Goal: Information Seeking & Learning: Find specific fact

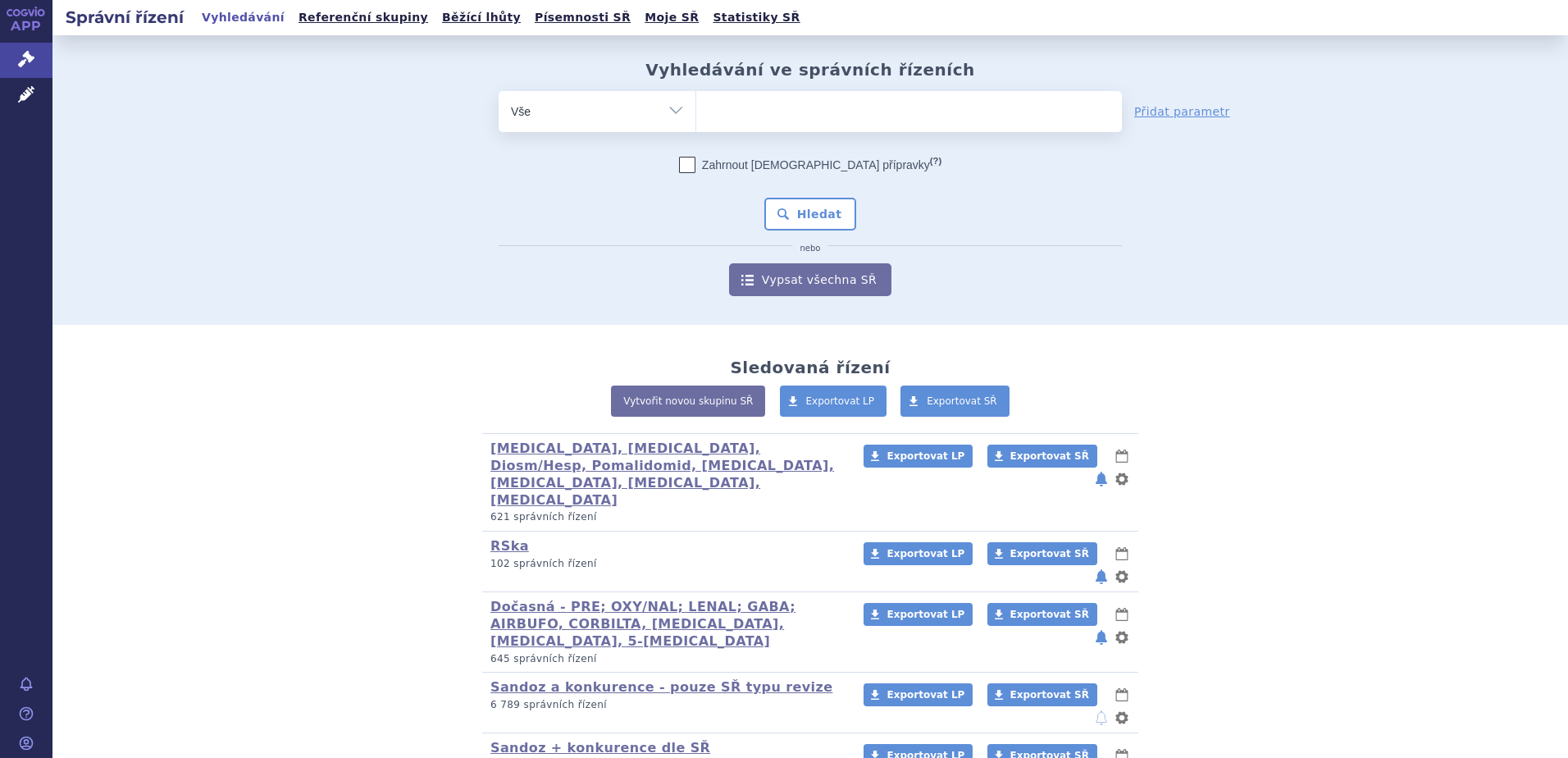
click at [808, 113] on ul at bounding box center [909, 109] width 426 height 34
click at [696, 113] on select at bounding box center [696, 111] width 1 height 41
paste input "M05BX04"
type input "M05BX04"
select select "M05BX04"
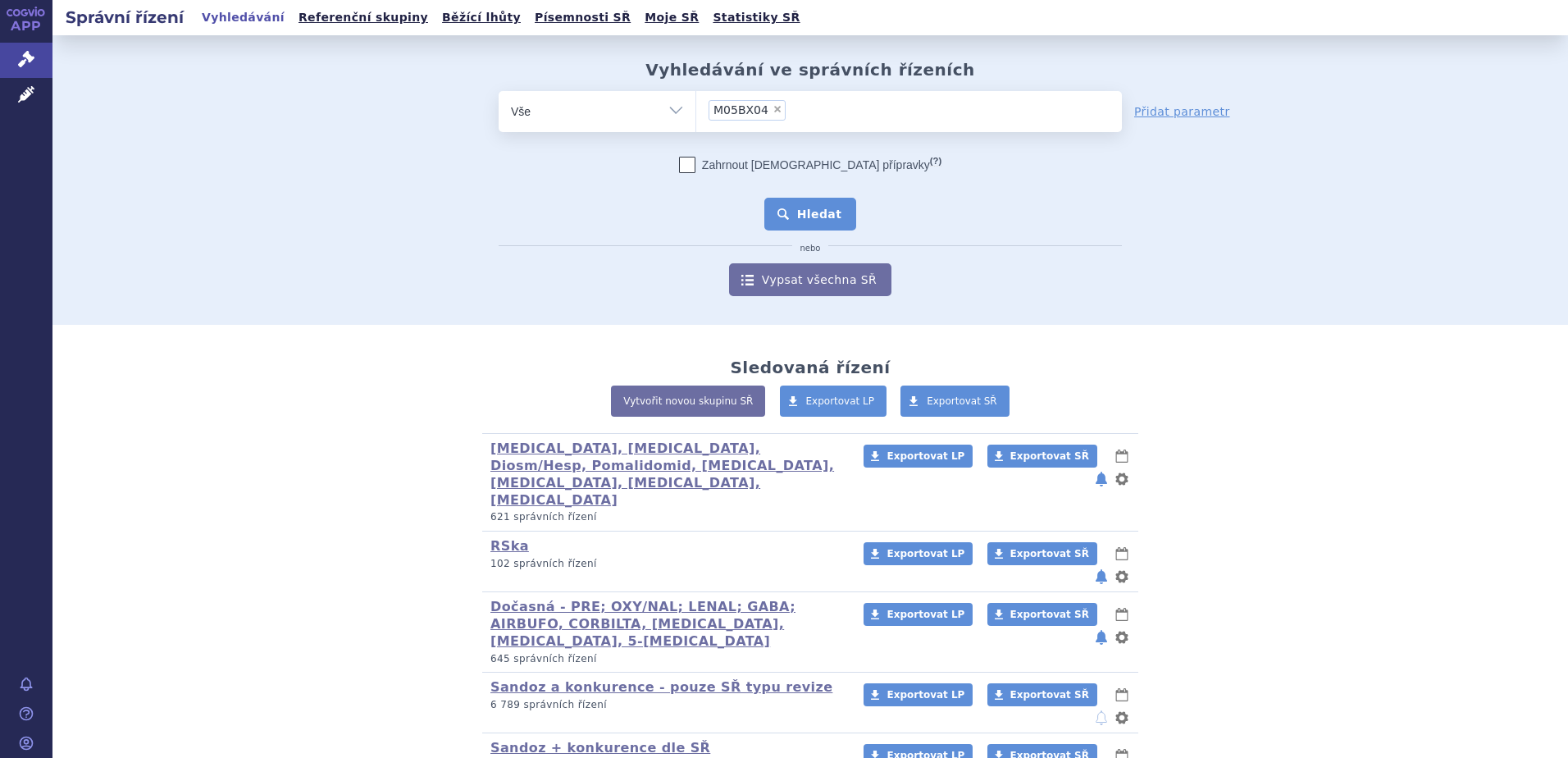
click at [798, 219] on button "Hledat" at bounding box center [810, 214] width 92 height 33
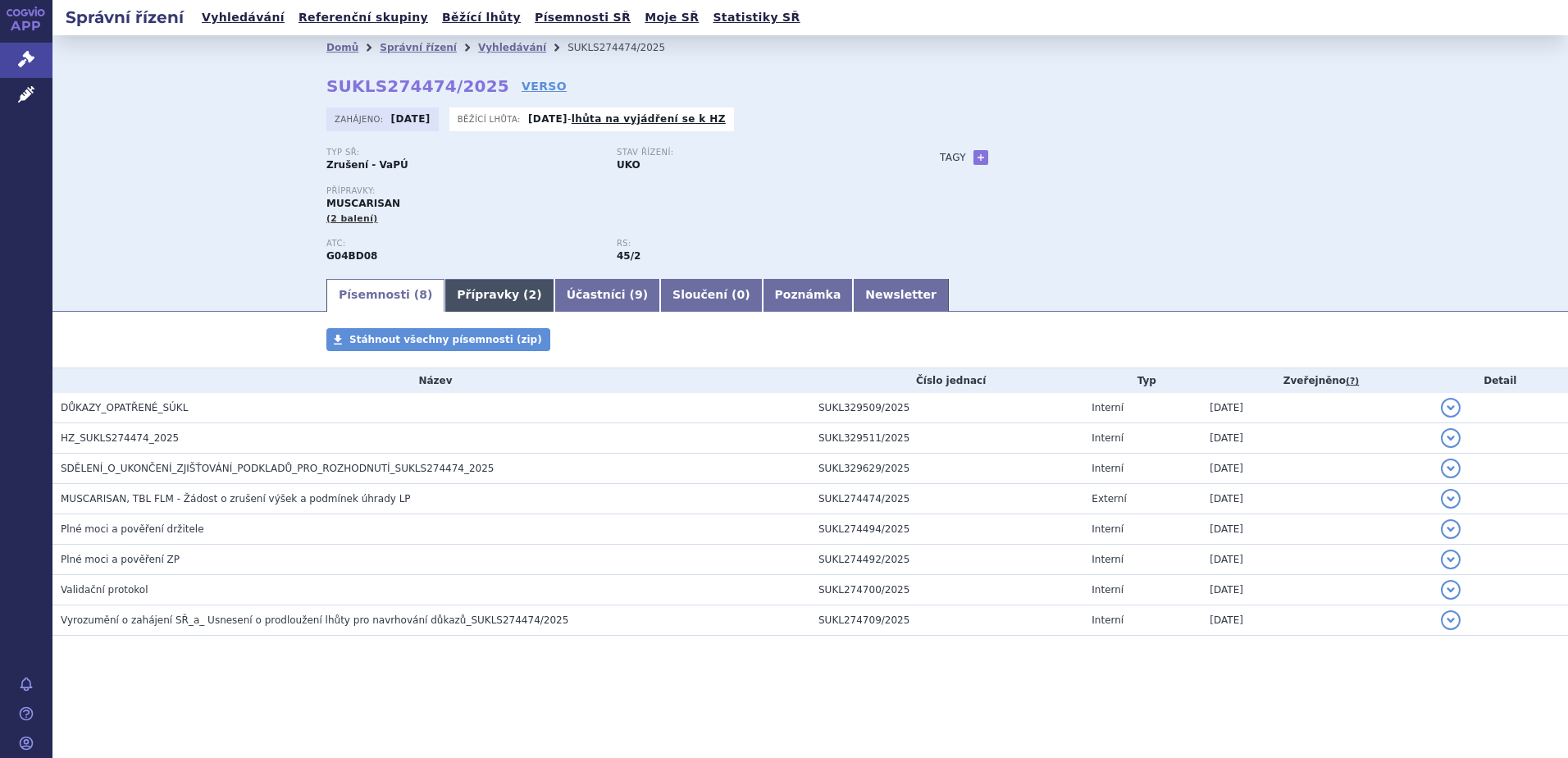
click at [495, 291] on link "Přípravky ( 2 )" at bounding box center [499, 295] width 109 height 33
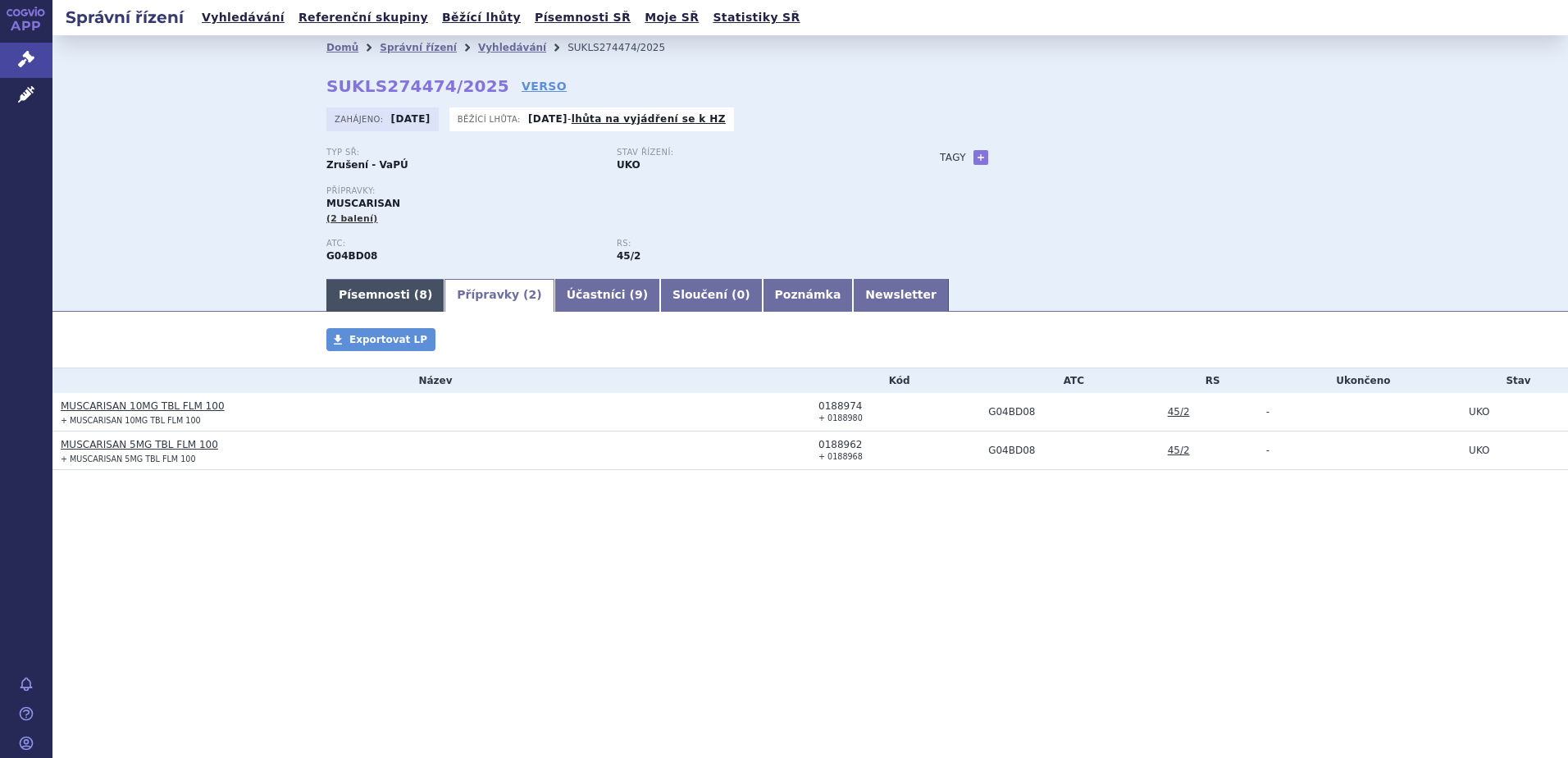
click at [398, 294] on link "Písemnosti ( 8 )" at bounding box center [386, 295] width 118 height 33
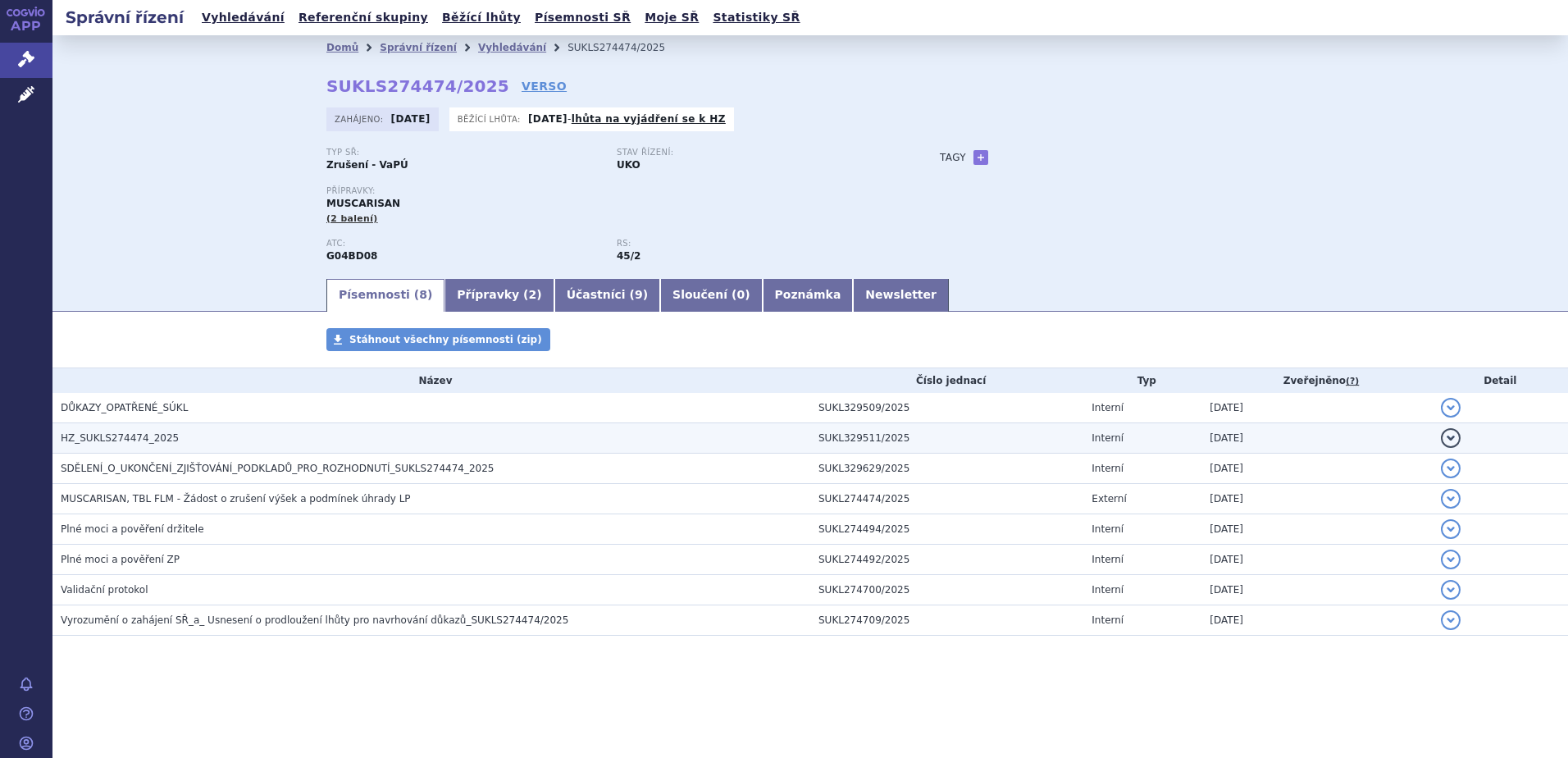
click at [106, 442] on span "HZ_SUKLS274474_2025" at bounding box center [119, 437] width 118 height 11
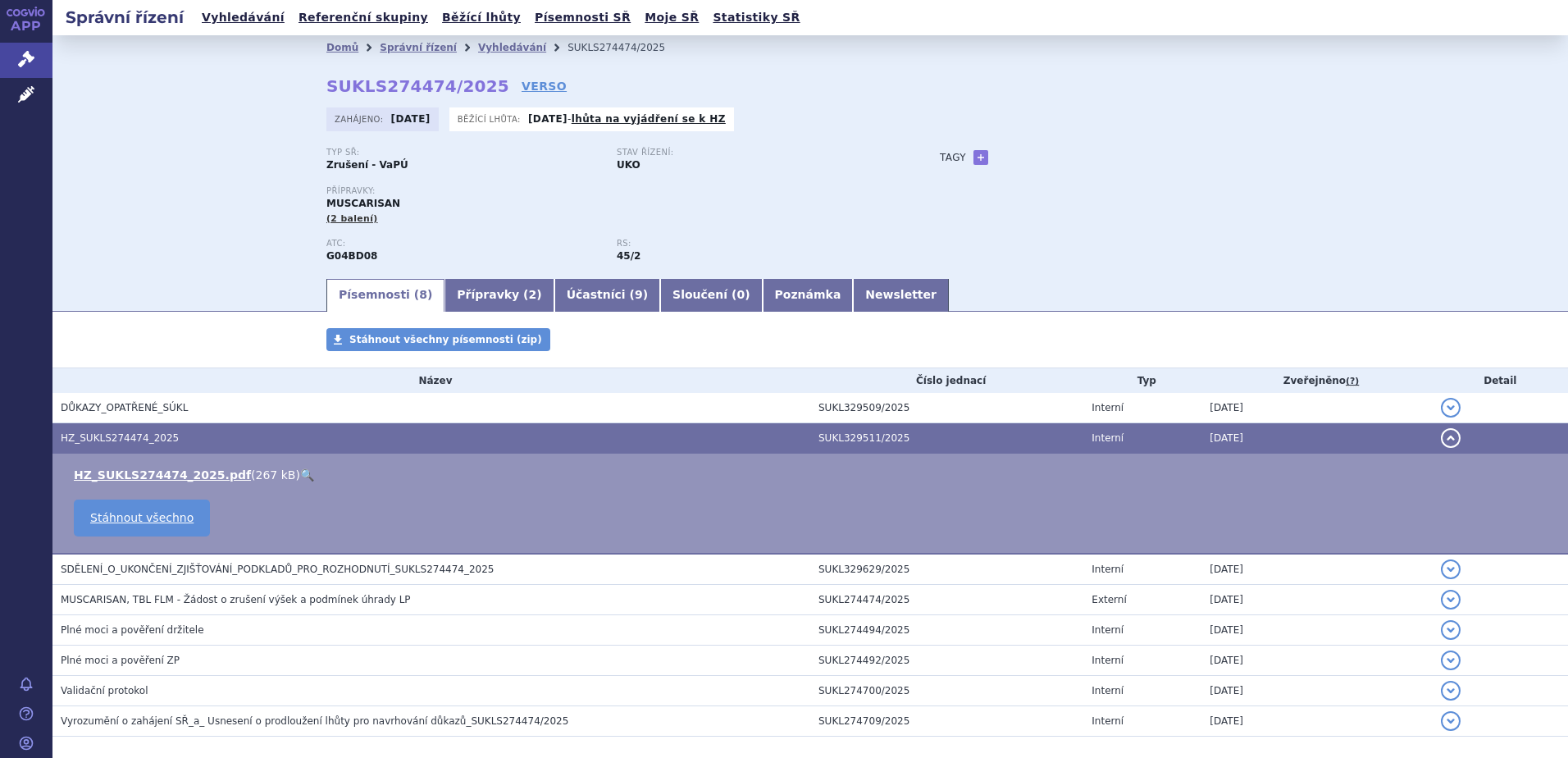
click at [300, 475] on link "🔍" at bounding box center [307, 474] width 14 height 13
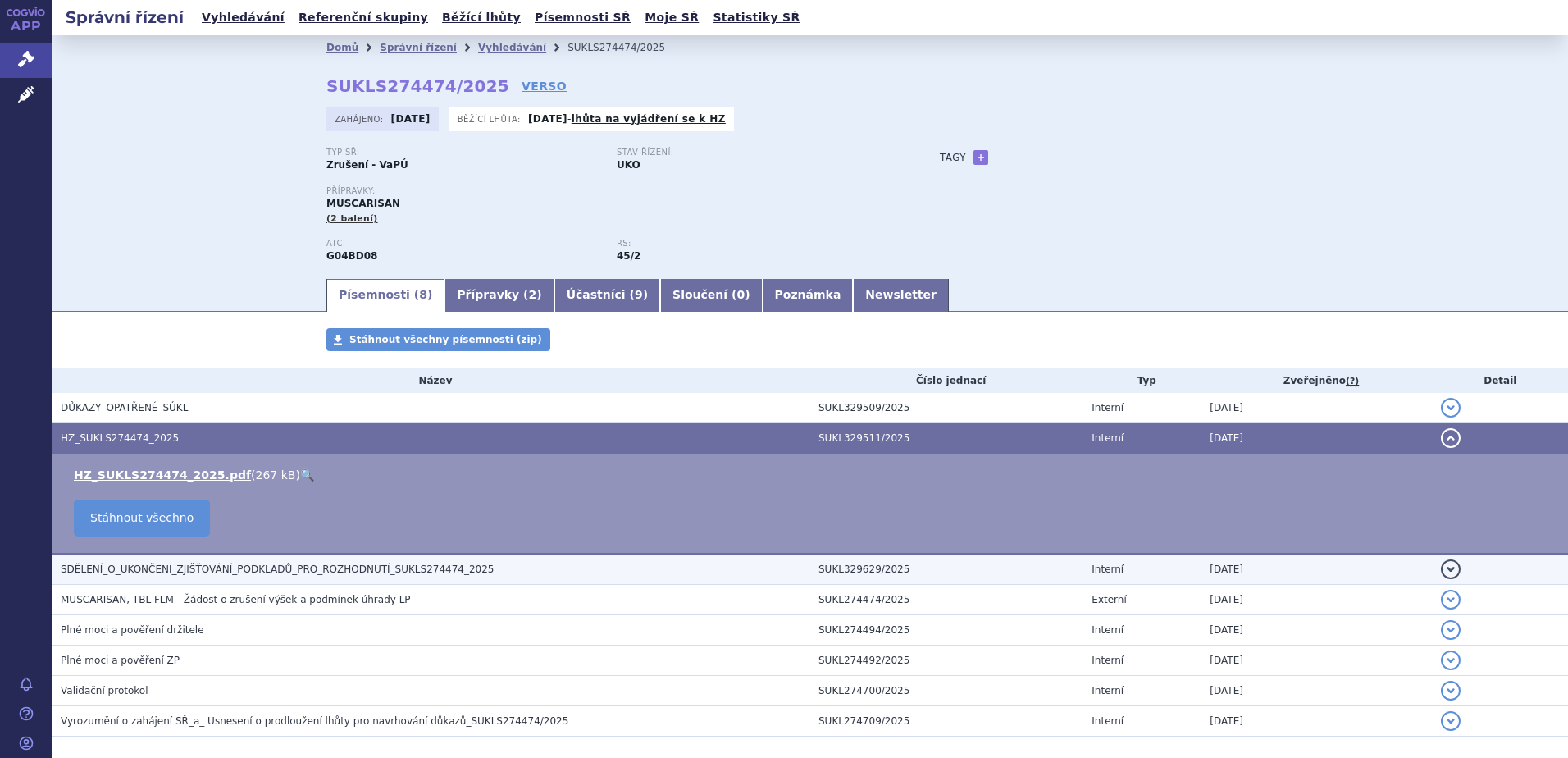
click at [241, 567] on span "SDĚLENÍ_O_UKONČENÍ_ZJIŠŤOVÁNÍ_PODKLADŮ_PRO_ROZHODNUTÍ_SUKLS274474_2025" at bounding box center [277, 568] width 433 height 11
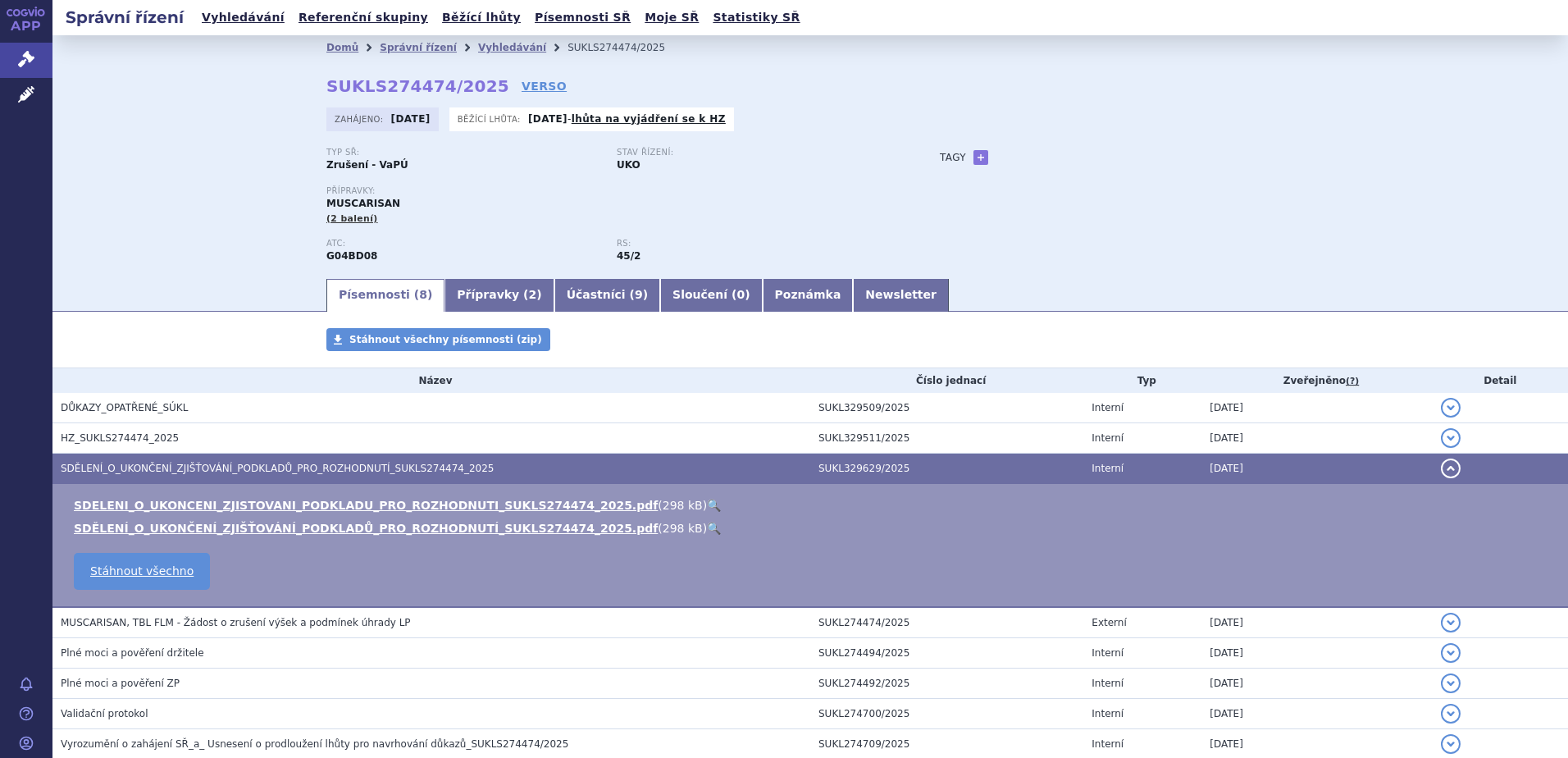
click at [707, 503] on link "🔍" at bounding box center [714, 504] width 14 height 13
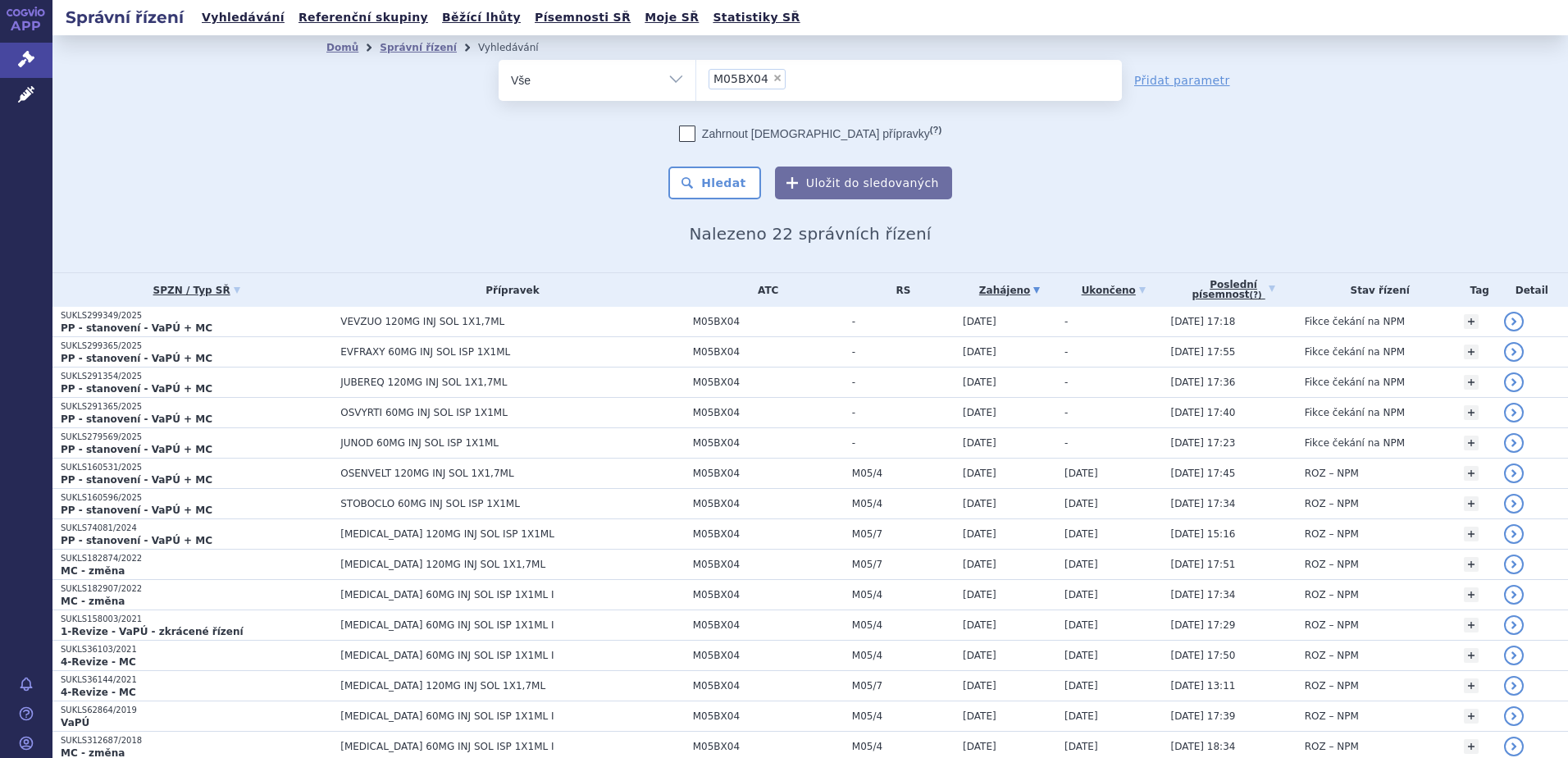
click at [421, 135] on div "odstranit Vše Spisová značka Typ SŘ" at bounding box center [811, 129] width 968 height 140
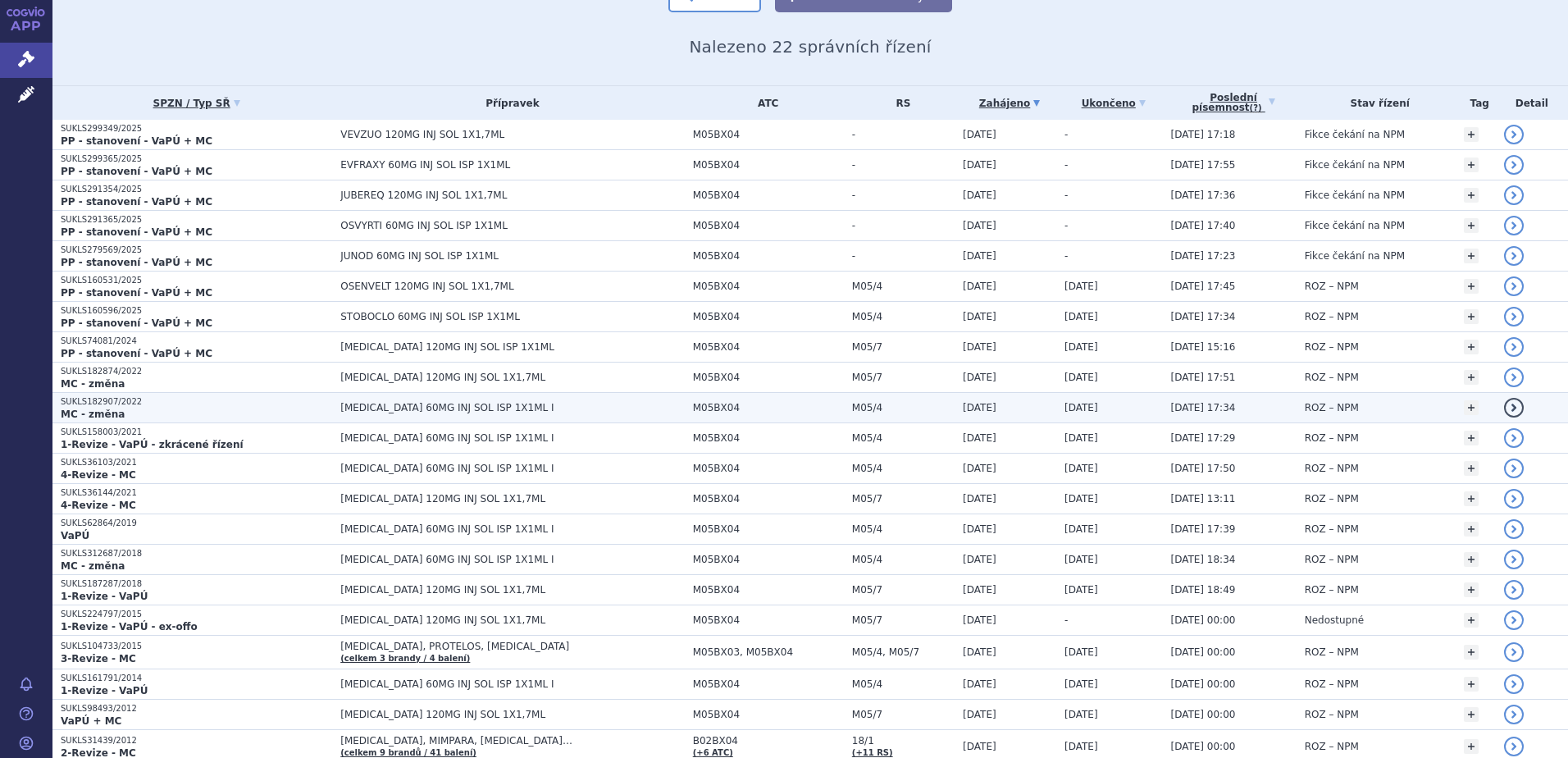
scroll to position [219, 0]
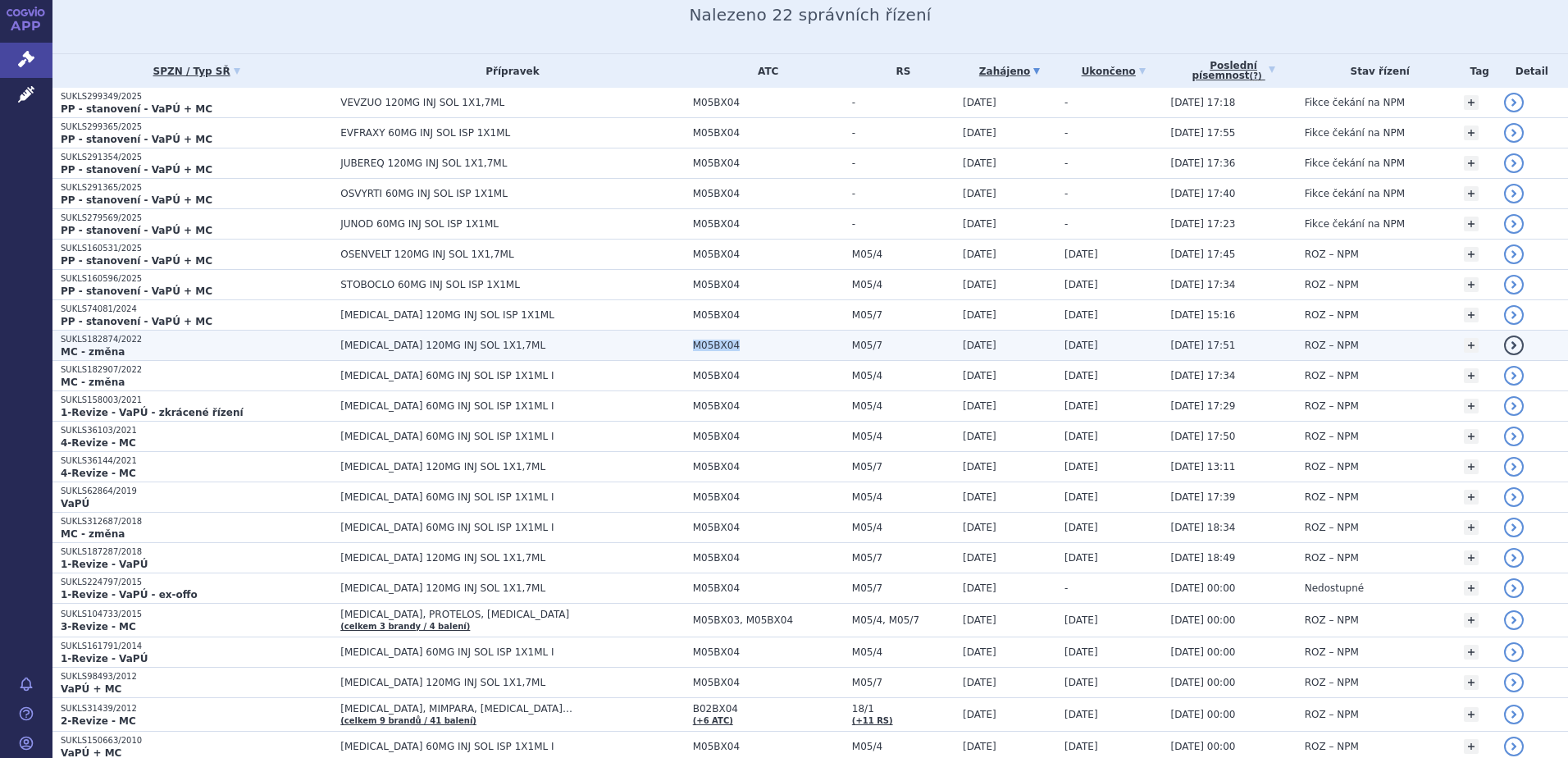
drag, startPoint x: 629, startPoint y: 348, endPoint x: 669, endPoint y: 353, distance: 40.3
click at [685, 353] on td "M05BX04" at bounding box center [764, 345] width 160 height 30
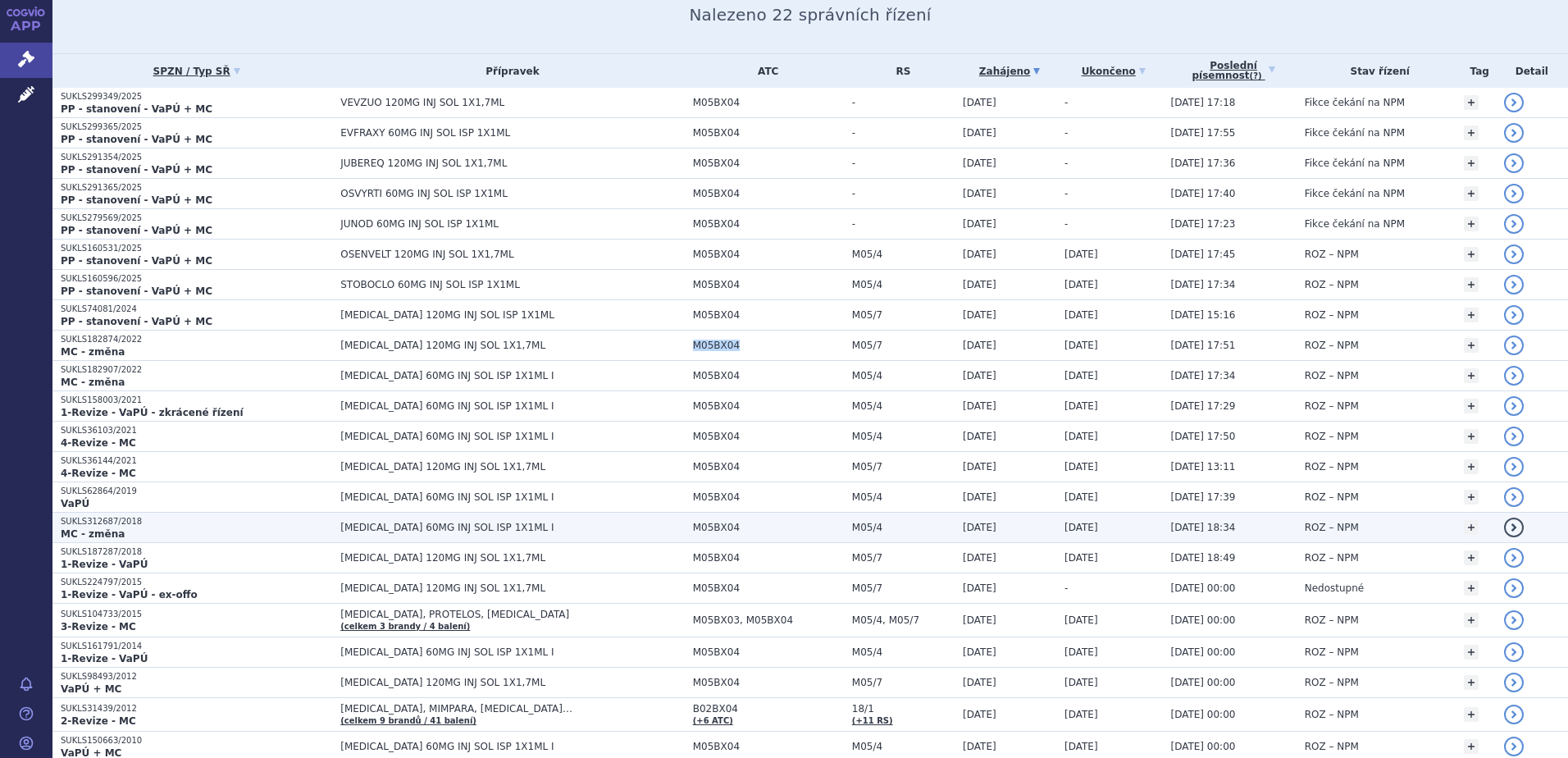
copy span "M05BX04"
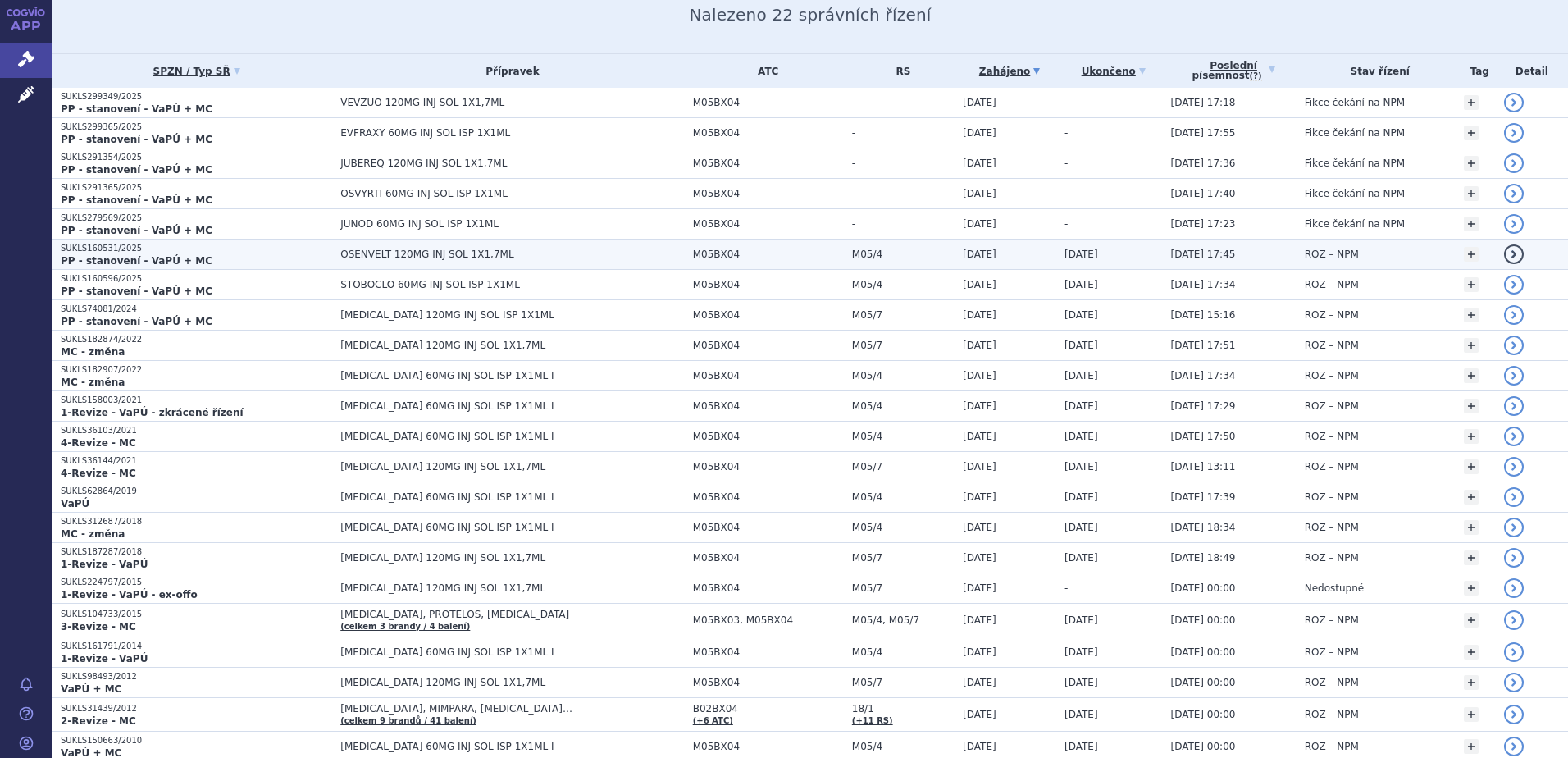
click at [378, 251] on span "OSENVELT 120MG INJ SOL 1X1,7ML" at bounding box center [512, 254] width 344 height 11
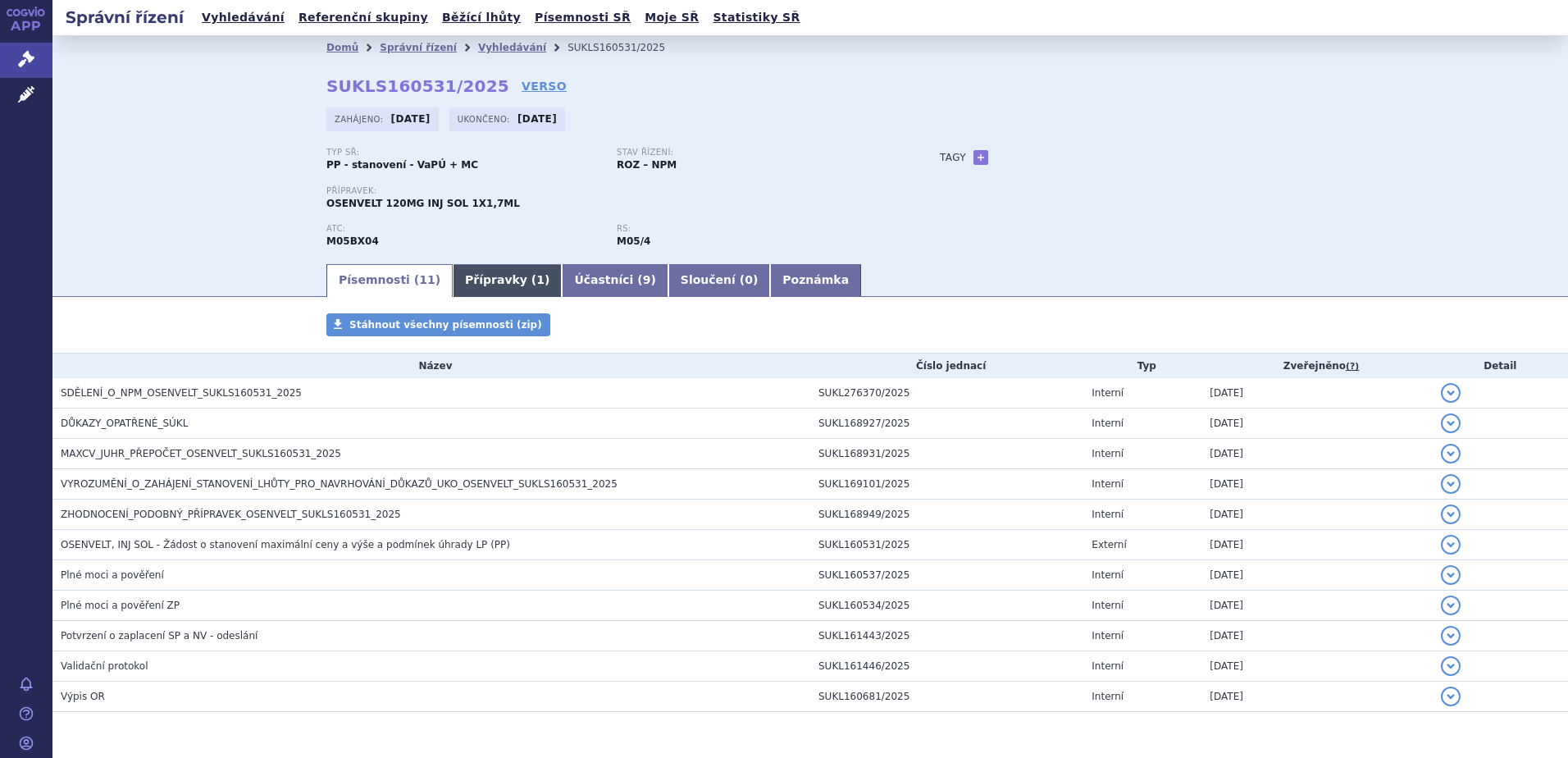
click at [536, 282] on span "1" at bounding box center [541, 279] width 9 height 13
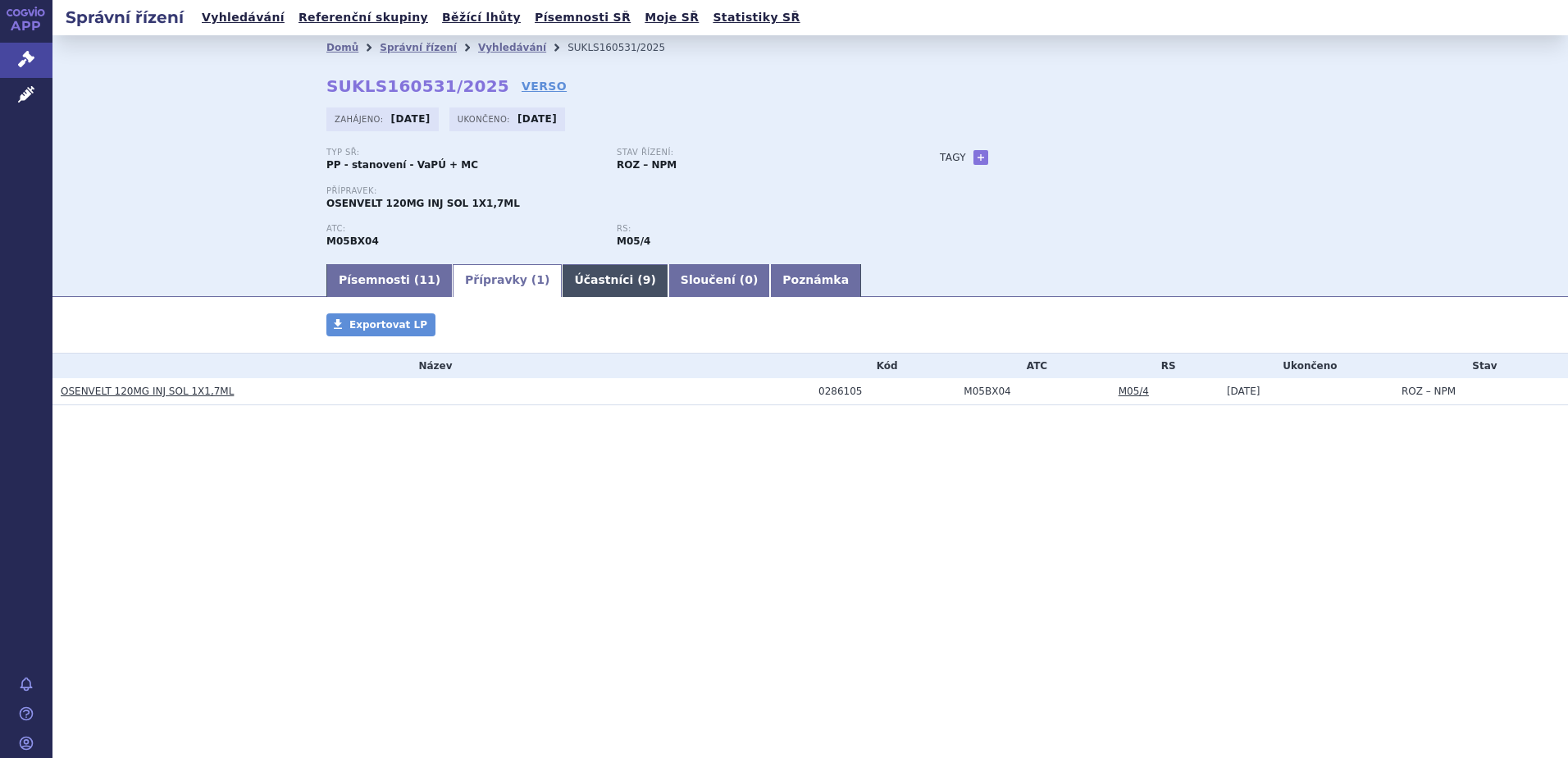
click at [561, 284] on link "Účastníci ( 9 )" at bounding box center [614, 280] width 106 height 33
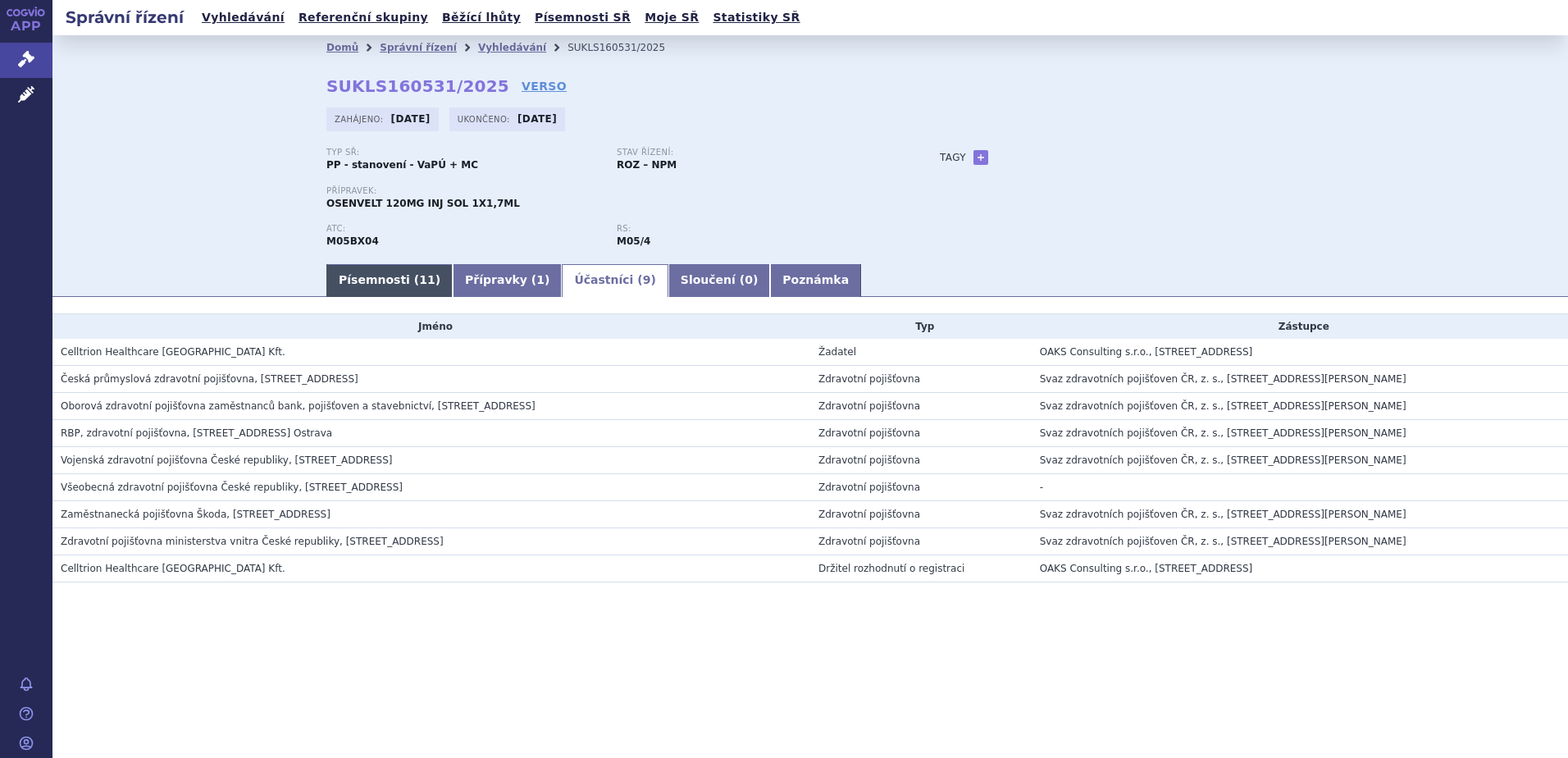
click at [379, 275] on link "Písemnosti ( 11 )" at bounding box center [390, 280] width 126 height 33
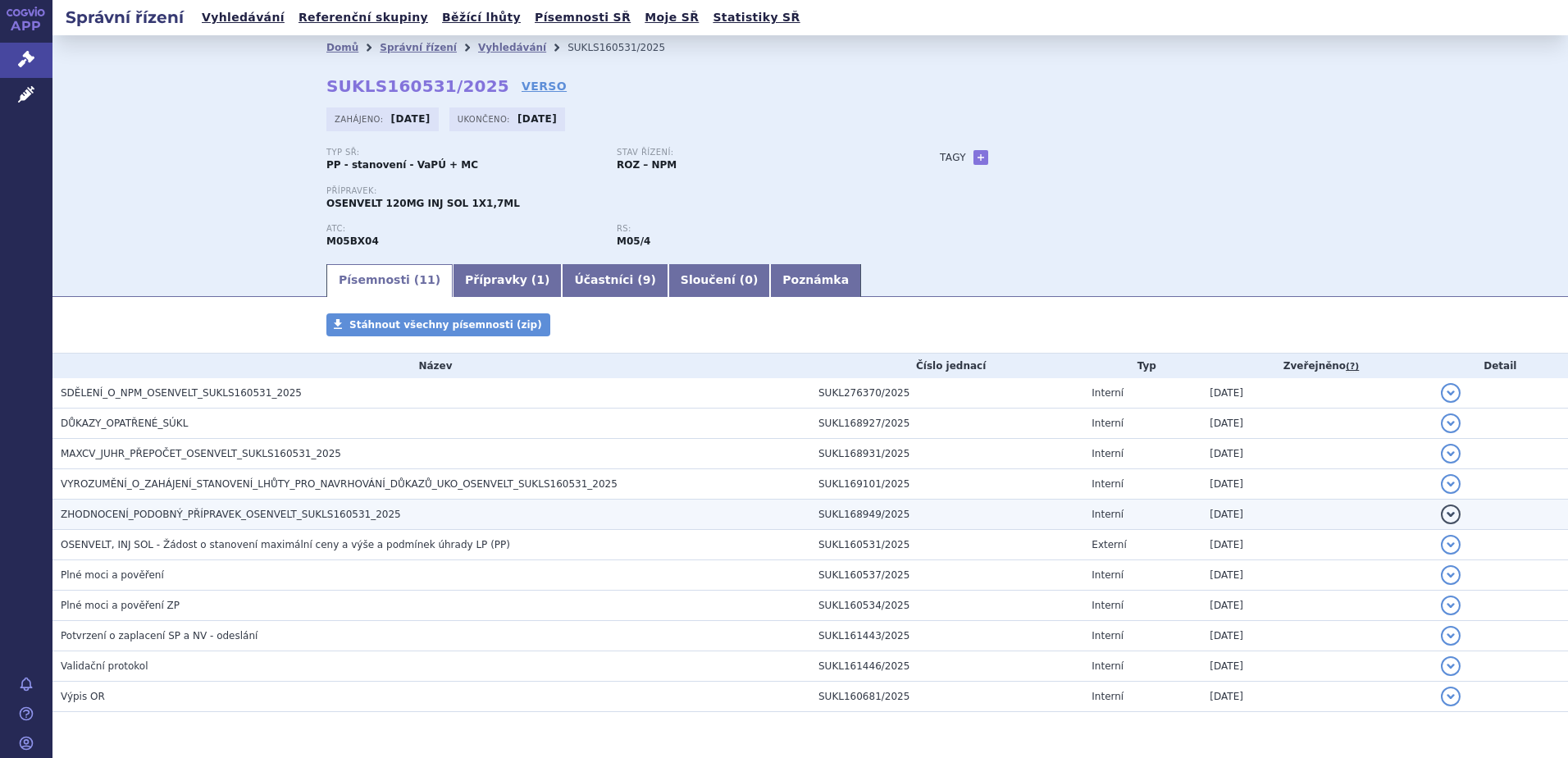
click at [203, 505] on td "ZHODNOCENÍ_PODOBNÝ_PŘÍPRAVEK_OSENVELT_SUKLS160531_2025" at bounding box center [431, 514] width 758 height 30
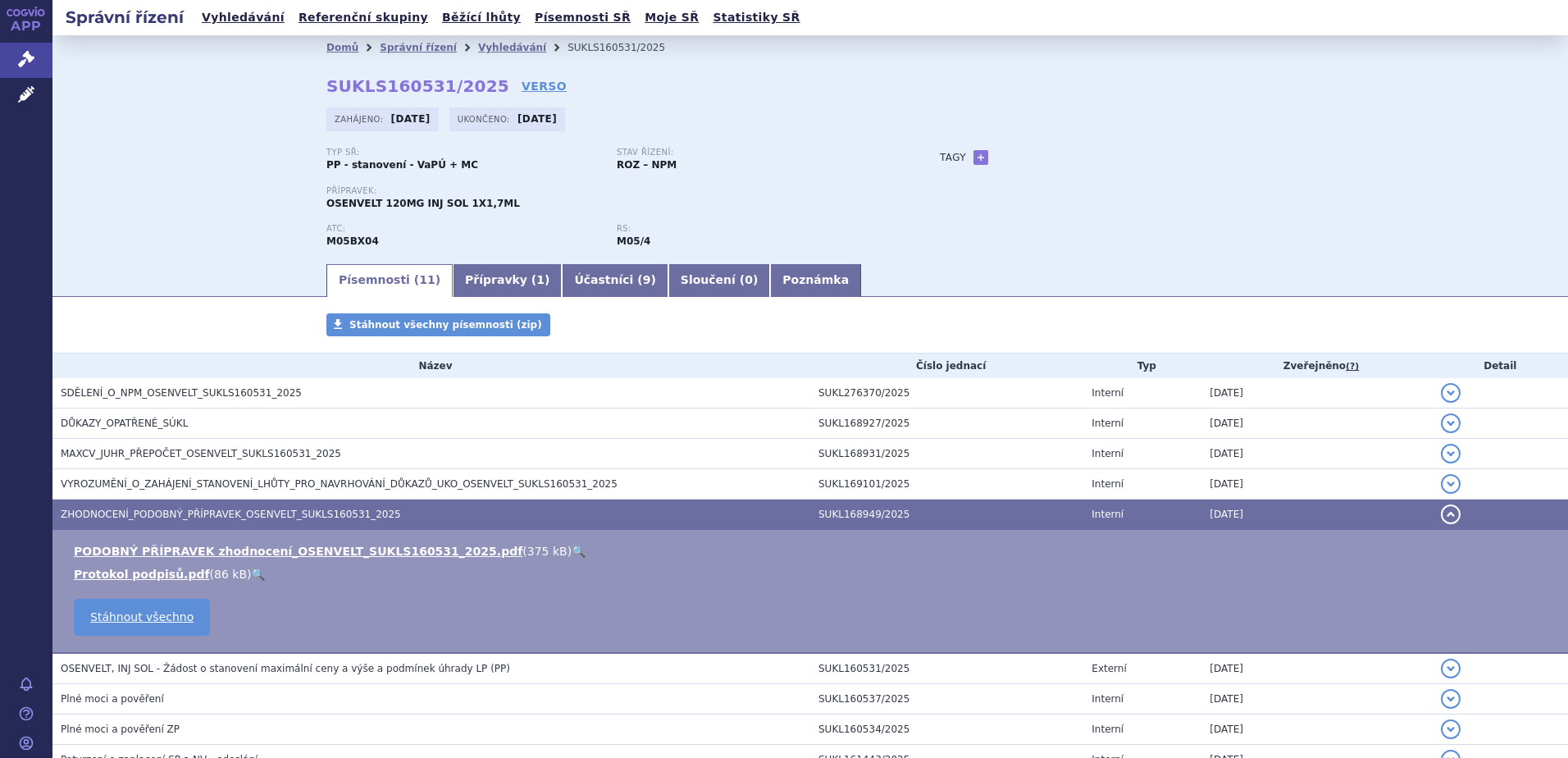
click at [572, 546] on link "🔍" at bounding box center [579, 551] width 14 height 13
click at [585, 273] on link "Účastníci ( 9 )" at bounding box center [614, 280] width 106 height 33
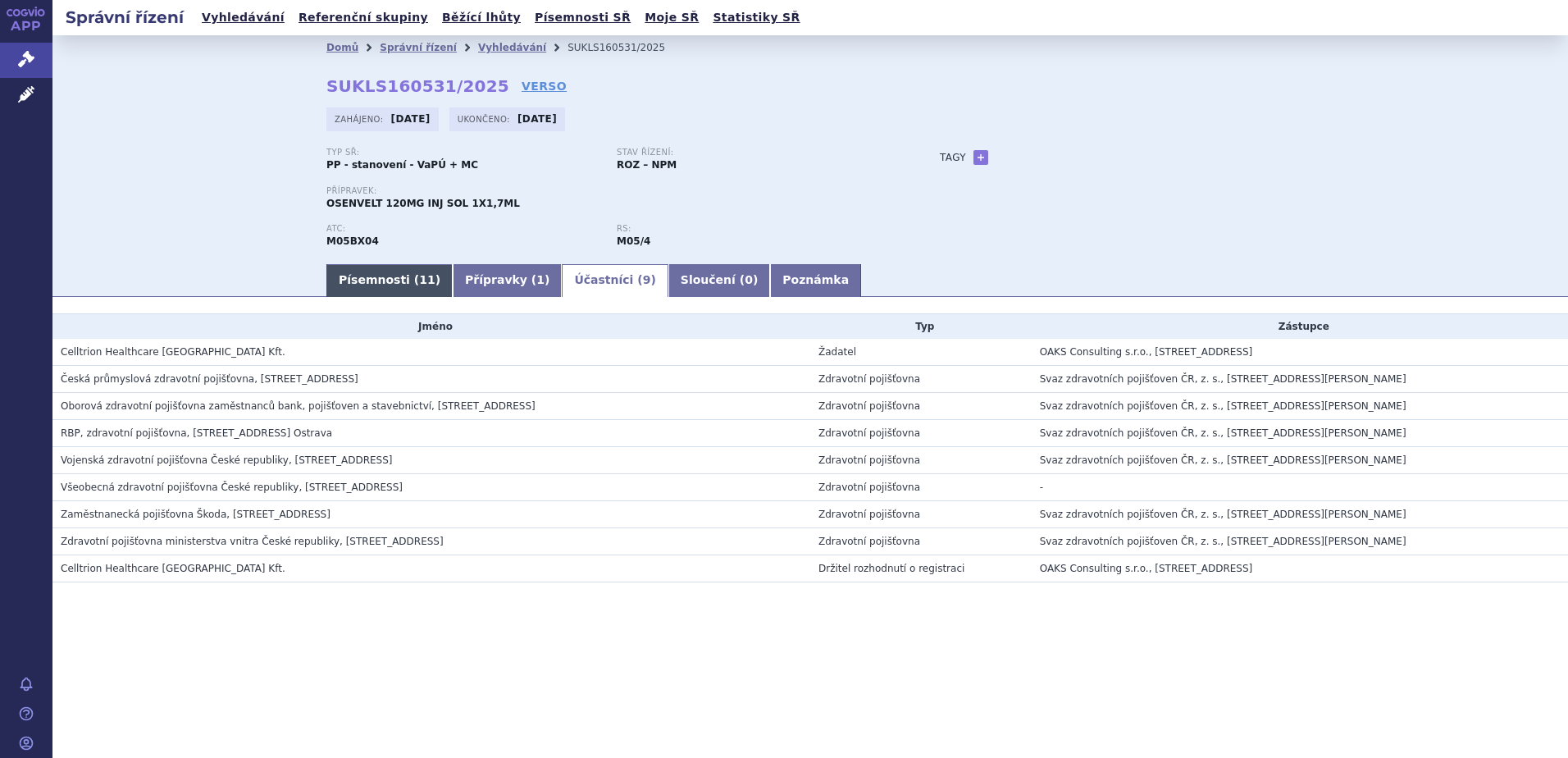
click at [419, 286] on span "11" at bounding box center [427, 279] width 16 height 13
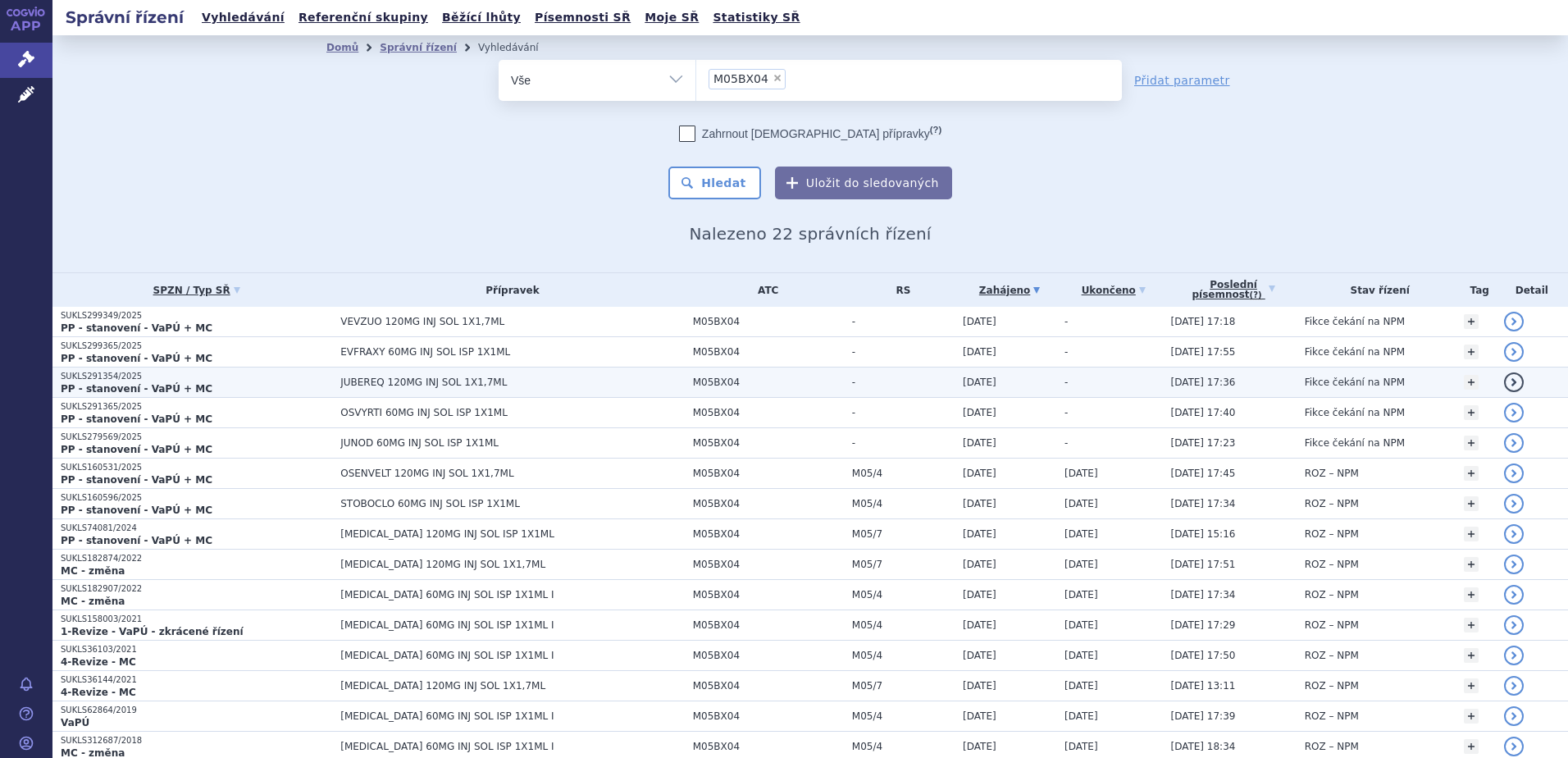
click at [375, 384] on span "JUBEREQ 120MG INJ SOL 1X1,7ML" at bounding box center [512, 382] width 344 height 11
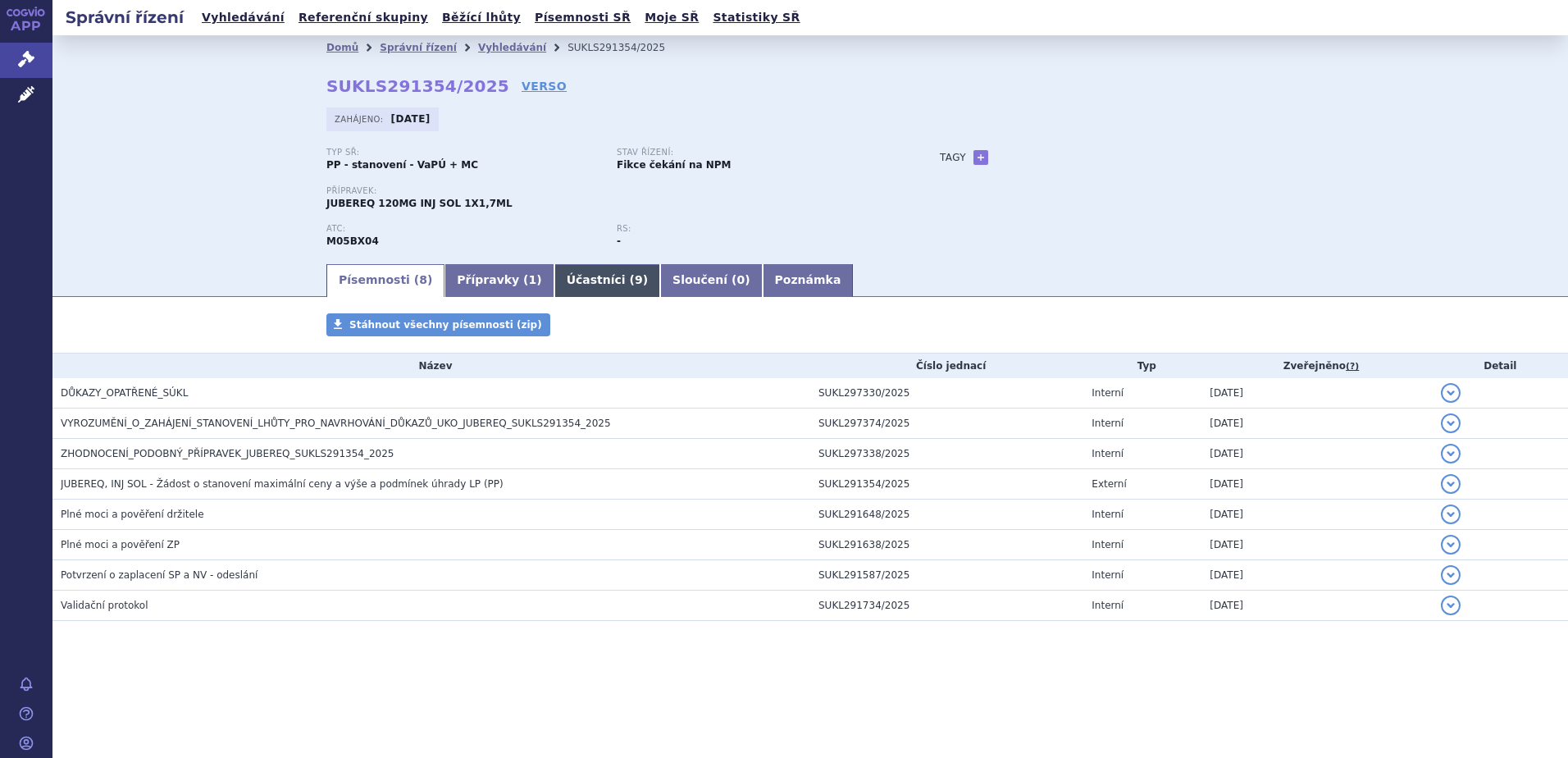
click at [577, 281] on link "Účastníci ( 9 )" at bounding box center [607, 280] width 106 height 33
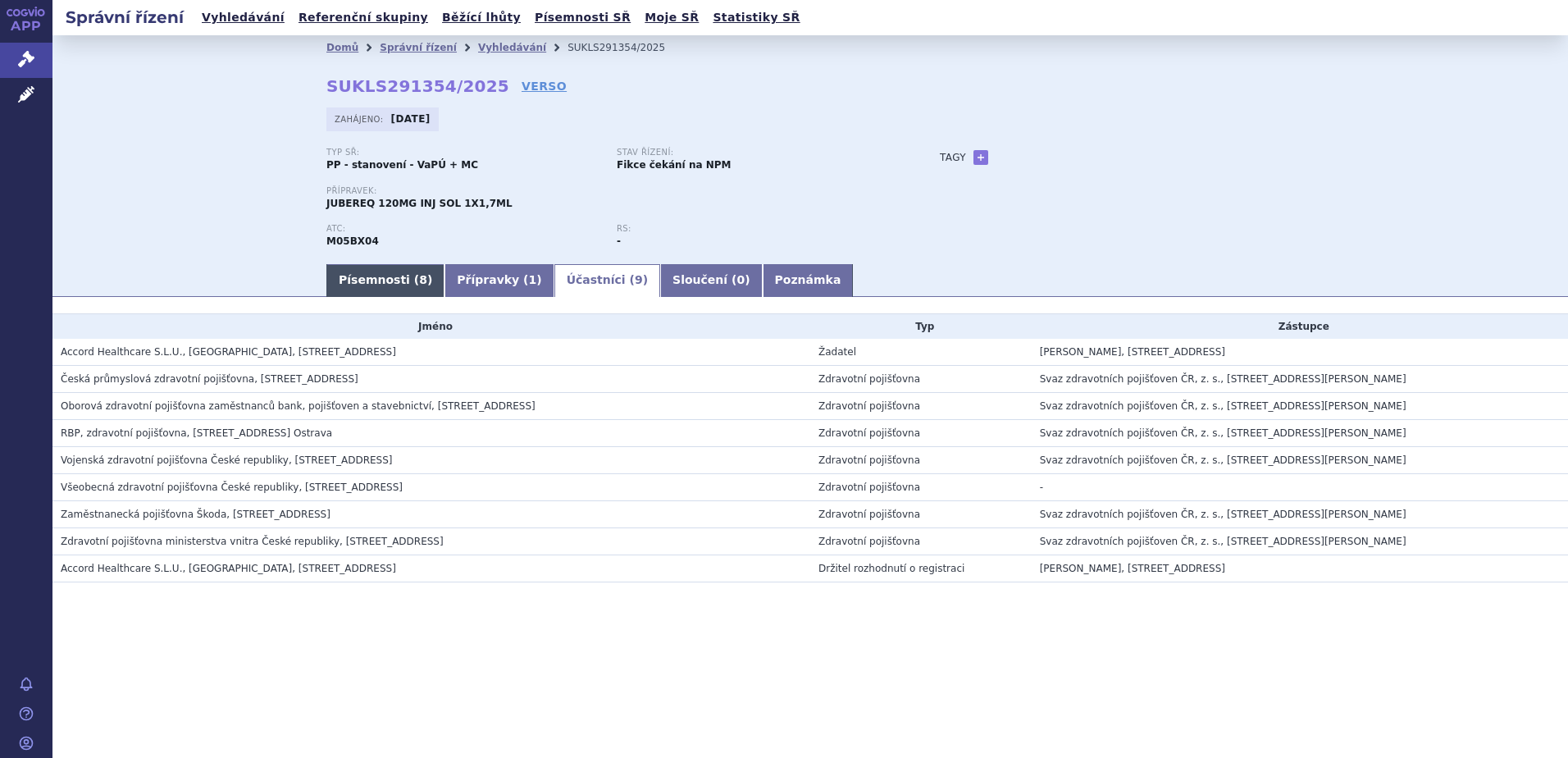
click at [356, 279] on link "Písemnosti ( 8 )" at bounding box center [386, 280] width 118 height 33
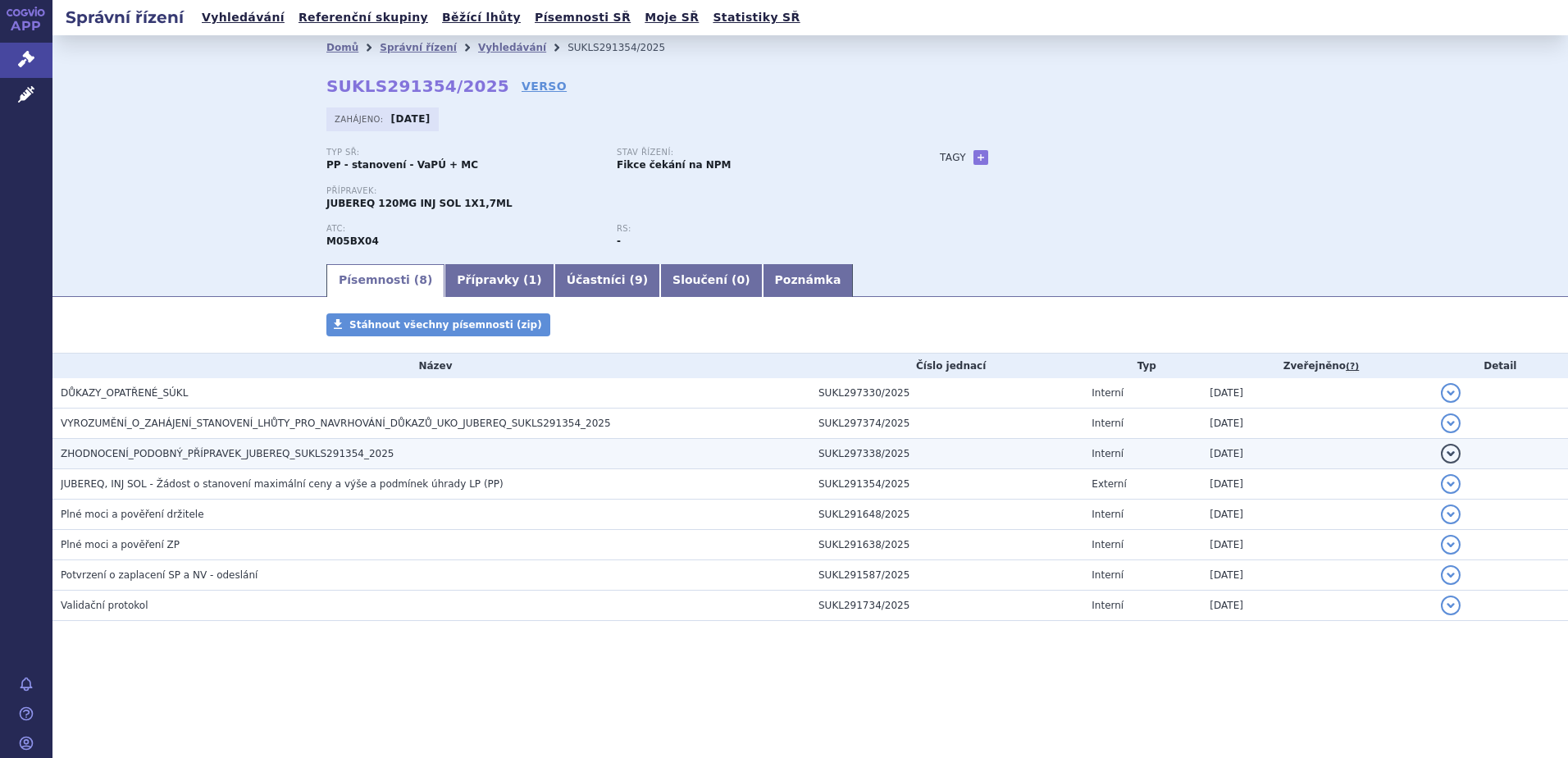
click at [348, 461] on h3 "ZHODNOCENÍ_PODOBNÝ_PŘÍPRAVEK_JUBEREQ_SUKLS291354_2025" at bounding box center [435, 453] width 750 height 16
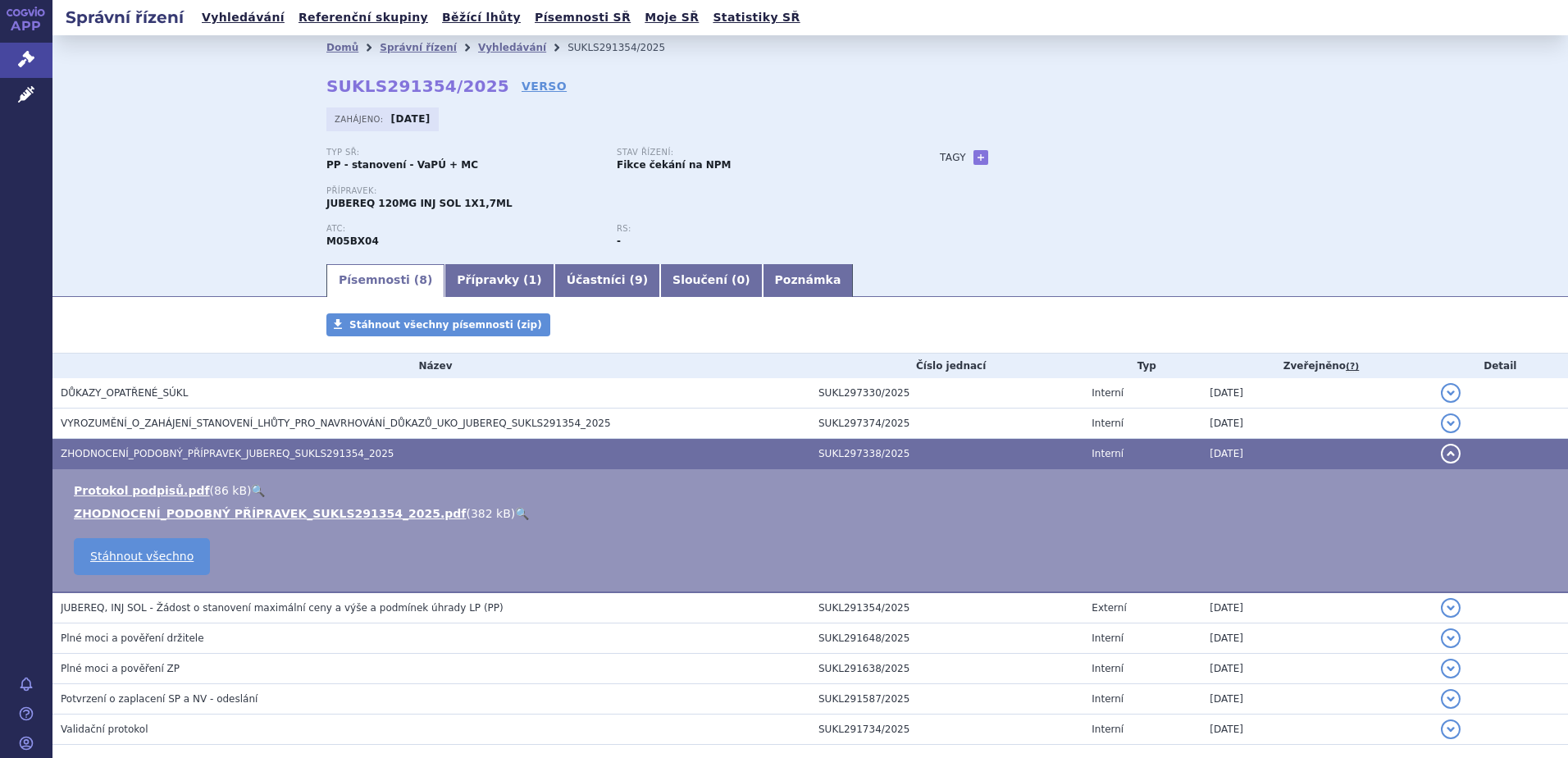
click at [515, 510] on link "🔍" at bounding box center [522, 513] width 14 height 13
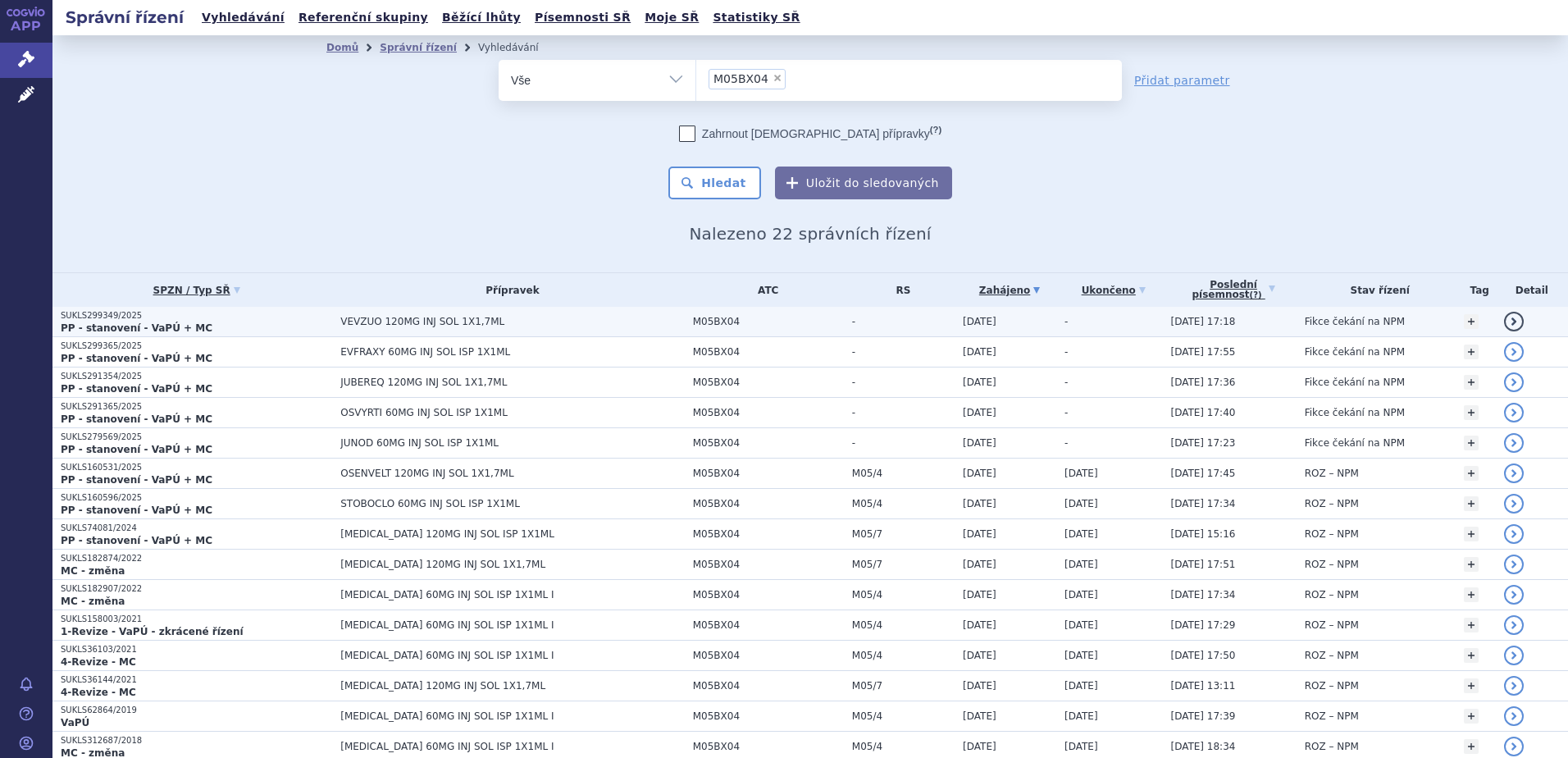
click at [383, 321] on span "VEVZUO 120MG INJ SOL 1X1,7ML" at bounding box center [512, 321] width 344 height 11
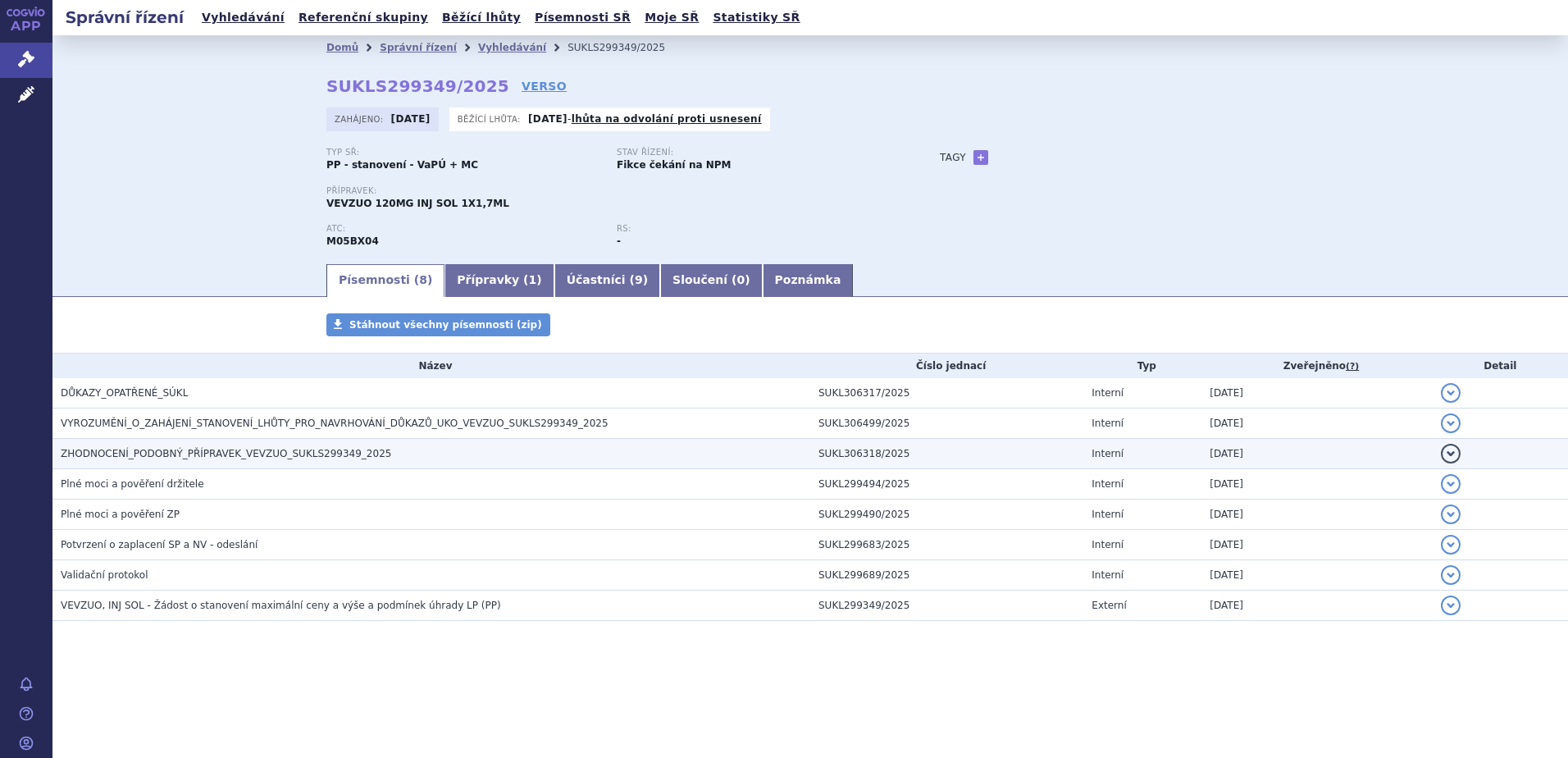
click at [220, 450] on span "ZHODNOCENÍ_PODOBNÝ_PŘÍPRAVEK_VEVZUO_SUKLS299349_2025" at bounding box center [225, 453] width 330 height 11
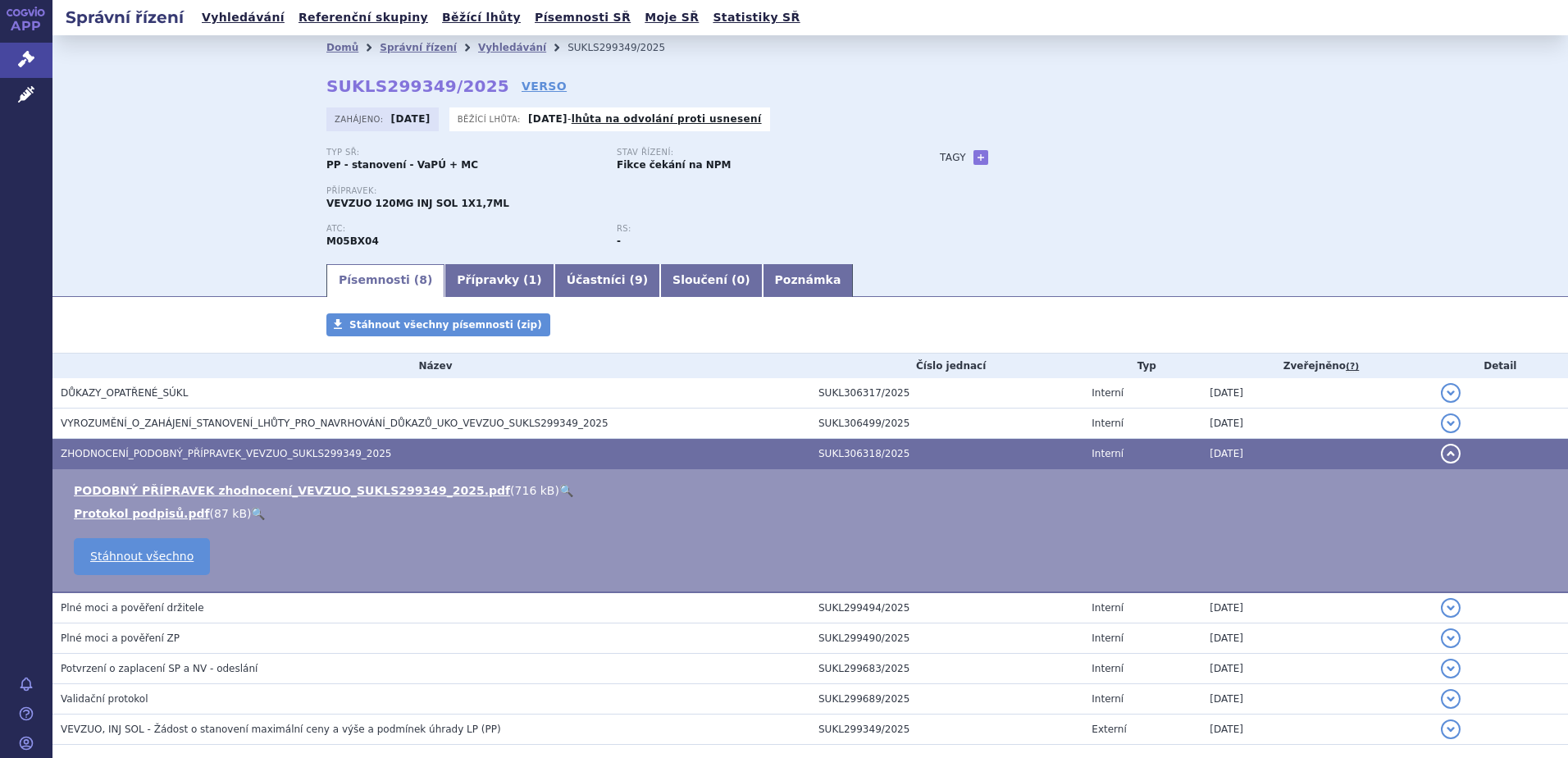
click at [560, 490] on link "🔍" at bounding box center [567, 490] width 14 height 13
click at [557, 272] on link "Účastníci ( 9 )" at bounding box center [607, 280] width 106 height 33
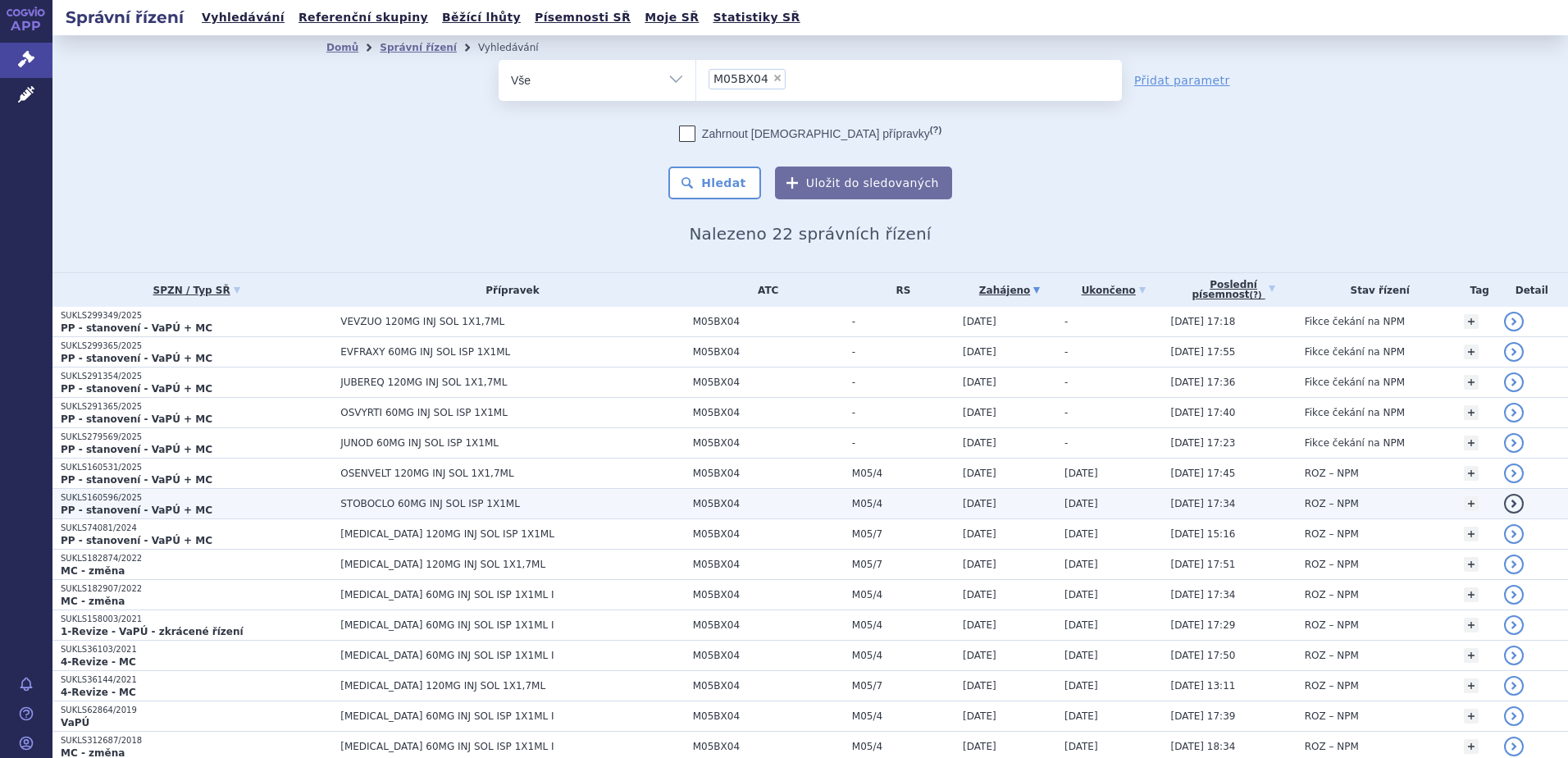
click at [360, 500] on span "STOBOCLO 60MG INJ SOL ISP 1X1ML" at bounding box center [512, 503] width 344 height 11
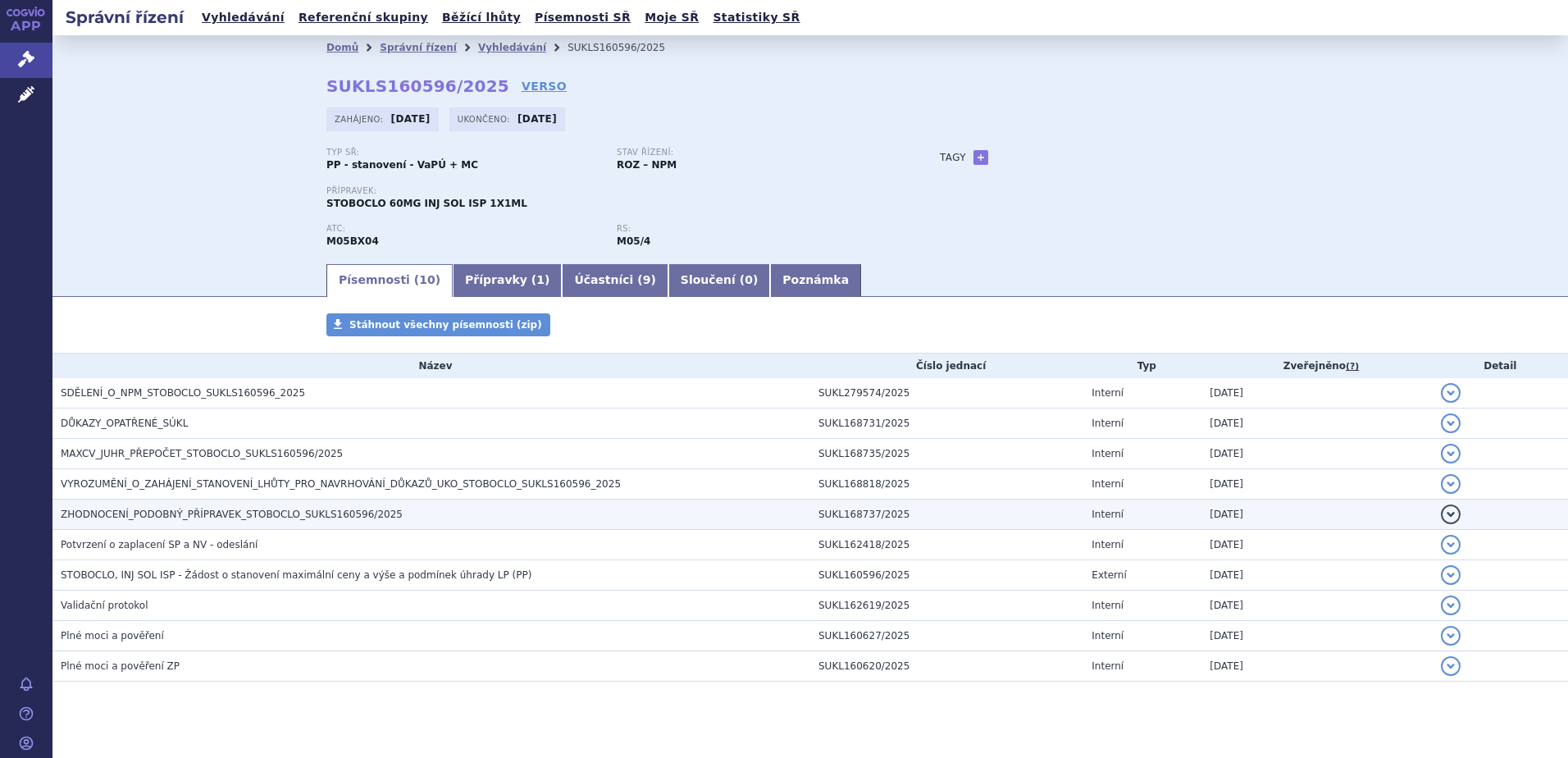
click at [219, 511] on span "ZHODNOCENÍ_PODOBNÝ_PŘÍPRAVEK_STOBOCLO_SUKLS160596/2025" at bounding box center [231, 514] width 342 height 11
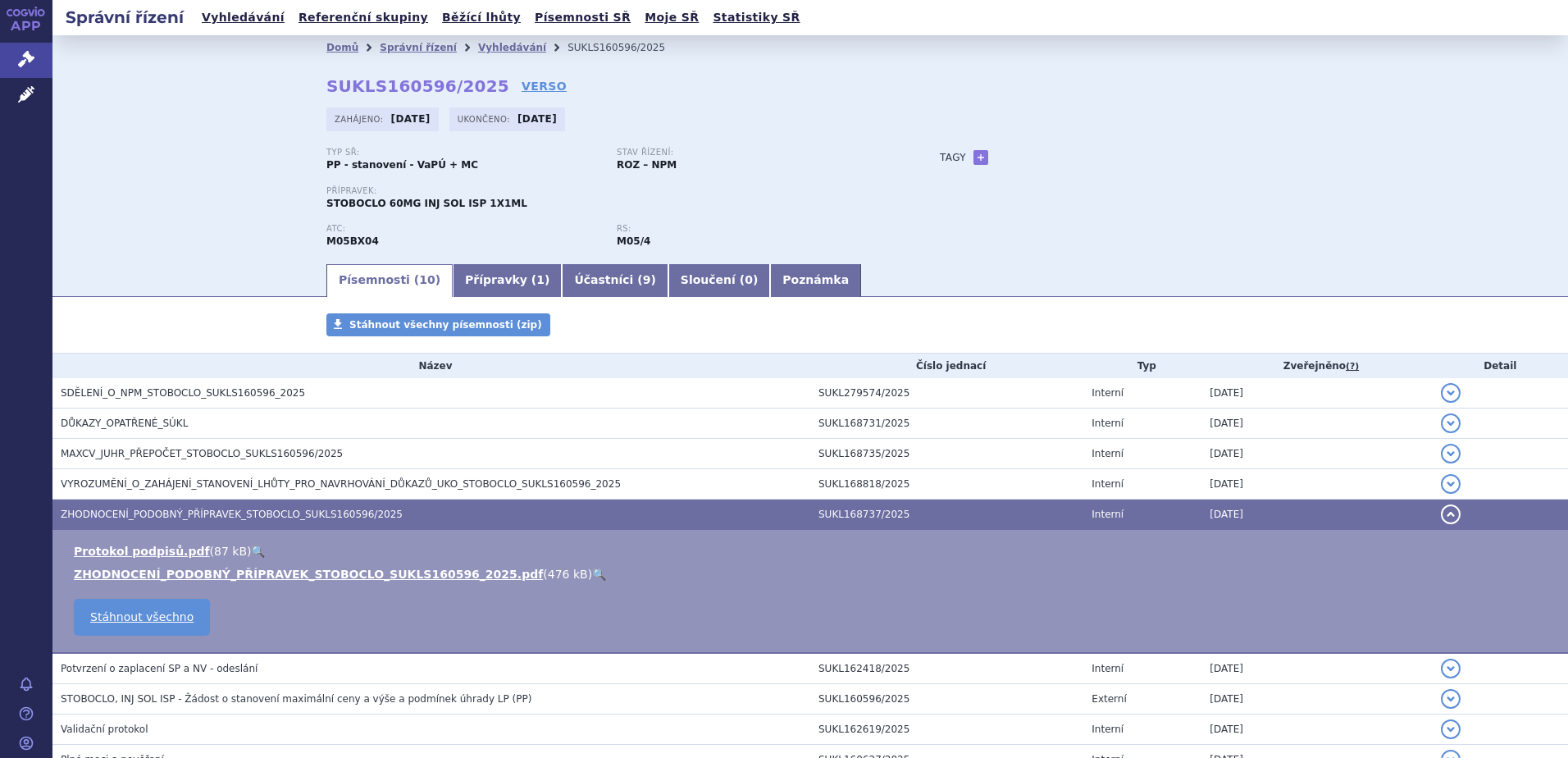
click at [593, 575] on link "🔍" at bounding box center [599, 573] width 14 height 13
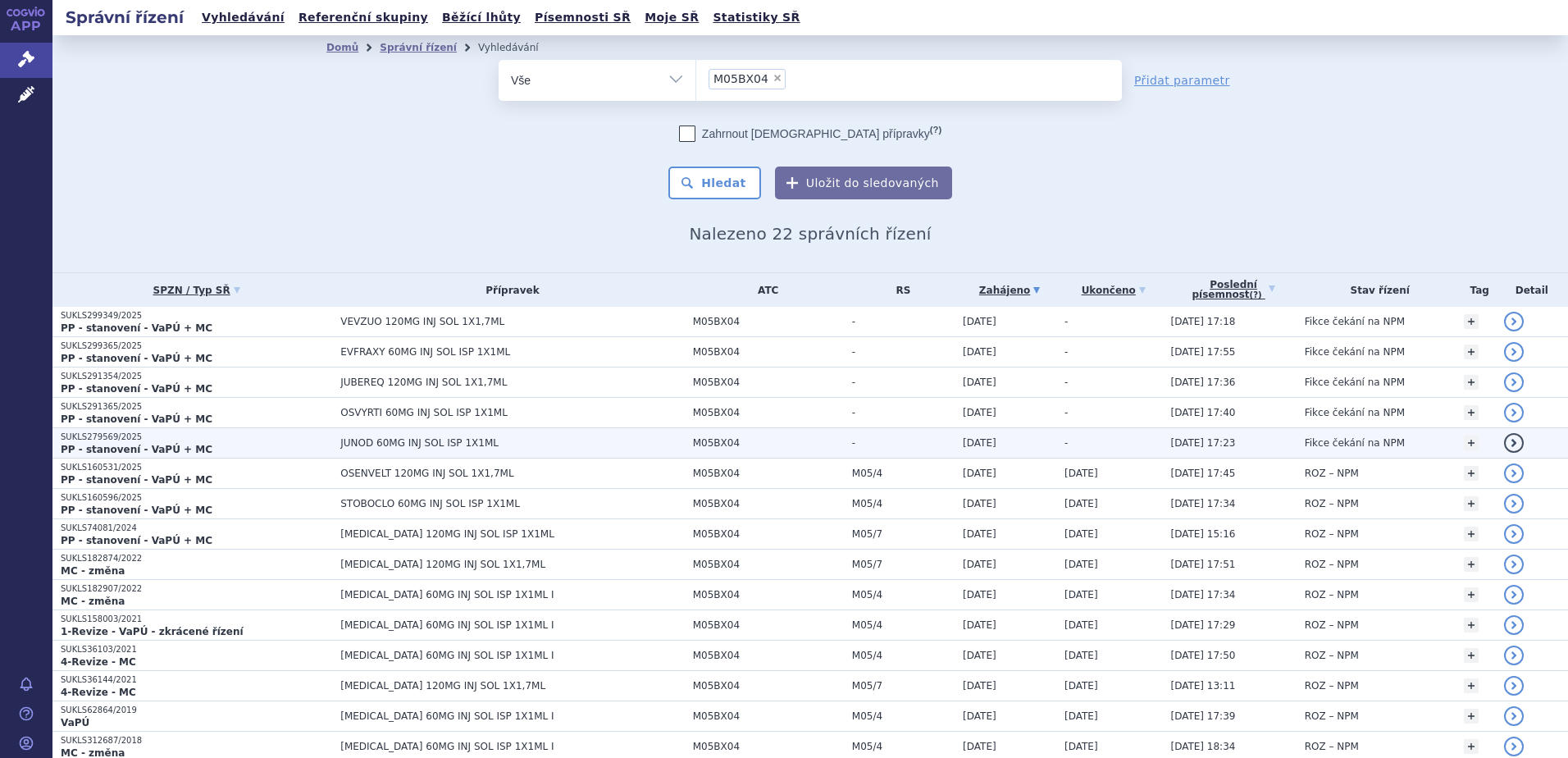
click at [372, 444] on span "JUNOD 60MG INJ SOL ISP 1X1ML" at bounding box center [512, 442] width 344 height 11
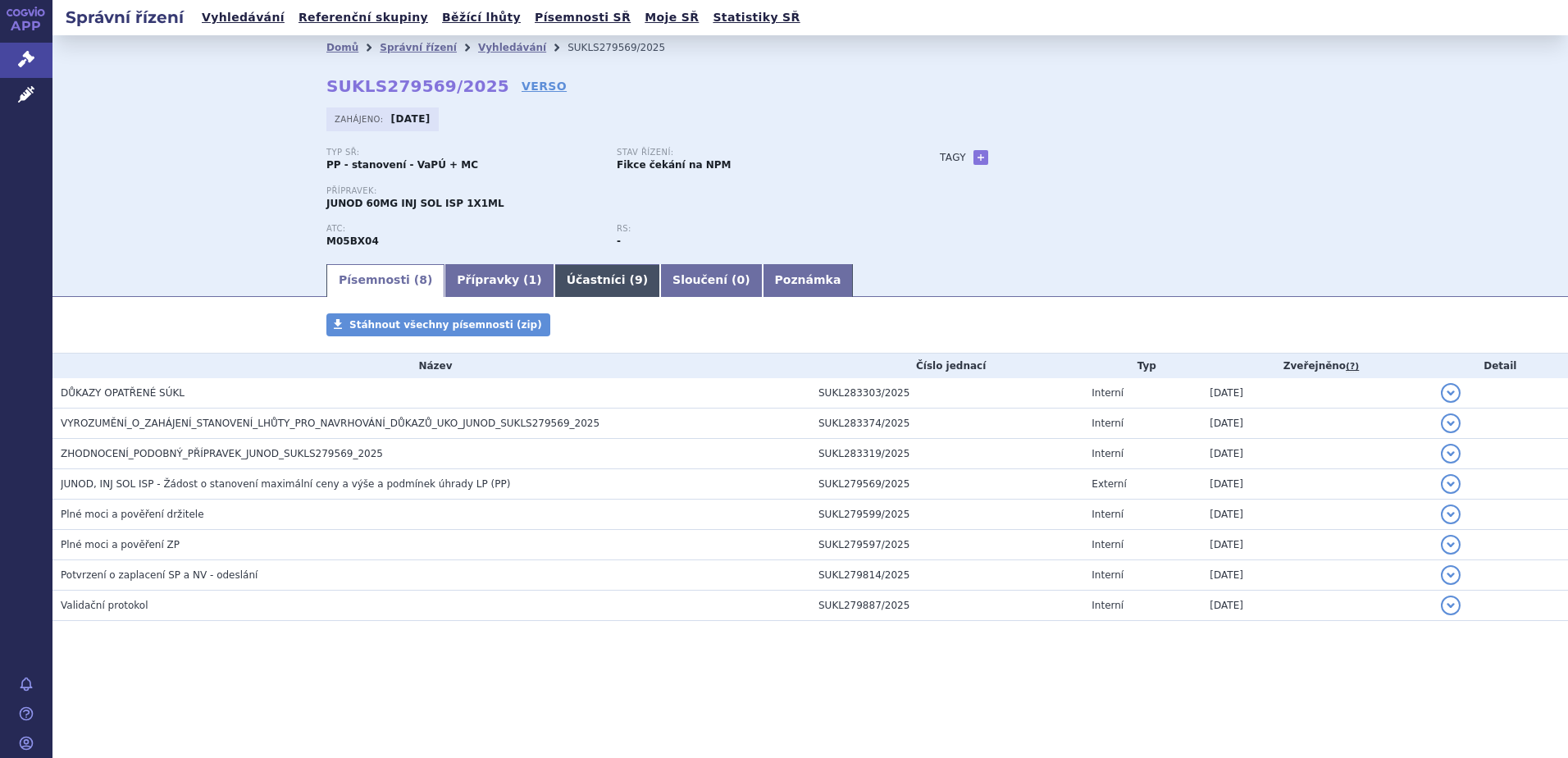
click at [555, 275] on link "Účastníci ( 9 )" at bounding box center [607, 280] width 106 height 33
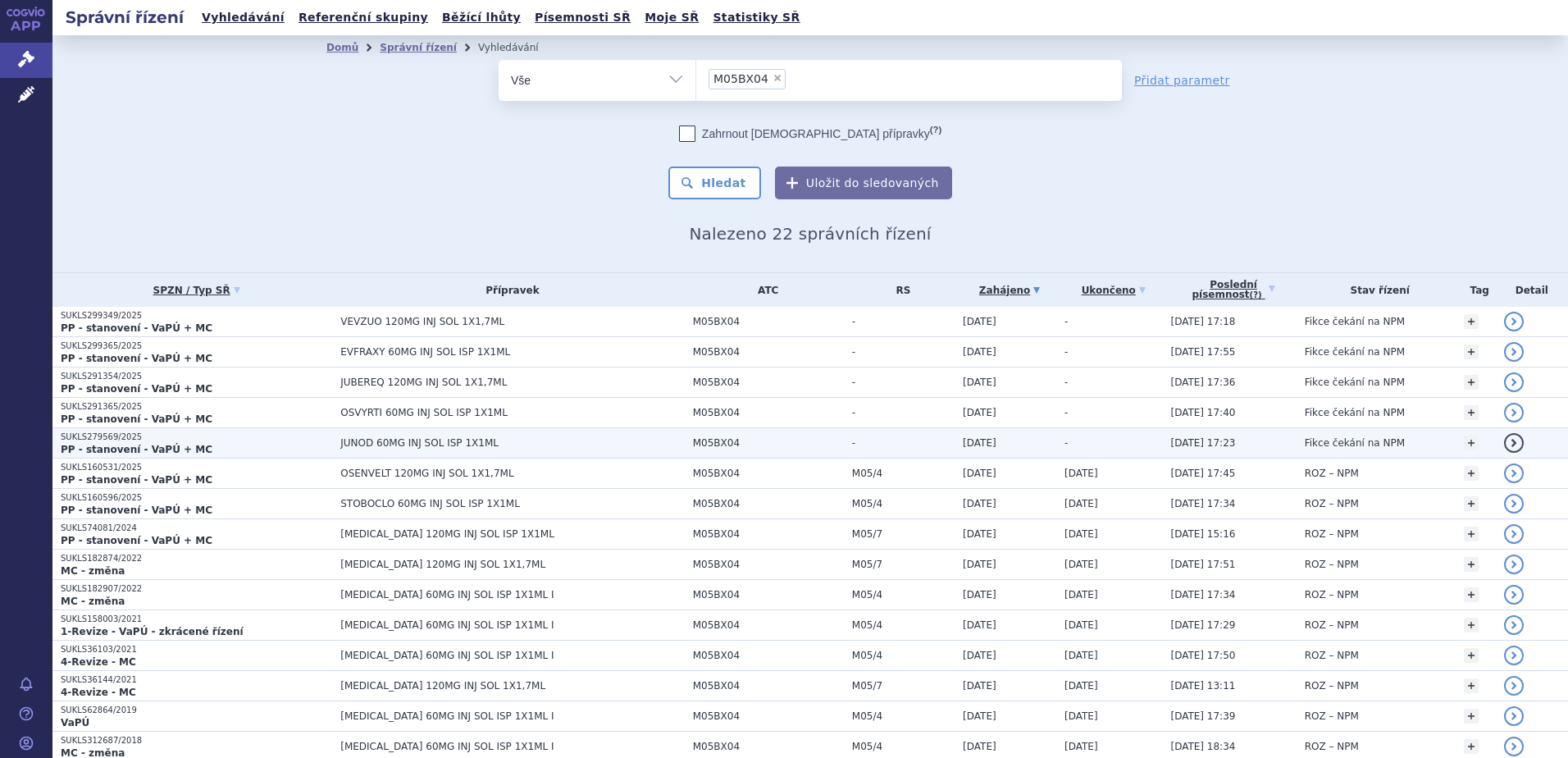
click at [313, 438] on p "SUKLS279569/2025" at bounding box center [196, 436] width 272 height 11
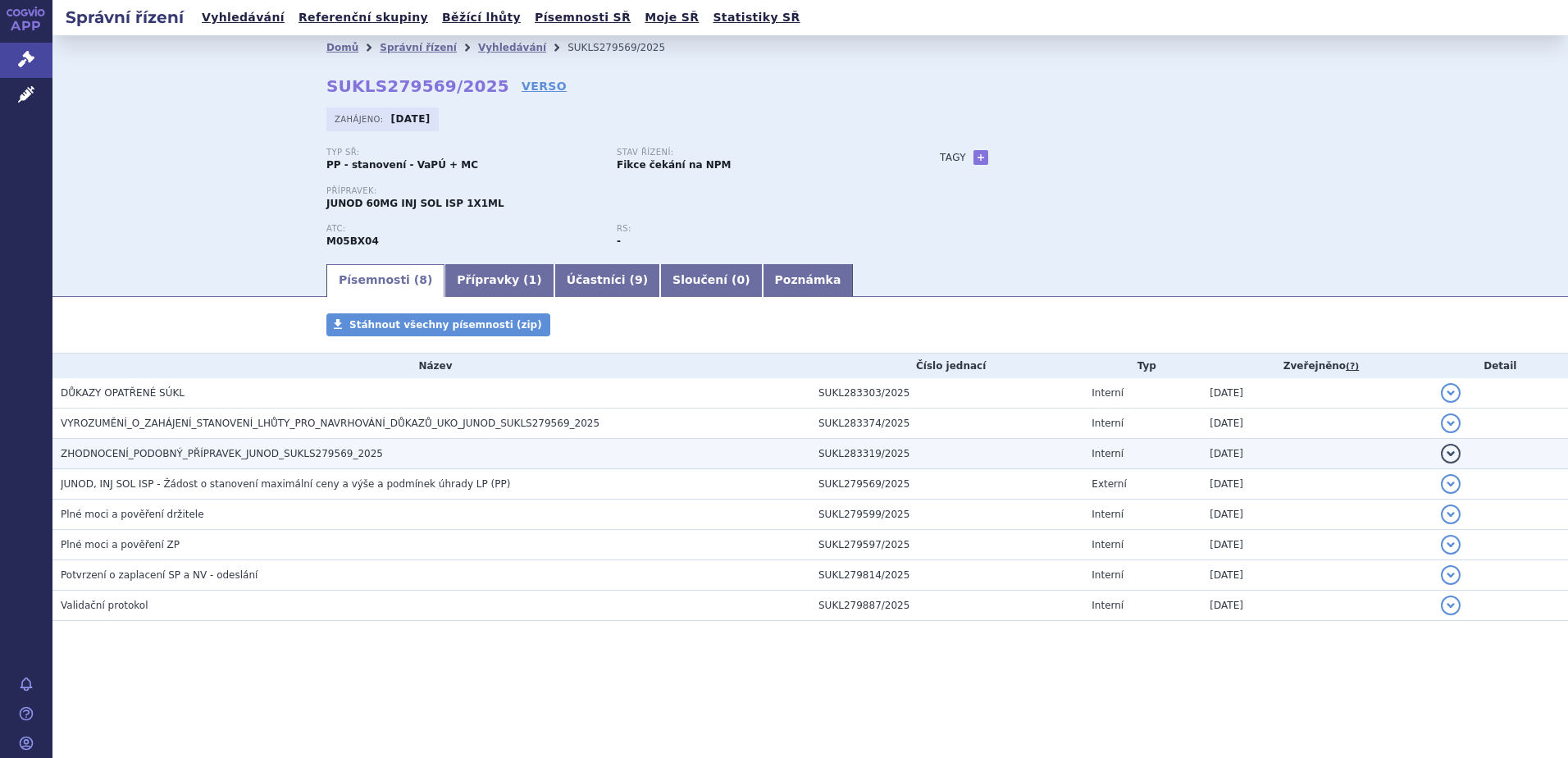
click at [151, 456] on span "ZHODNOCENÍ_PODOBNÝ_PŘÍPRAVEK_JUNOD_SUKLS279569_2025" at bounding box center [222, 453] width 323 height 11
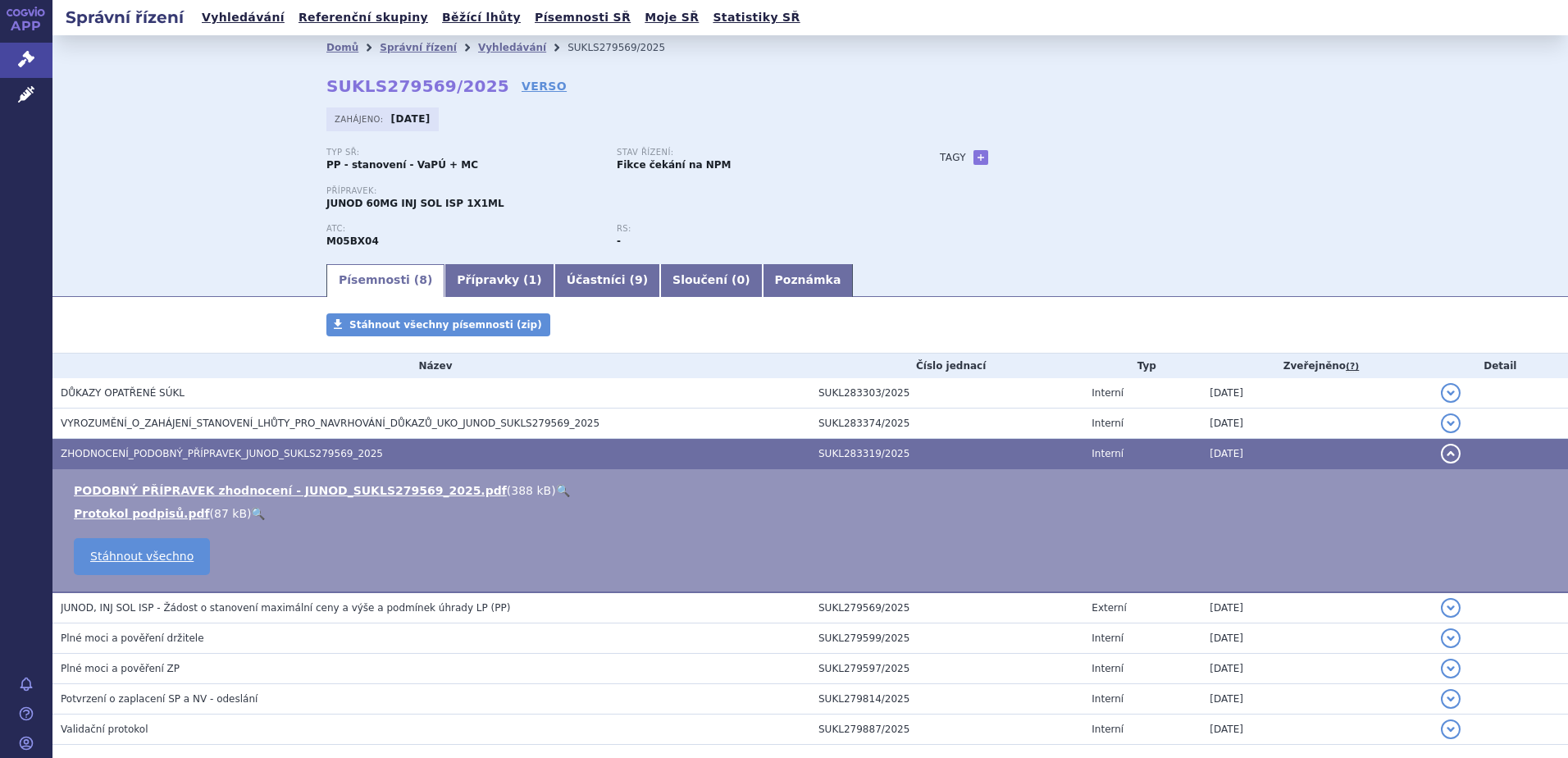
click at [556, 488] on link "🔍" at bounding box center [563, 490] width 14 height 13
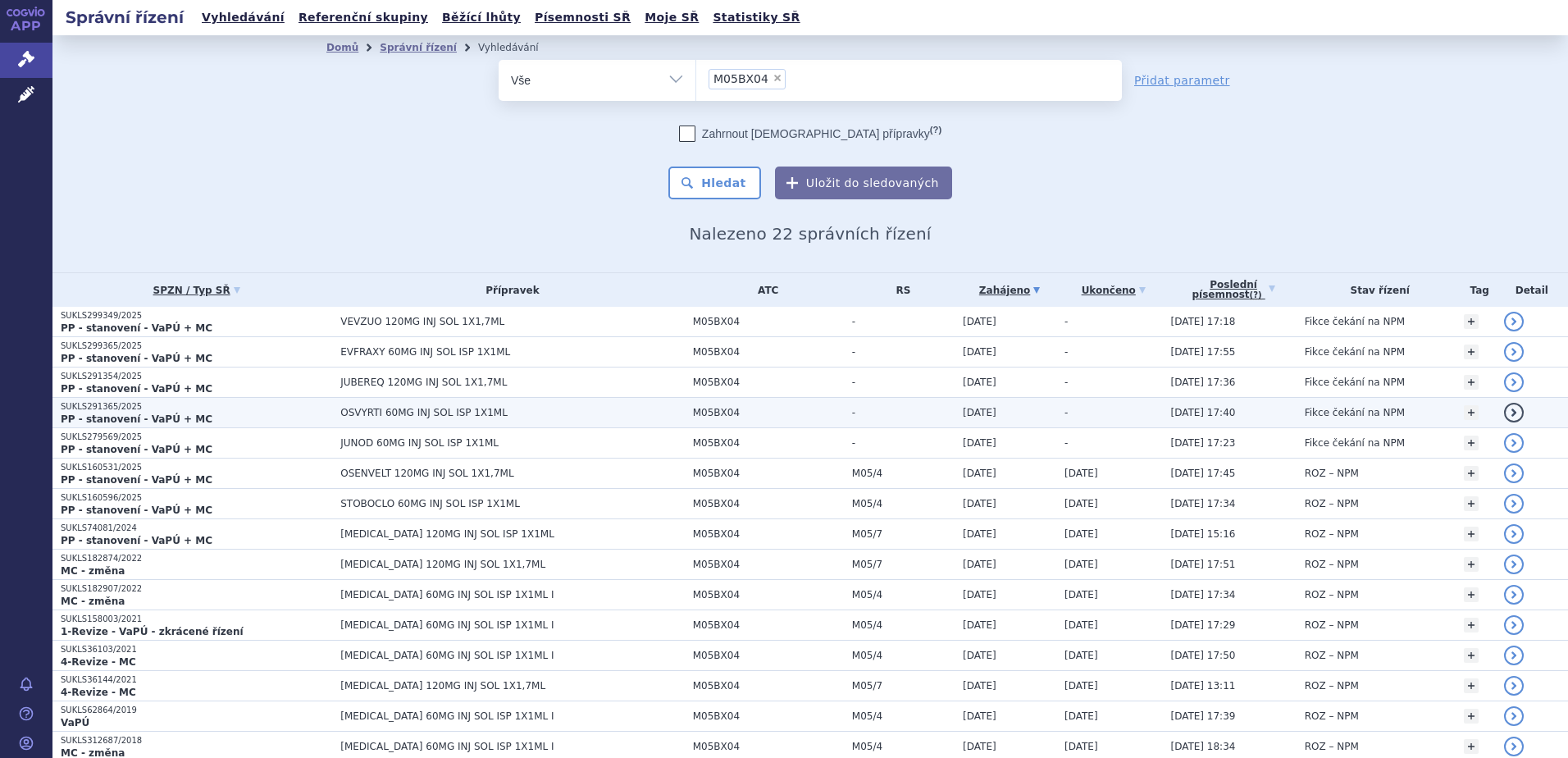
click at [374, 413] on span "OSVYRTI 60MG INJ SOL ISP 1X1ML" at bounding box center [512, 412] width 344 height 11
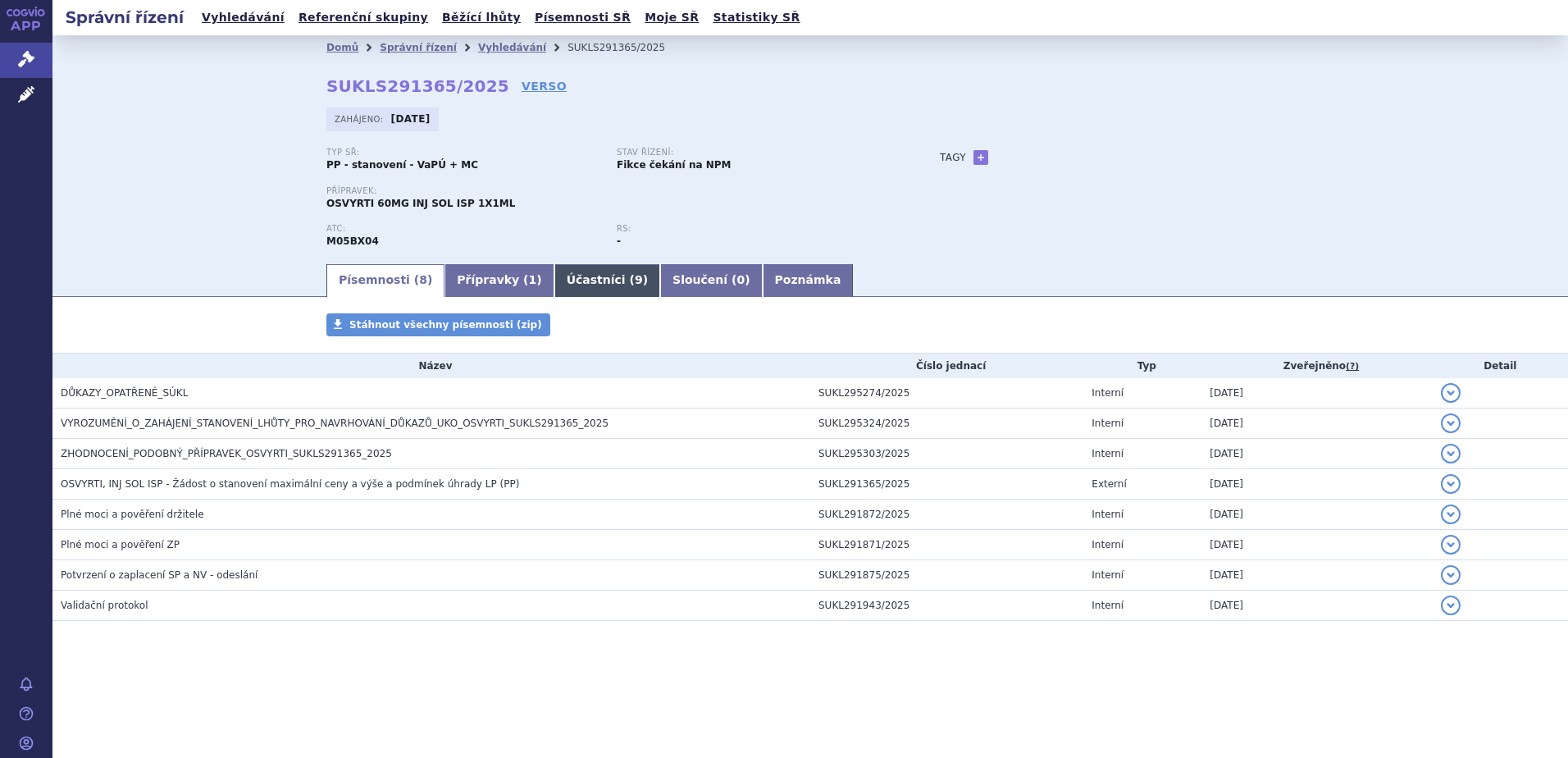
click at [556, 276] on link "Účastníci ( 9 )" at bounding box center [607, 280] width 106 height 33
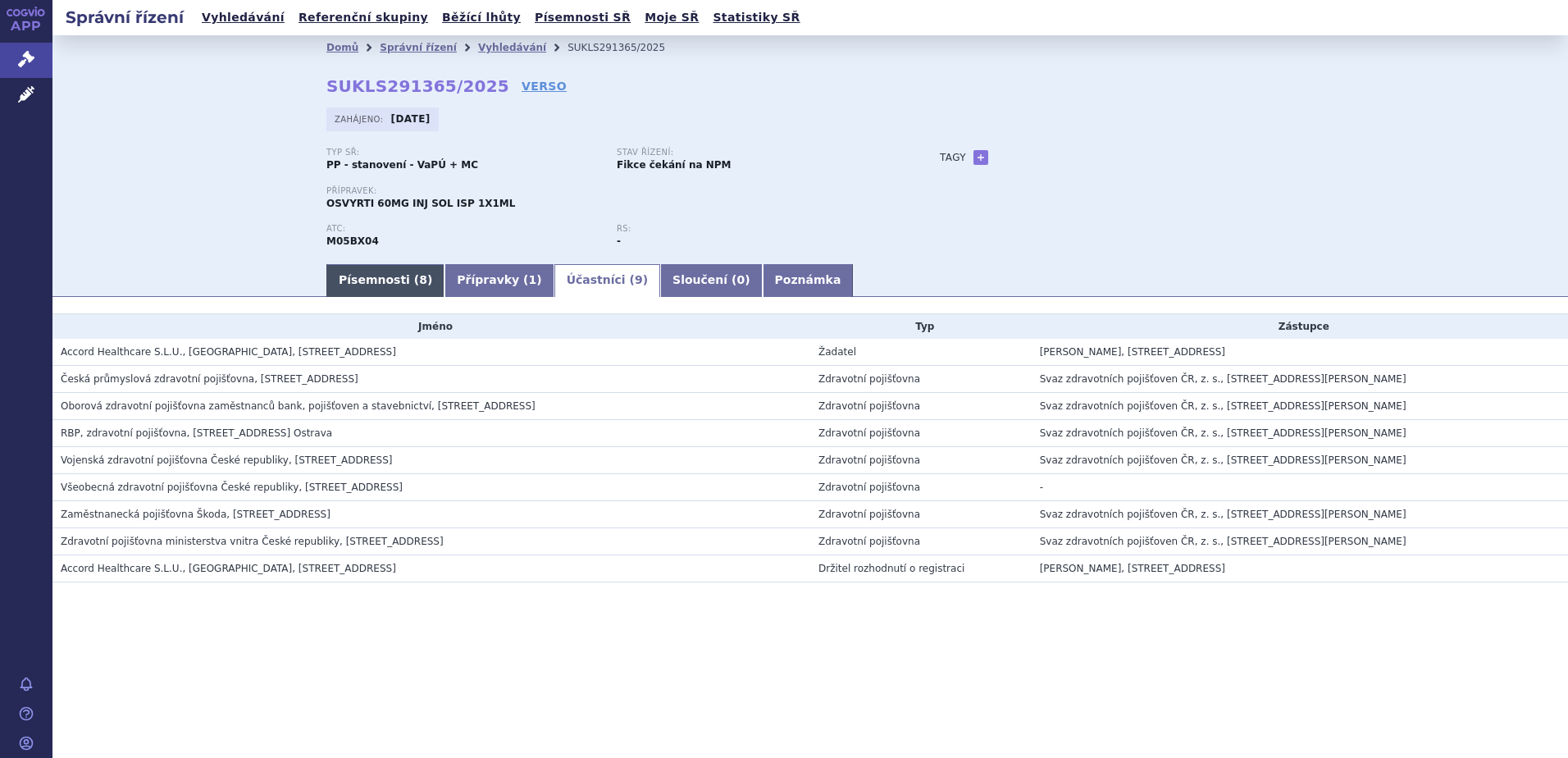
click at [378, 281] on link "Písemnosti ( 8 )" at bounding box center [386, 280] width 118 height 33
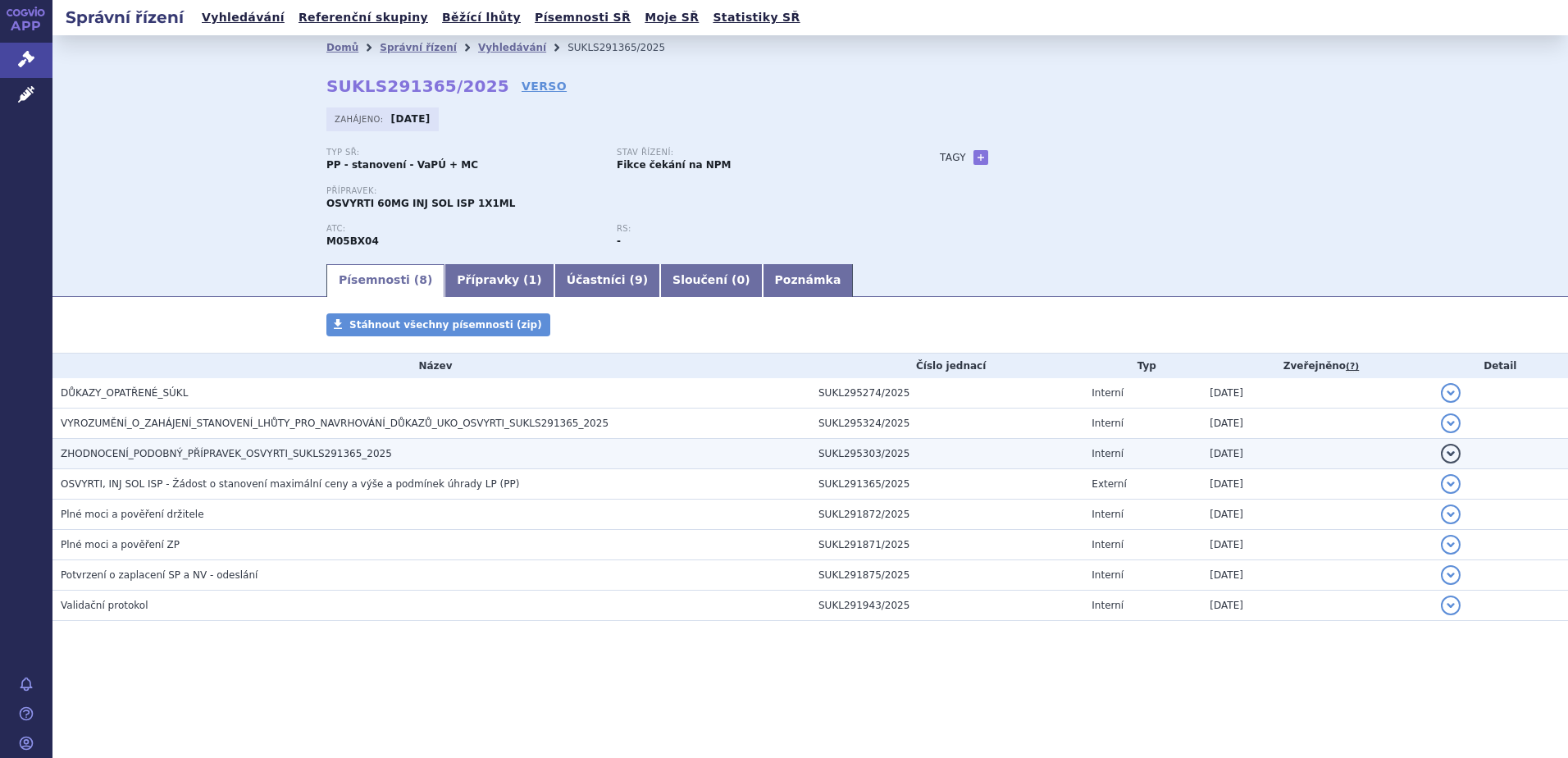
click at [149, 458] on span "ZHODNOCENÍ_PODOBNÝ_PŘÍPRAVEK_OSVYRTI_SUKLS291365_2025" at bounding box center [226, 453] width 331 height 11
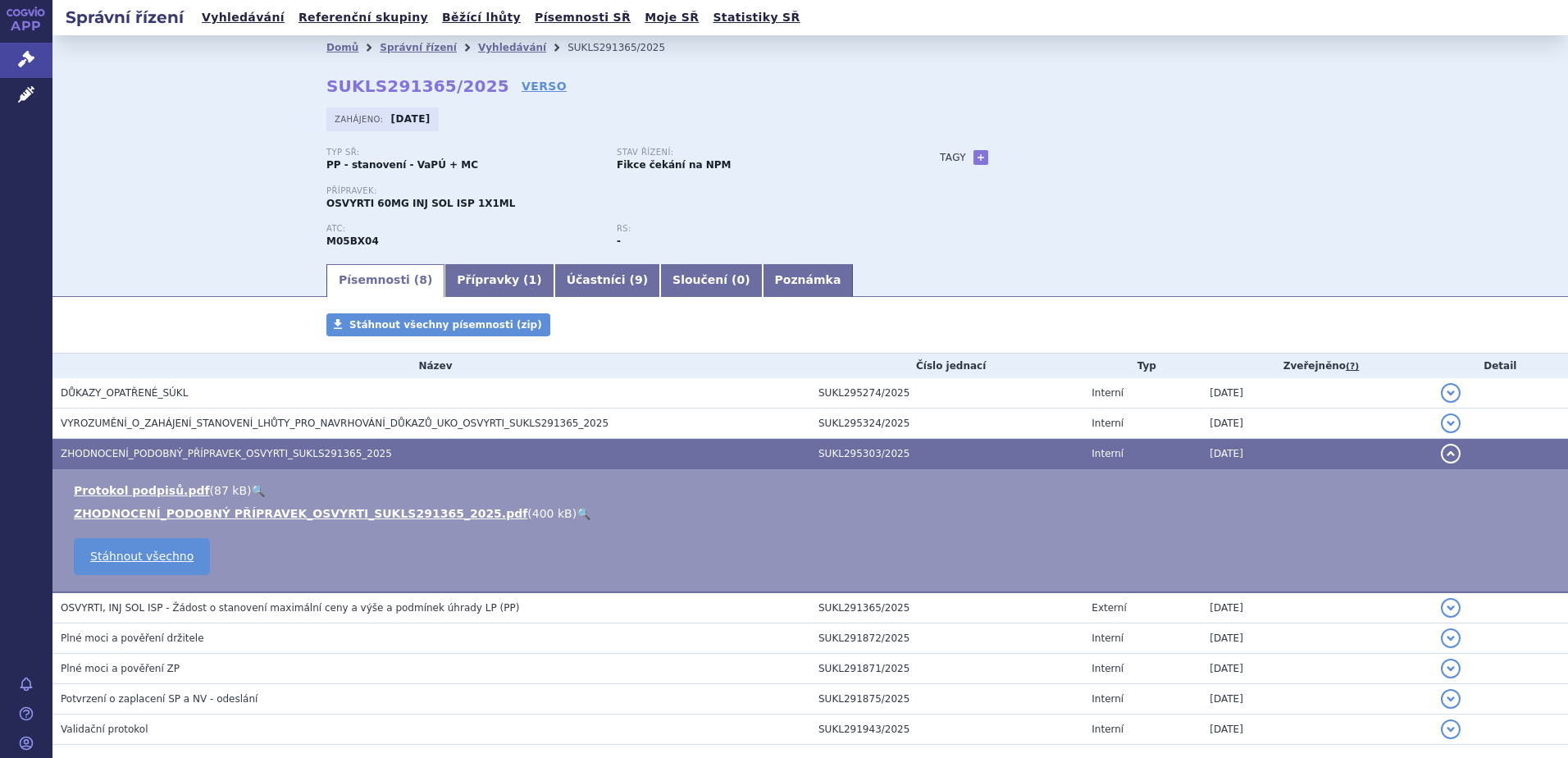
click at [577, 509] on link "🔍" at bounding box center [584, 513] width 14 height 13
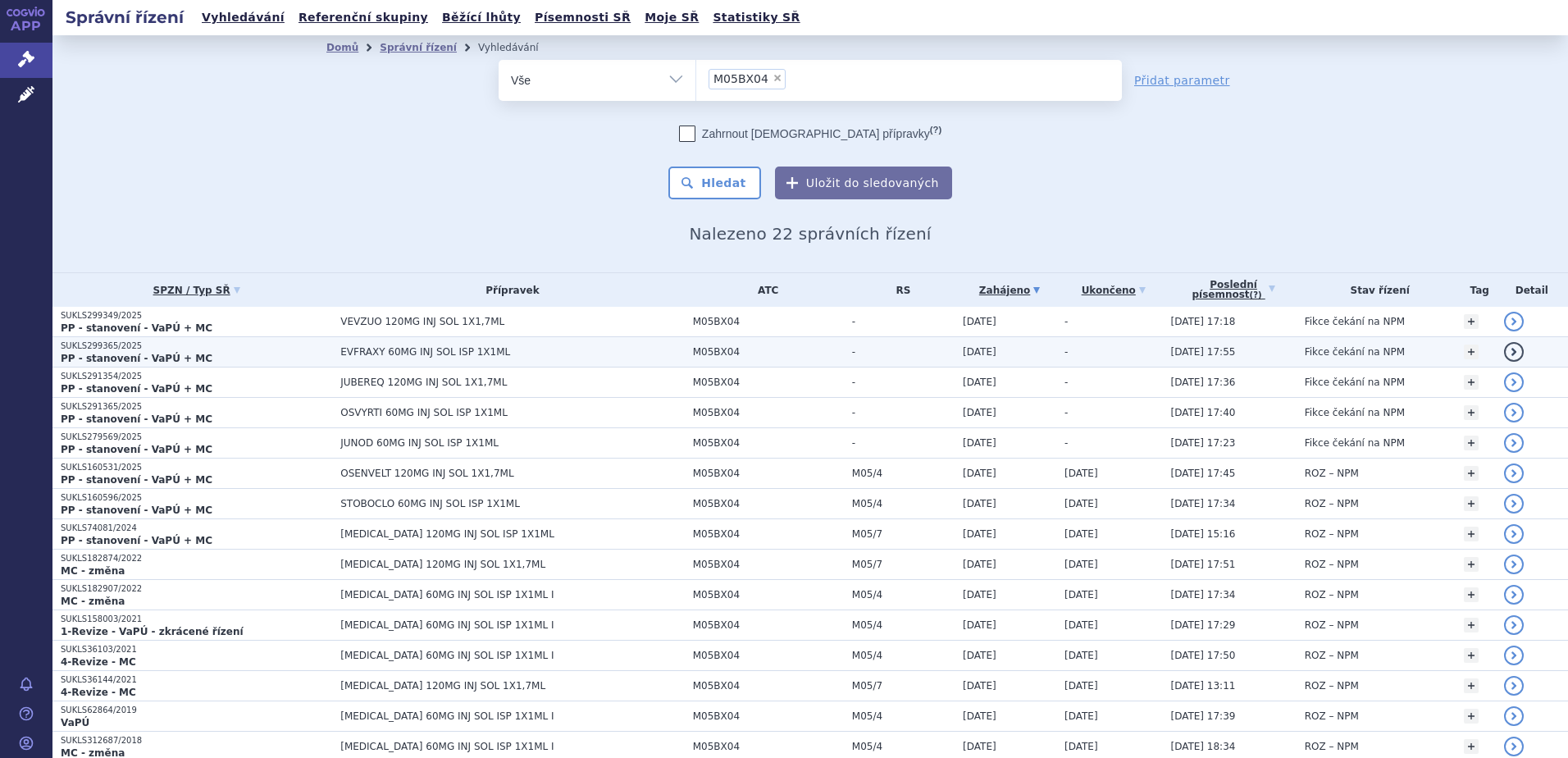
click at [419, 348] on span "EVFRAXY 60MG INJ SOL ISP 1X1ML" at bounding box center [512, 351] width 344 height 11
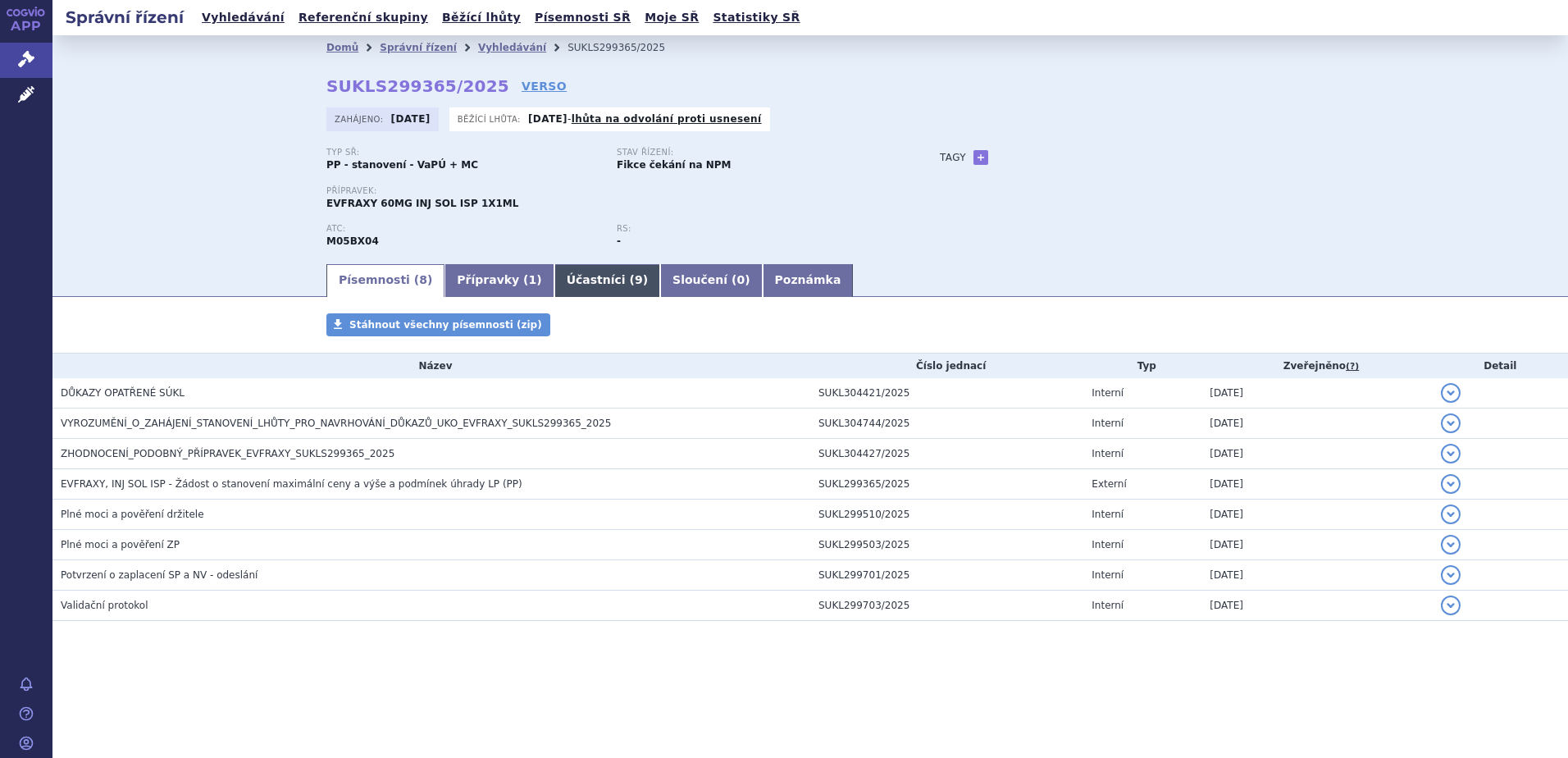
click at [560, 278] on link "Účastníci ( 9 )" at bounding box center [607, 280] width 106 height 33
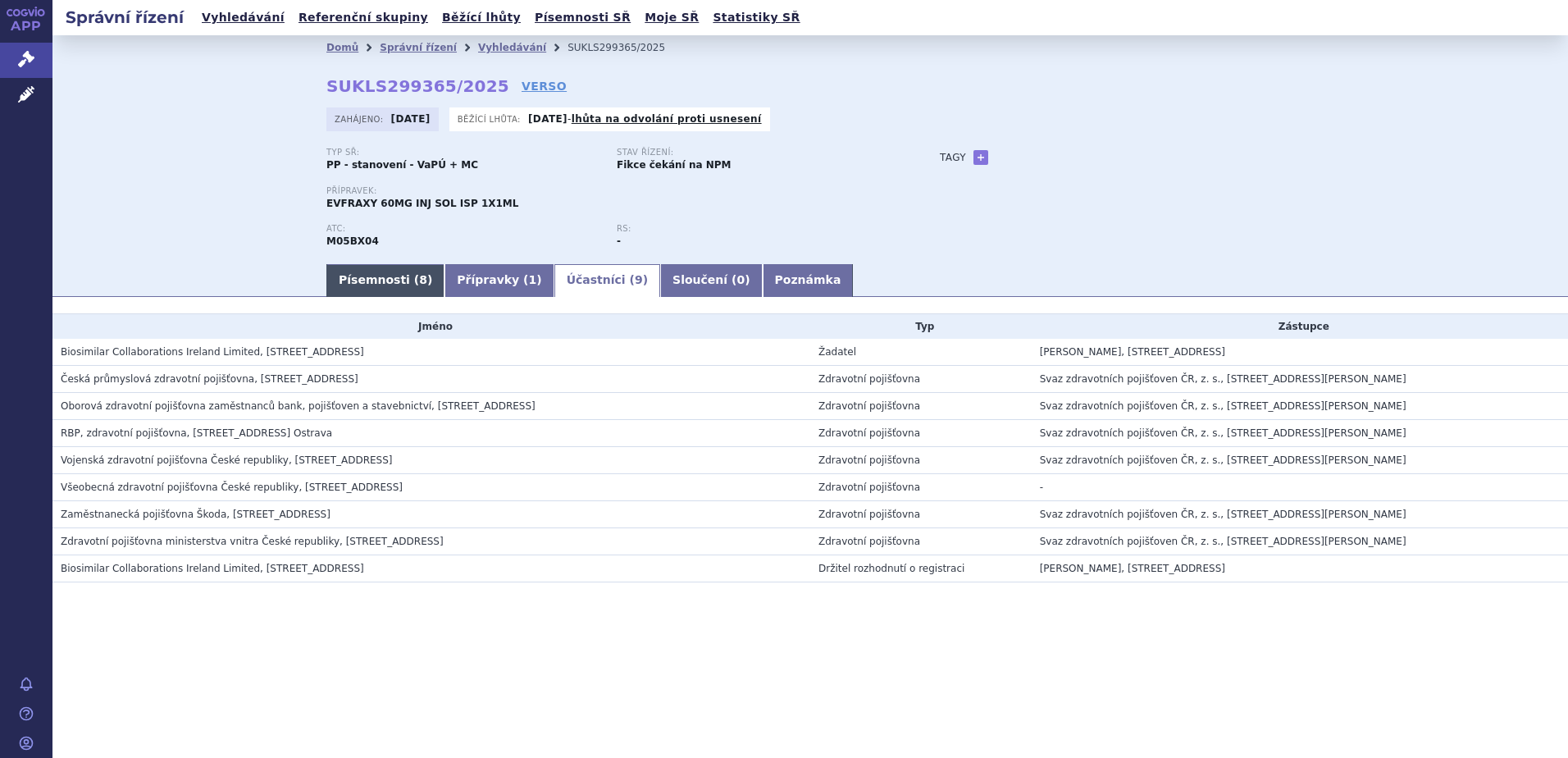
click at [404, 279] on link "Písemnosti ( 8 )" at bounding box center [386, 280] width 118 height 33
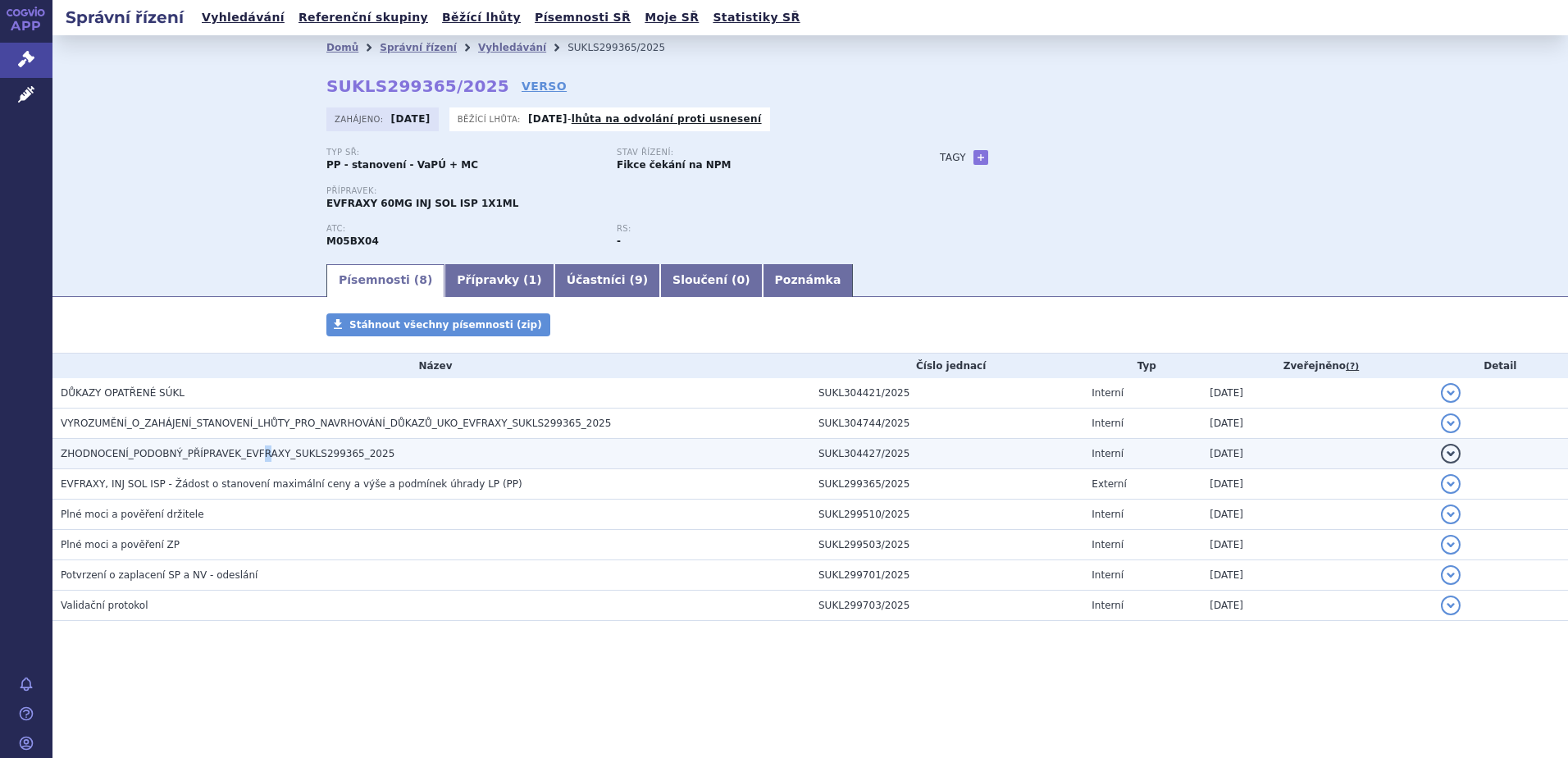
click at [248, 444] on td "ZHODNOCENÍ_PODOBNÝ_PŘÍPRAVEK_EVFRAXY_SUKLS299365_2025" at bounding box center [431, 454] width 758 height 30
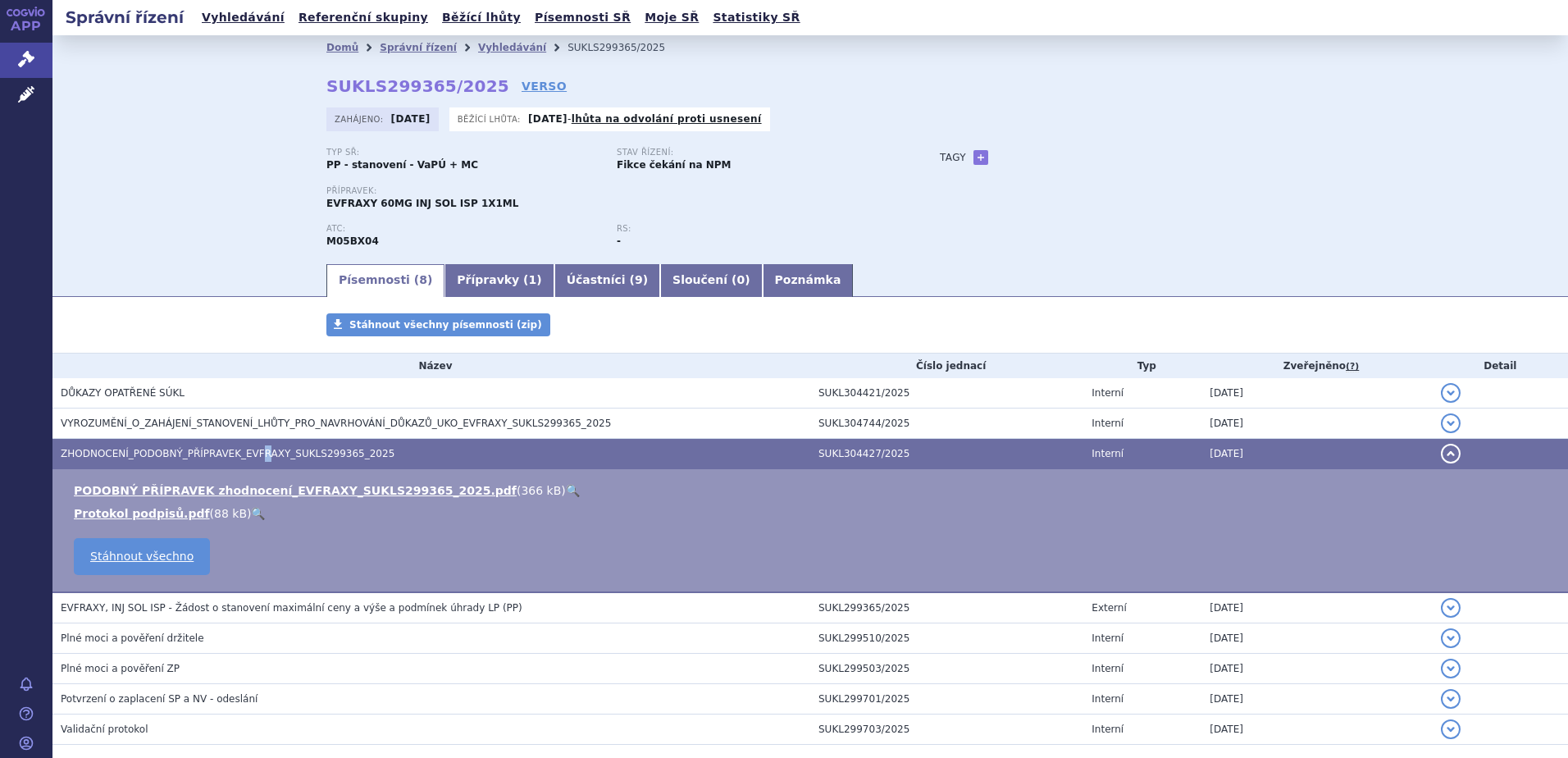
click at [566, 488] on link "🔍" at bounding box center [573, 490] width 14 height 13
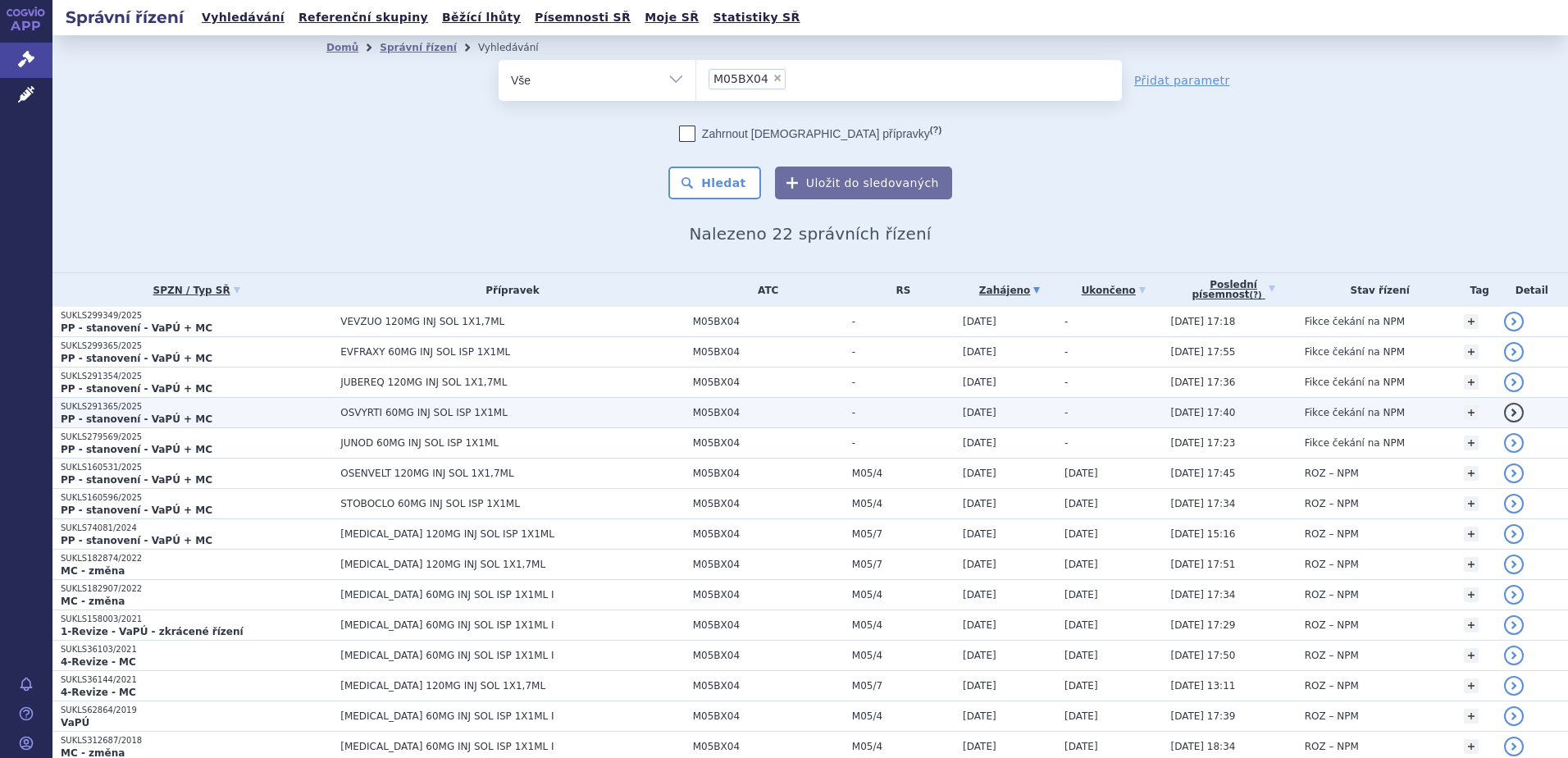
click at [408, 414] on span "OSVYRTI 60MG INJ SOL ISP 1X1ML" at bounding box center [512, 412] width 344 height 11
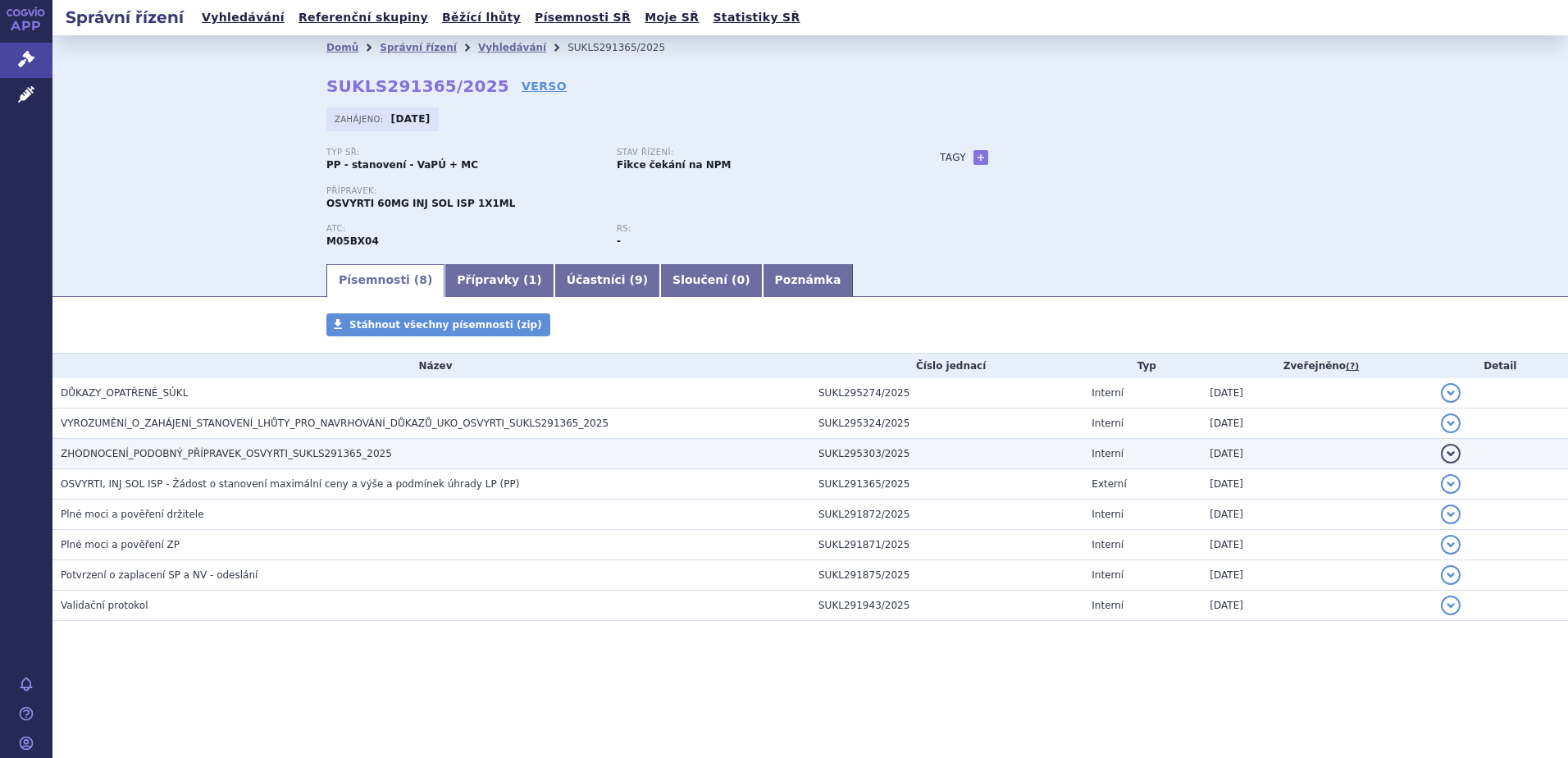
click at [341, 448] on span "ZHODNOCENÍ_PODOBNÝ_PŘÍPRAVEK_OSVYRTI_SUKLS291365_2025" at bounding box center [226, 453] width 331 height 11
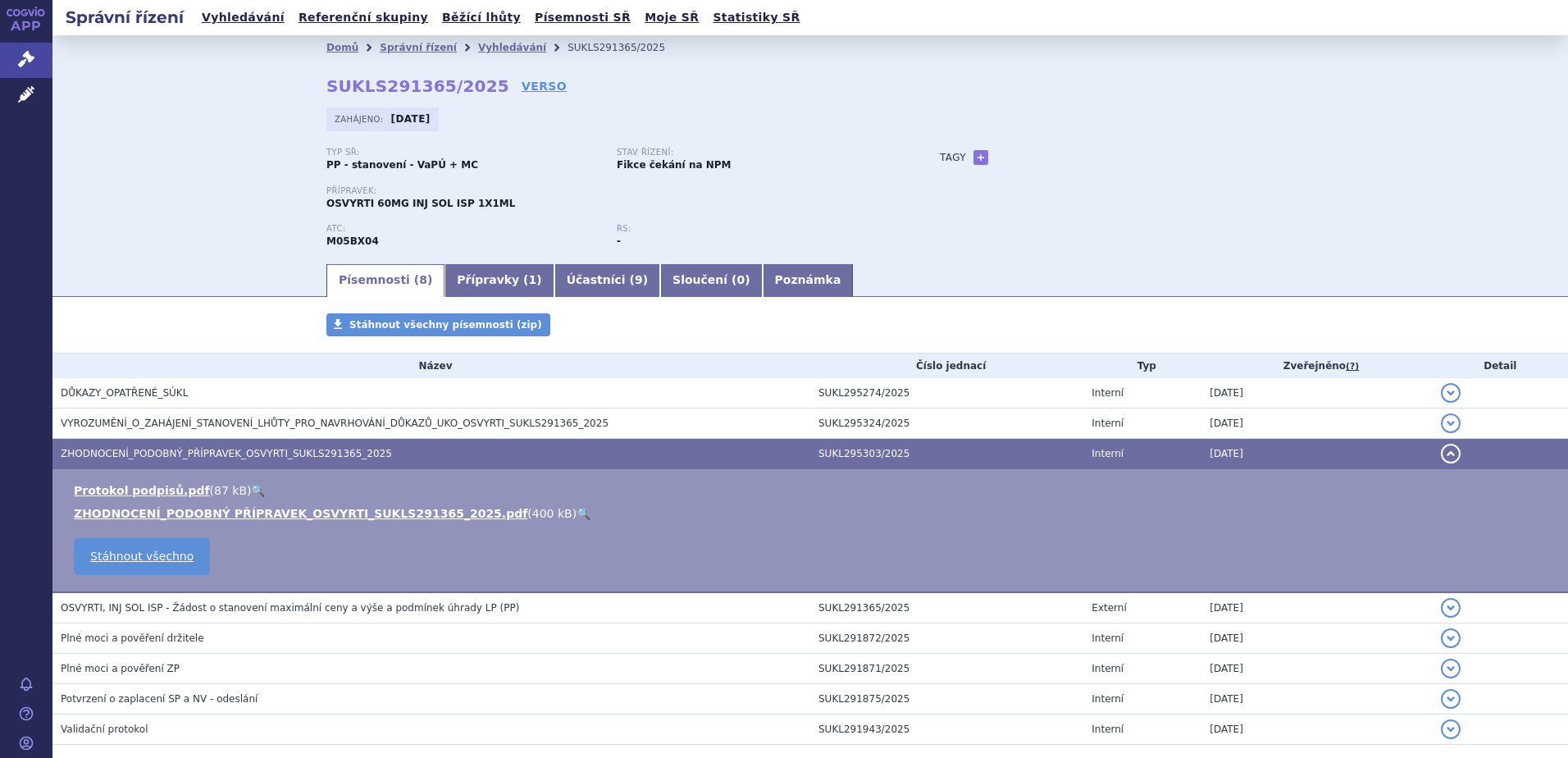
click at [577, 512] on link "🔍" at bounding box center [584, 513] width 14 height 13
click at [488, 53] on link "Vyhledávání" at bounding box center [511, 47] width 68 height 11
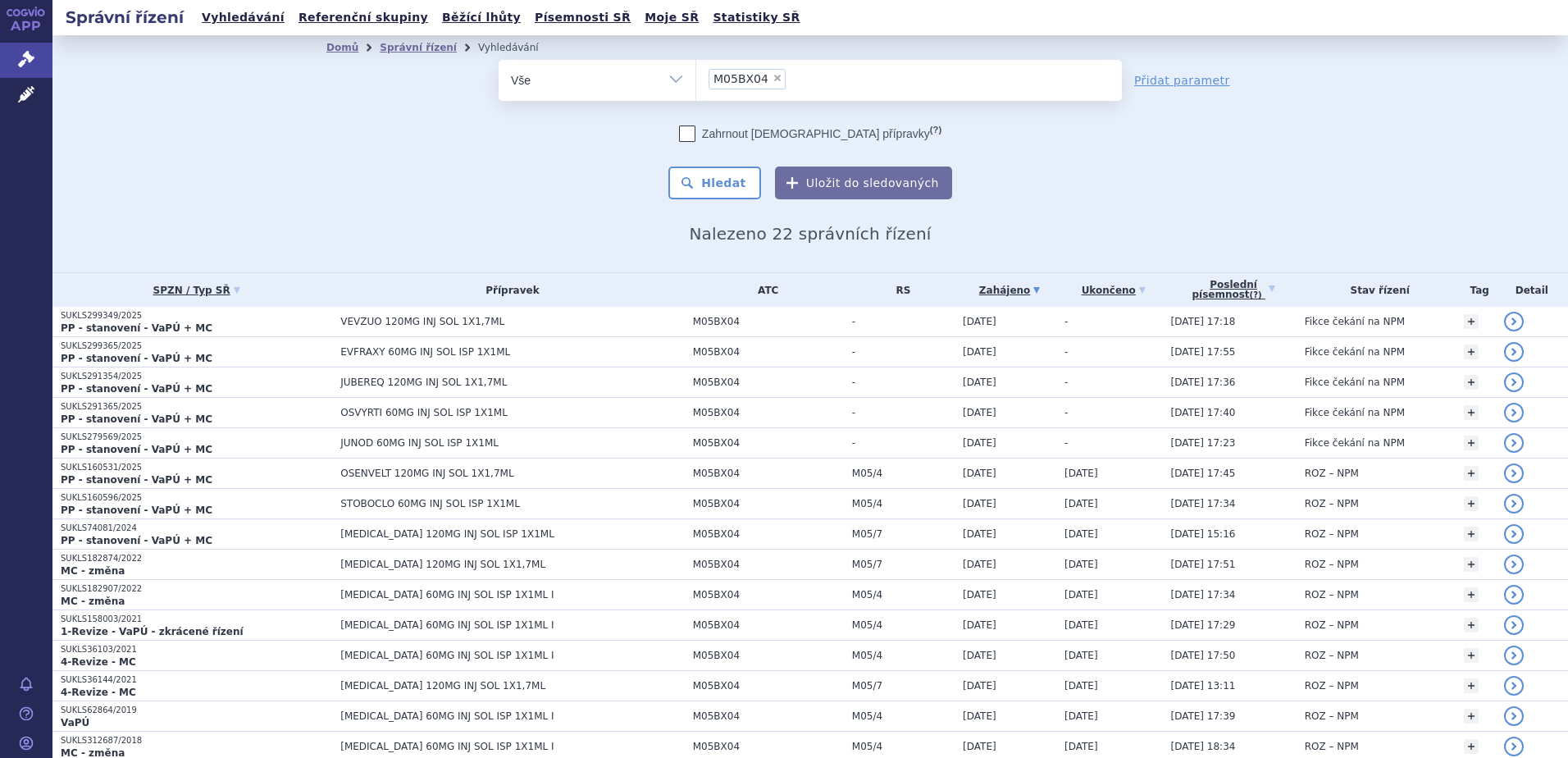
click at [773, 74] on span "×" at bounding box center [777, 78] width 9 height 9
click at [696, 74] on select "M05BX04" at bounding box center [696, 79] width 1 height 41
select select
type input "L04AC05"
select select "L04AC05"
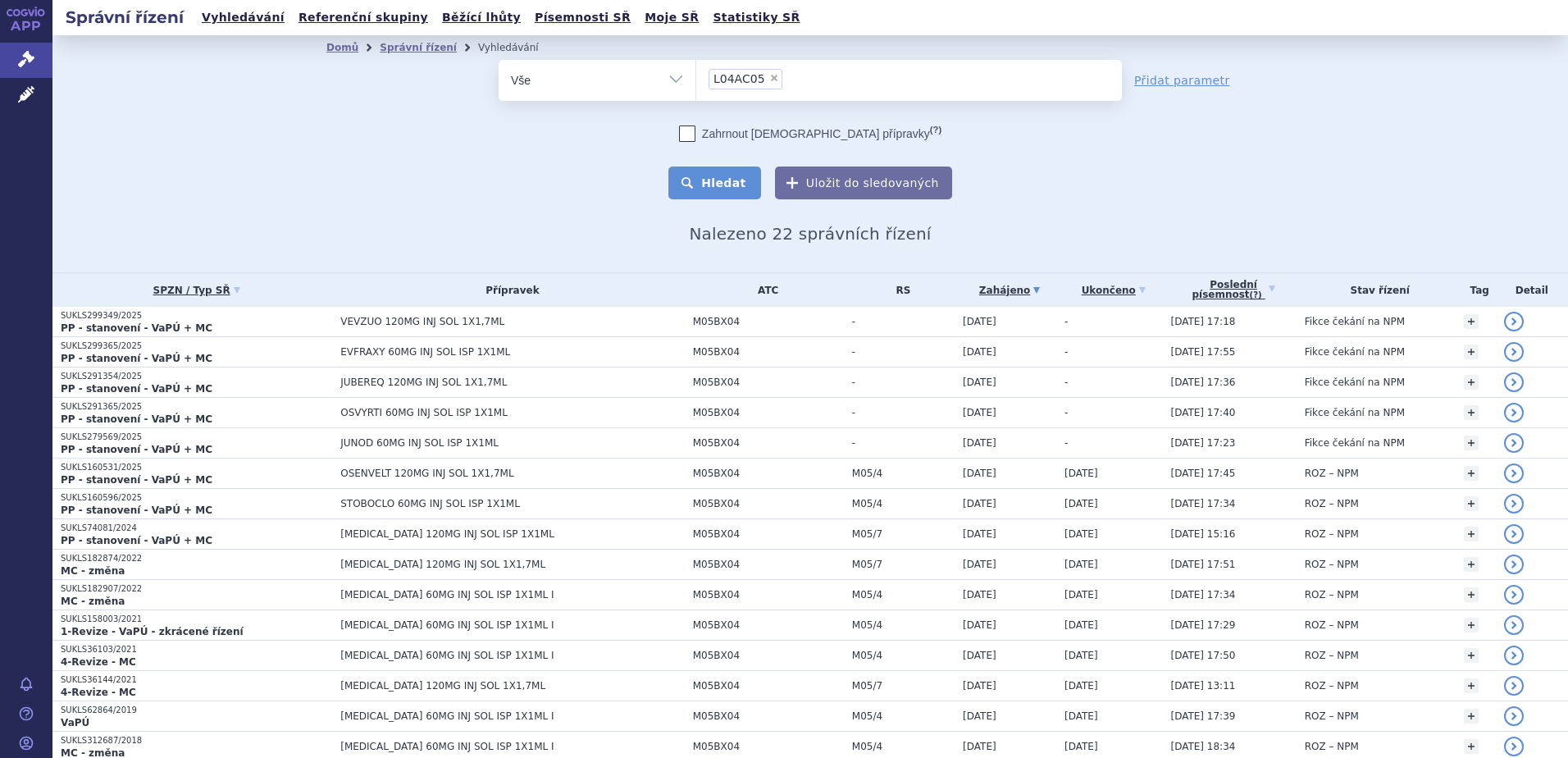
click at [716, 195] on button "Hledat" at bounding box center [714, 183] width 92 height 33
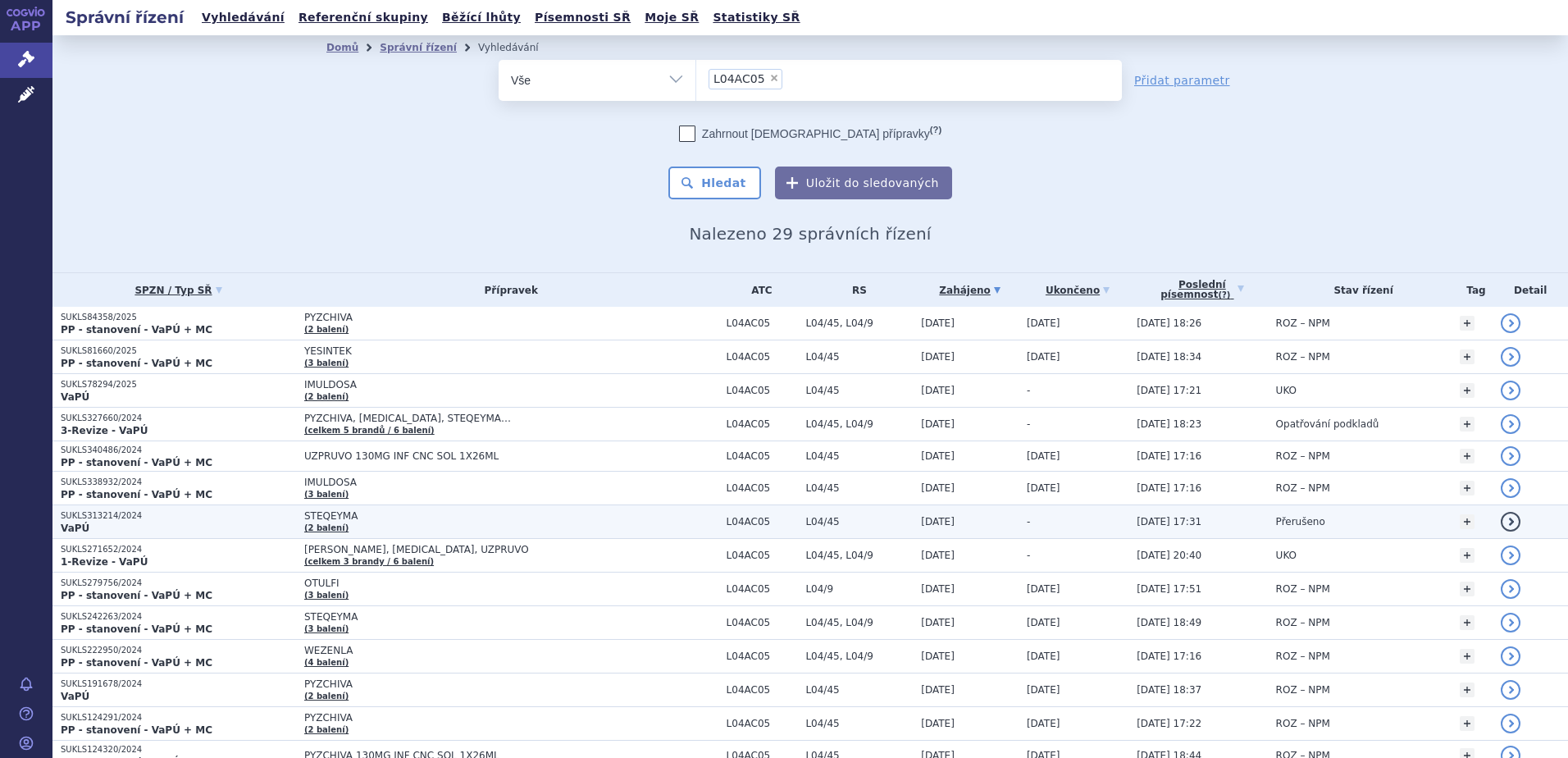
click at [373, 520] on span "STEQEYMA" at bounding box center [510, 516] width 411 height 11
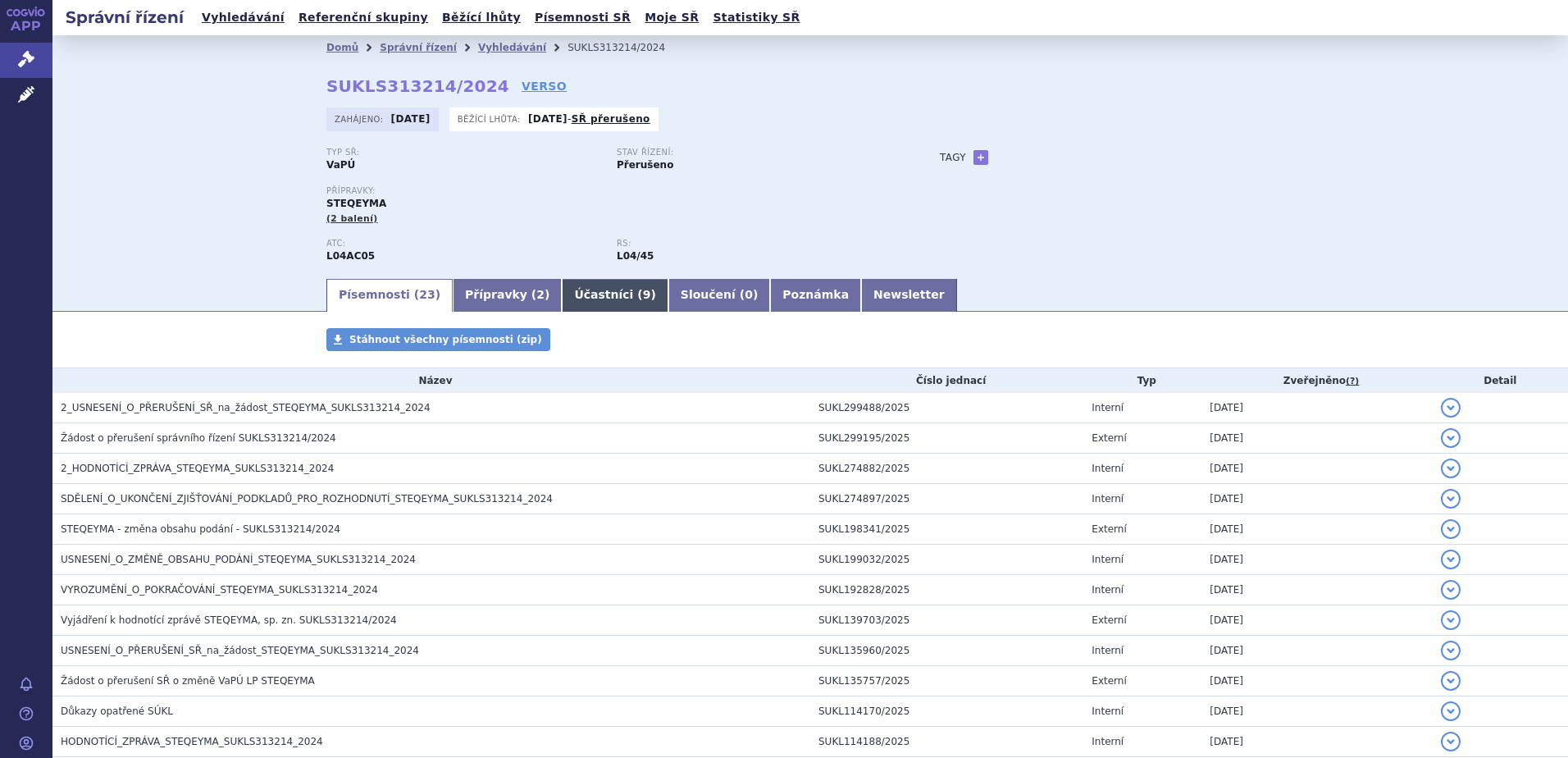
click at [561, 293] on link "Účastníci ( 9 )" at bounding box center [614, 295] width 106 height 33
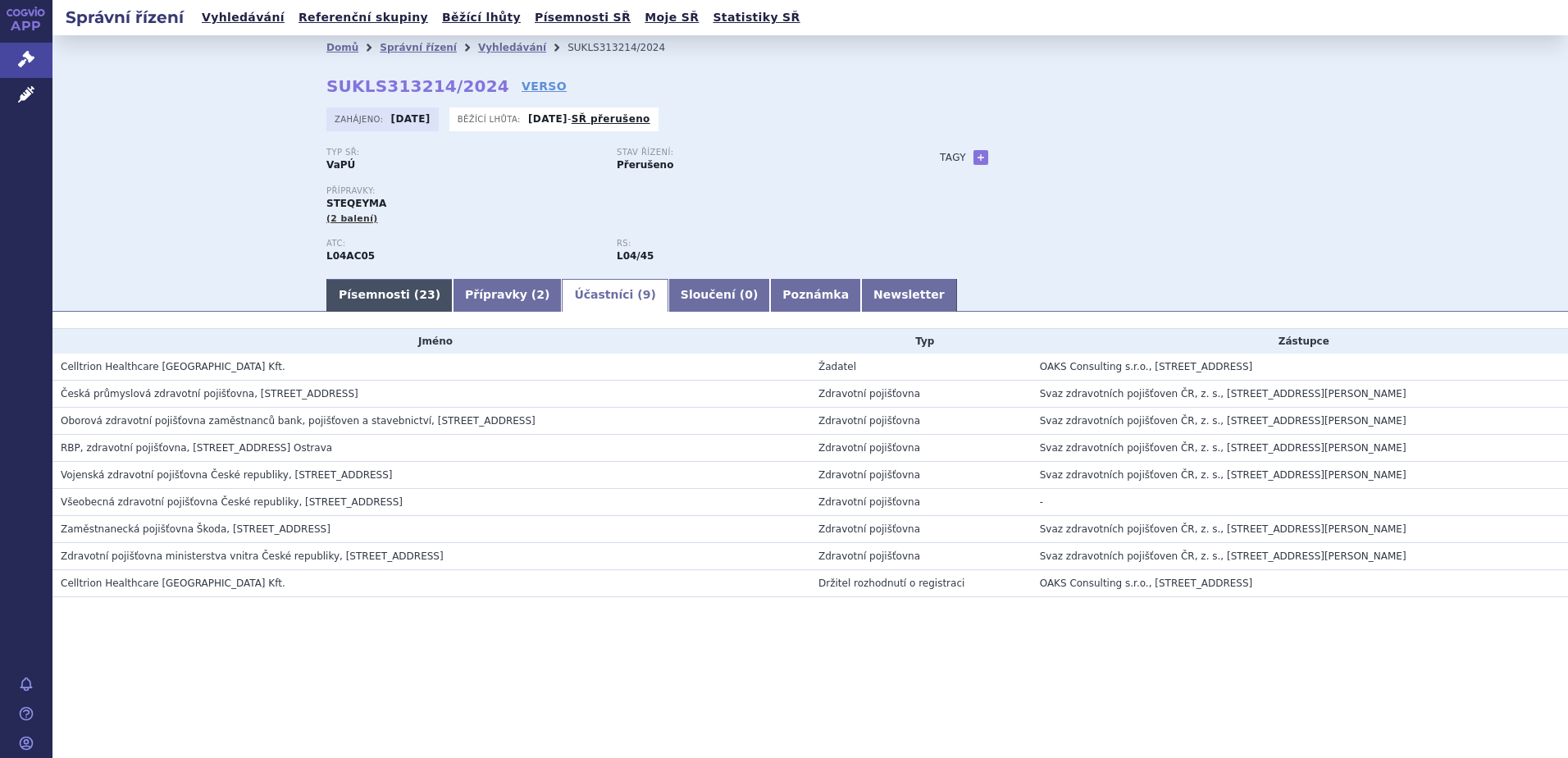
click at [373, 291] on link "Písemnosti ( 23 )" at bounding box center [390, 295] width 126 height 33
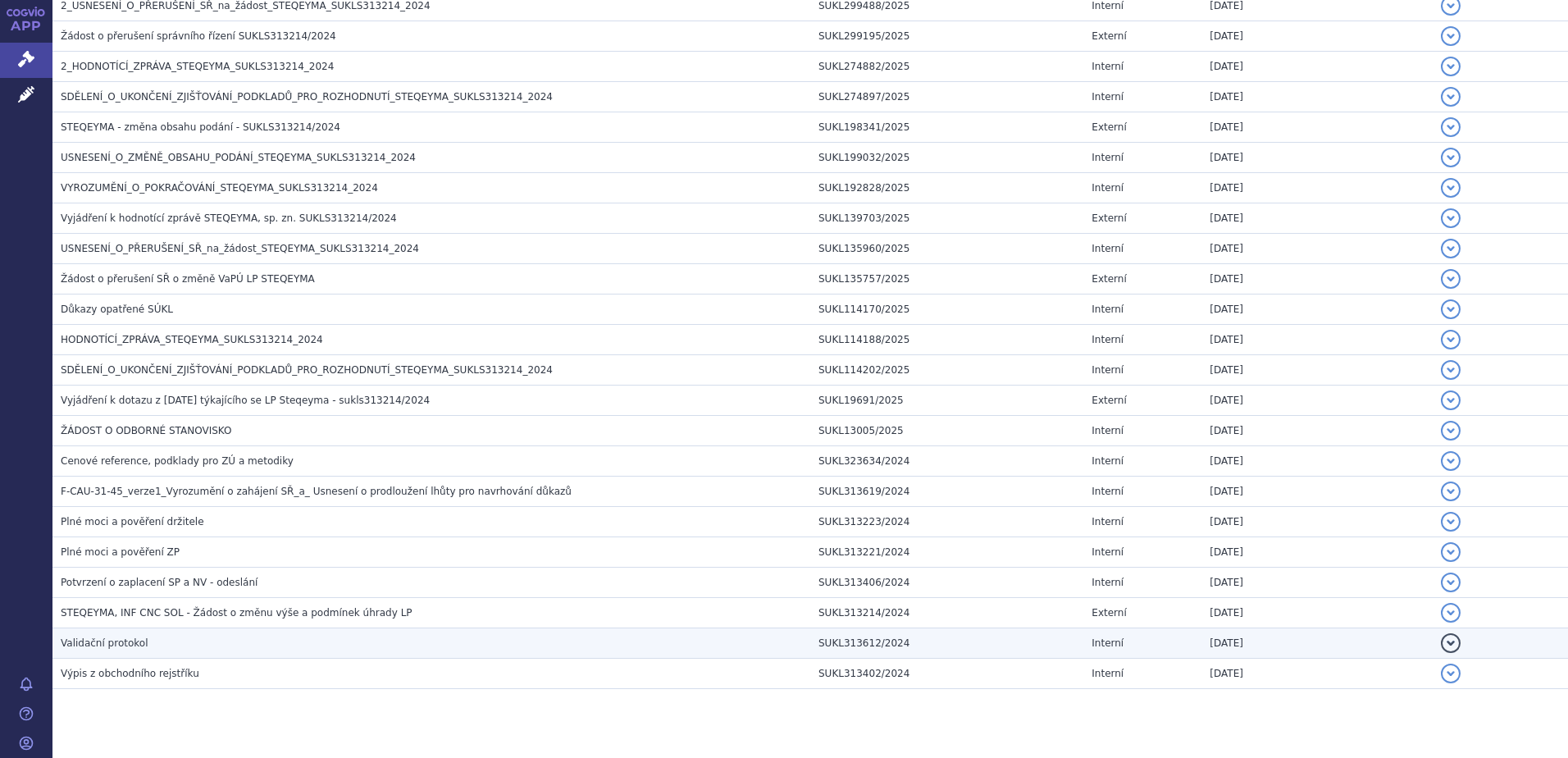
scroll to position [431, 0]
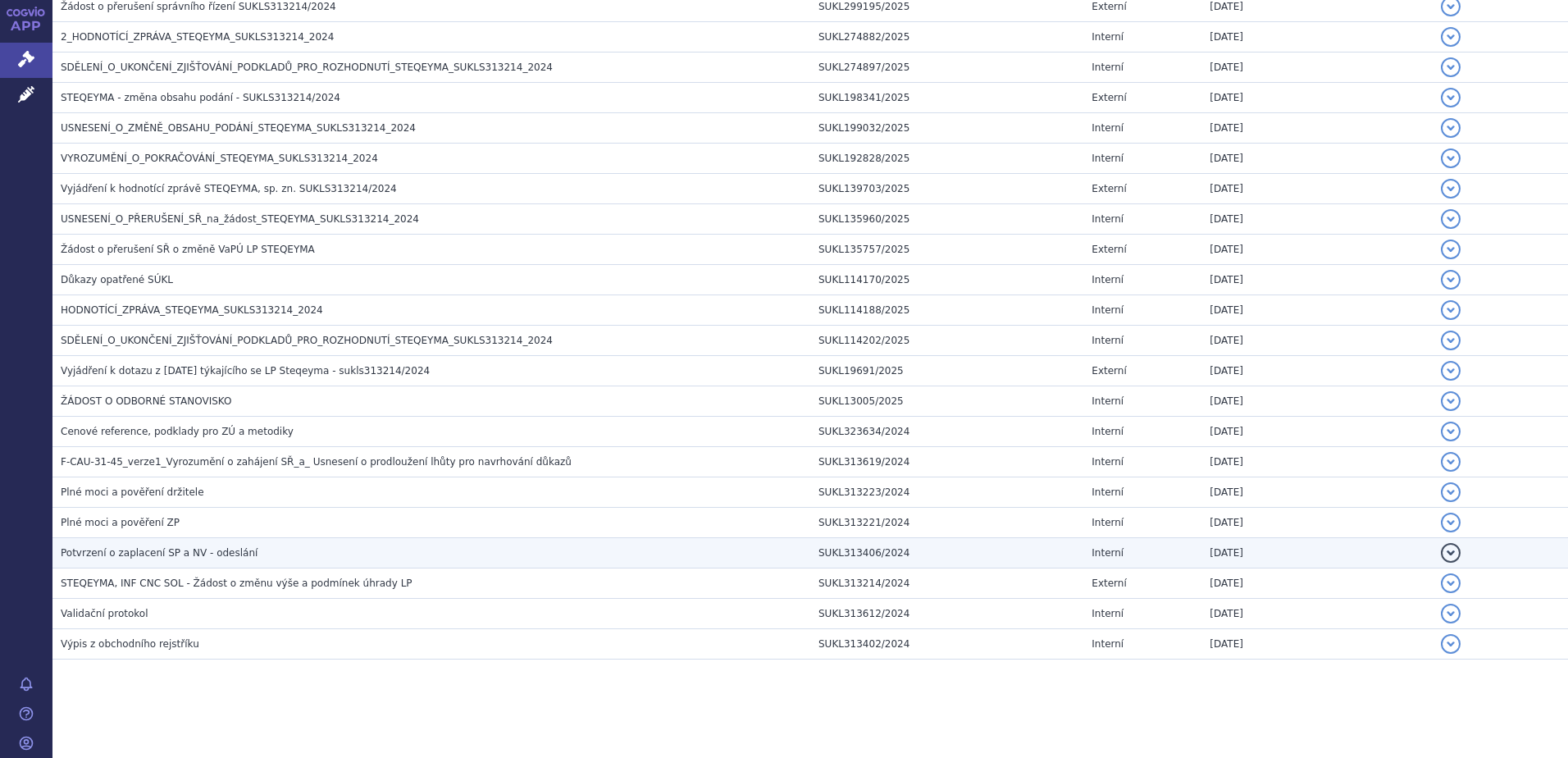
click at [189, 552] on span "Potvrzení o zaplacení SP a NV - odeslání" at bounding box center [159, 552] width 197 height 11
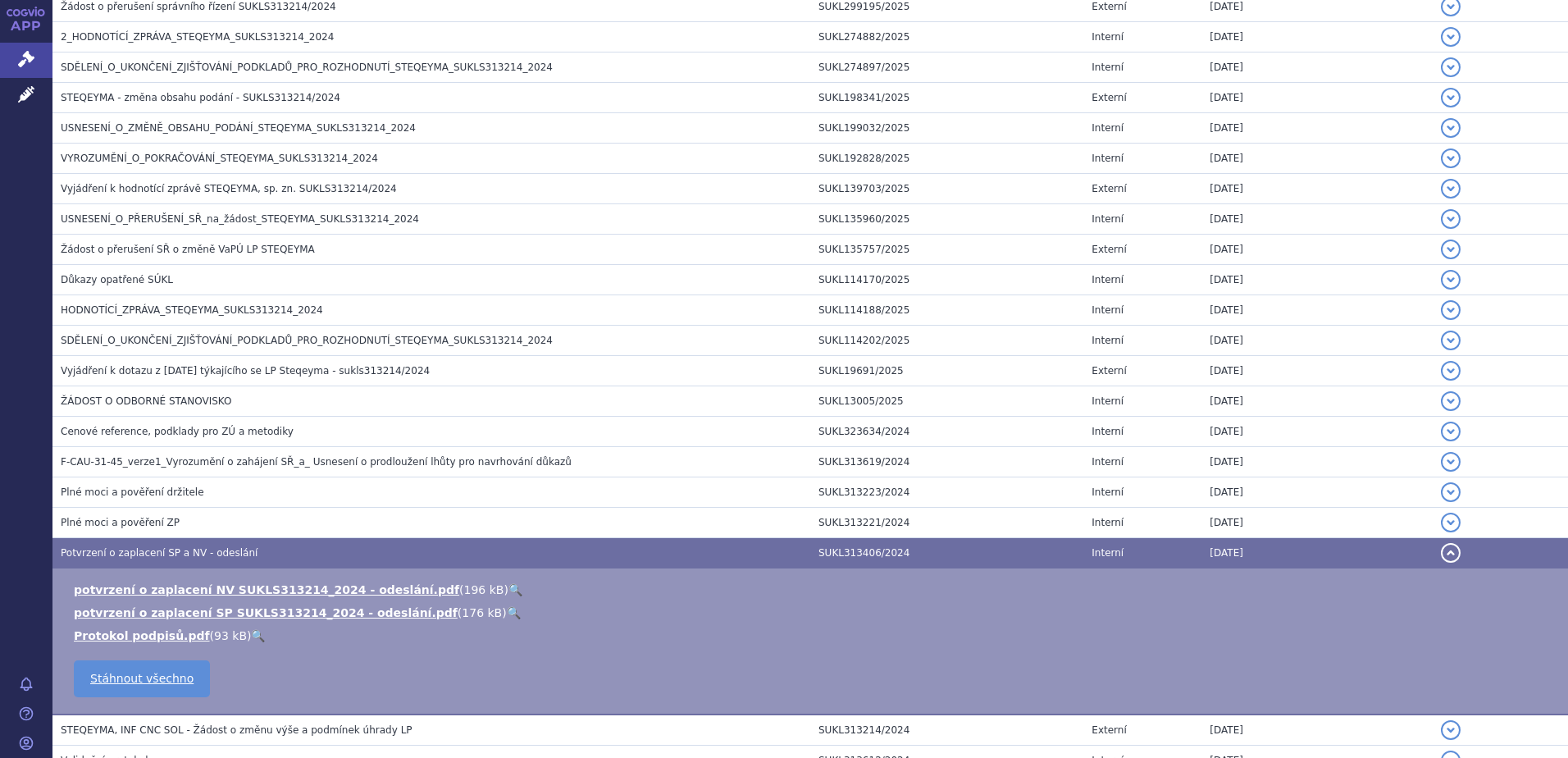
click at [509, 588] on link "🔍" at bounding box center [516, 589] width 14 height 13
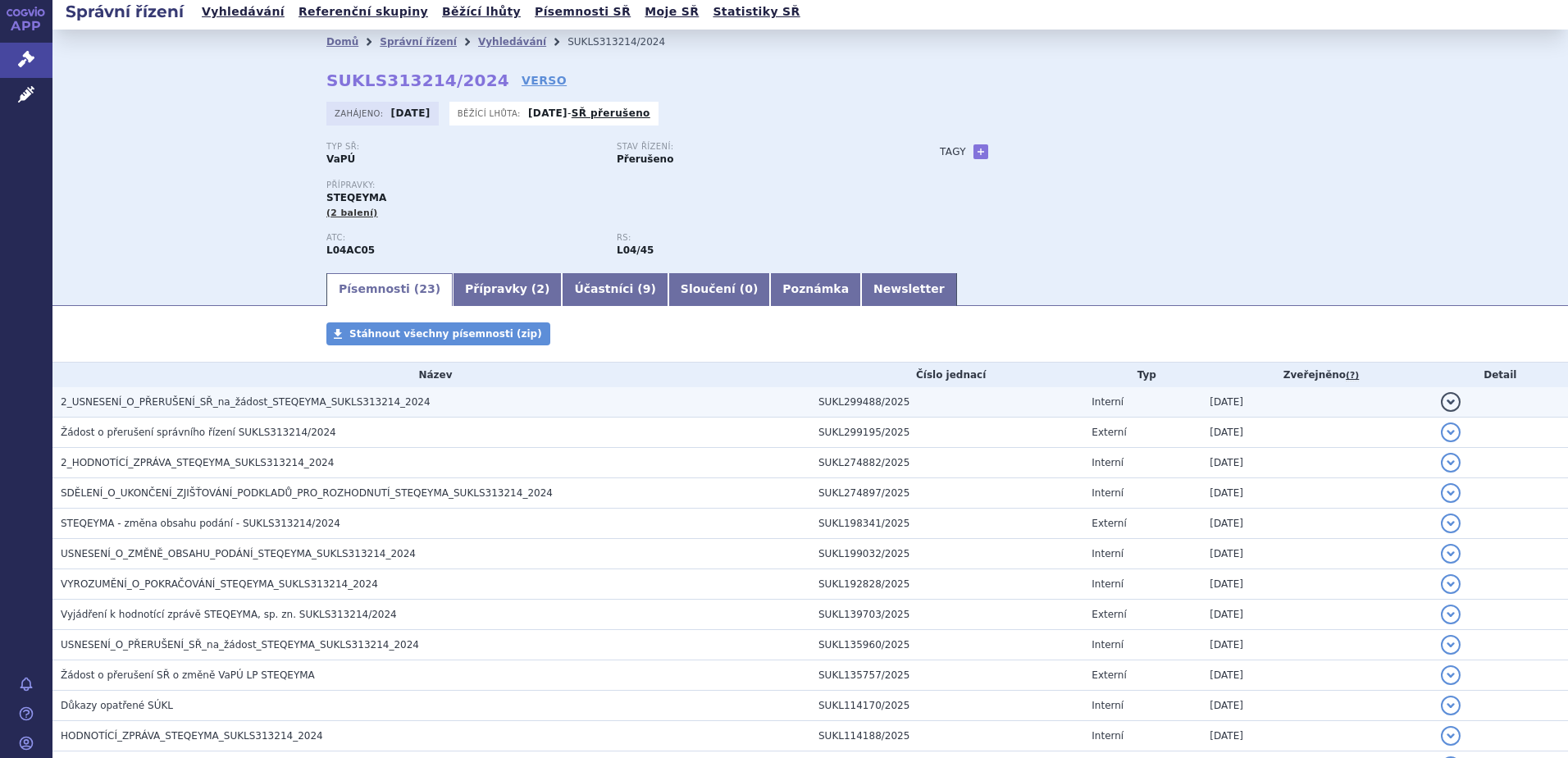
scroll to position [0, 0]
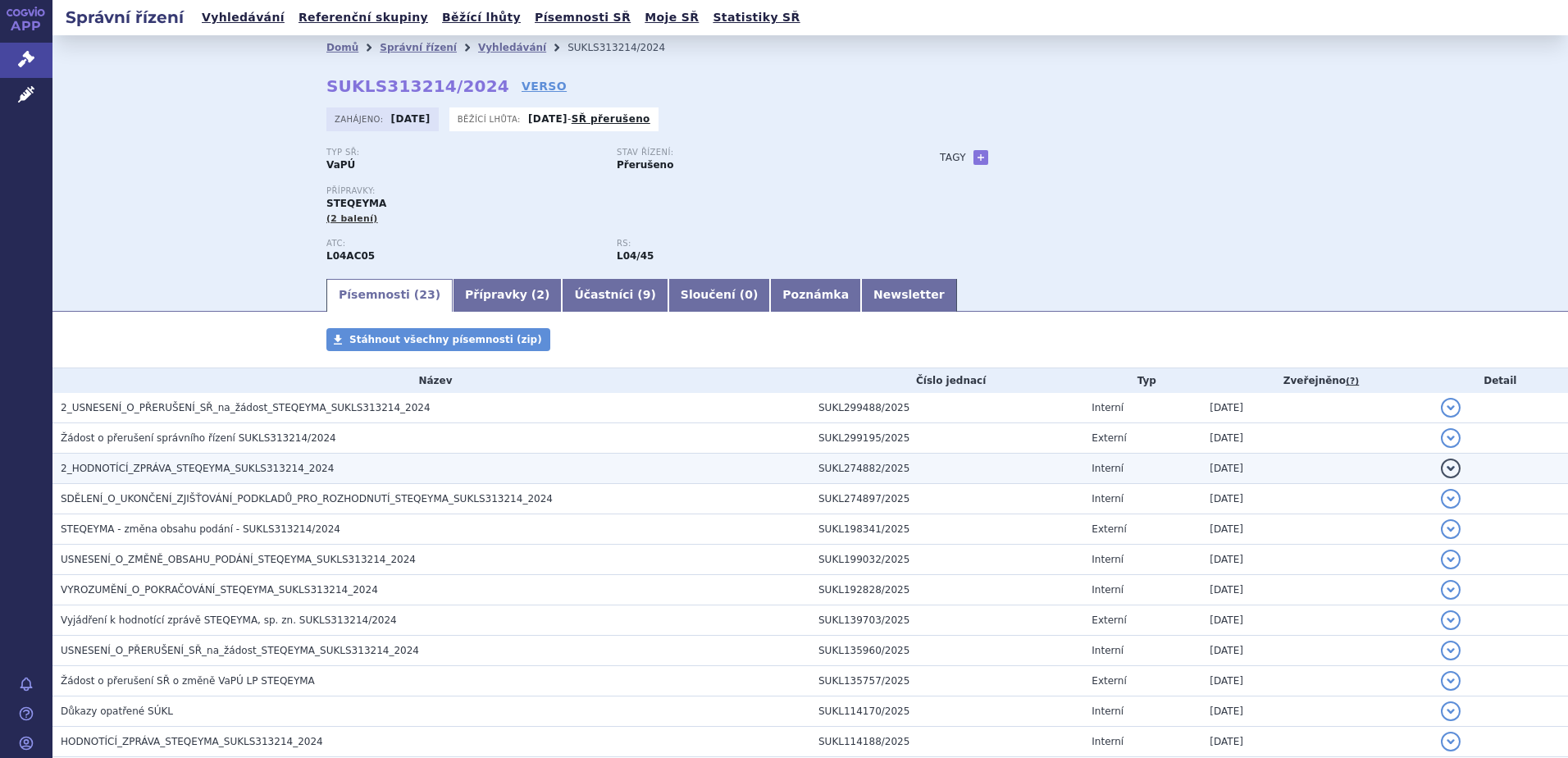
click at [160, 462] on span "2_HODNOTÍCÍ_ZPRÁVA_STEQEYMA_SUKLS313214_2024" at bounding box center [197, 467] width 273 height 11
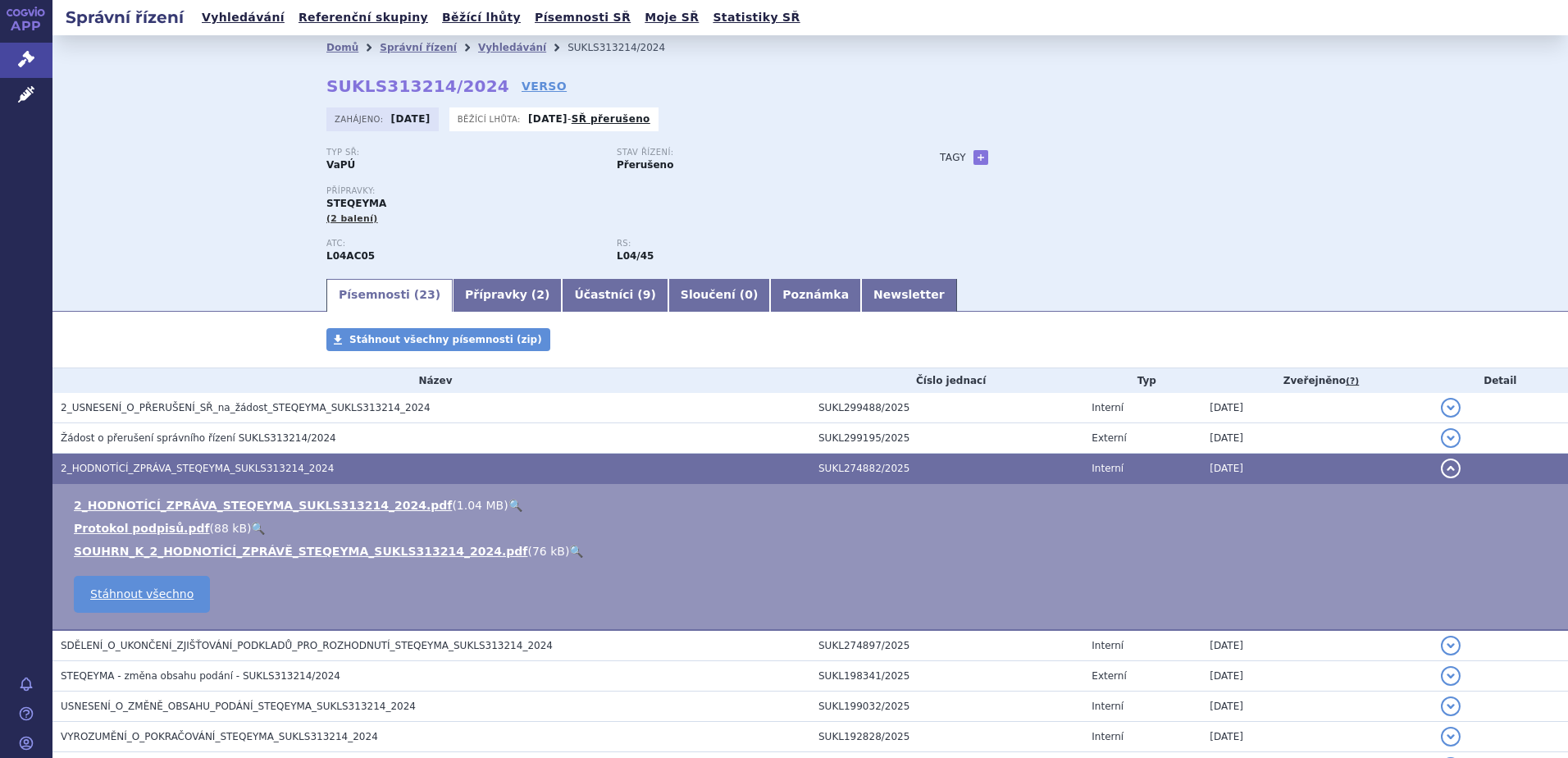
click at [148, 306] on div "Písemnosti ( 23 ) Přípravky ( 2 ) Účastníci ( 9 ) Sloučení ( 0 ) Poznámka Newsl…" at bounding box center [811, 294] width 1516 height 35
click at [144, 462] on span "2_HODNOTÍCÍ_ZPRÁVA_STEQEYMA_SUKLS313214_2024" at bounding box center [197, 467] width 273 height 11
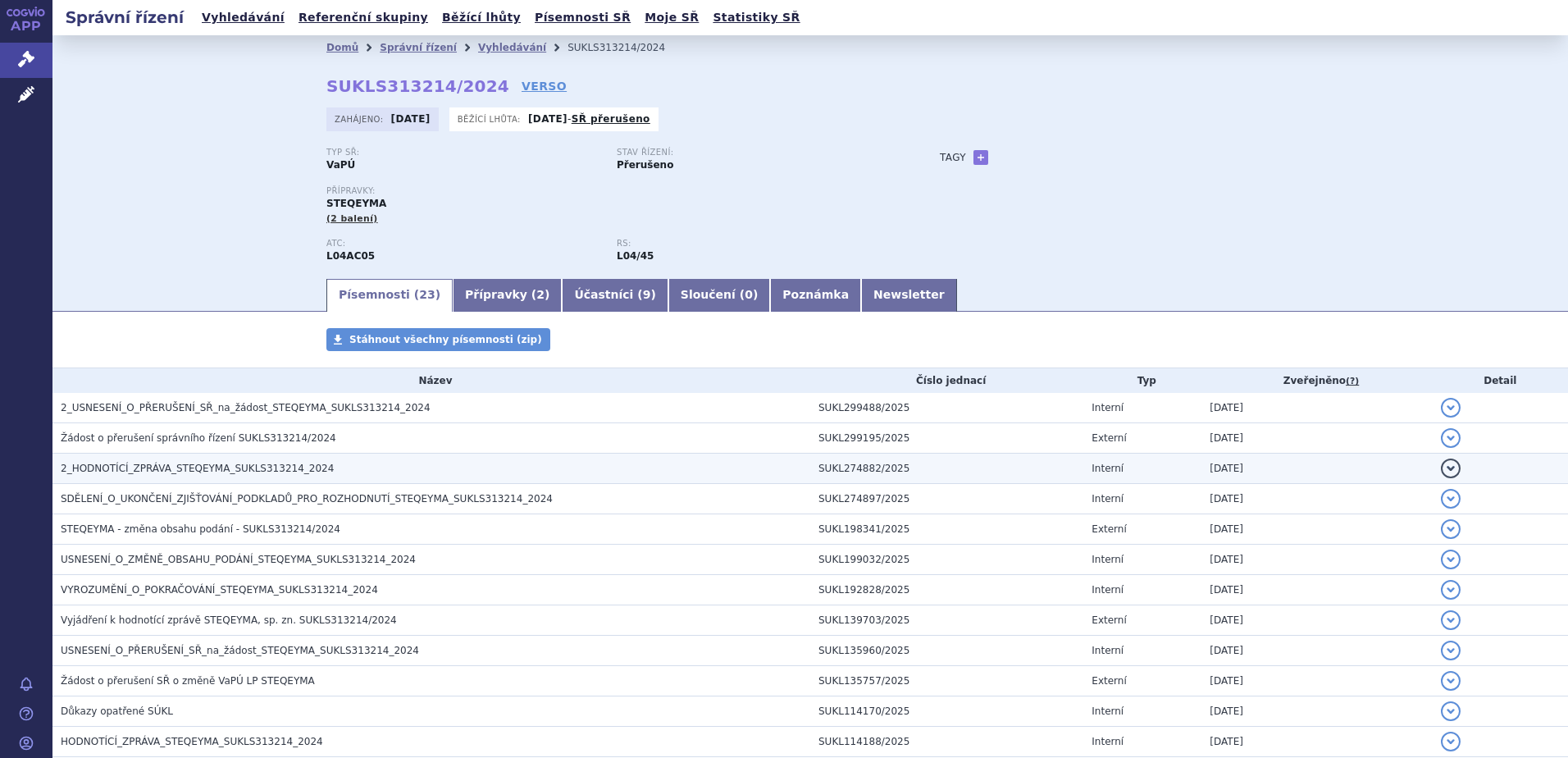
click at [144, 463] on span "2_HODNOTÍCÍ_ZPRÁVA_STEQEYMA_SUKLS313214_2024" at bounding box center [197, 467] width 273 height 11
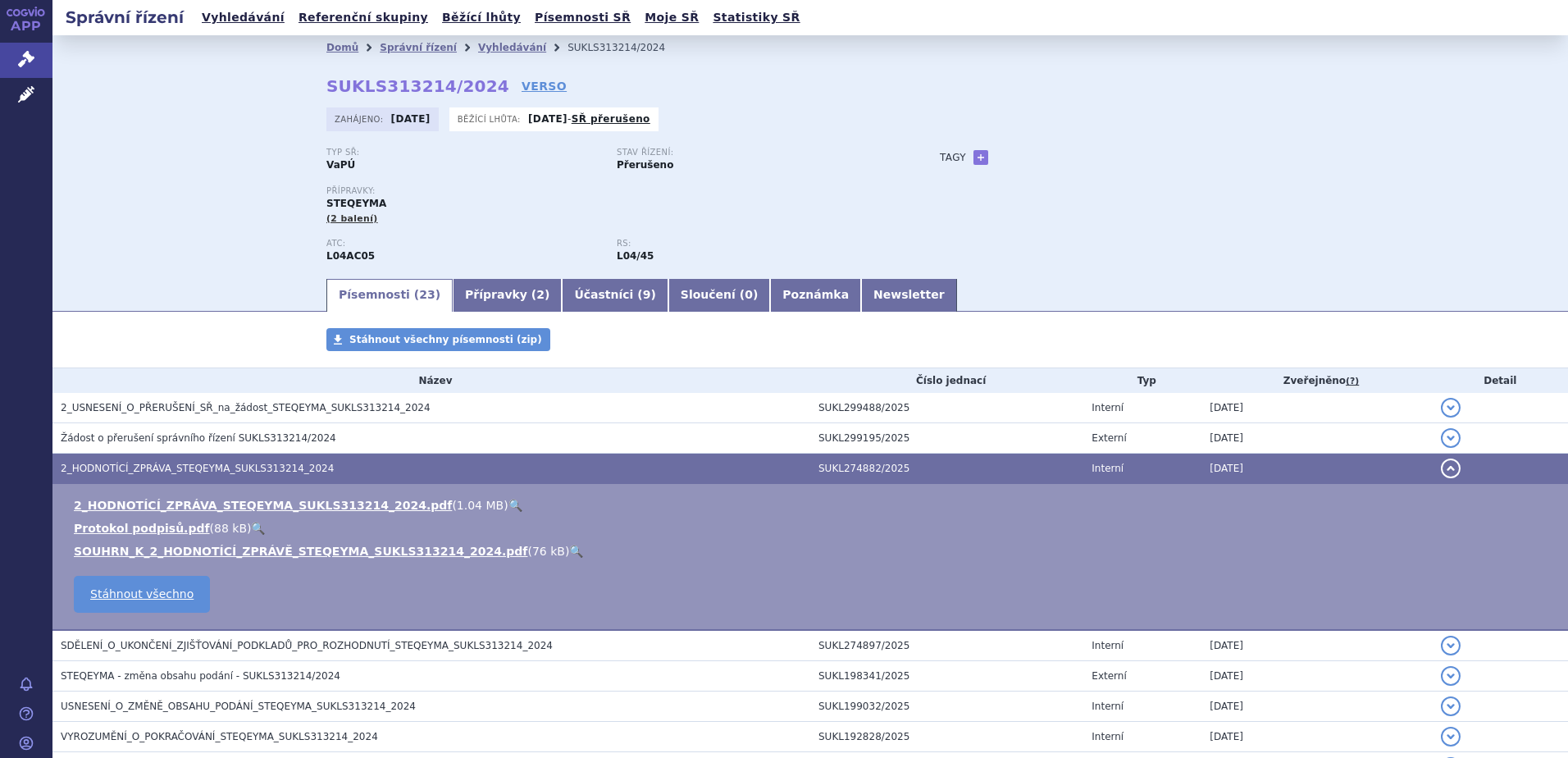
click at [509, 506] on link "🔍" at bounding box center [516, 504] width 14 height 13
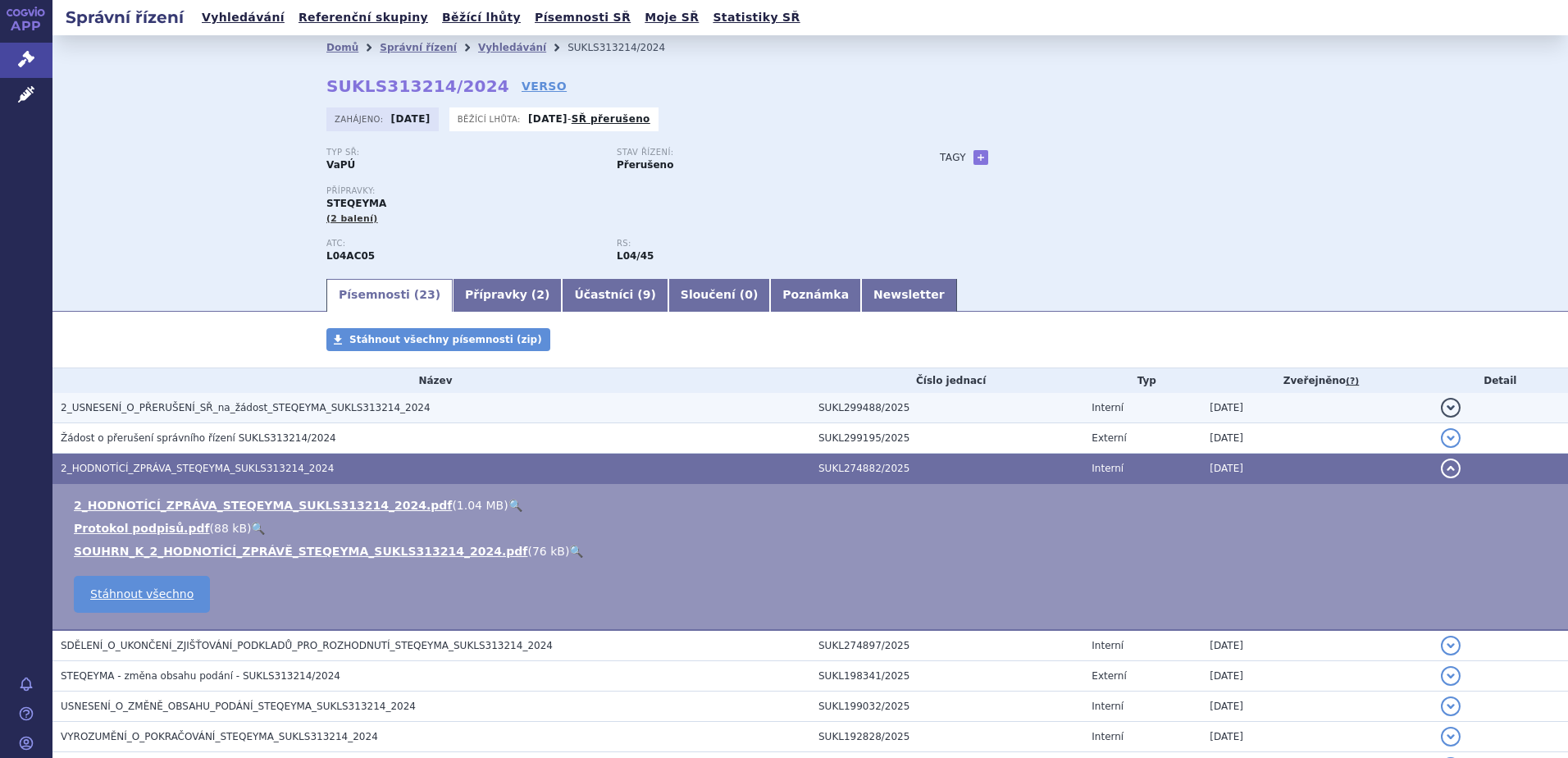
click at [189, 404] on span "2_USNESENÍ_O_PŘERUŠENÍ_SŘ_na_žádost_STEQEYMA_SUKLS313214_2024" at bounding box center [245, 407] width 370 height 11
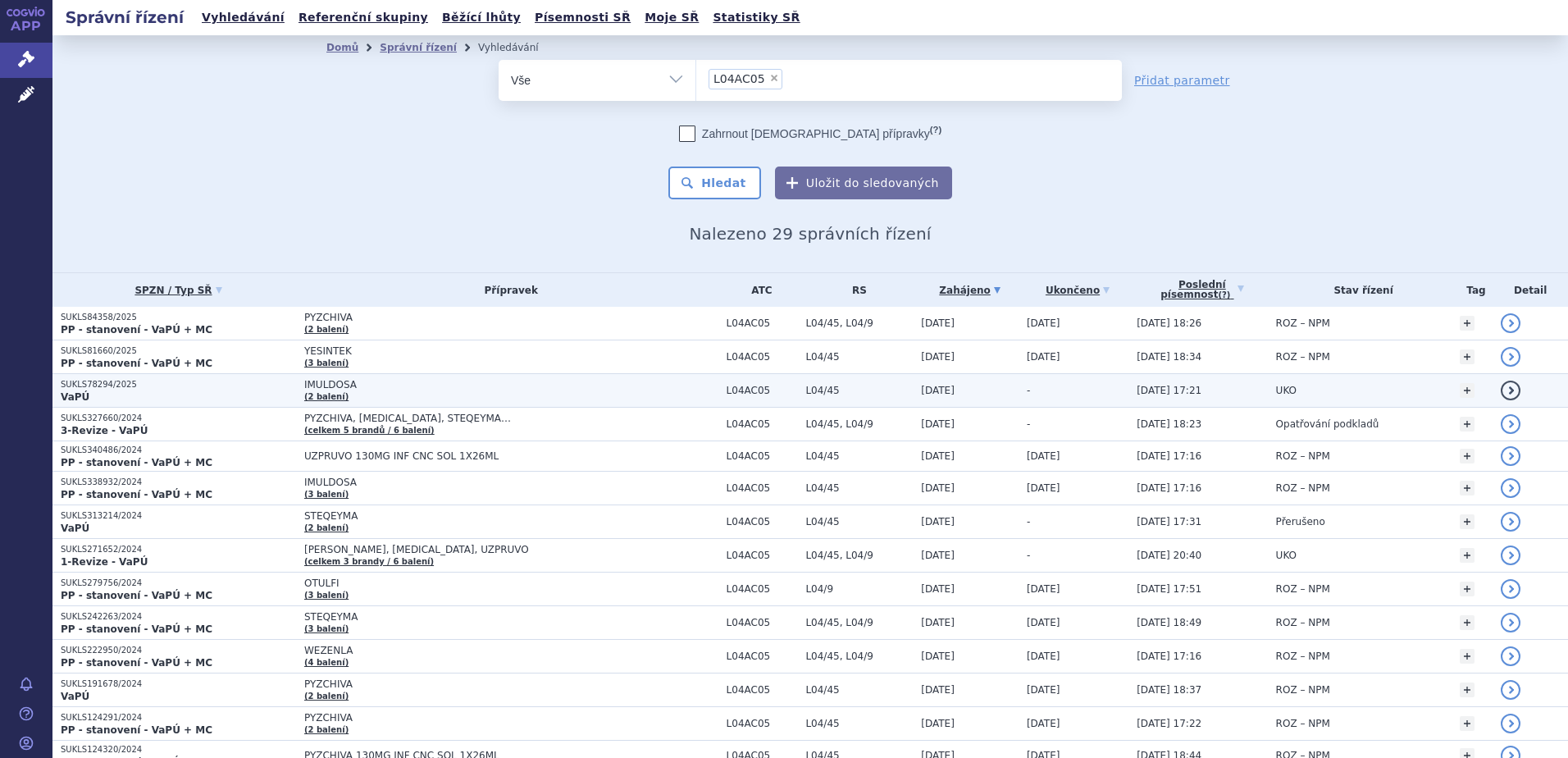
click at [345, 383] on span "IMULDOSA" at bounding box center [510, 384] width 411 height 11
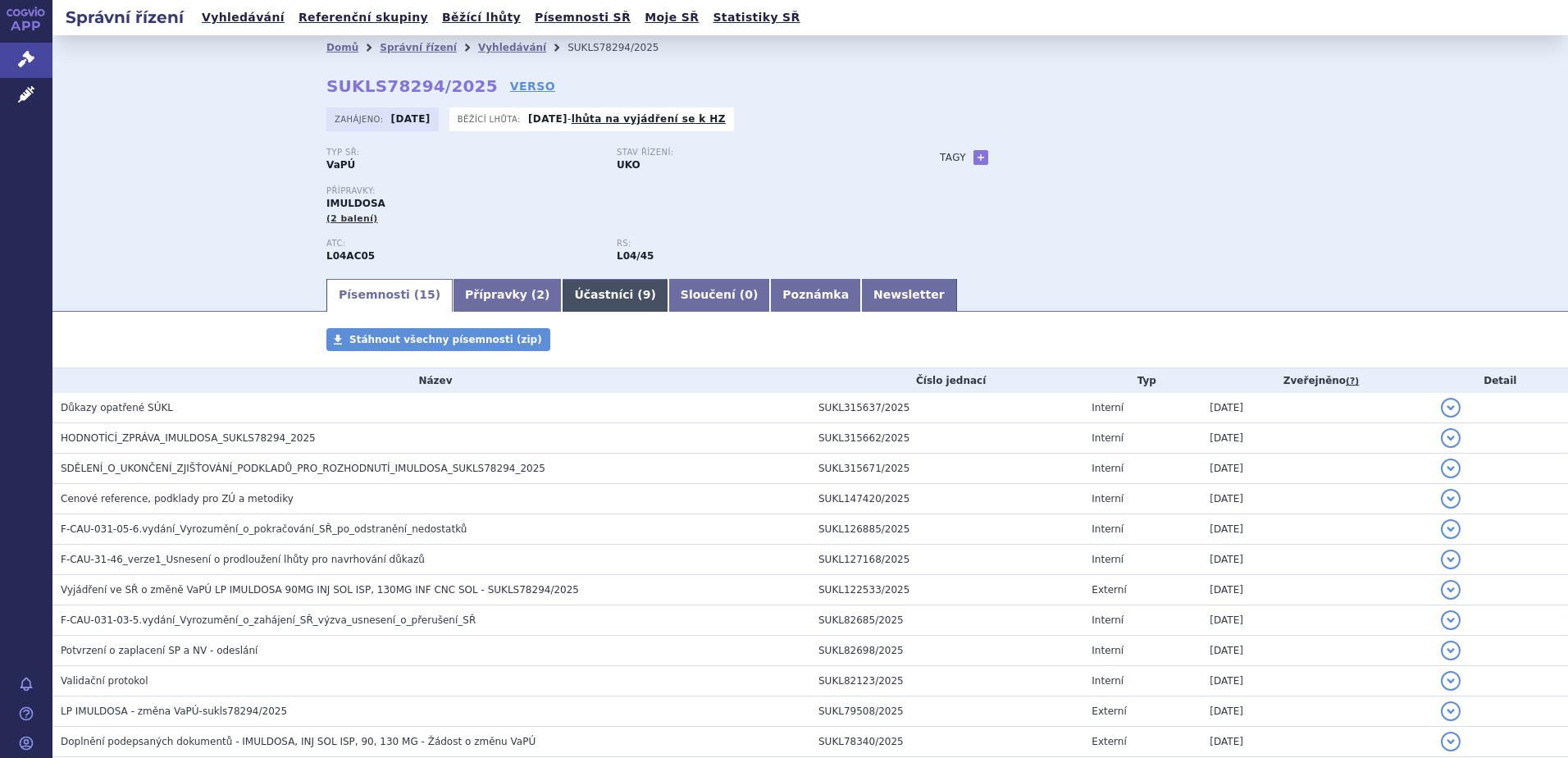
click at [565, 291] on link "Účastníci ( 9 )" at bounding box center [614, 295] width 106 height 33
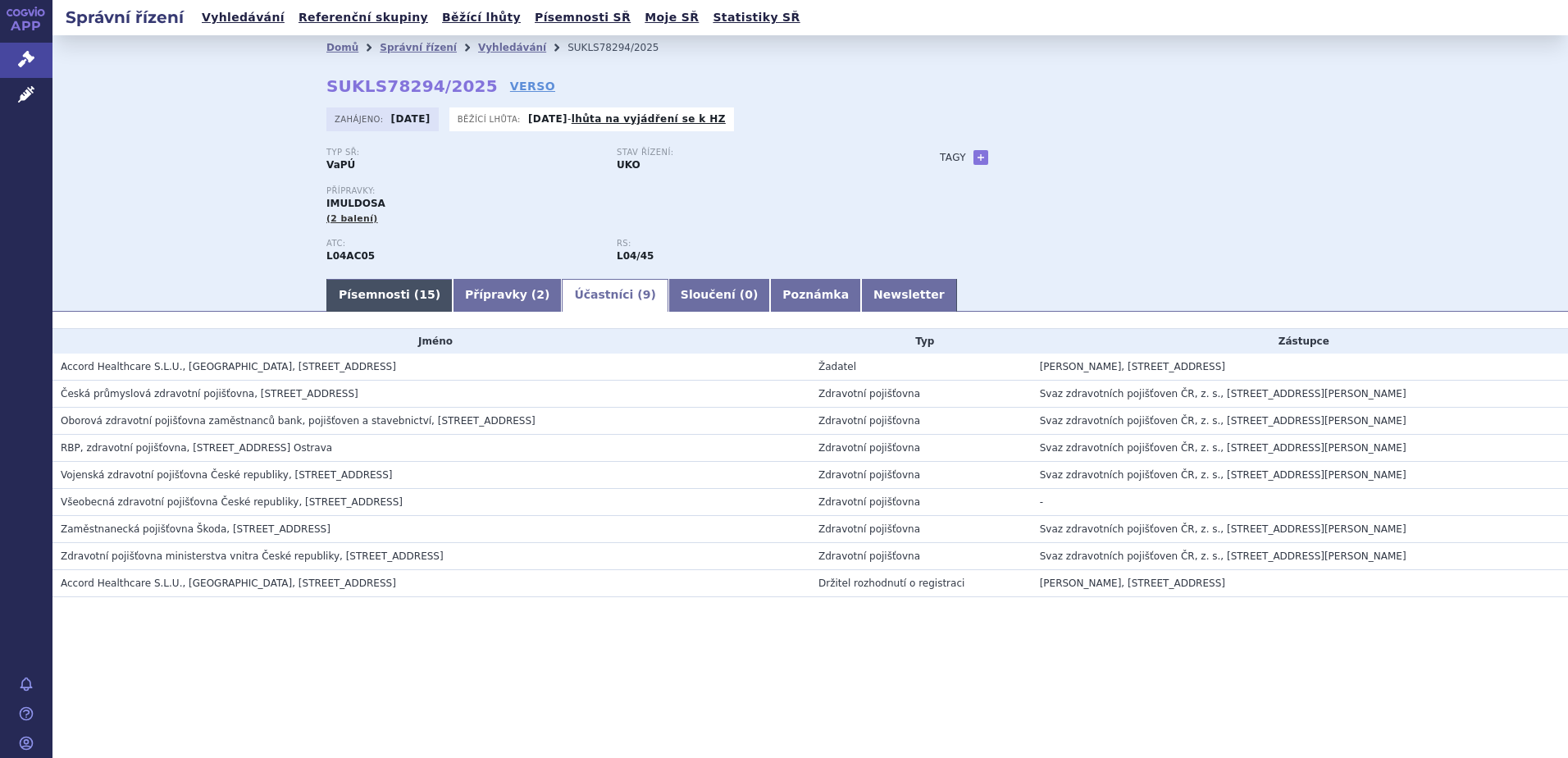
click at [400, 295] on link "Písemnosti ( 15 )" at bounding box center [390, 295] width 126 height 33
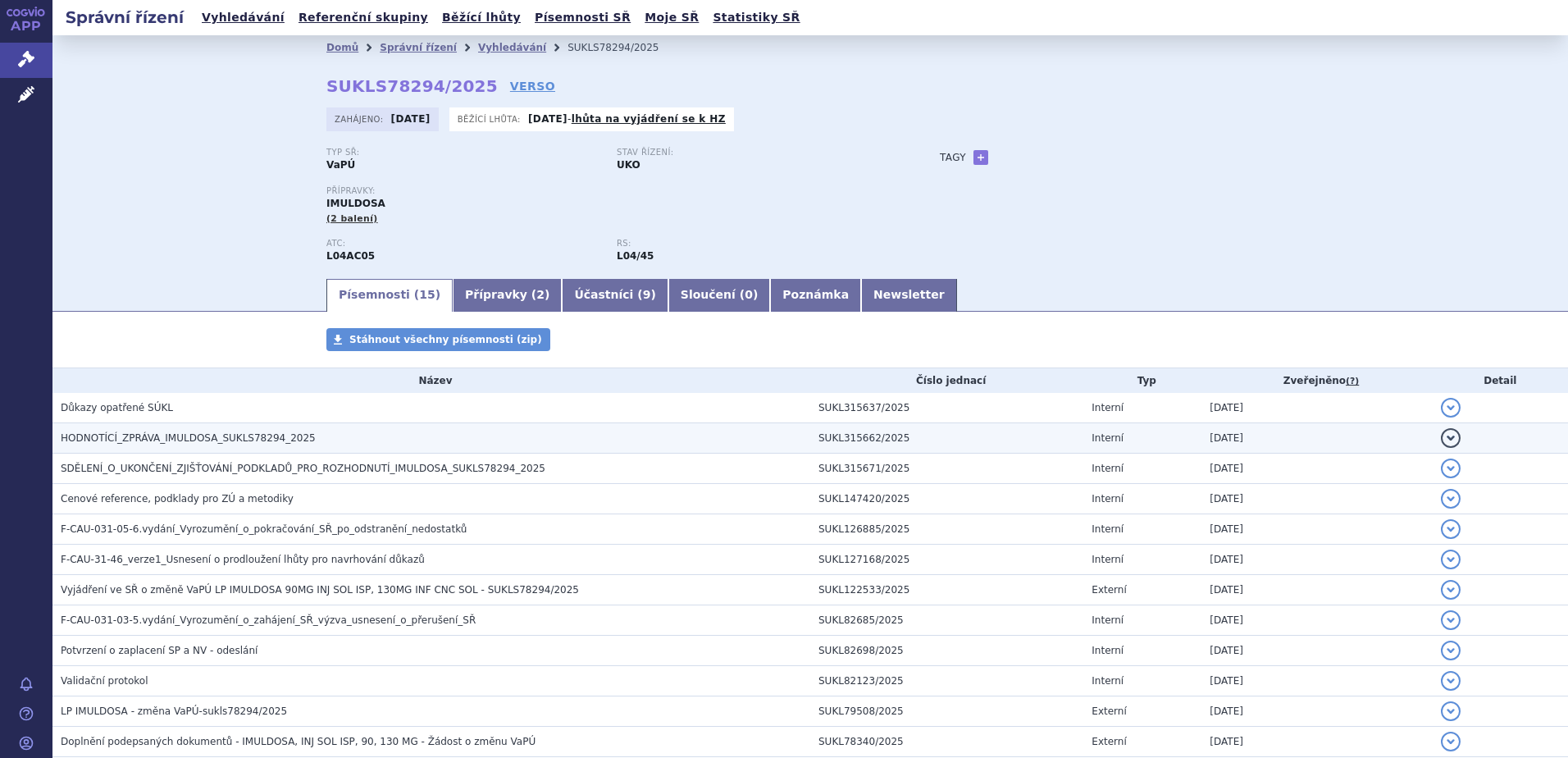
click at [248, 440] on span "HODNOTÍCÍ_ZPRÁVA_IMULDOSA_SUKLS78294_2025" at bounding box center [188, 437] width 255 height 11
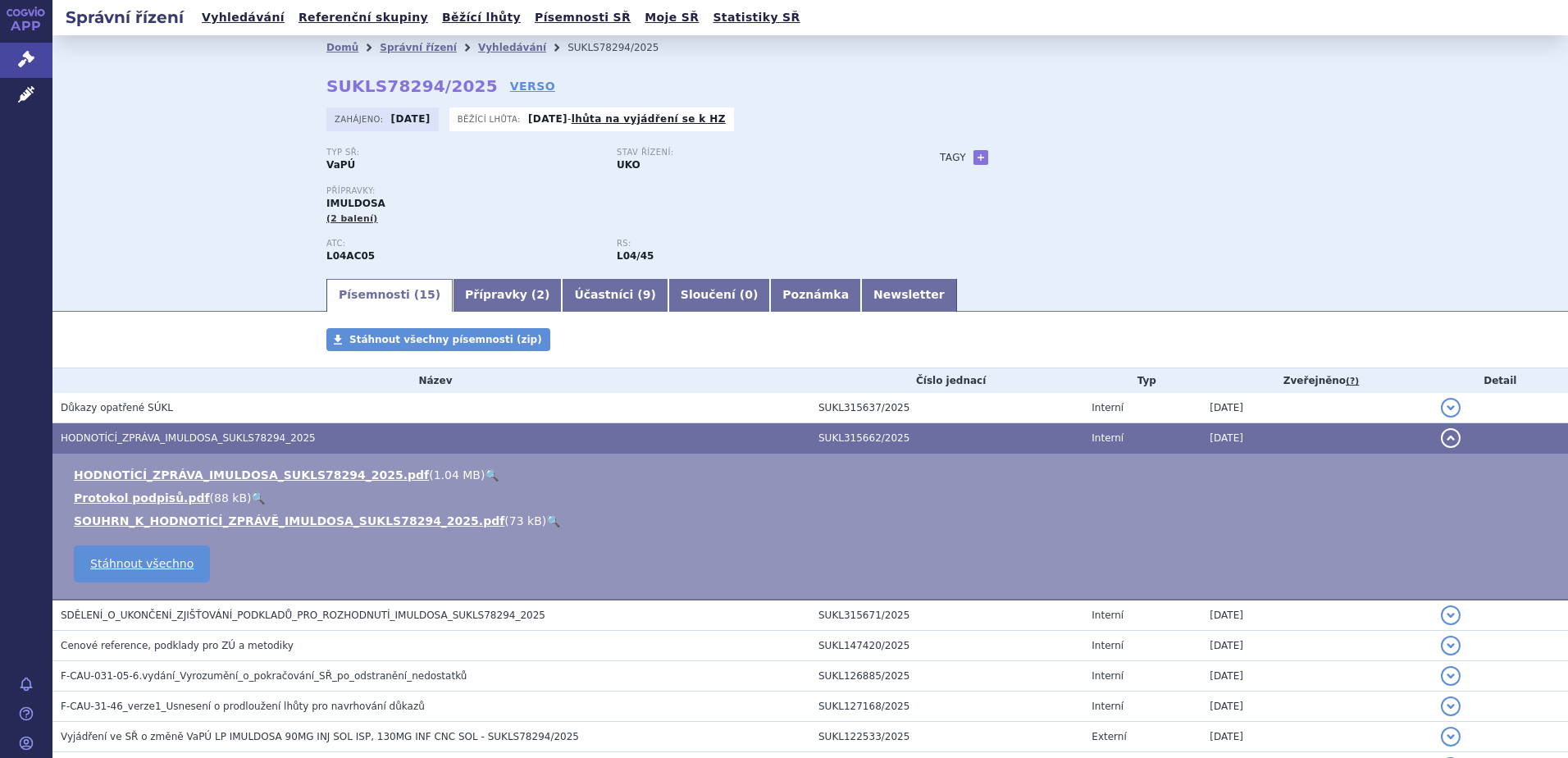
click at [485, 470] on link "🔍" at bounding box center [492, 474] width 14 height 13
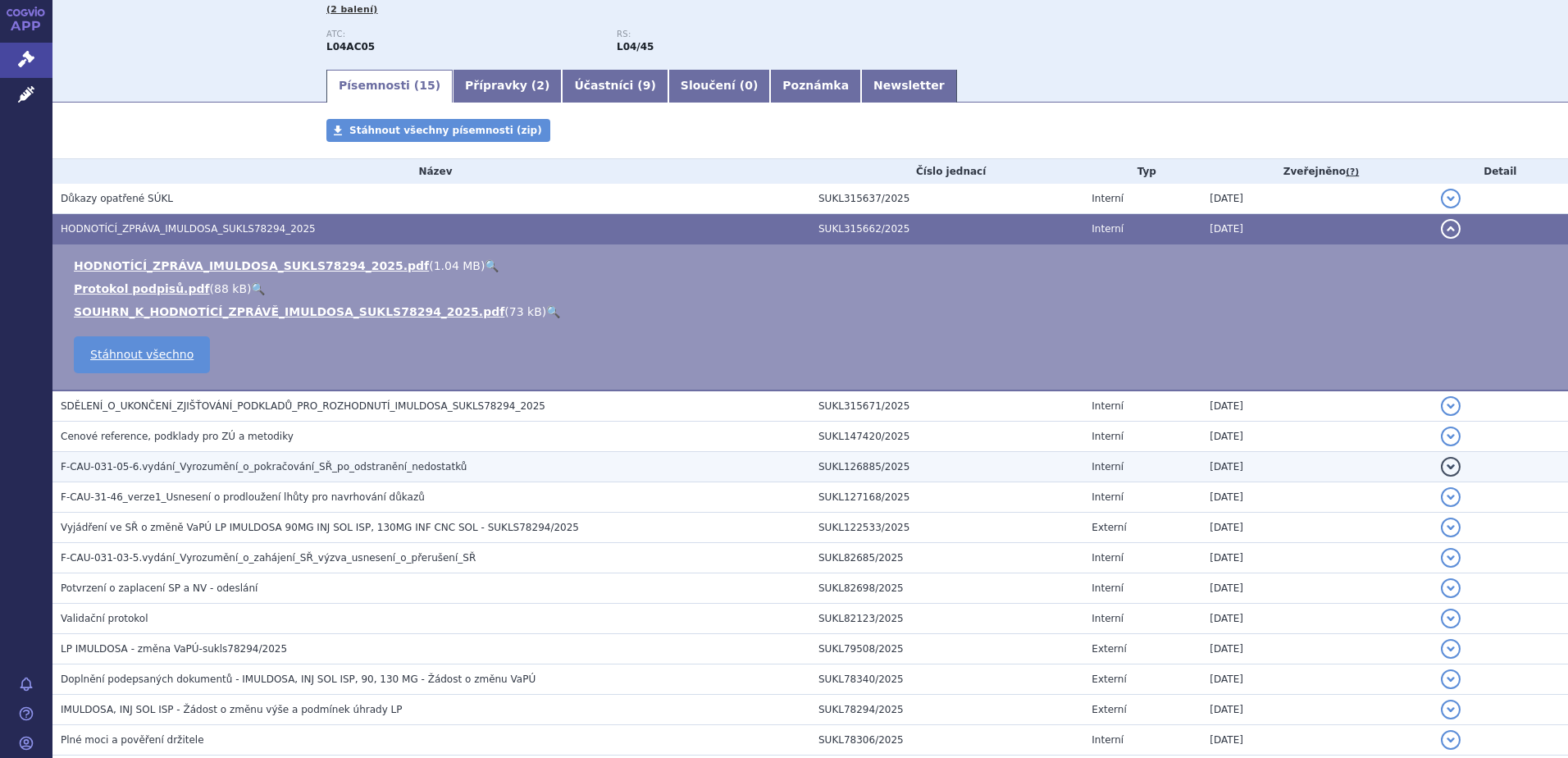
scroll to position [335, 0]
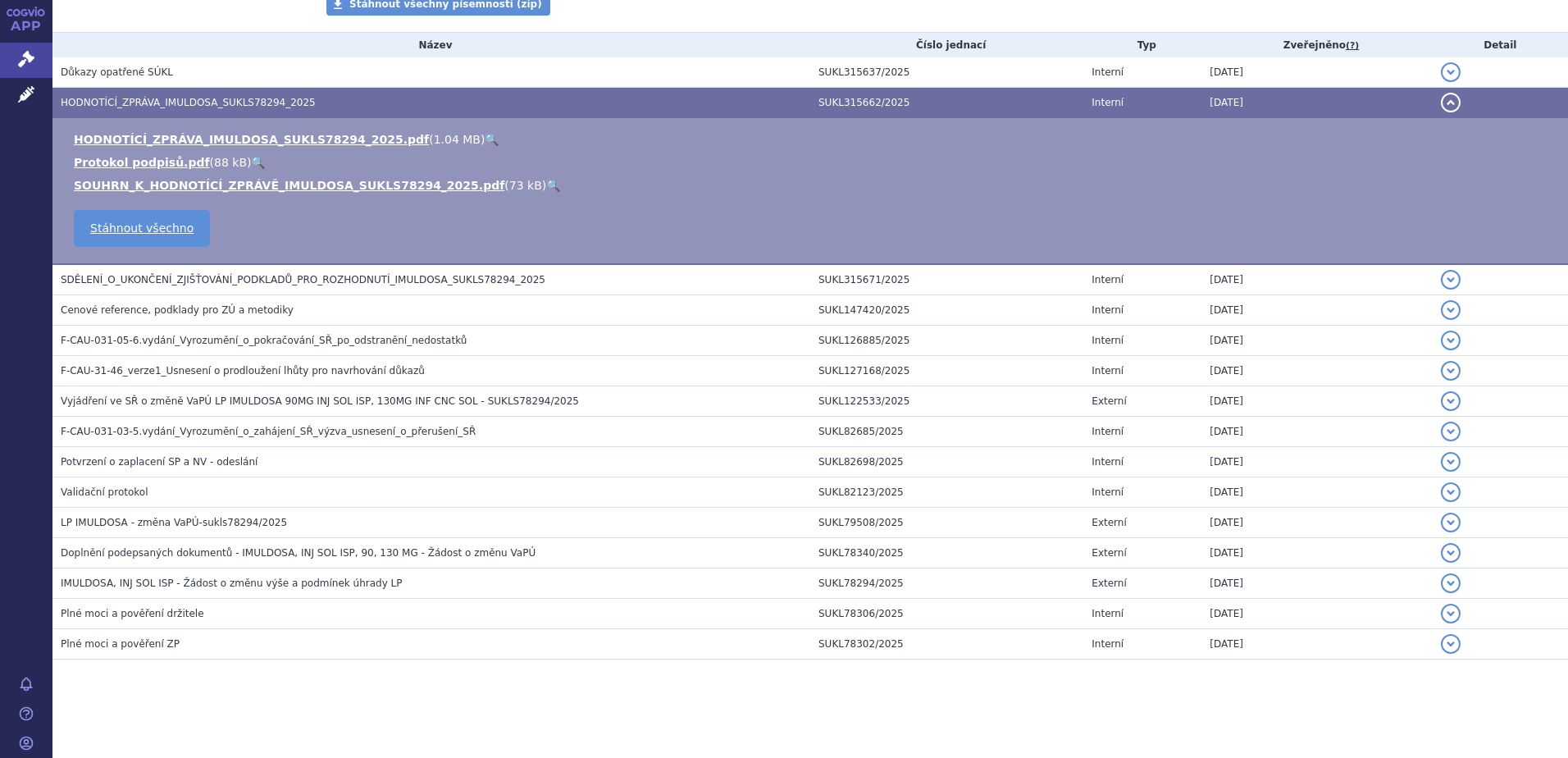
click at [374, 553] on span "Doplnění podepsaných dokumentů - IMULDOSA, INJ SOL ISP, 90, 130 MG - Žádost o z…" at bounding box center [298, 552] width 475 height 11
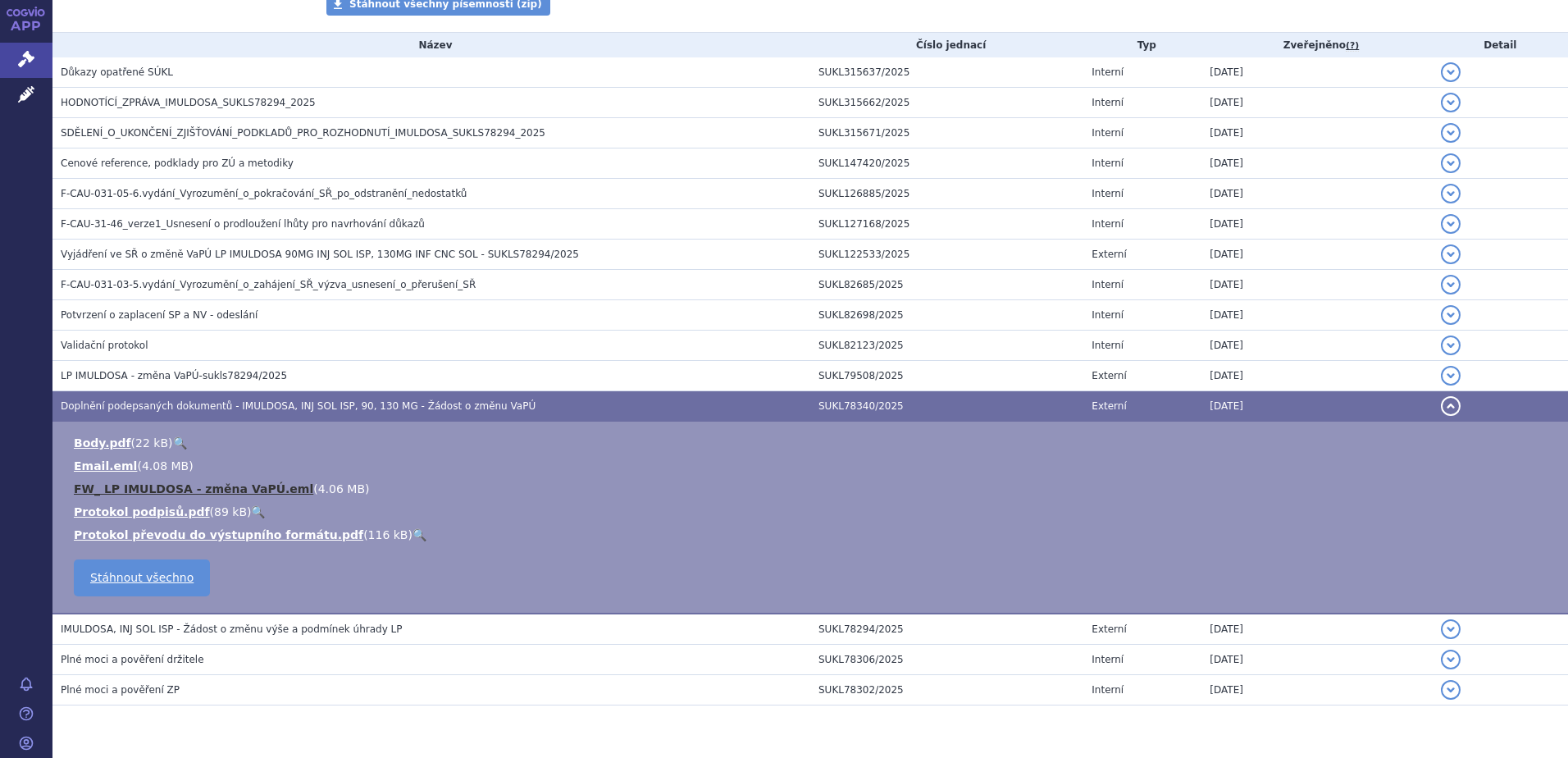
click at [243, 484] on link "FW_ LP IMULDOSA - změna VaPÚ.eml" at bounding box center [194, 488] width 240 height 13
click at [204, 400] on span "Doplnění podepsaných dokumentů - IMULDOSA, INJ SOL ISP, 90, 130 MG - Žádost o z…" at bounding box center [298, 405] width 475 height 11
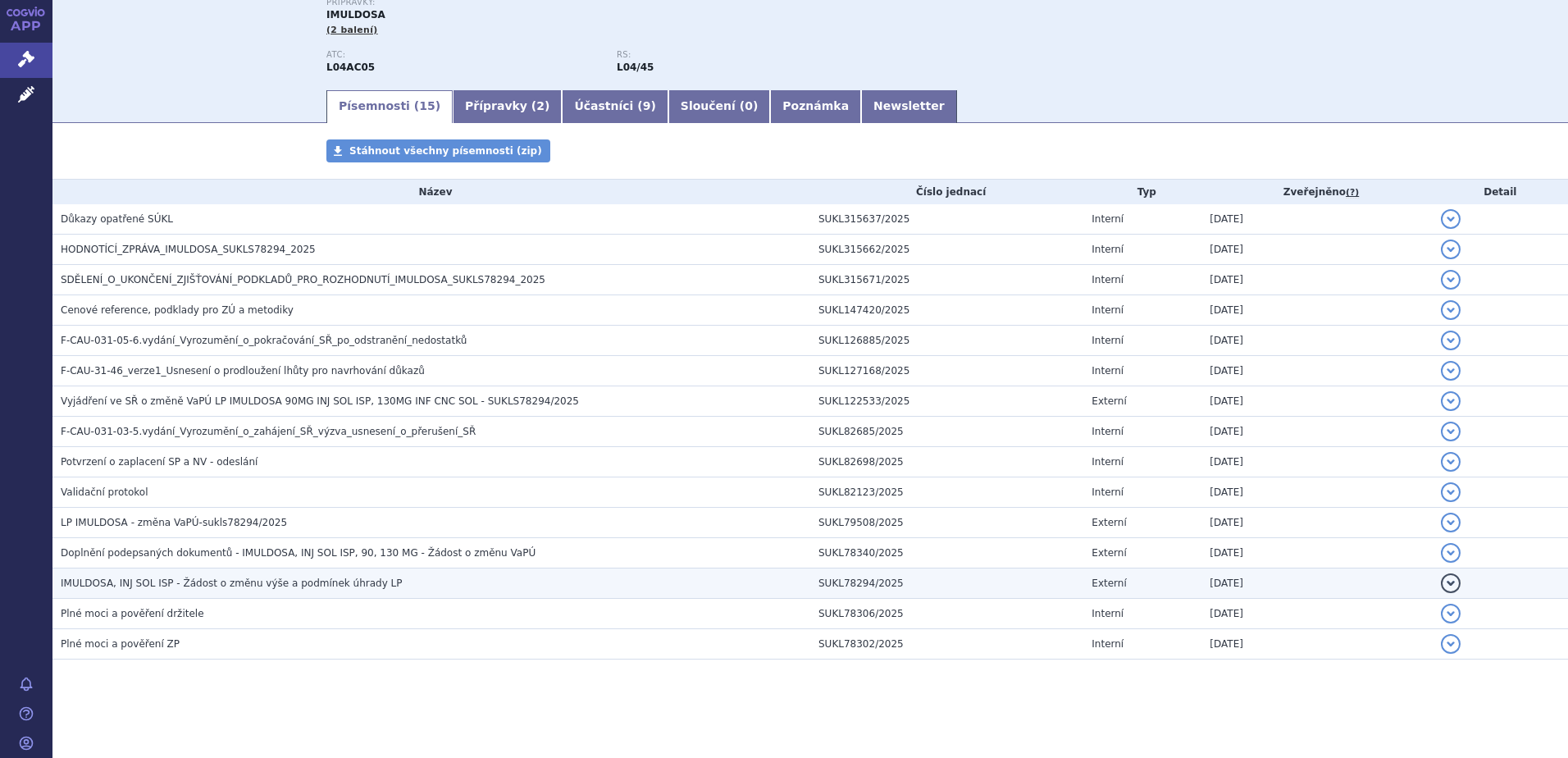
click at [120, 586] on span "IMULDOSA, INJ SOL ISP - Žádost o změnu výše a podmínek úhrady LP" at bounding box center [231, 583] width 342 height 11
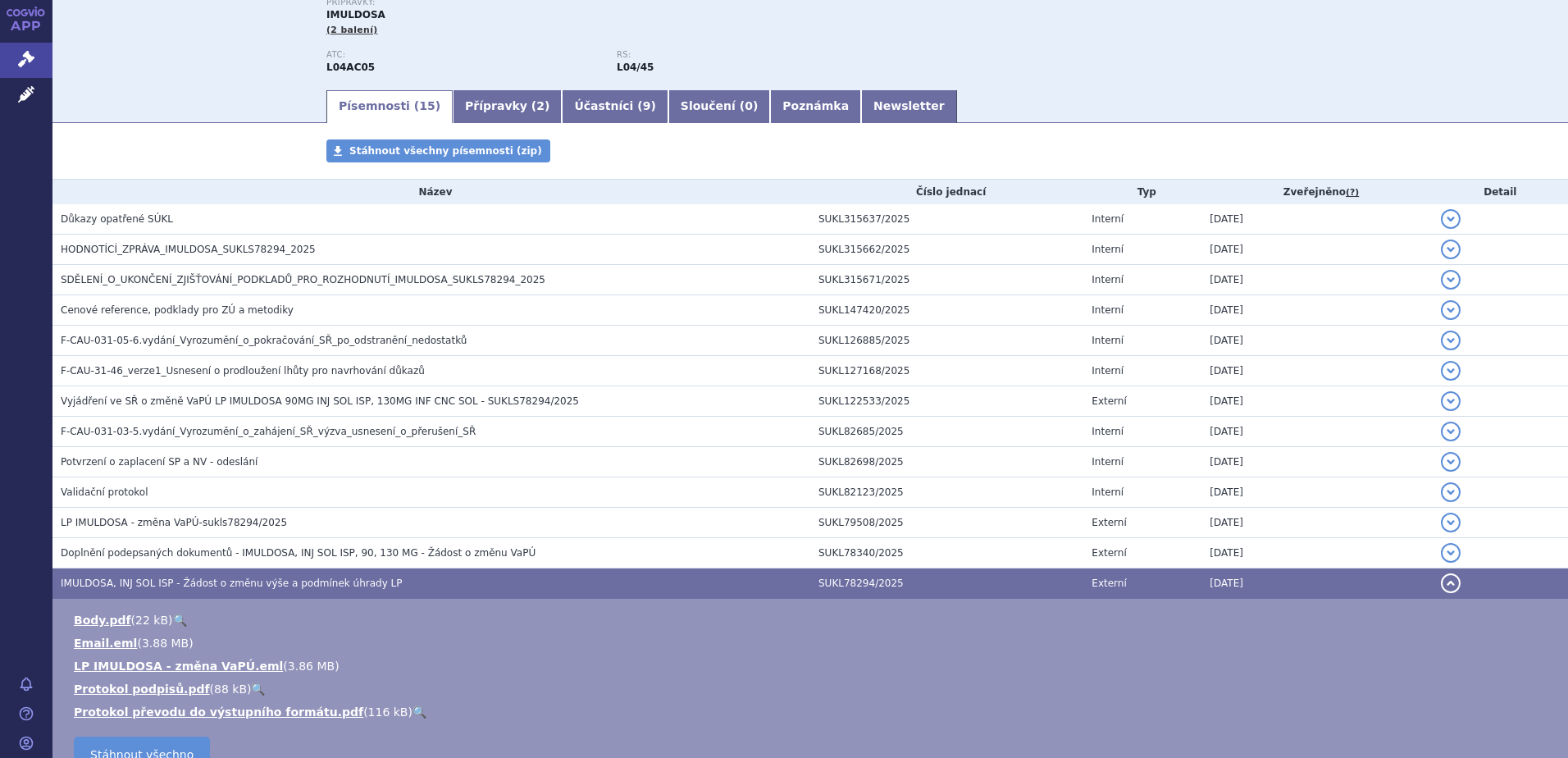
scroll to position [335, 0]
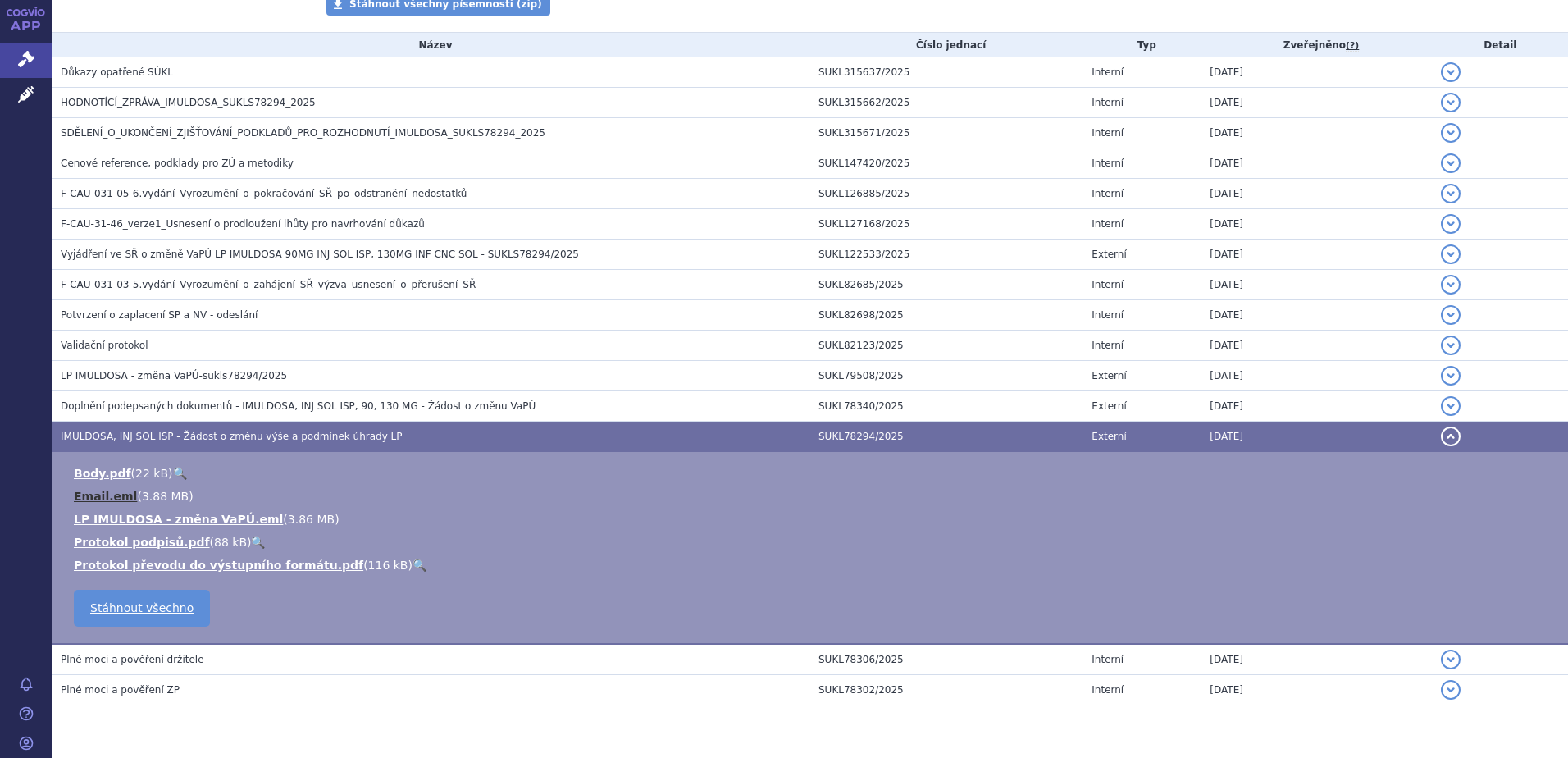
click at [90, 493] on link "Email.eml" at bounding box center [105, 496] width 63 height 13
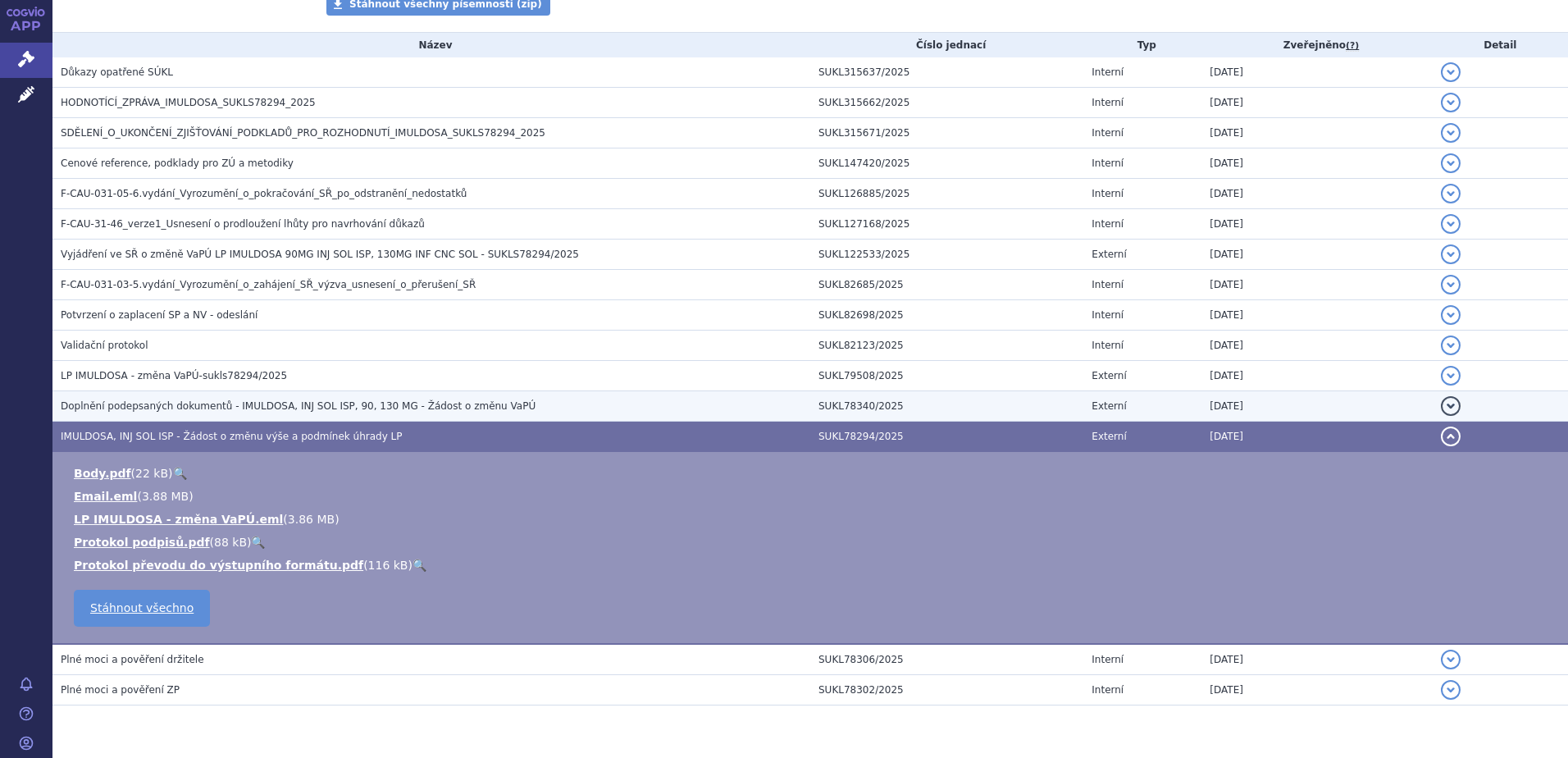
click at [132, 407] on span "Doplnění podepsaných dokumentů - IMULDOSA, INJ SOL ISP, 90, 130 MG - Žádost o z…" at bounding box center [298, 405] width 475 height 11
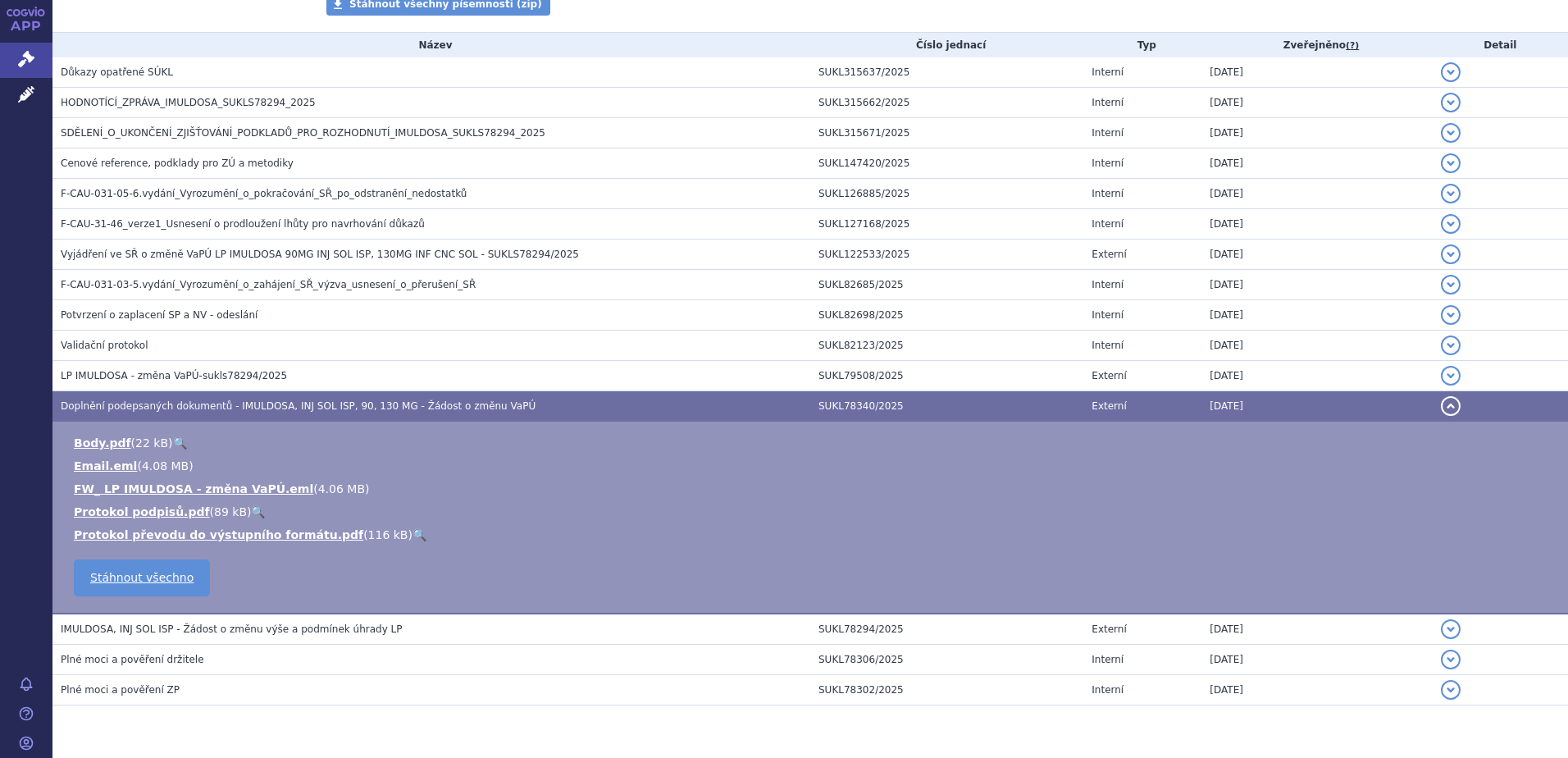
click at [206, 400] on span "Doplnění podepsaných dokumentů - IMULDOSA, INJ SOL ISP, 90, 130 MG - Žádost o z…" at bounding box center [298, 405] width 475 height 11
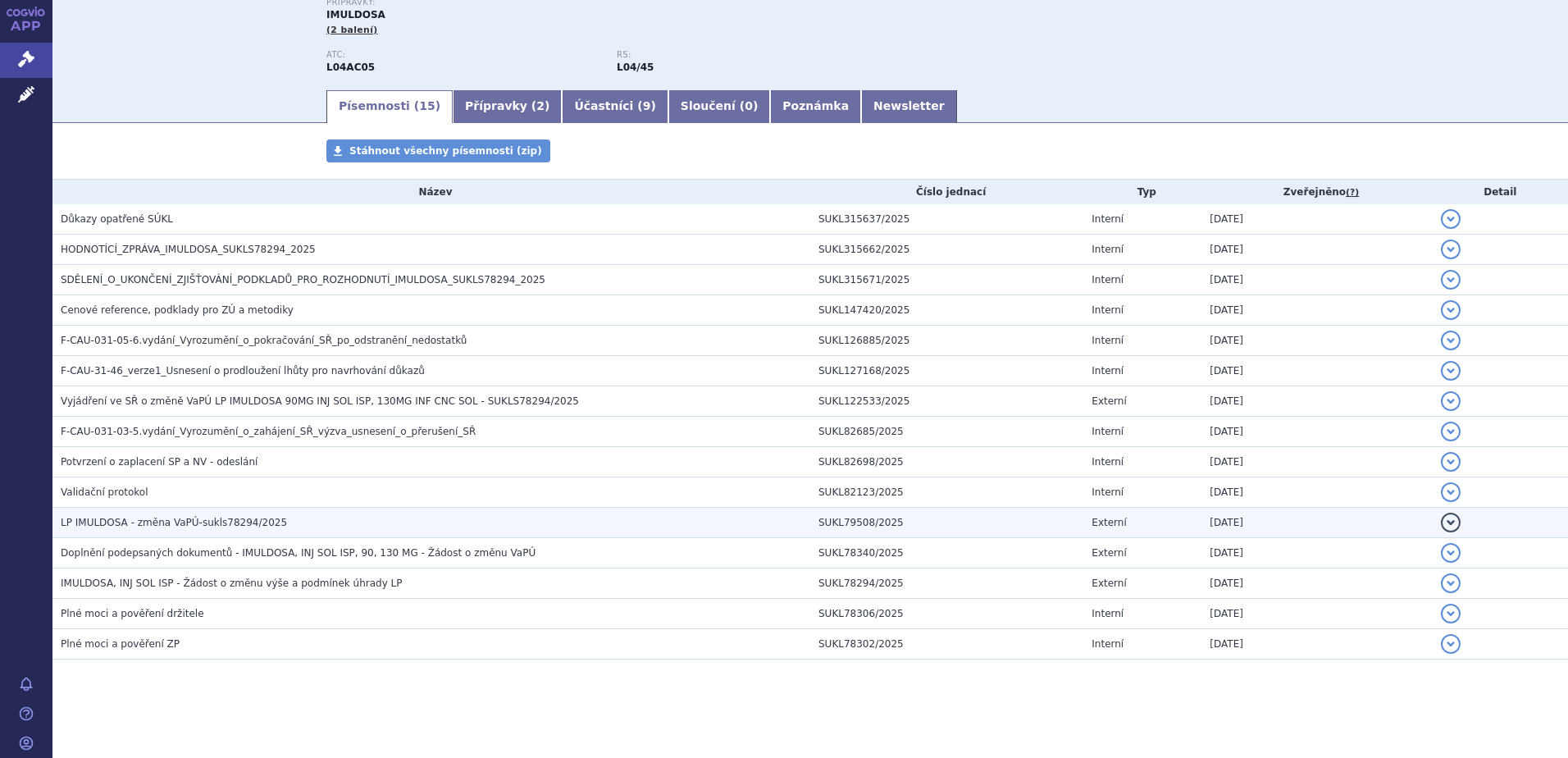
click at [219, 525] on span "LP IMULDOSA - změna VaPÚ-sukls78294/2025" at bounding box center [173, 522] width 227 height 11
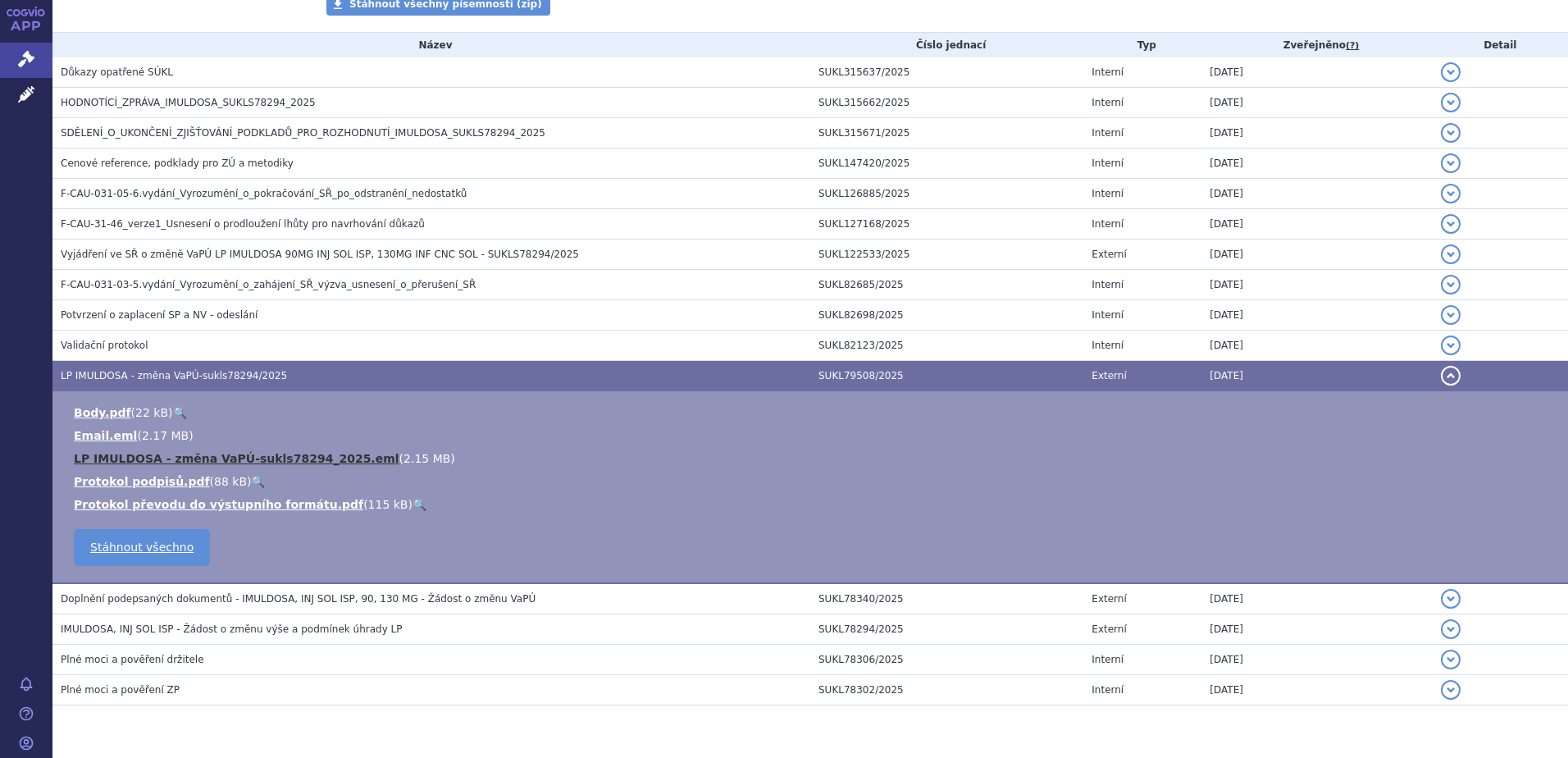
click at [204, 460] on link "LP IMULDOSA - změna VaPÚ-sukls78294_2025.eml" at bounding box center [237, 458] width 326 height 13
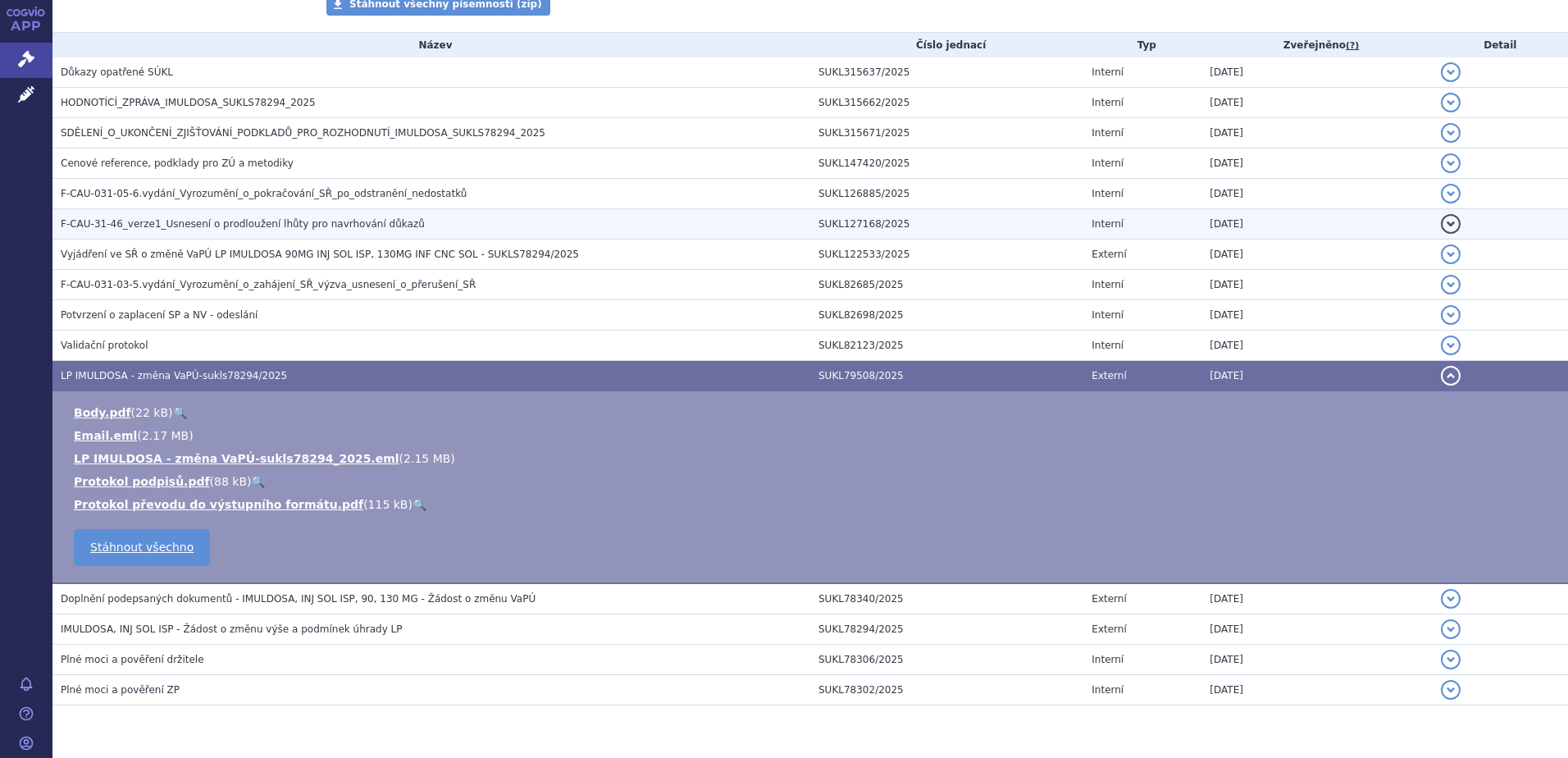
click at [164, 372] on span "LP IMULDOSA - změna VaPÚ-sukls78294/2025" at bounding box center [173, 375] width 227 height 11
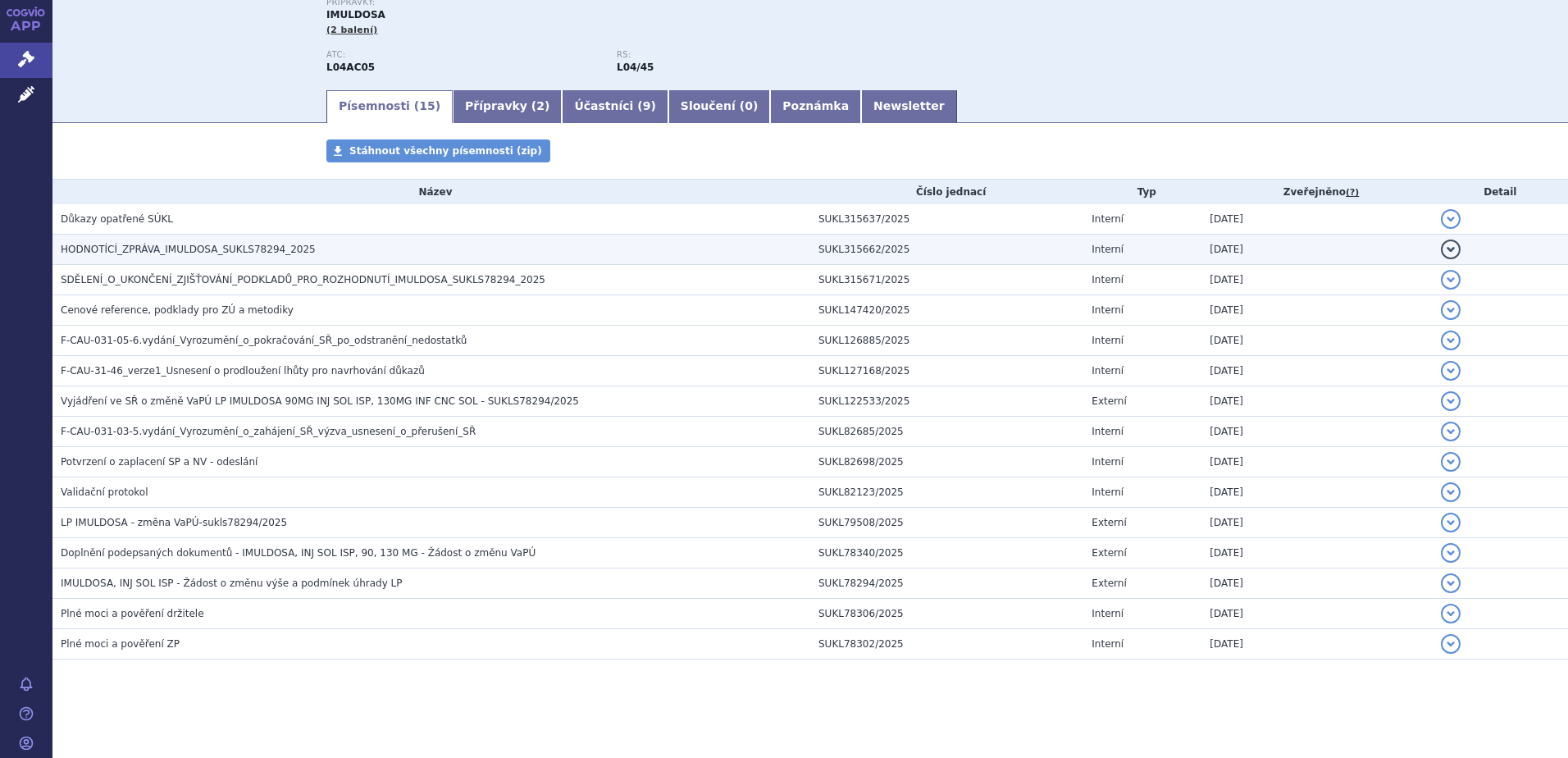
click at [144, 246] on span "HODNOTÍCÍ_ZPRÁVA_IMULDOSA_SUKLS78294_2025" at bounding box center [188, 248] width 255 height 11
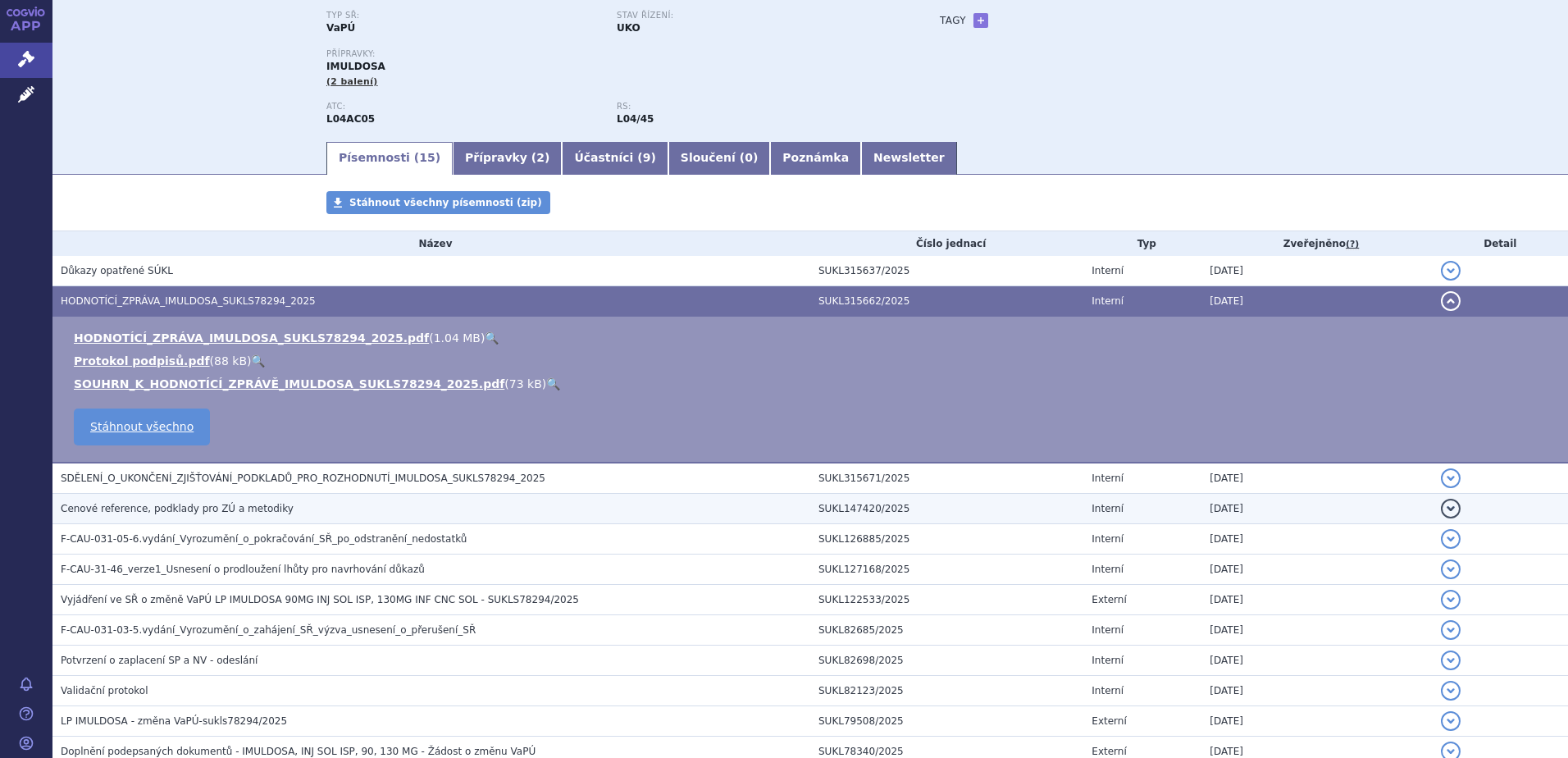
scroll to position [0, 0]
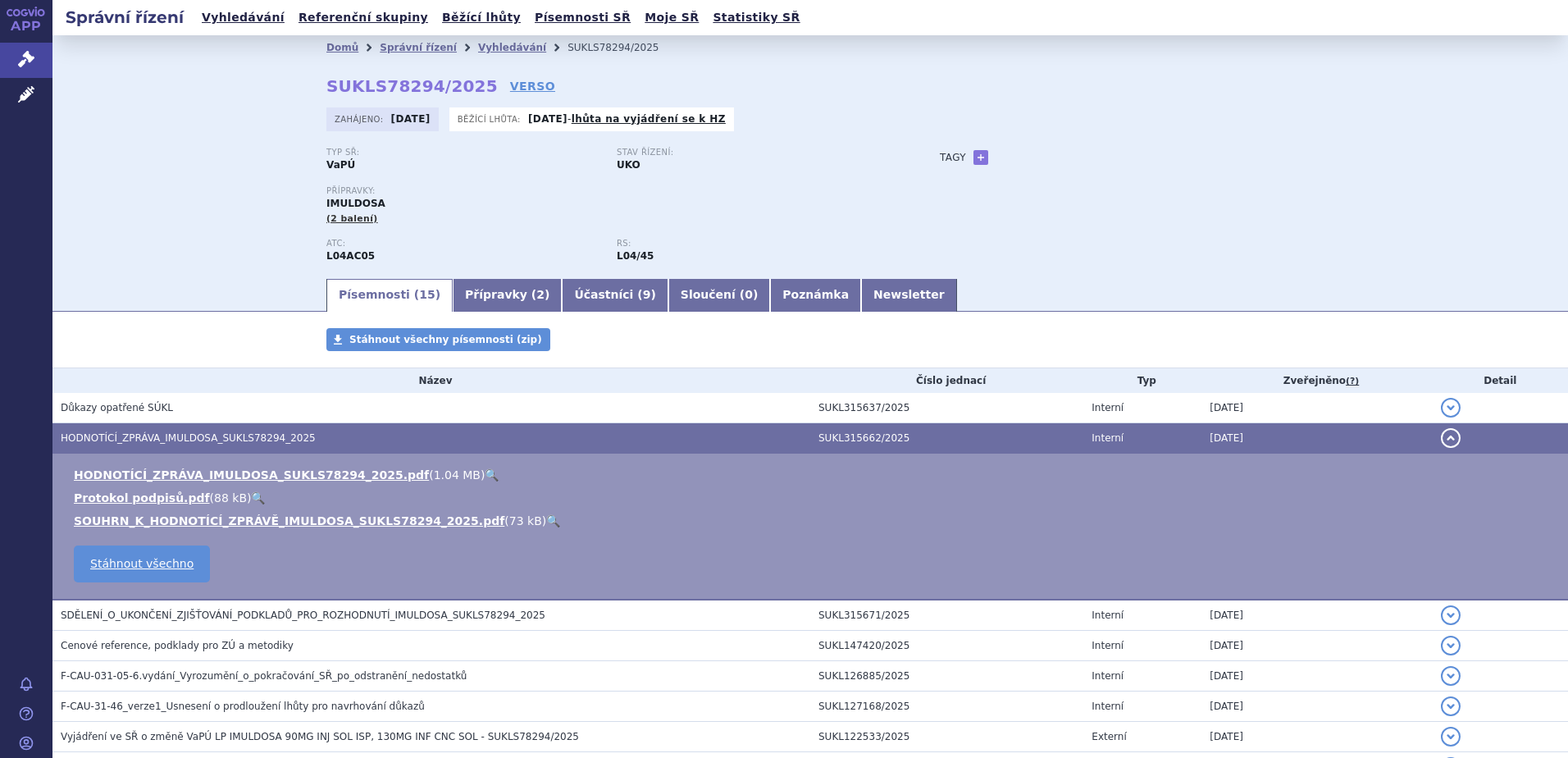
click at [485, 475] on link "🔍" at bounding box center [492, 474] width 14 height 13
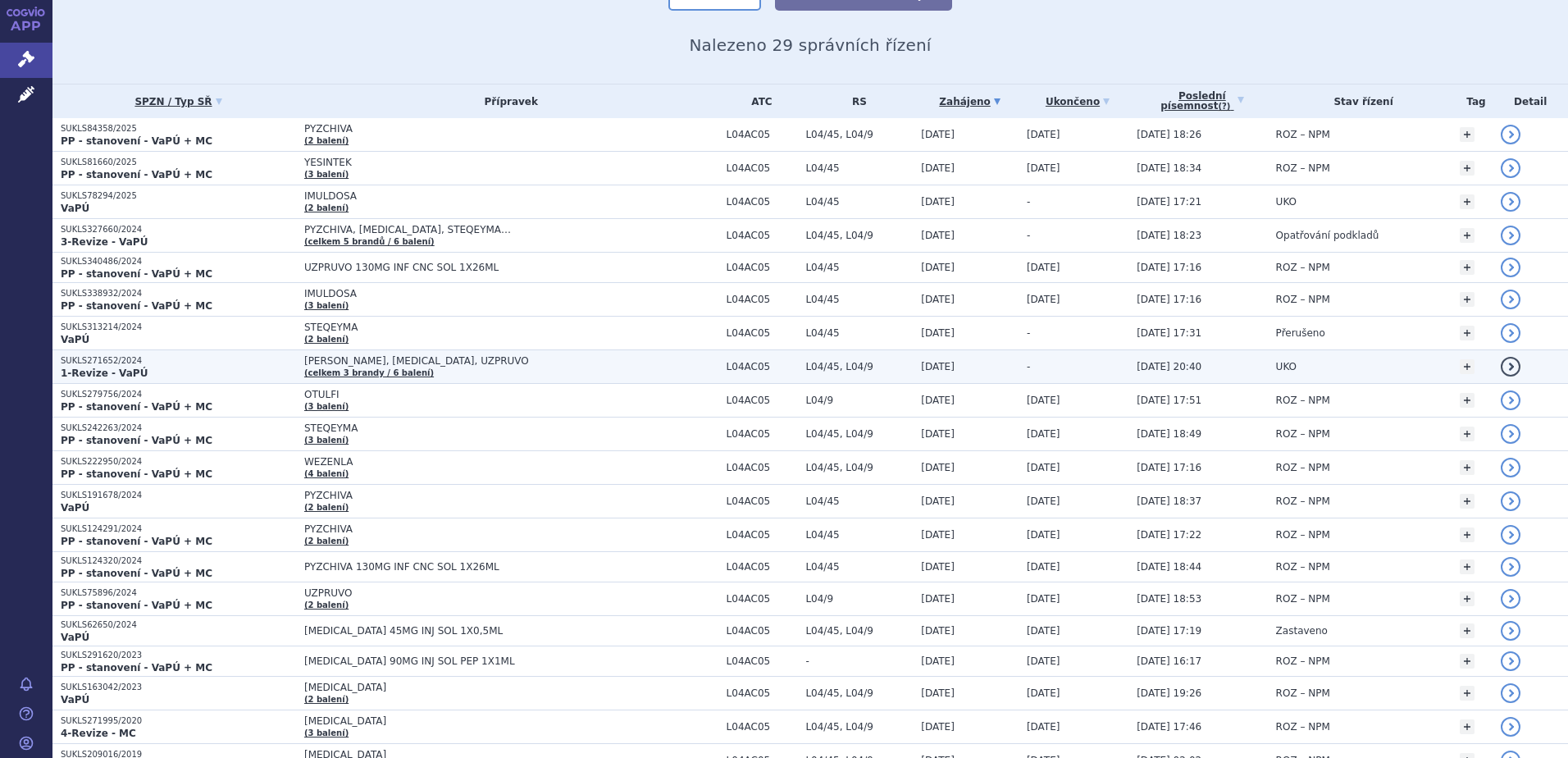
scroll to position [219, 0]
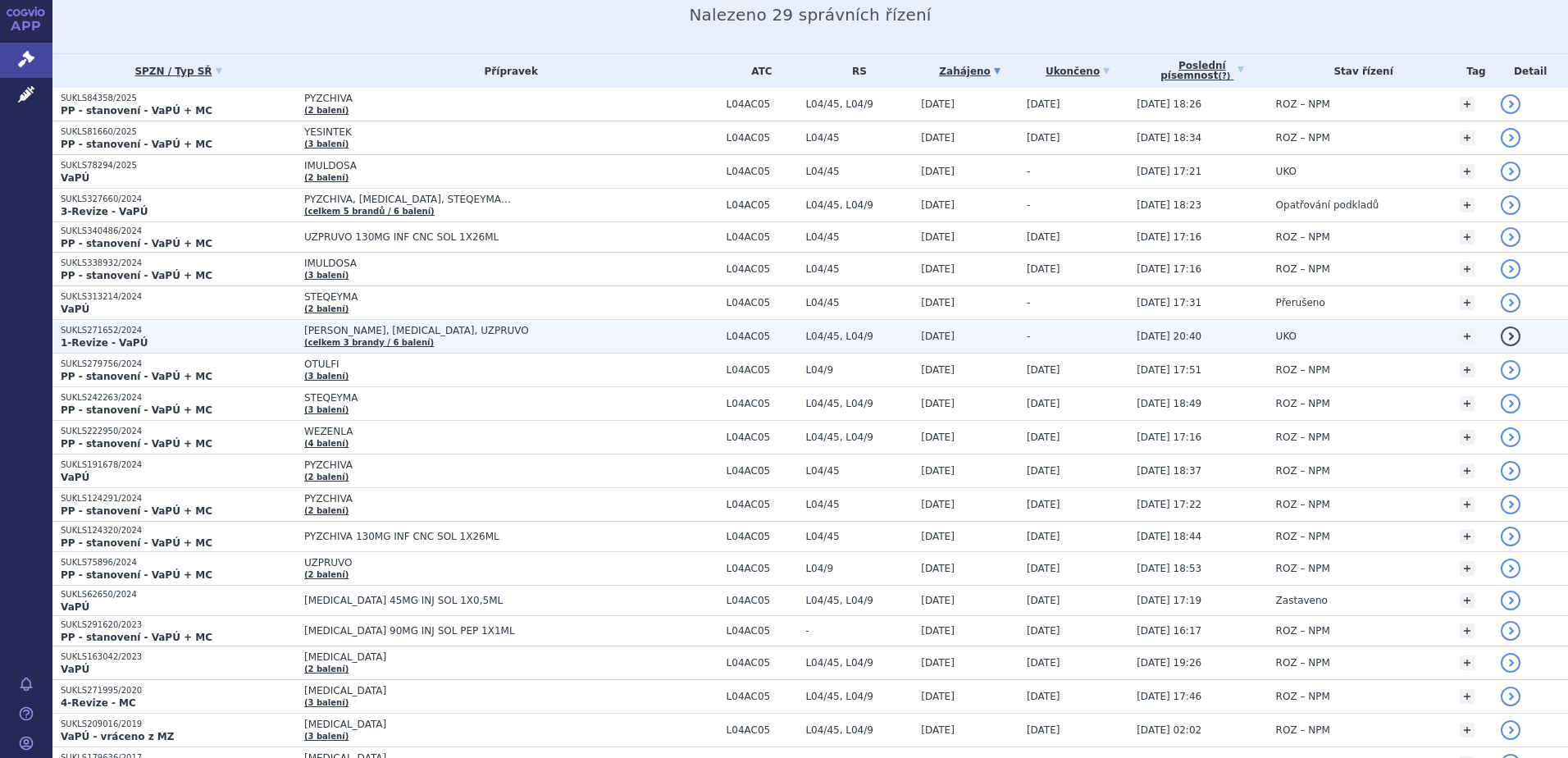
click at [183, 333] on p "SUKLS271652/2024" at bounding box center [178, 330] width 235 height 11
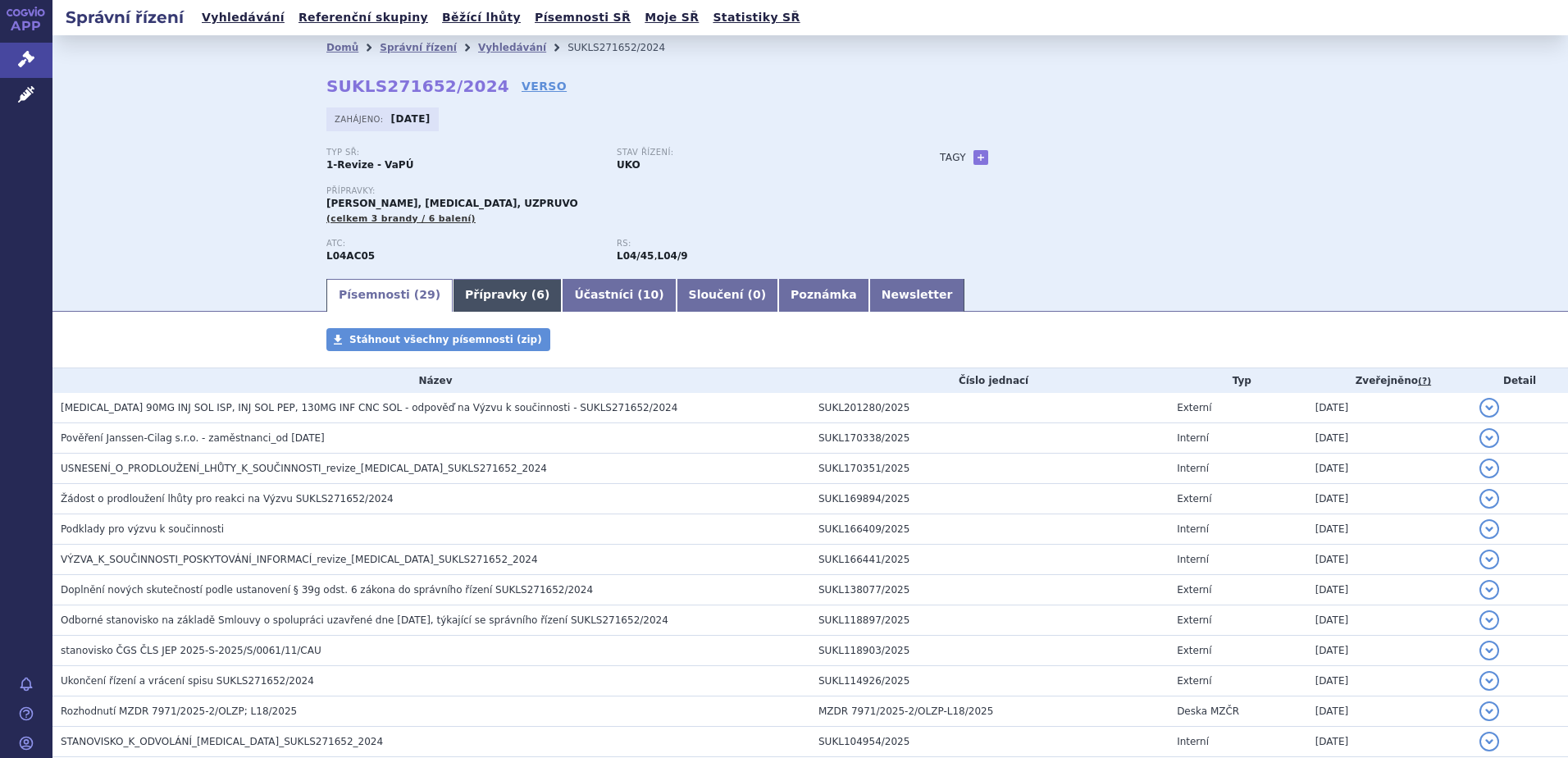
click at [467, 298] on link "Přípravky ( 6 )" at bounding box center [507, 295] width 109 height 33
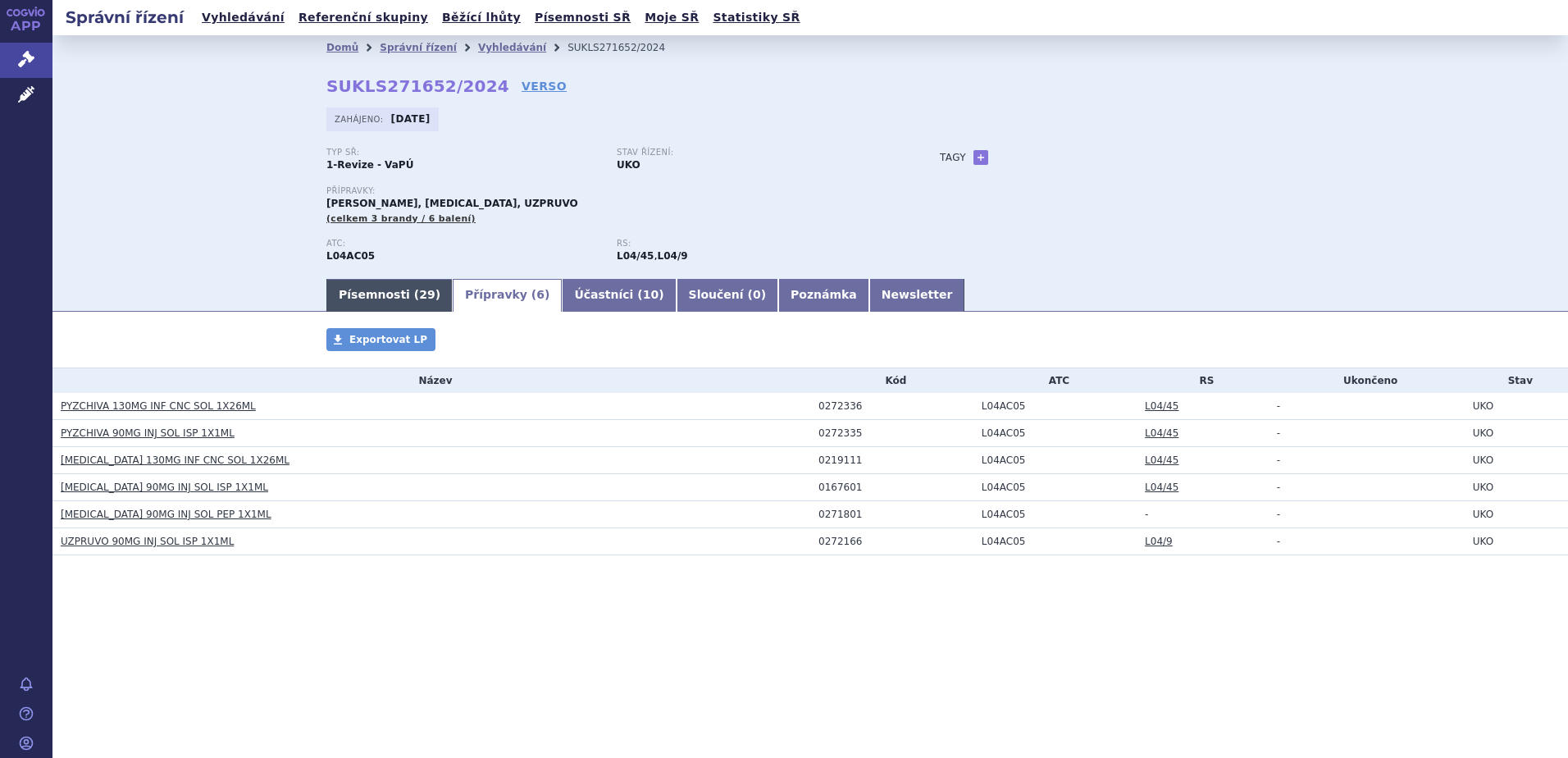
click at [390, 294] on link "Písemnosti ( 29 )" at bounding box center [390, 295] width 126 height 33
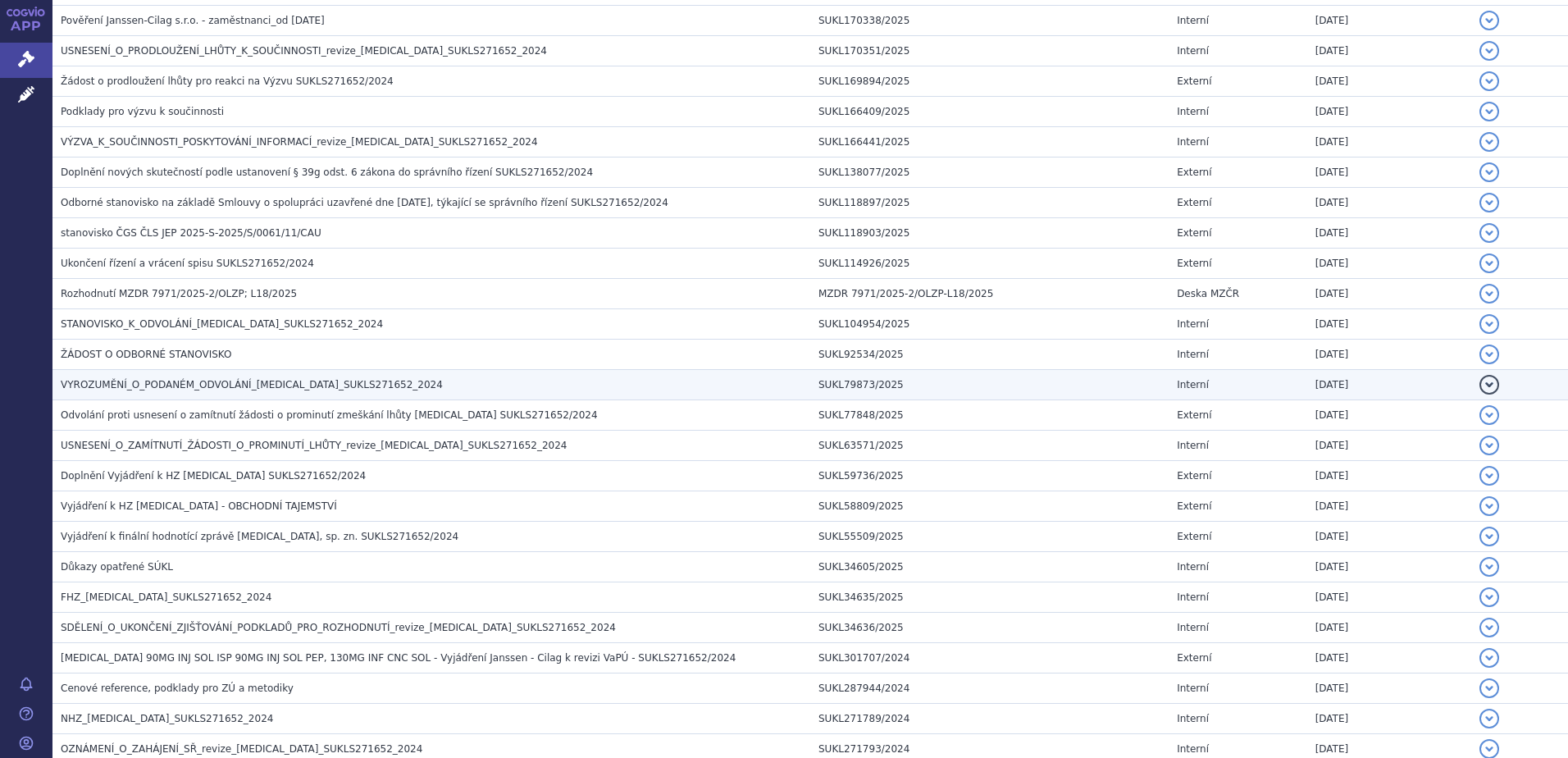
scroll to position [437, 0]
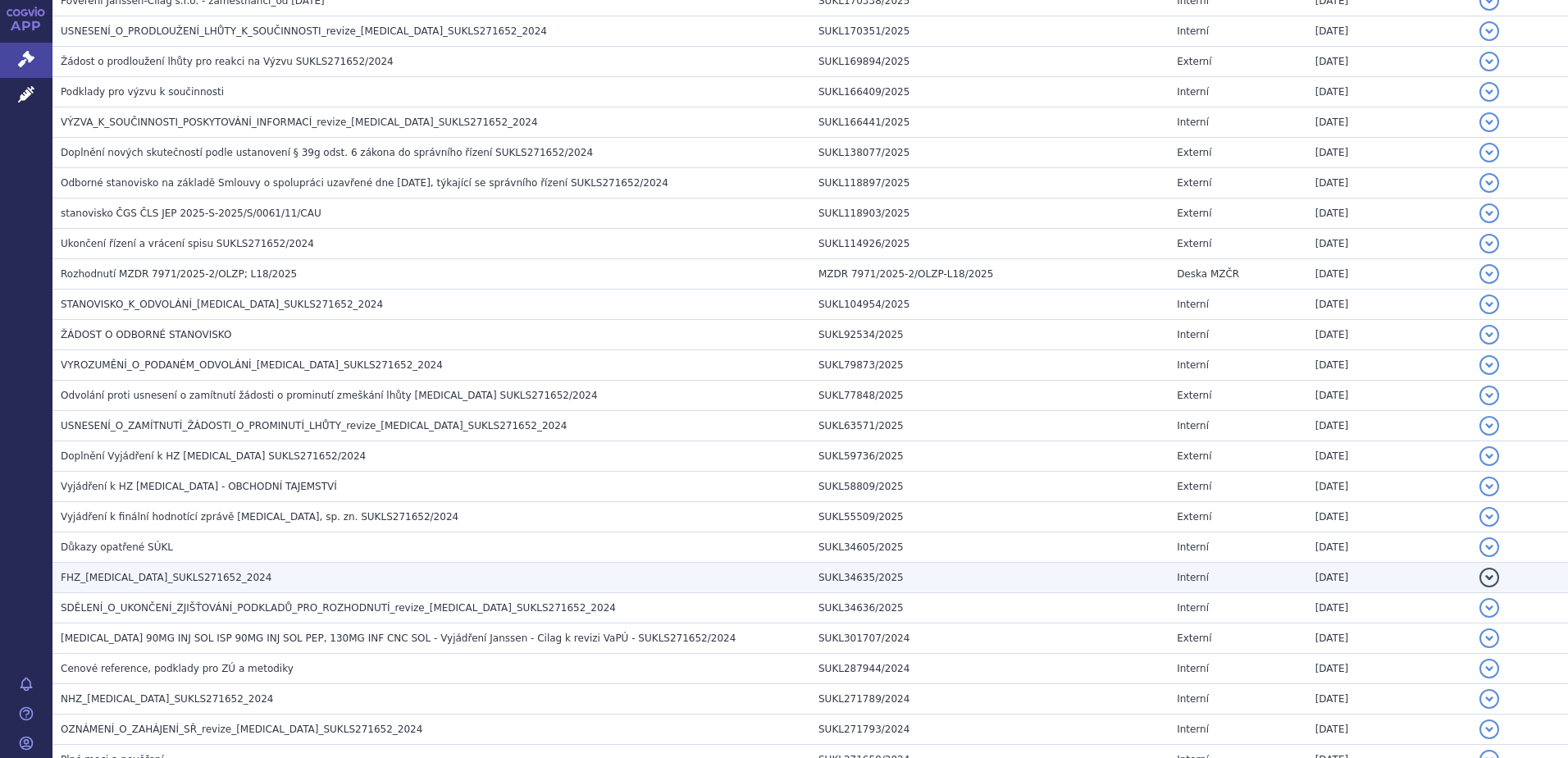
click at [177, 570] on h3 "FHZ_ustekinumab_SUKLS271652_2024" at bounding box center [435, 577] width 750 height 16
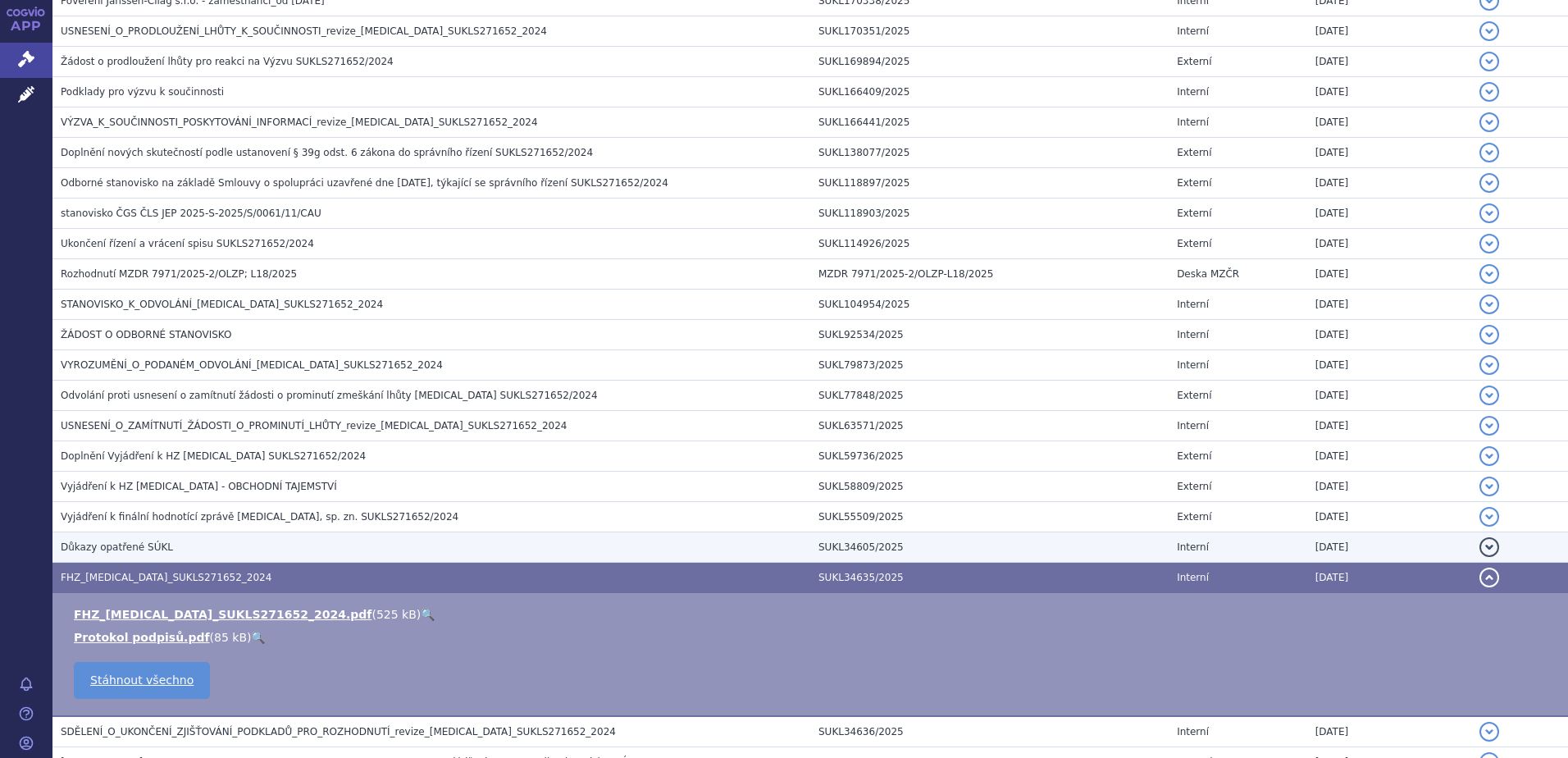
scroll to position [219, 0]
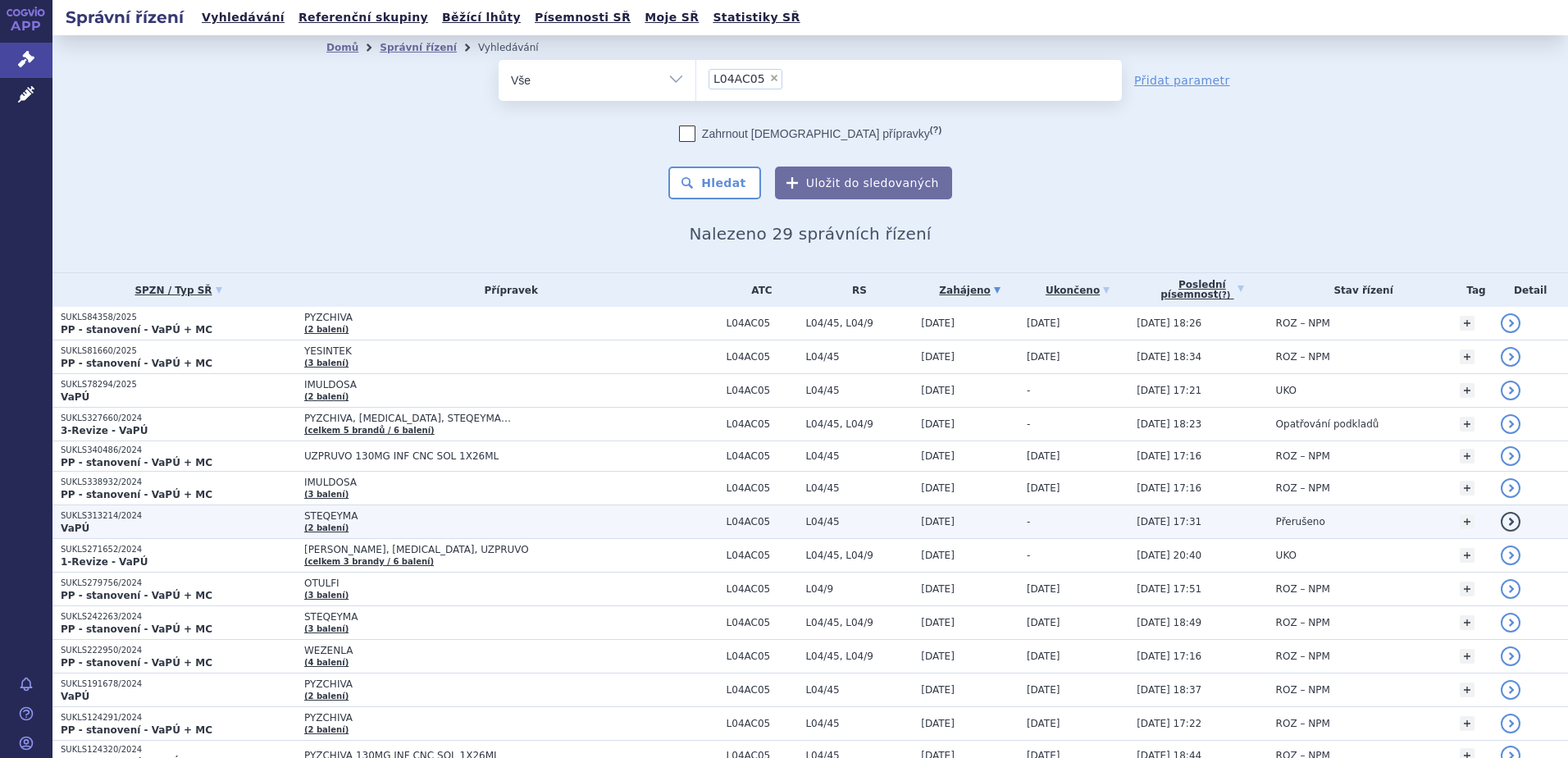
click at [332, 515] on span "STEQEYMA" at bounding box center [510, 516] width 411 height 11
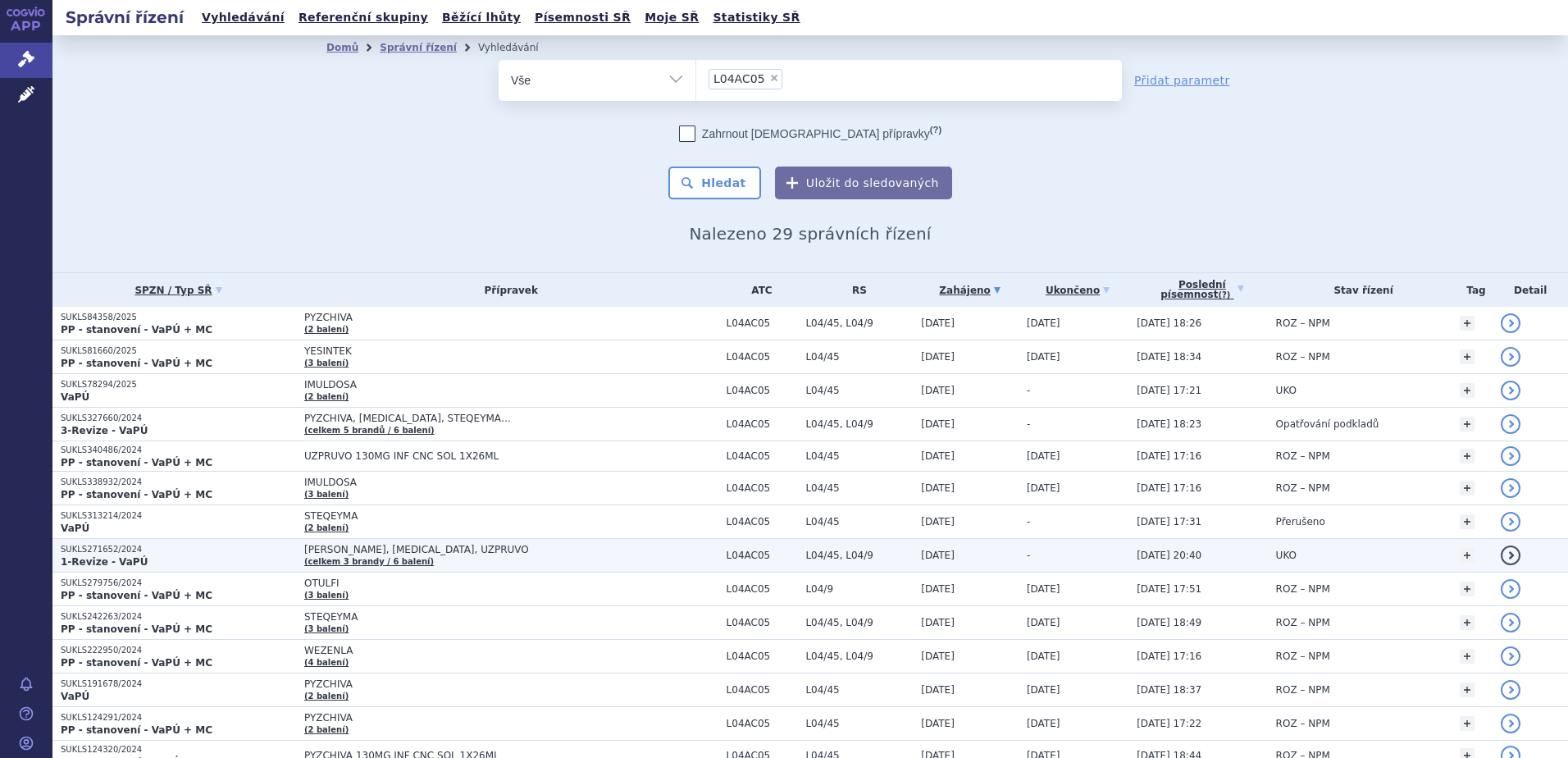
click at [378, 547] on span "[PERSON_NAME], [MEDICAL_DATA], UZPRUVO" at bounding box center [510, 549] width 411 height 11
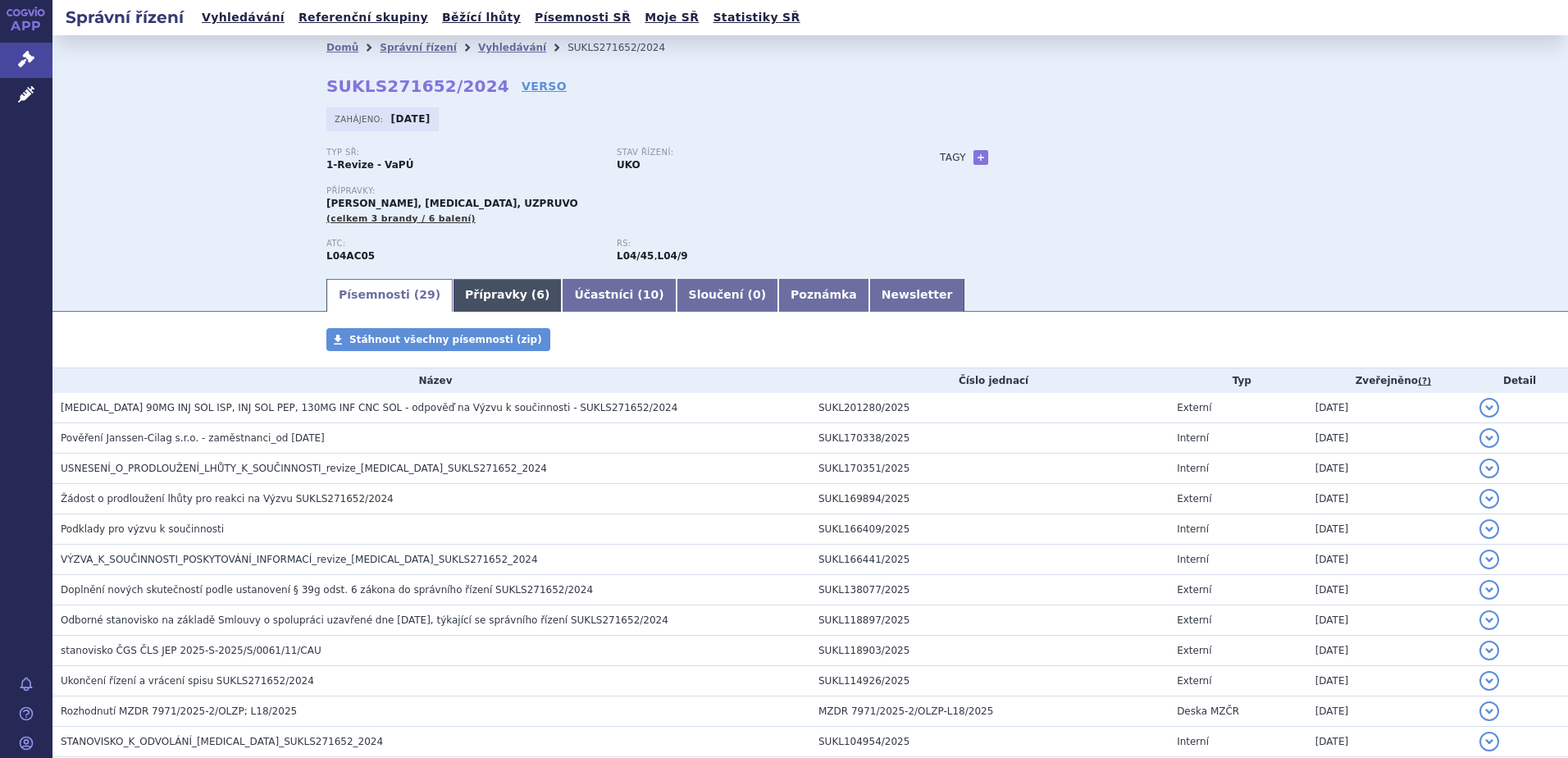
click at [471, 290] on link "Přípravky ( 6 )" at bounding box center [507, 295] width 109 height 33
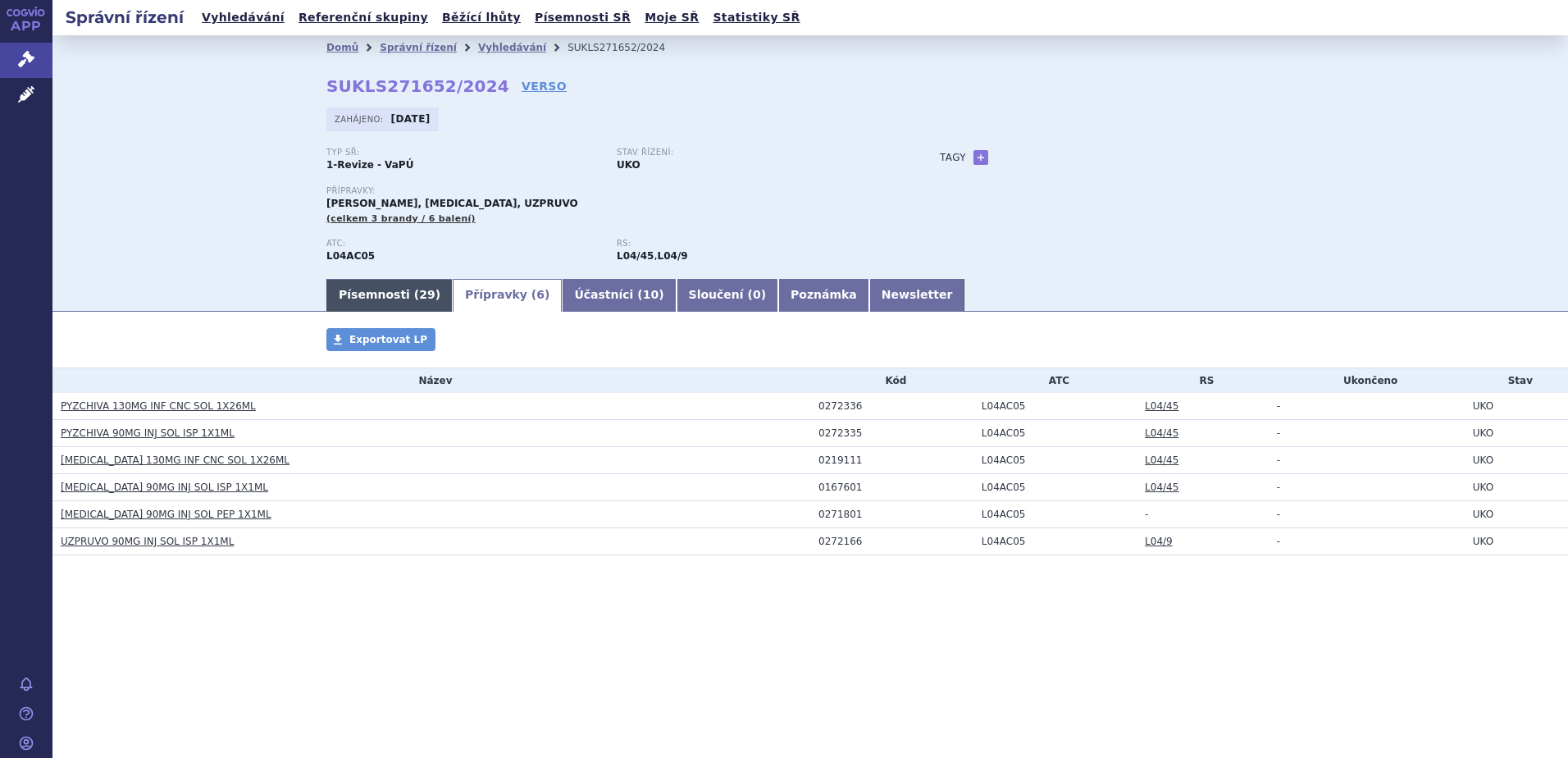
click at [379, 293] on link "Písemnosti ( 29 )" at bounding box center [390, 295] width 126 height 33
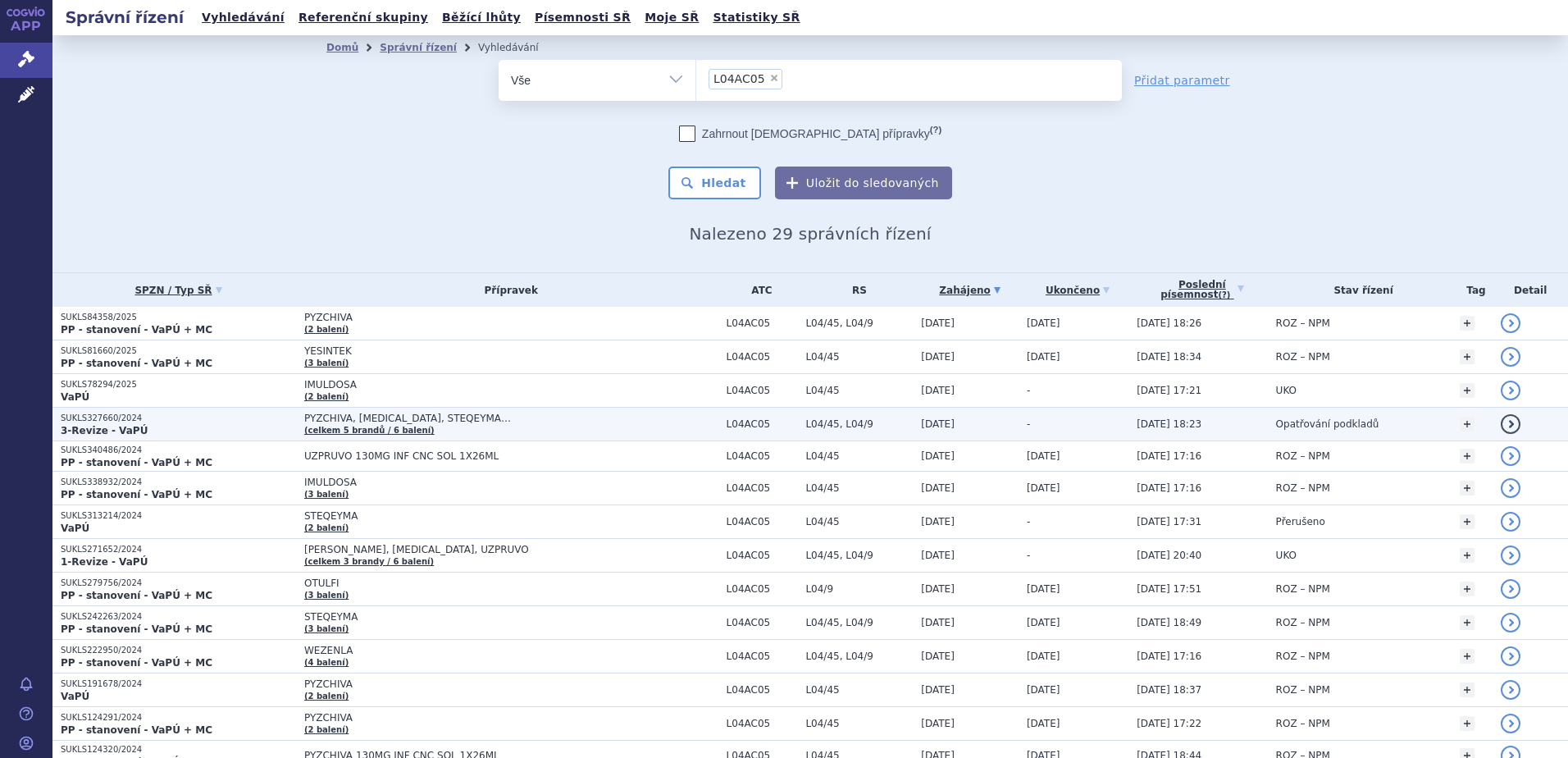
click at [364, 422] on span "PYZCHIVA, [MEDICAL_DATA], STEQEYMA…" at bounding box center [510, 417] width 411 height 11
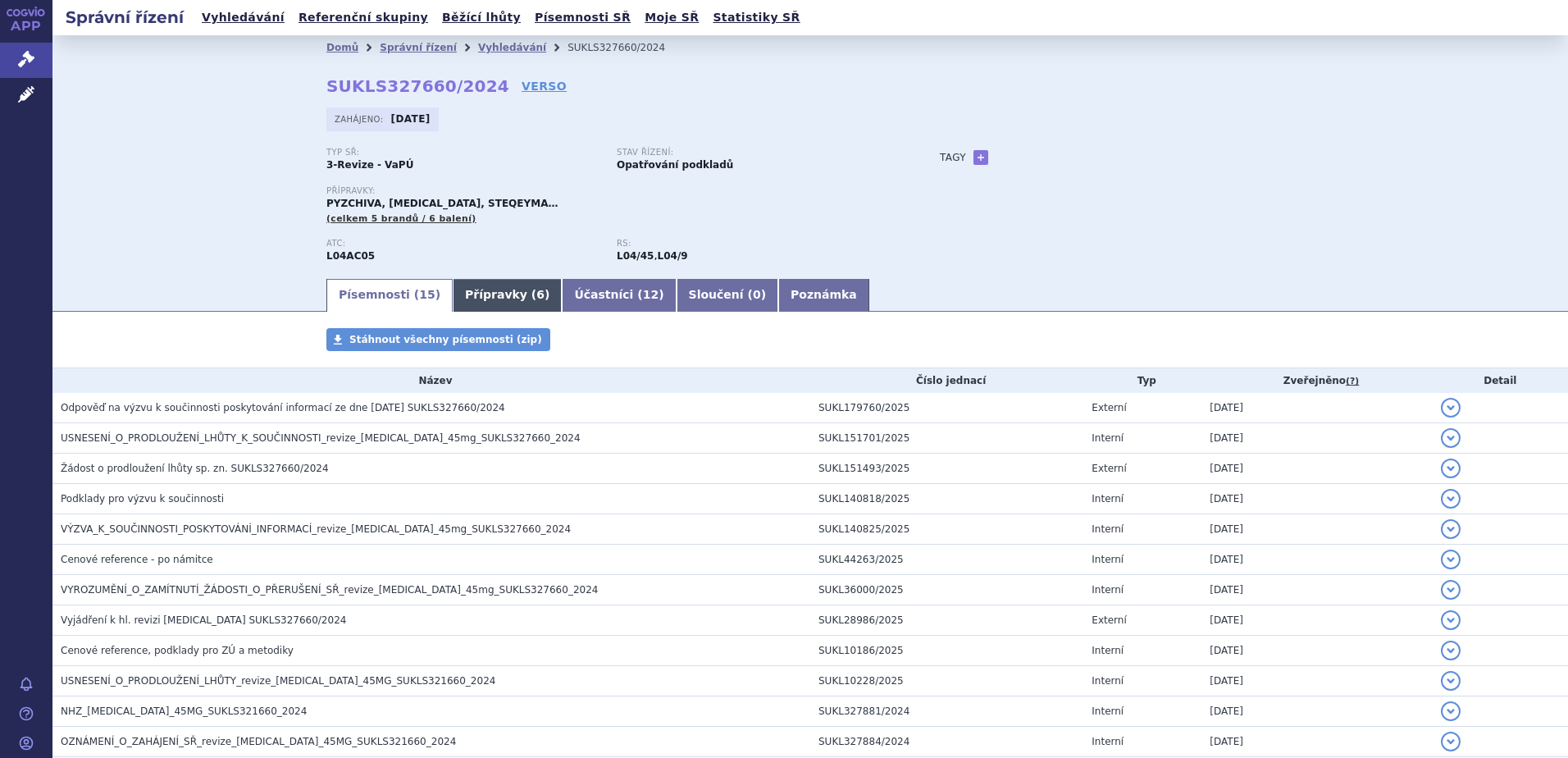
click at [458, 298] on link "Přípravky ( 6 )" at bounding box center [507, 295] width 109 height 33
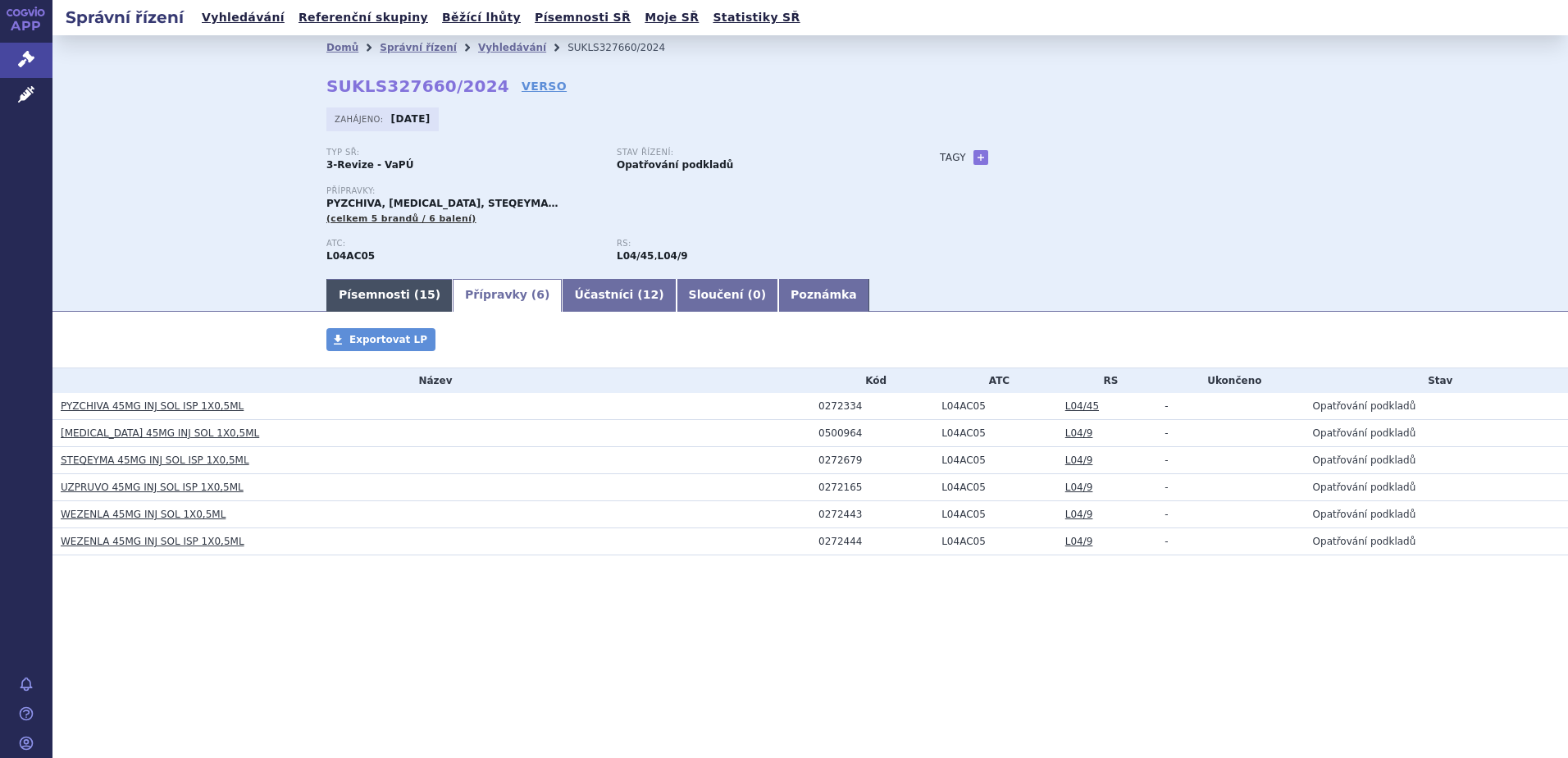
click at [384, 293] on link "Písemnosti ( 15 )" at bounding box center [390, 295] width 126 height 33
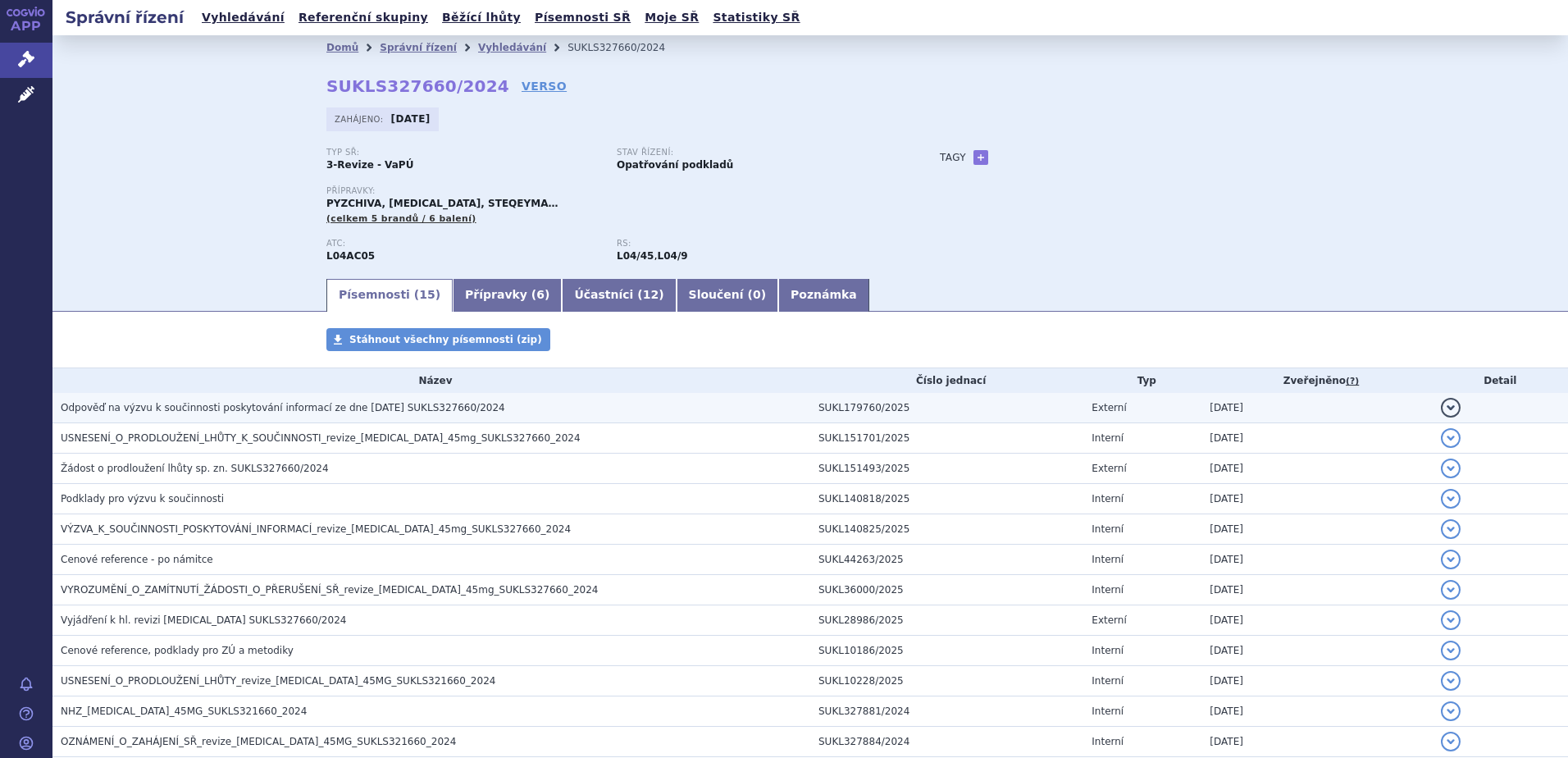
click at [292, 413] on span "Odpověď na výzvu k součinnosti poskytování informací ze dne 17. 4. 2025 SUKLS32…" at bounding box center [282, 407] width 444 height 11
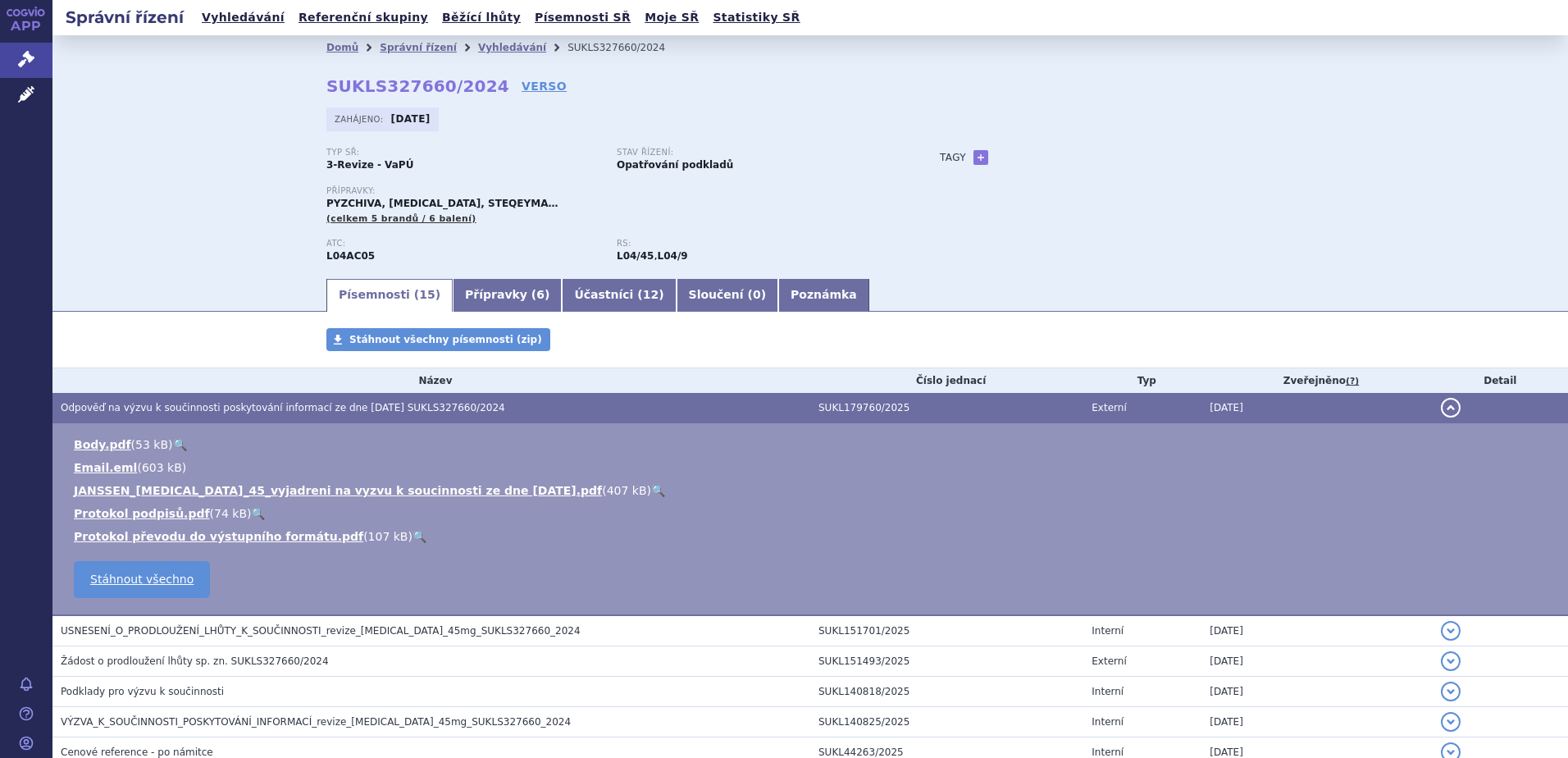
click at [651, 486] on link "🔍" at bounding box center [658, 490] width 14 height 13
click at [269, 404] on span "Odpověď na výzvu k součinnosti poskytování informací ze dne 17. 4. 2025 SUKLS32…" at bounding box center [282, 407] width 444 height 11
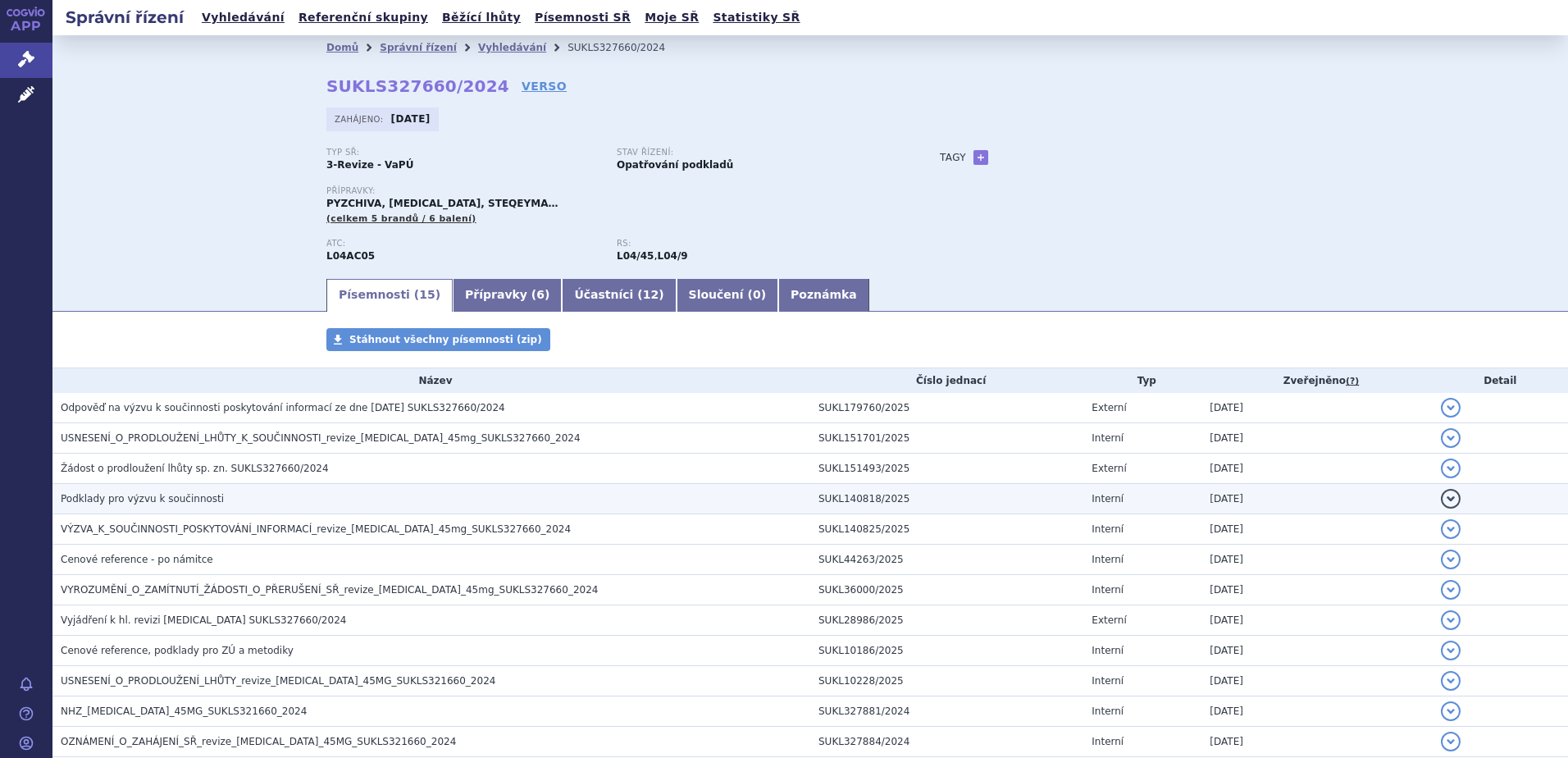
click at [218, 502] on h3 "Podklady pro výzvu k součinnosti" at bounding box center [435, 498] width 750 height 16
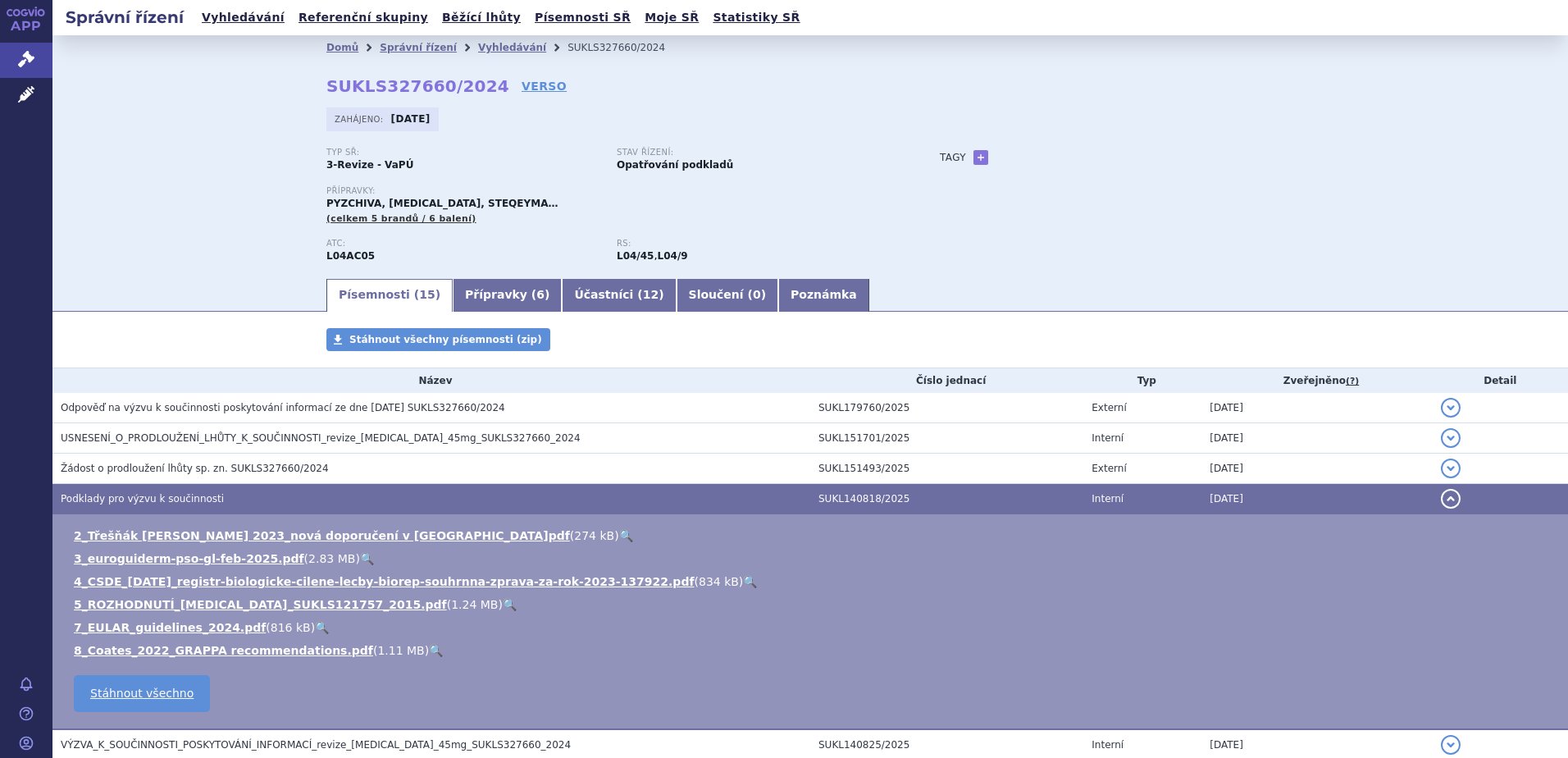
click at [167, 493] on span "Podklady pro výzvu k součinnosti" at bounding box center [141, 498] width 163 height 11
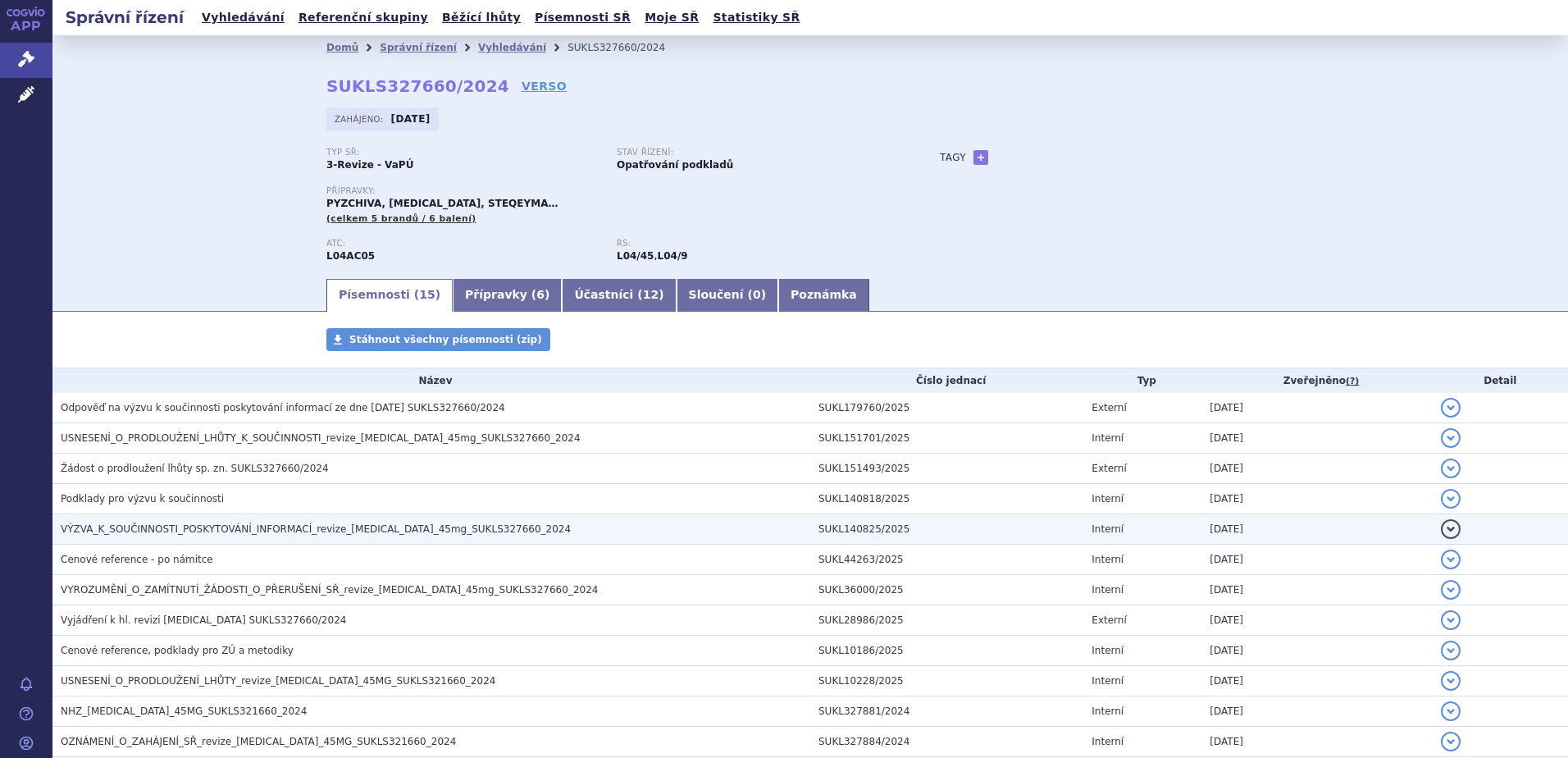
click at [141, 529] on span "VÝZVA_K_SOUČINNOSTI_POSKYTOVÁNÍ_INFORMACÍ_revize_ustekinumab_45mg_SUKLS327660_2…" at bounding box center [316, 529] width 511 height 11
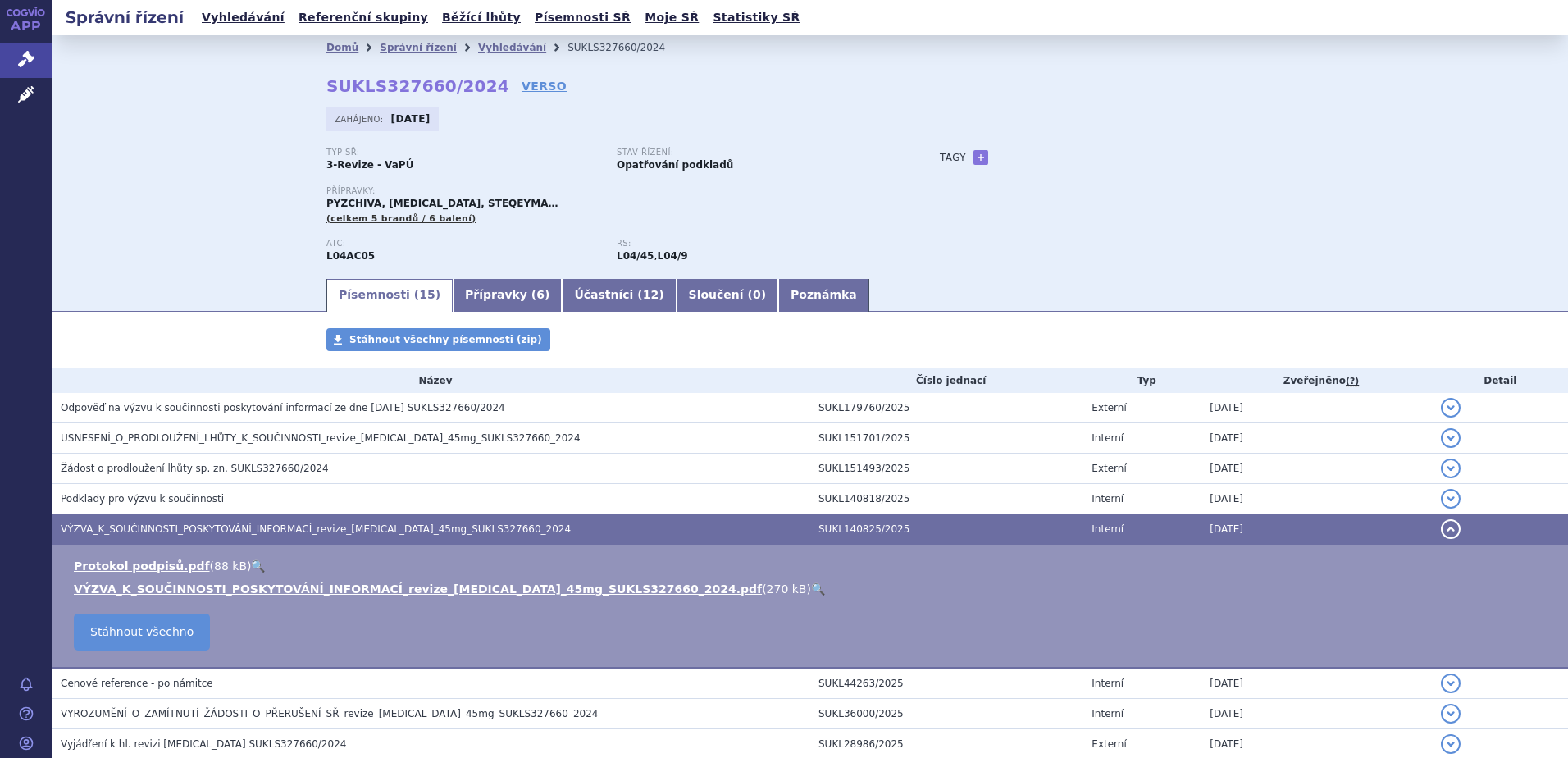
click at [812, 585] on link "🔍" at bounding box center [818, 588] width 14 height 13
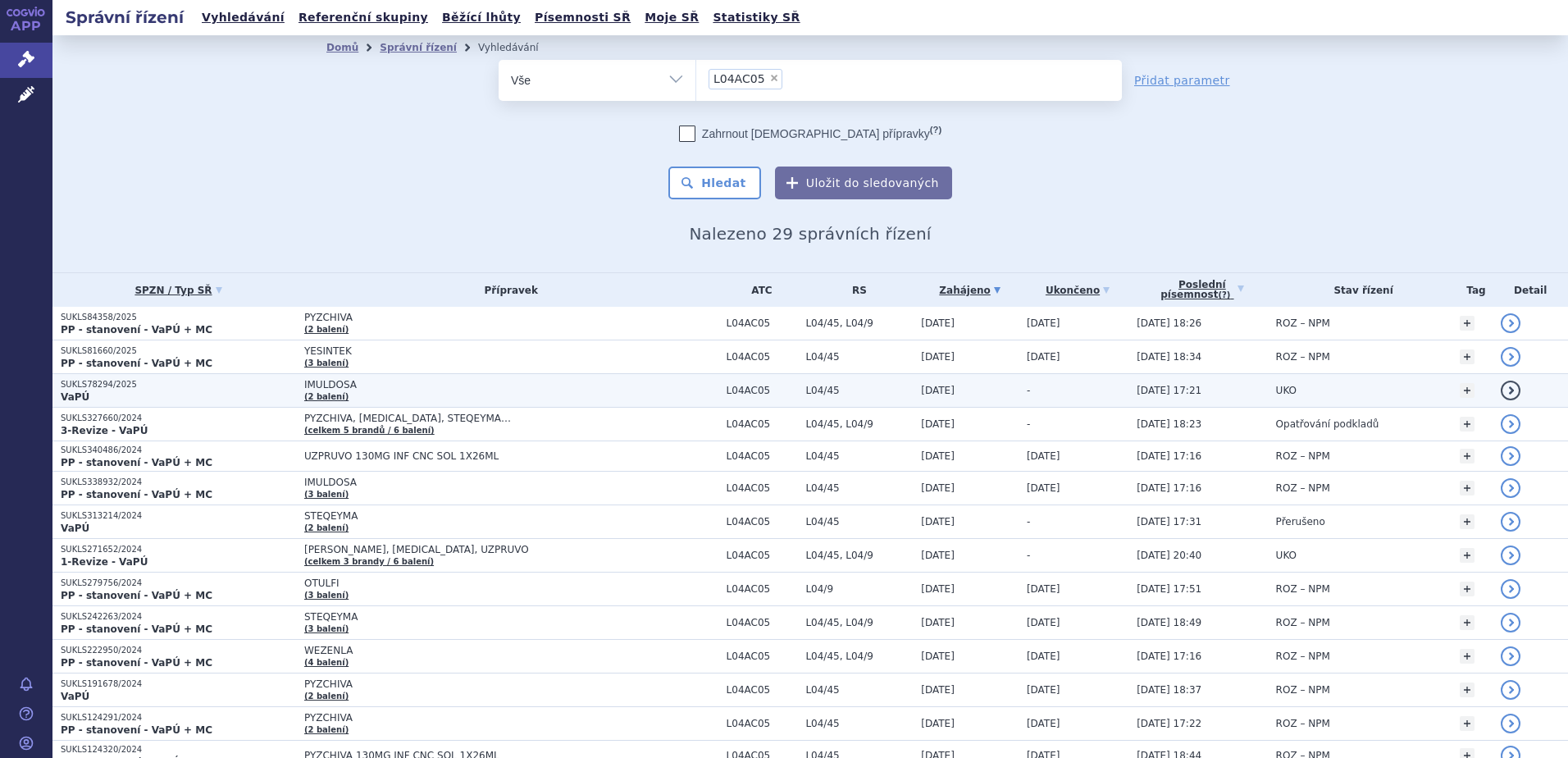
click at [383, 388] on span "IMULDOSA" at bounding box center [510, 384] width 411 height 11
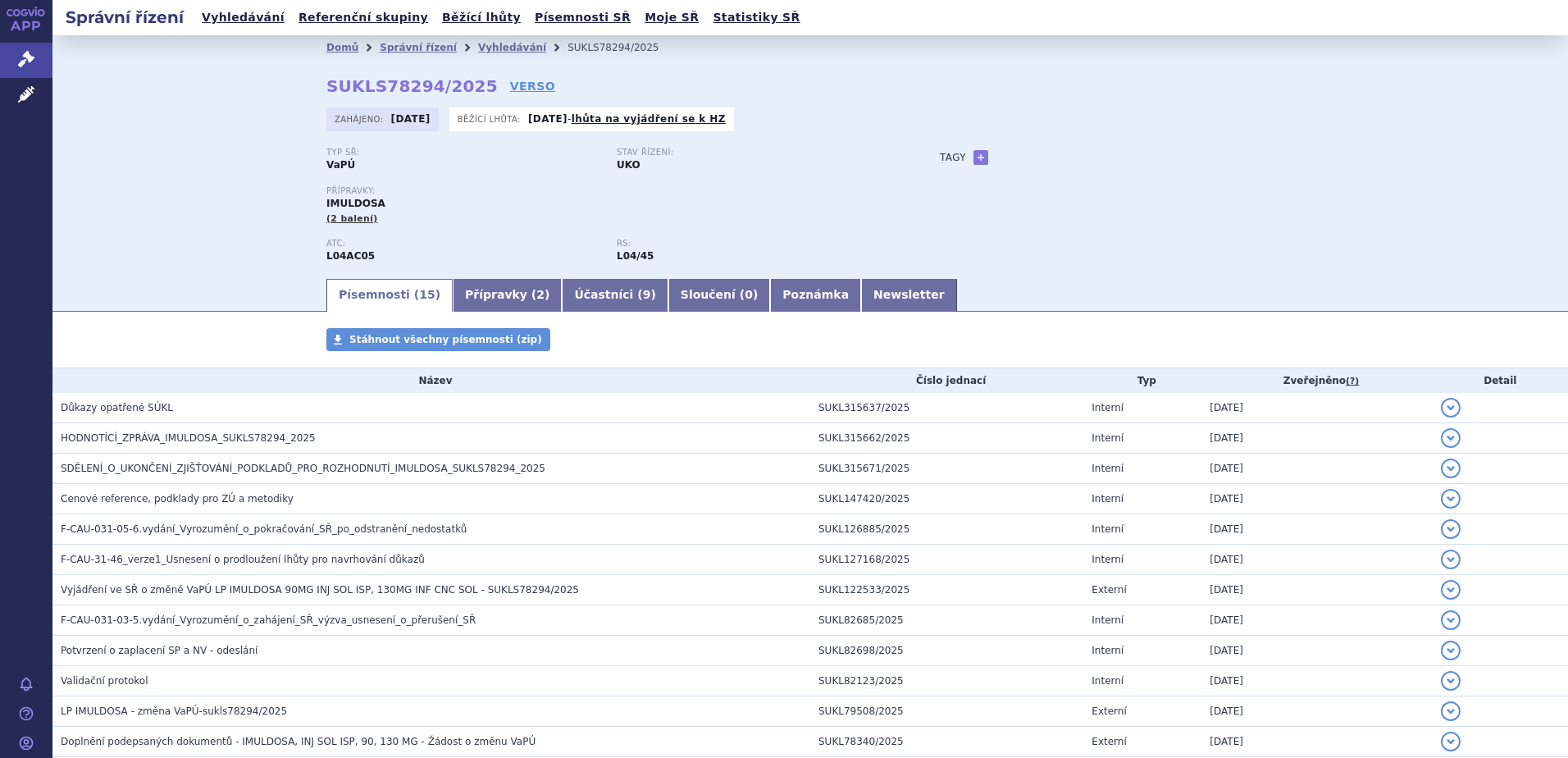
click at [1325, 141] on div "Domů Správní řízení Vyhledávání SUKLS78294/2025 SUKLS78294/2025 VERSO Zahájeno:…" at bounding box center [811, 156] width 1516 height 241
click at [478, 48] on link "Vyhledávání" at bounding box center [511, 47] width 68 height 11
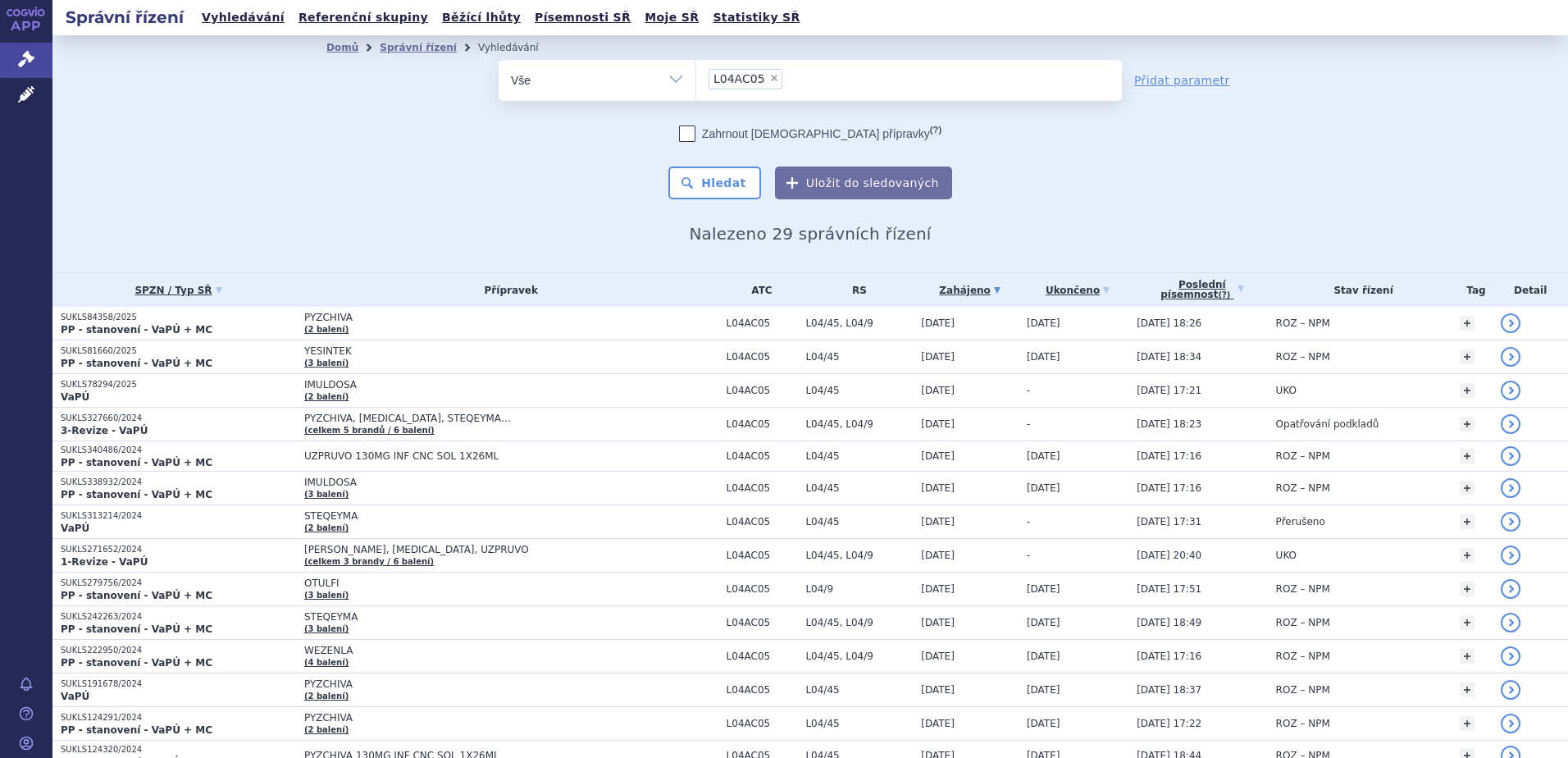
click at [769, 77] on span "×" at bounding box center [774, 78] width 9 height 9
click at [696, 77] on select "L04AC05" at bounding box center [696, 79] width 1 height 41
select select
type input "Co"
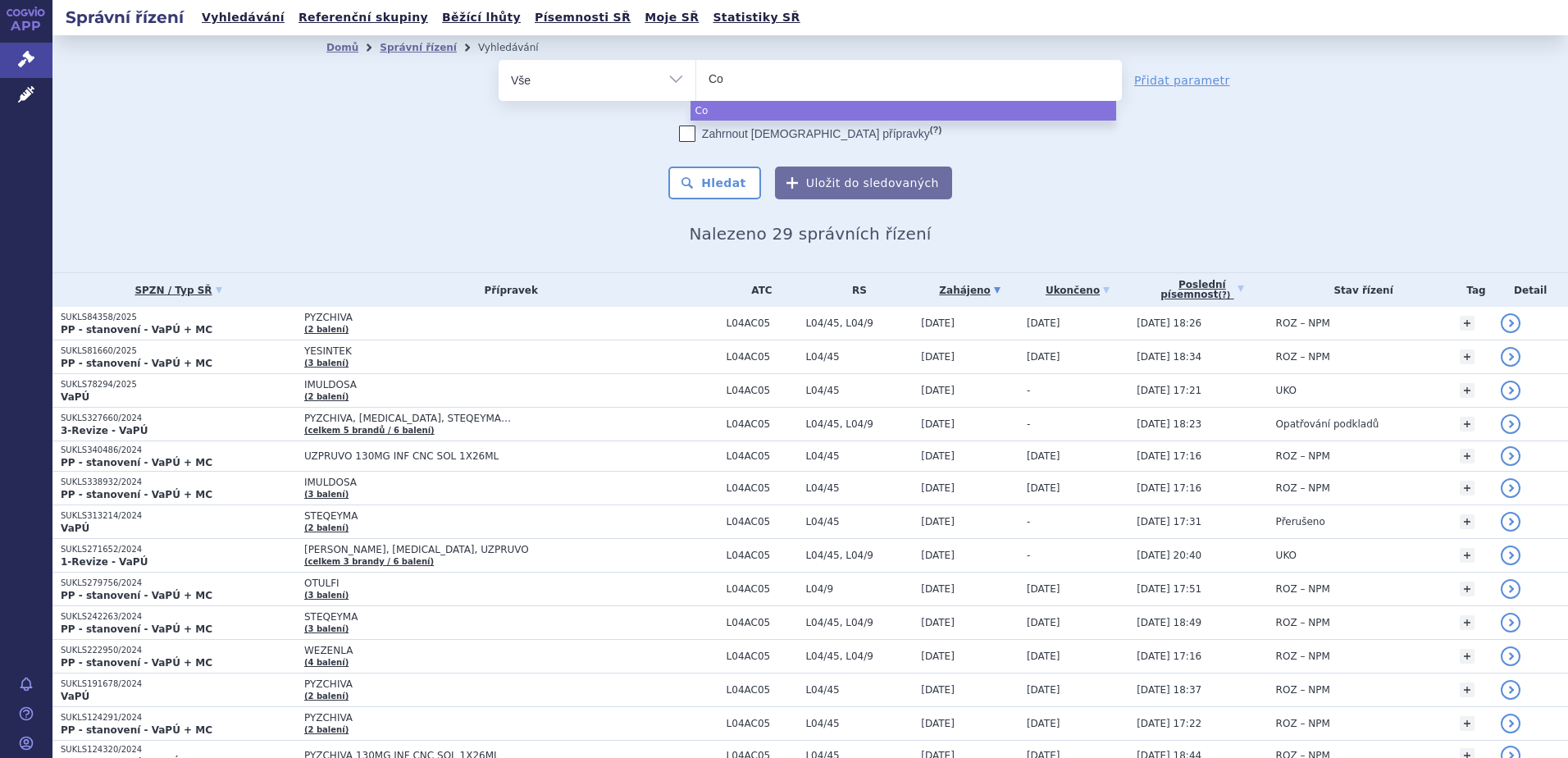
type input "Cor"
type input "Corb"
type input "Corbil"
type input "Corbilt"
type input "Corbilta"
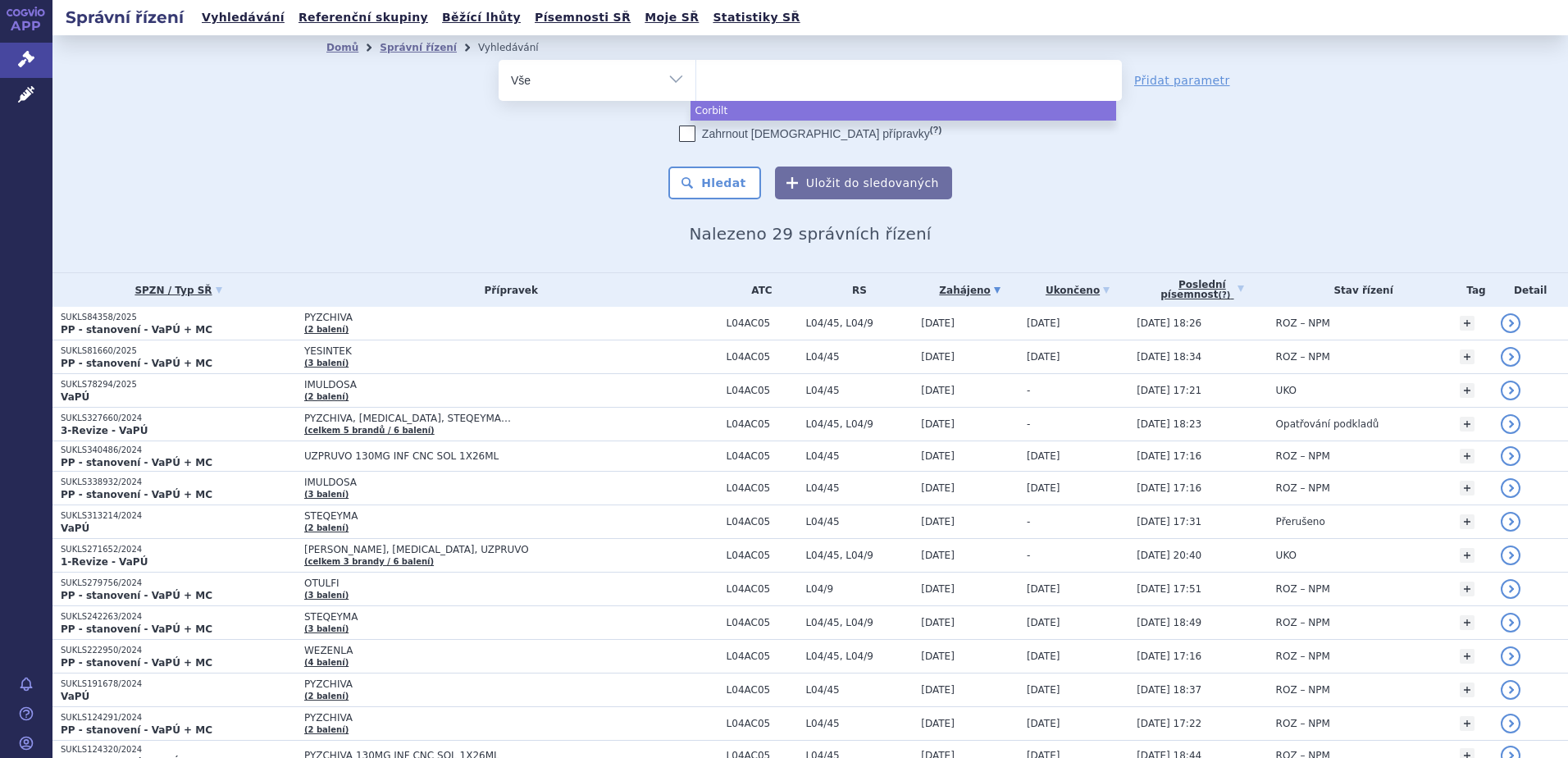
select select "Corbilta"
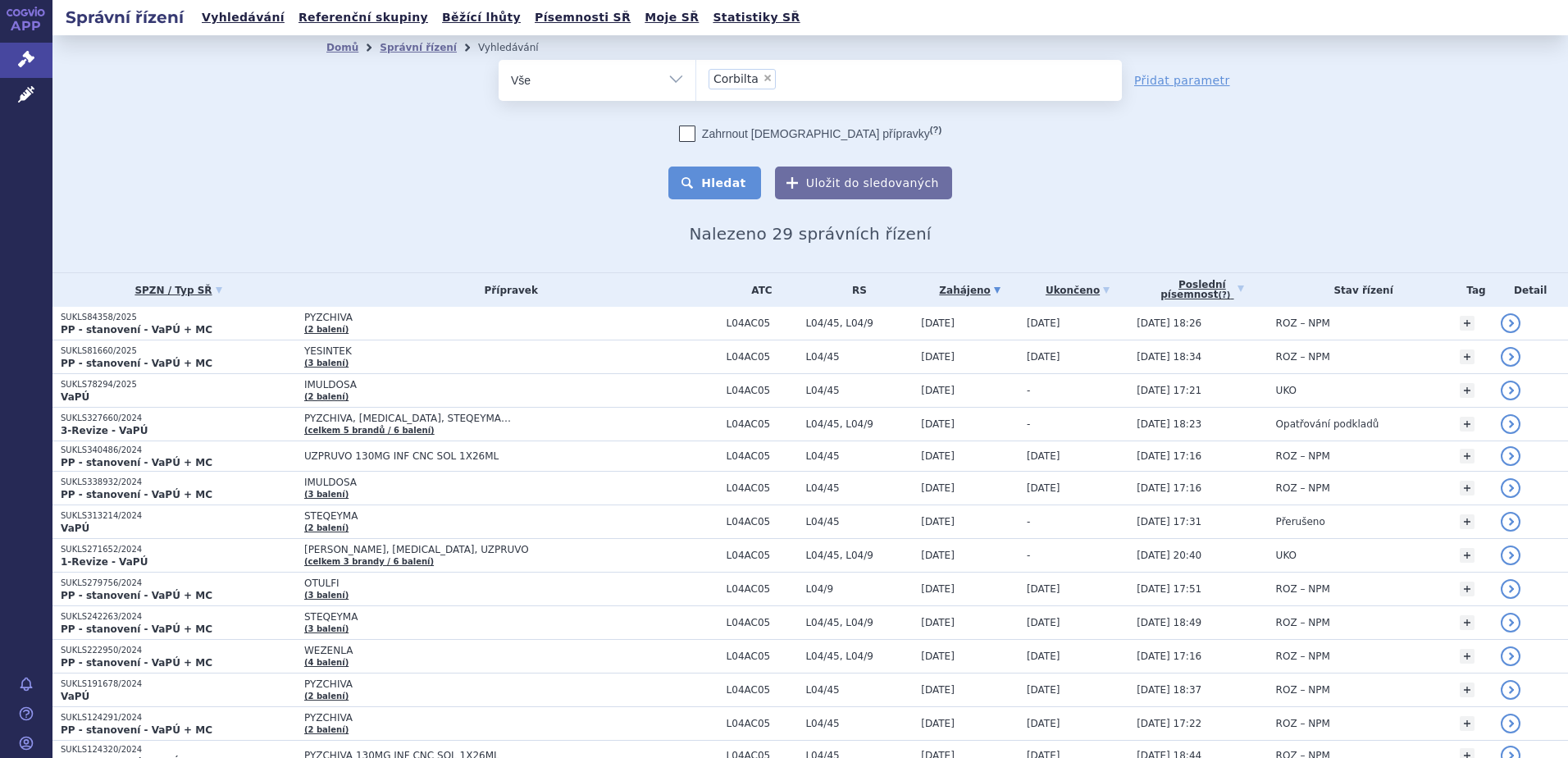
click at [724, 184] on button "Hledat" at bounding box center [714, 183] width 92 height 33
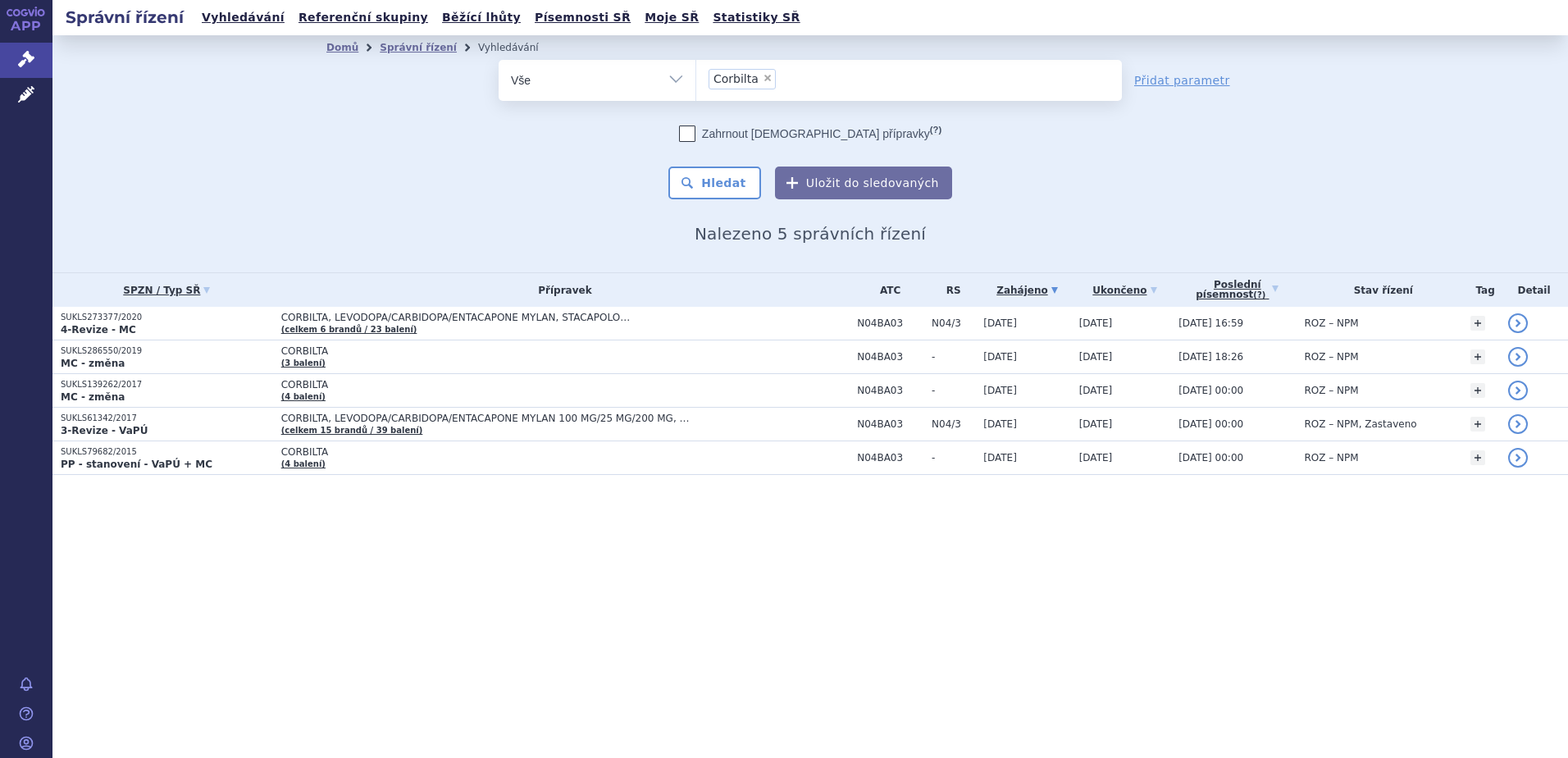
click at [763, 77] on span "×" at bounding box center [768, 78] width 9 height 9
click at [696, 77] on select "Corbilta" at bounding box center [696, 79] width 1 height 41
select select
type input "N06DA02"
select select "N06DA02"
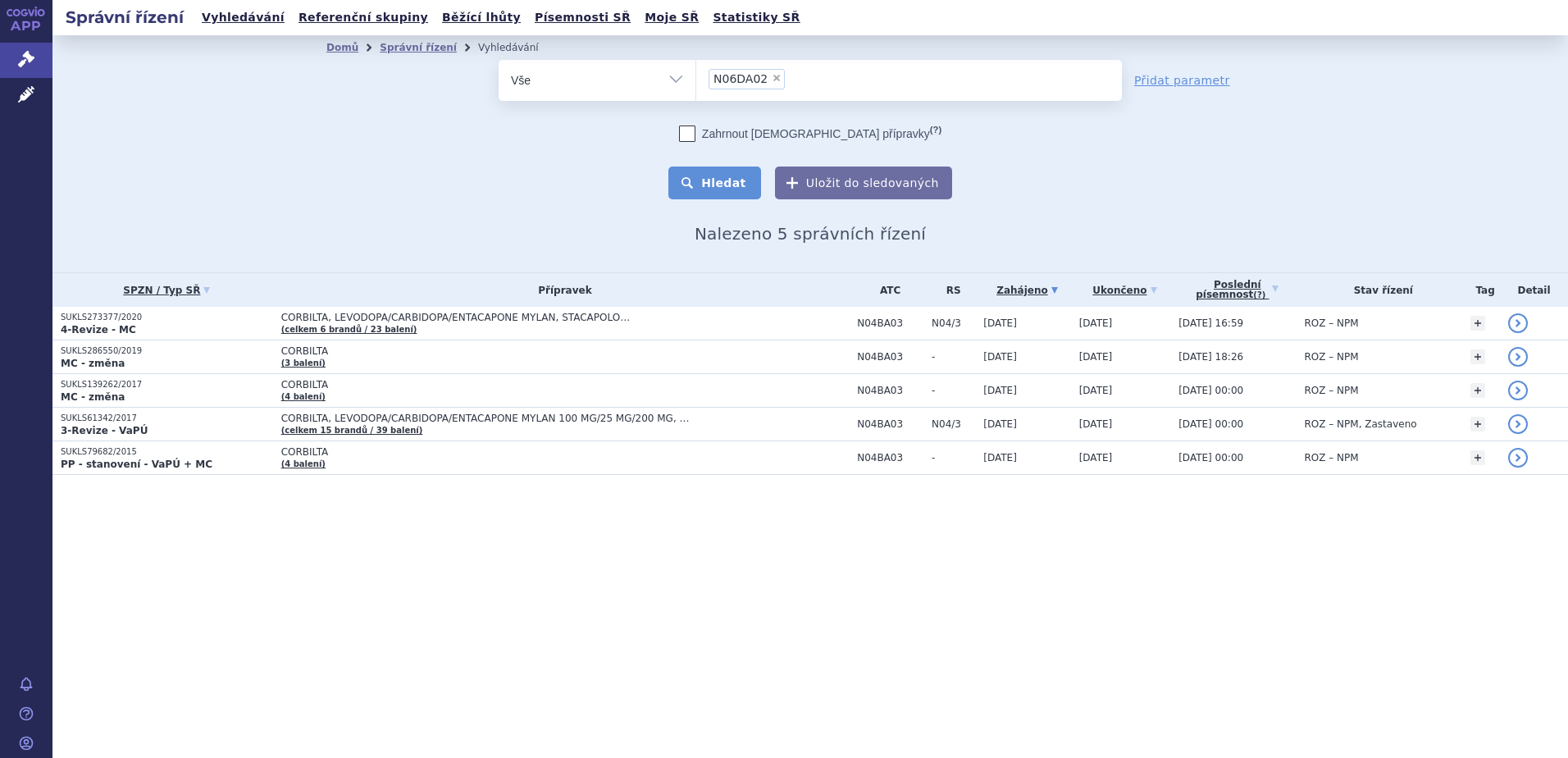
click at [737, 175] on button "Hledat" at bounding box center [714, 183] width 92 height 33
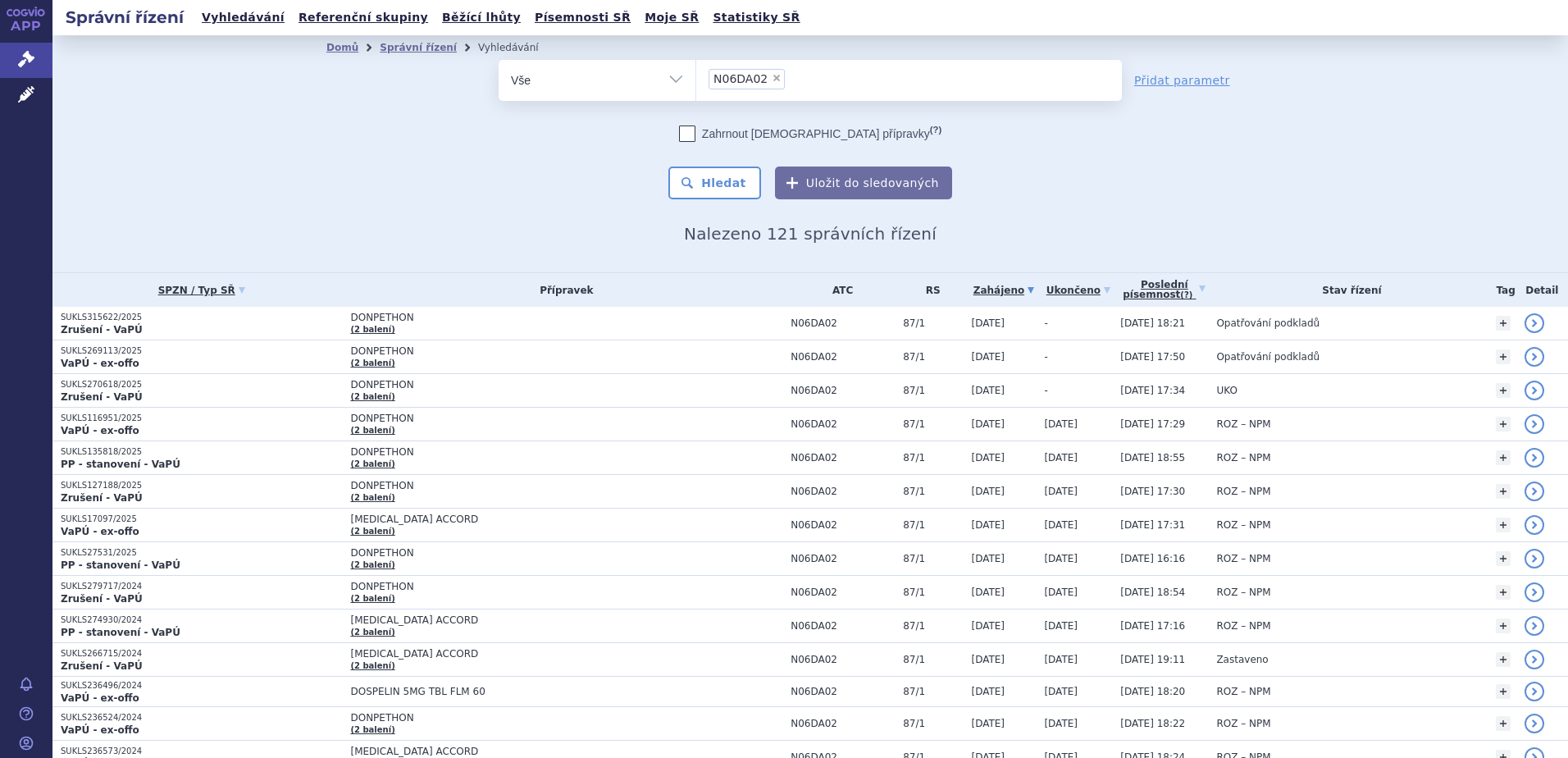
click at [1444, 173] on div "Domů Správní řízení Vyhledávání Vyhledávání ve správních řízeních odstranit Vše…" at bounding box center [811, 153] width 1516 height 237
click at [772, 78] on span "×" at bounding box center [776, 78] width 9 height 9
click at [696, 78] on select "N06DA02" at bounding box center [696, 79] width 1 height 41
select select
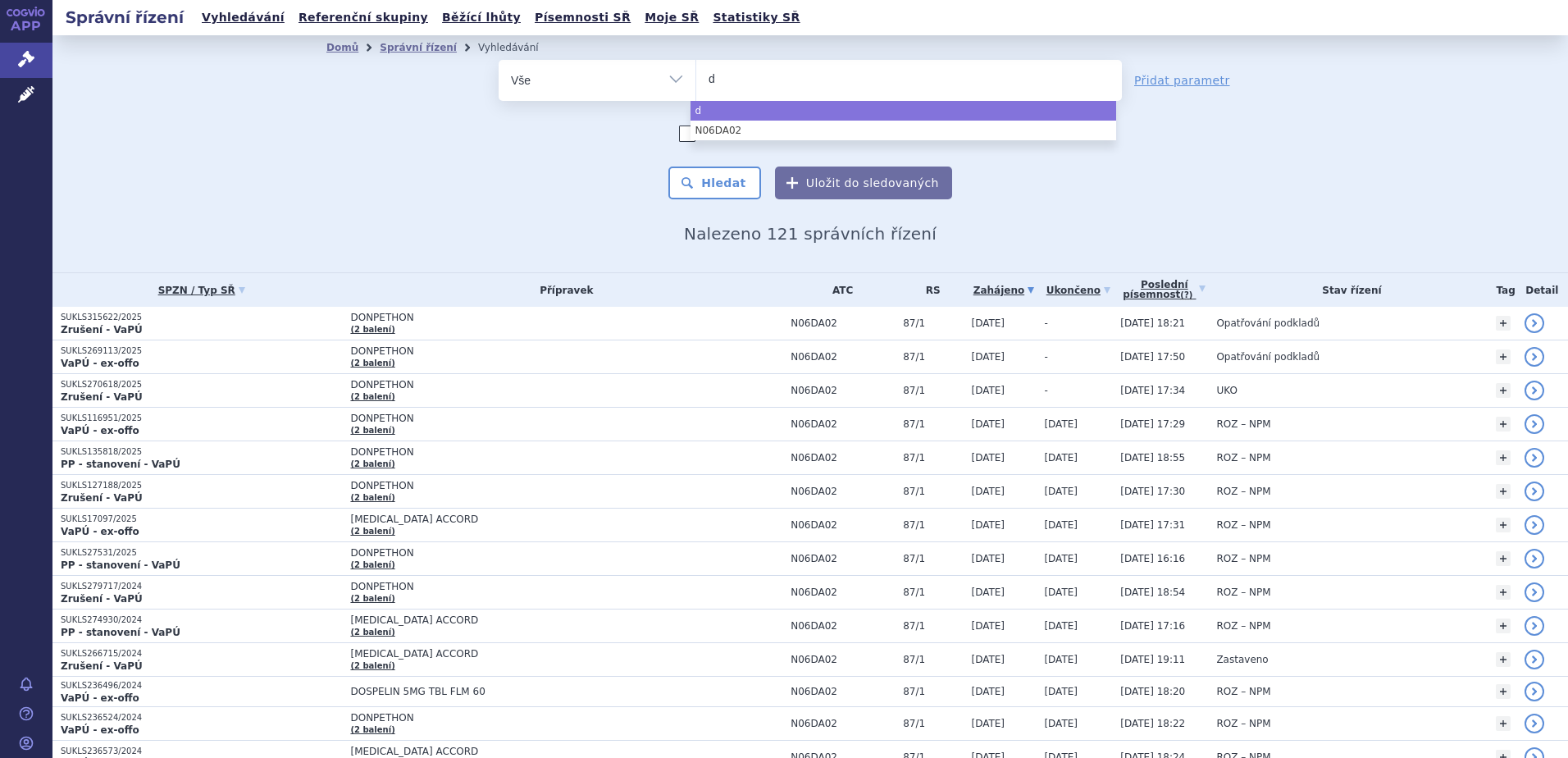
type input "dr"
type input "dre"
type input "dret"
type input "dretac"
type input "dretacen"
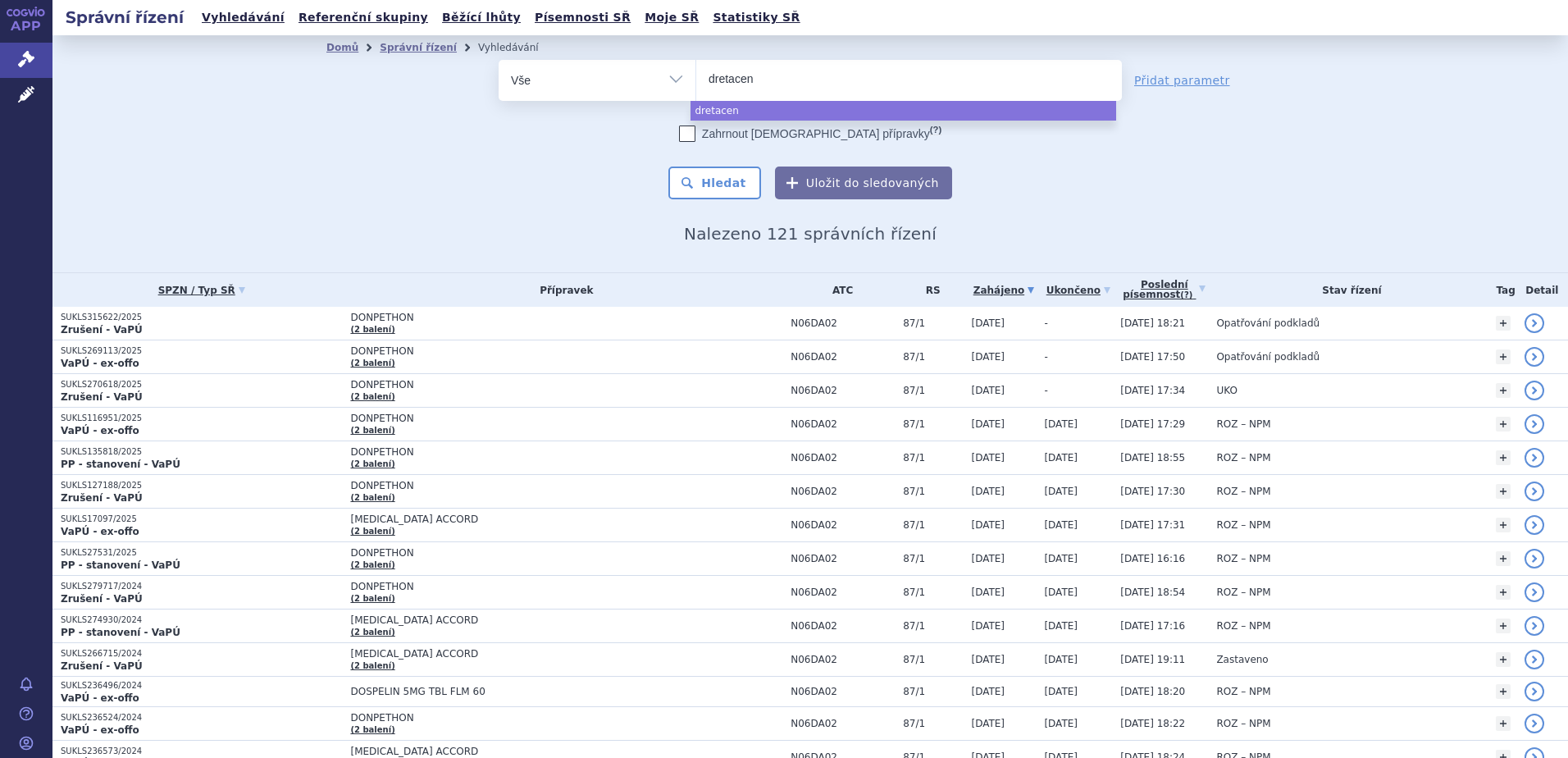
select select "dretacen"
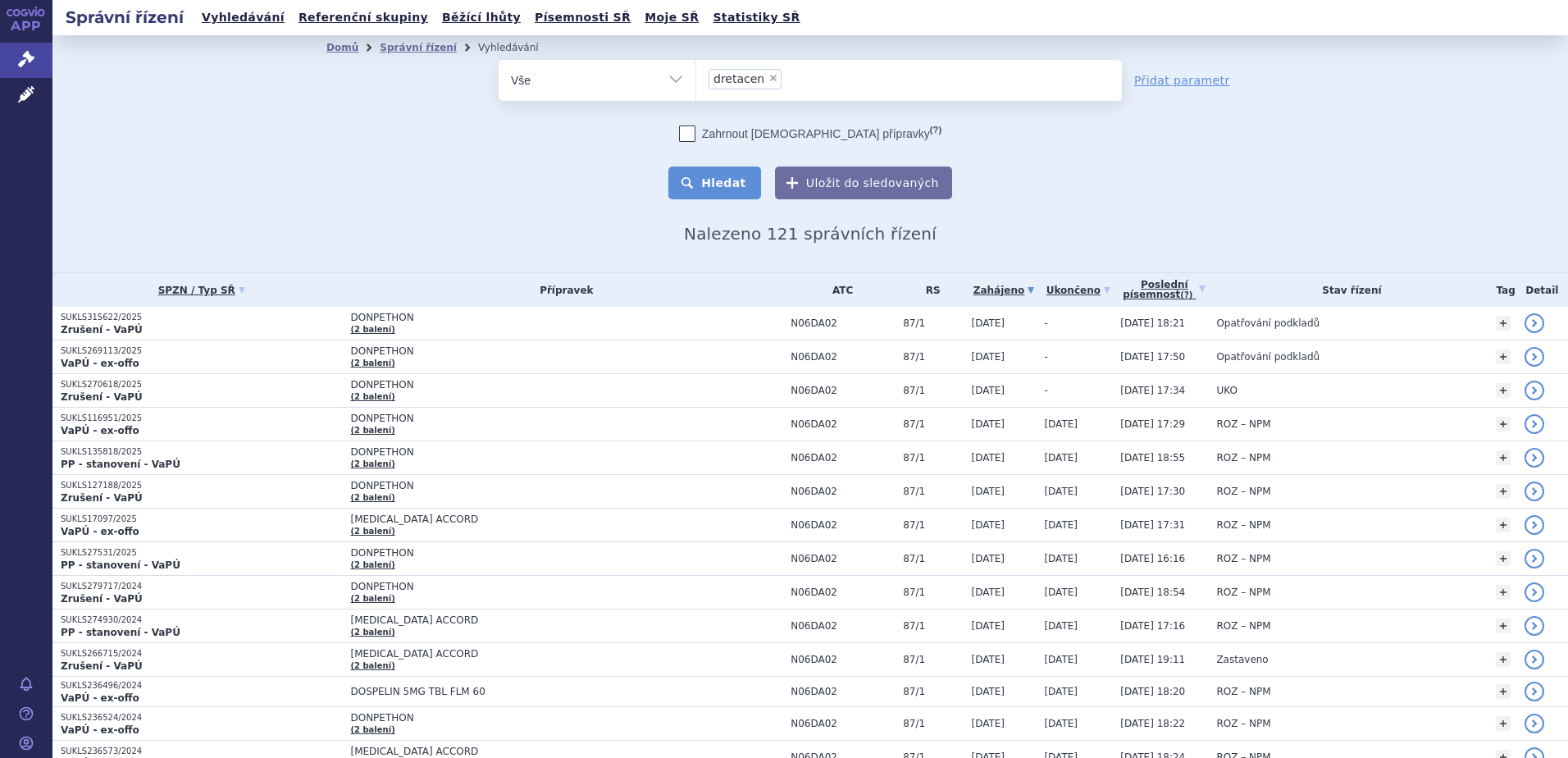
drag, startPoint x: 725, startPoint y: 173, endPoint x: 724, endPoint y: 181, distance: 8.1
click at [725, 176] on button "Hledat" at bounding box center [714, 183] width 92 height 33
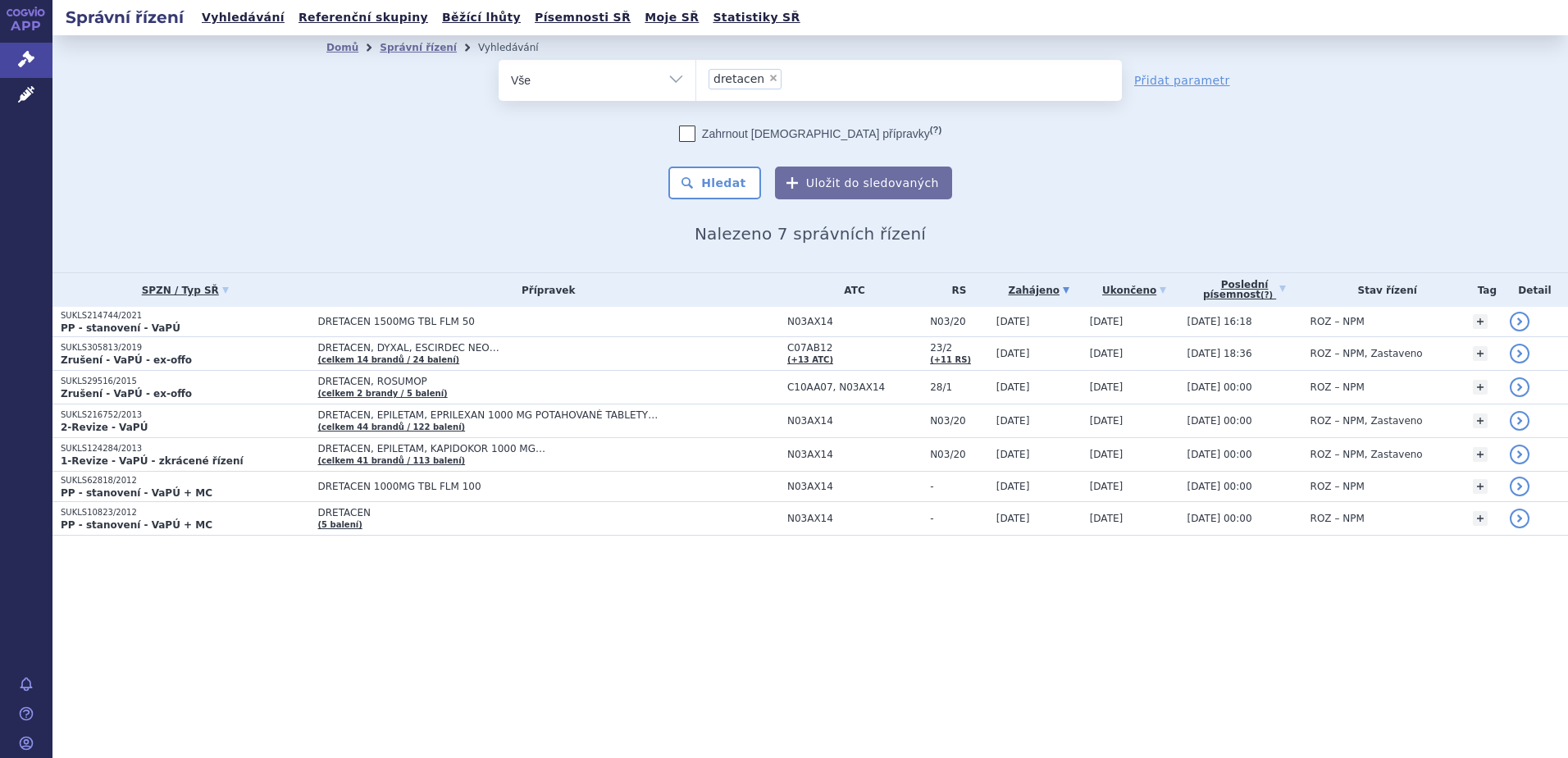
click at [769, 80] on span "×" at bounding box center [773, 78] width 9 height 9
click at [696, 80] on select "dretacen" at bounding box center [696, 79] width 1 height 41
select select
click at [748, 82] on ul at bounding box center [909, 77] width 426 height 34
click at [696, 82] on select "dretacen" at bounding box center [696, 79] width 1 height 41
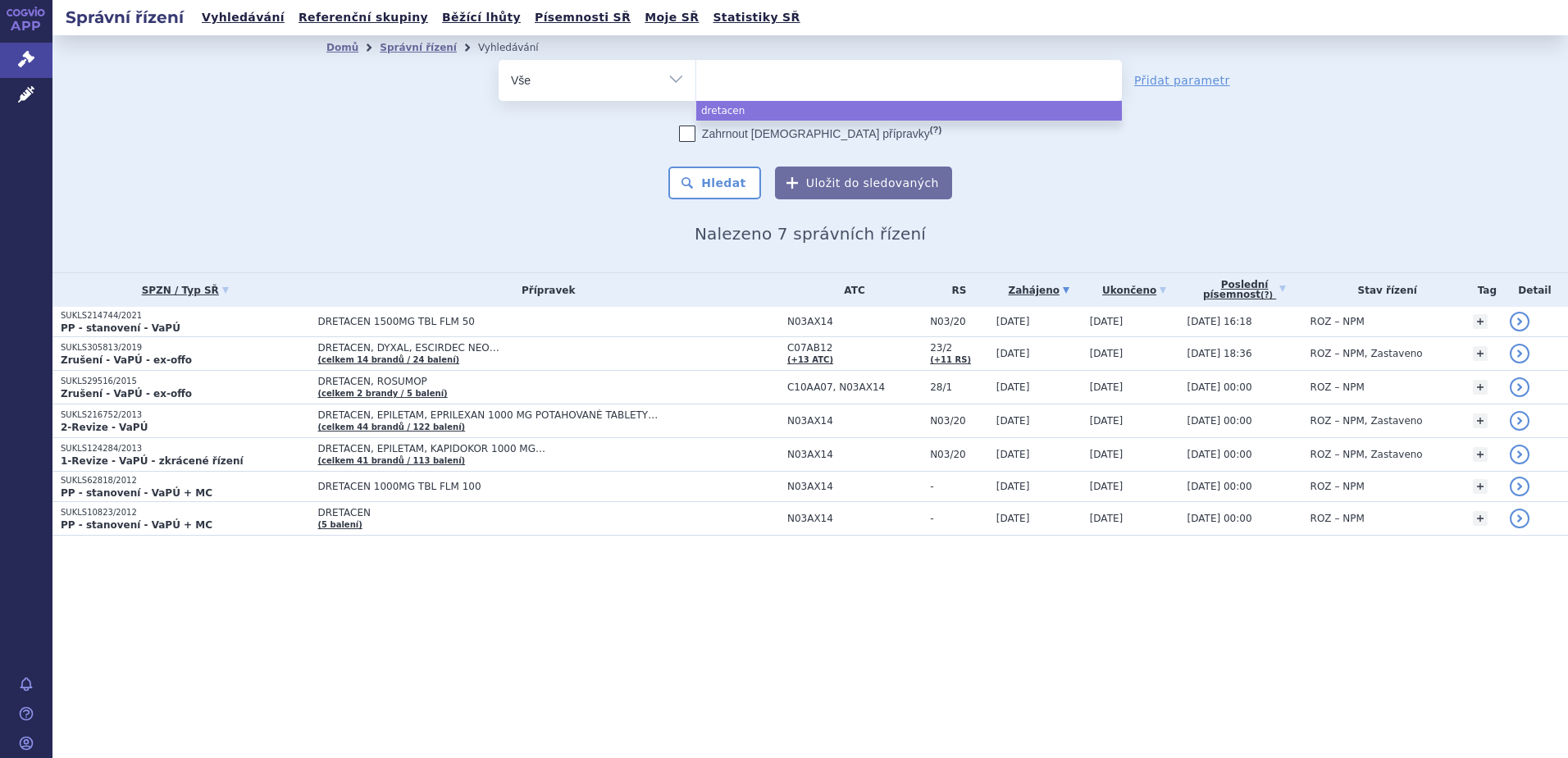
paste input "N03AX18"
type input "N03AX18"
select select "N03AX18"
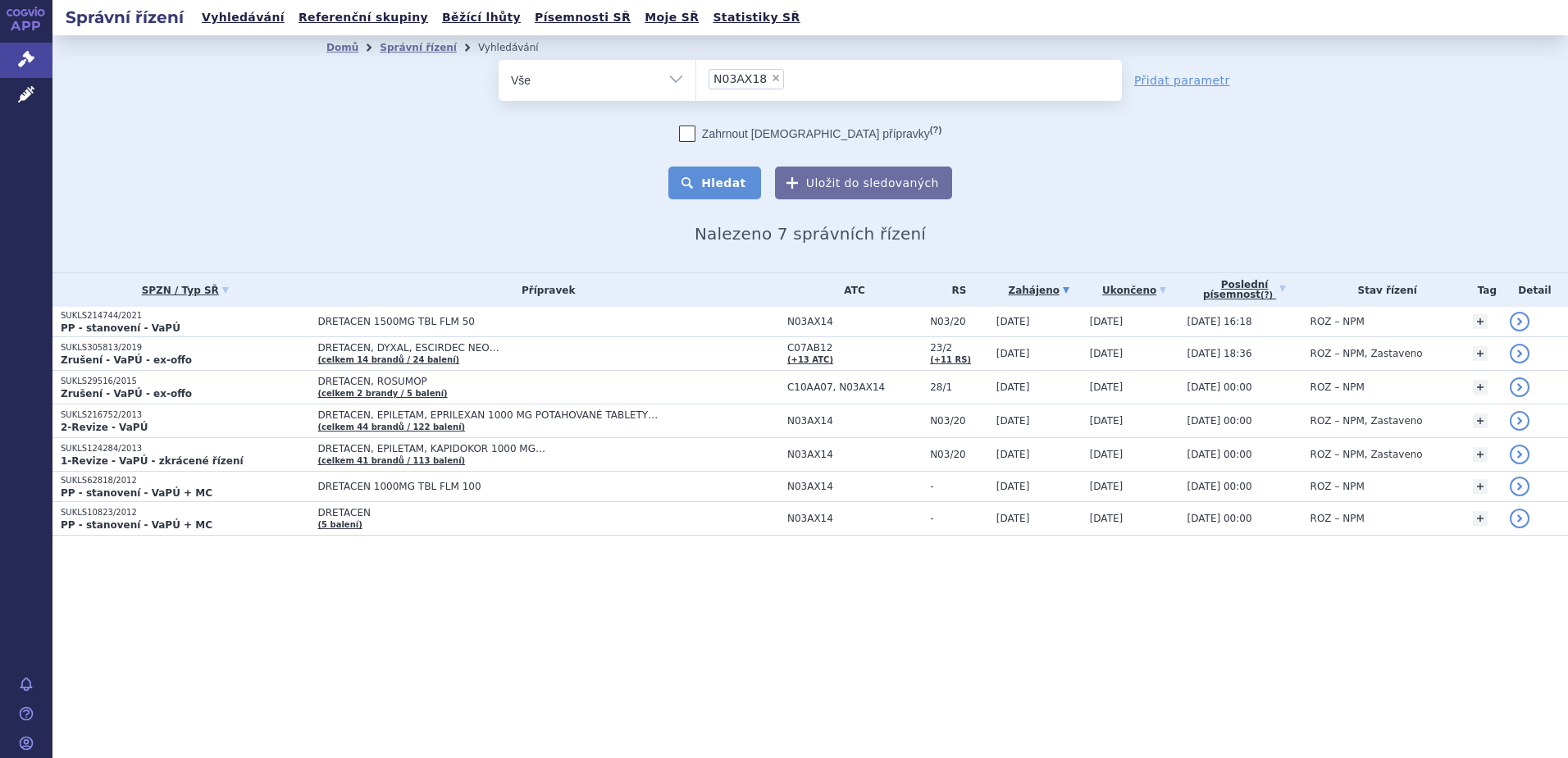
click at [693, 171] on button "Hledat" at bounding box center [714, 183] width 92 height 33
click at [720, 184] on button "Hledat" at bounding box center [714, 183] width 92 height 33
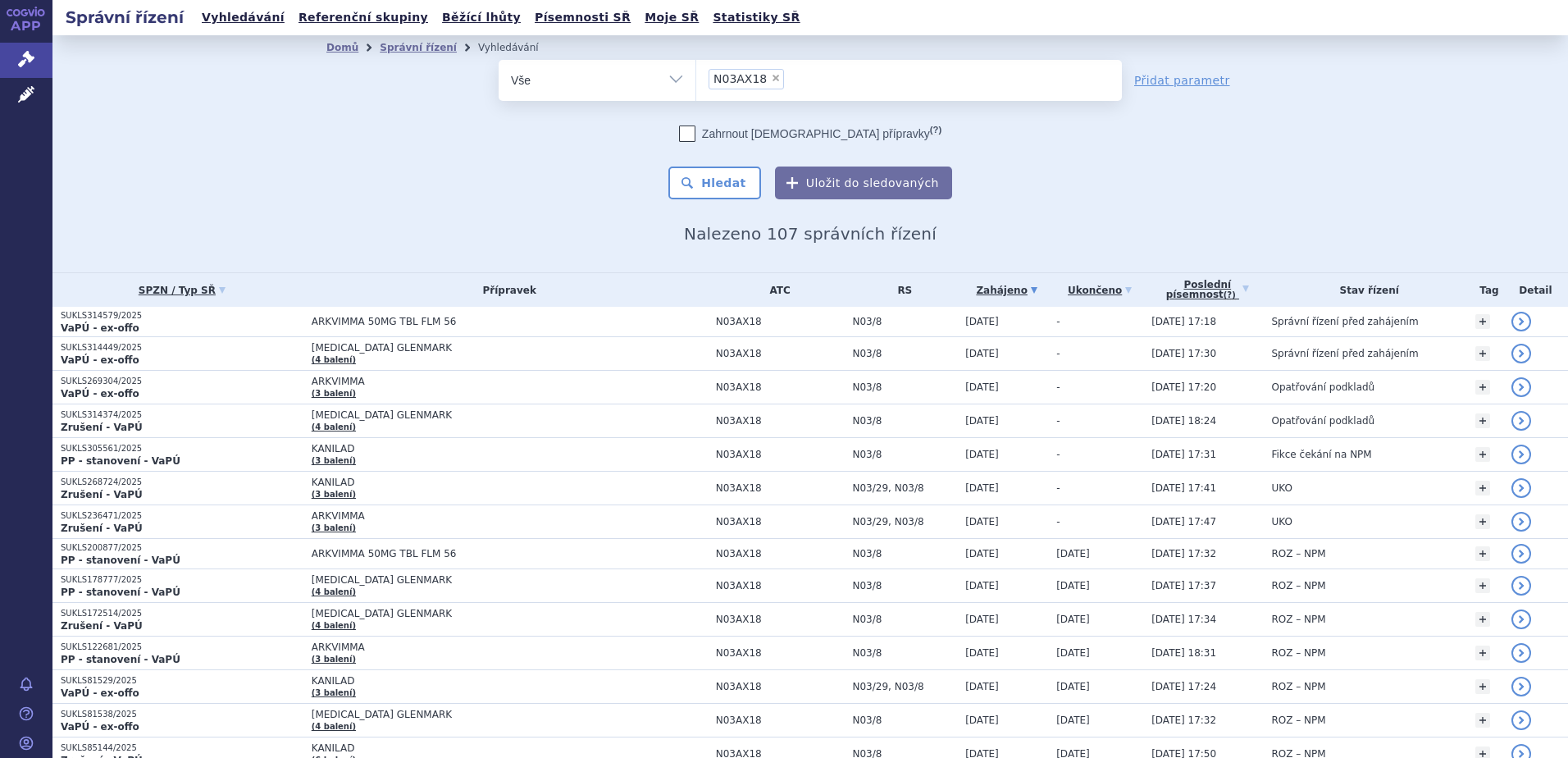
click at [771, 77] on span "×" at bounding box center [775, 78] width 9 height 9
click at [696, 77] on select "N03AX18" at bounding box center [696, 79] width 1 height 41
select select
type input "N06DX01"
select select "N06DX01"
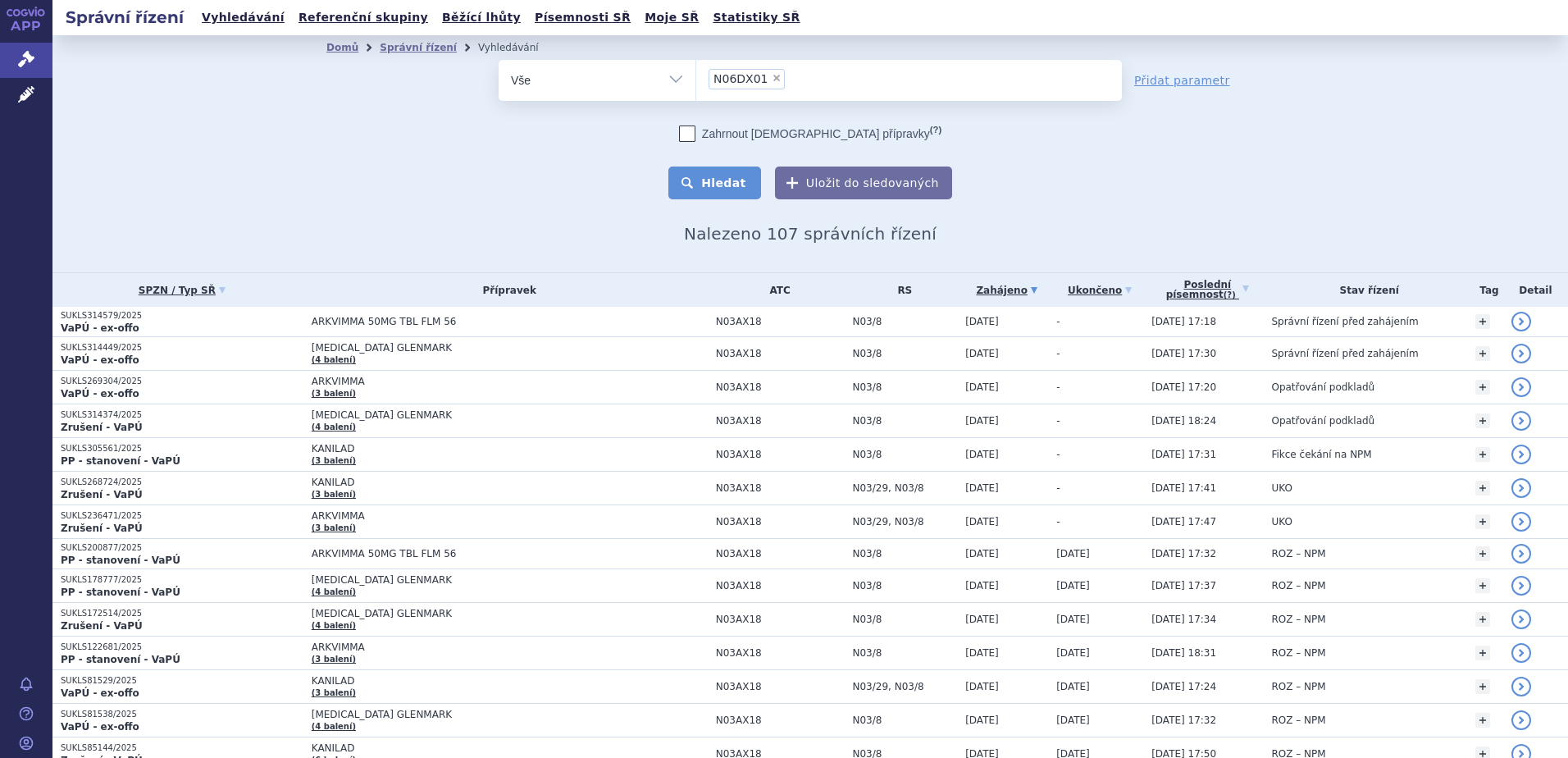
click at [722, 188] on button "Hledat" at bounding box center [714, 183] width 92 height 33
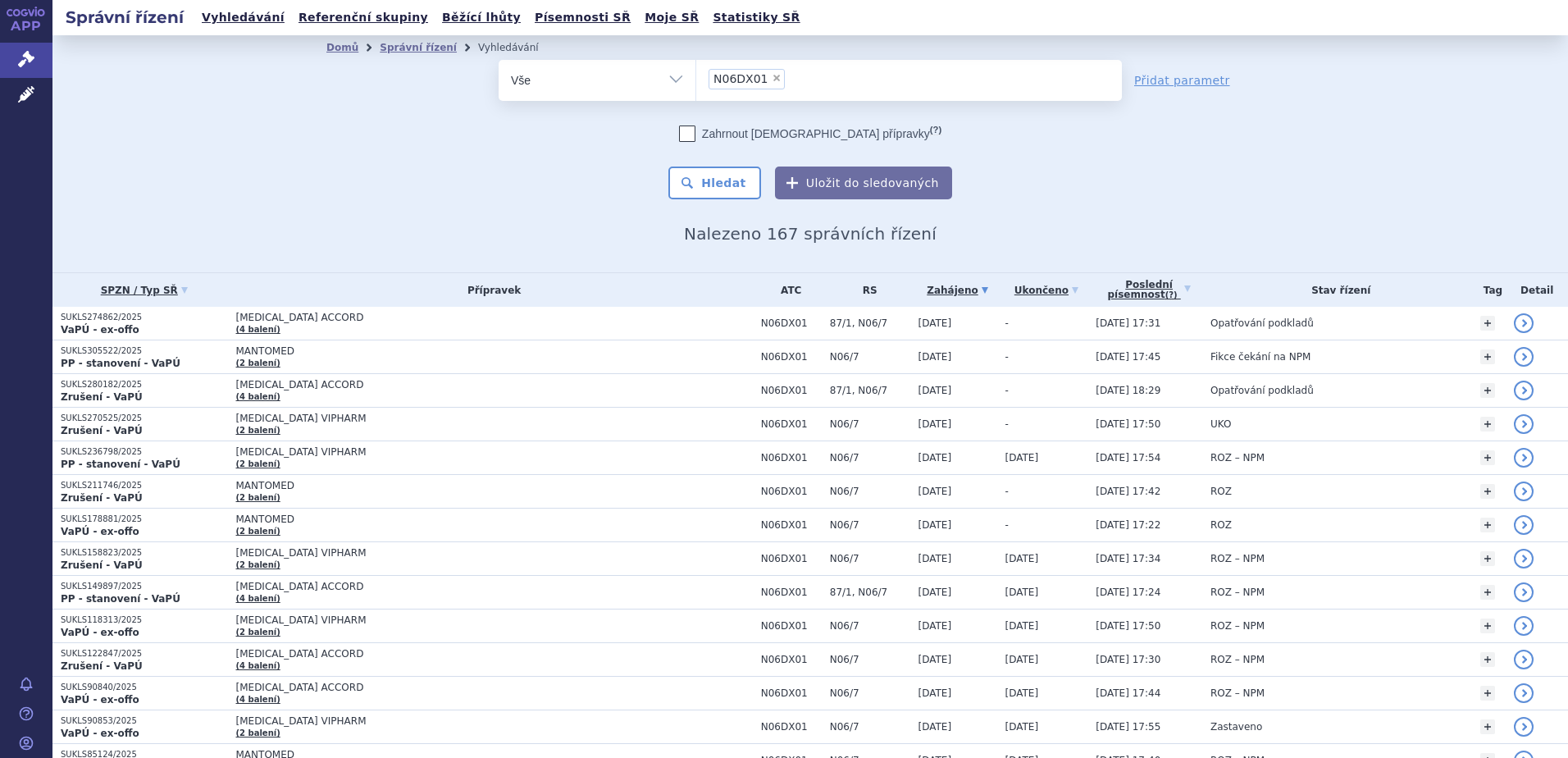
click at [772, 83] on span "×" at bounding box center [776, 78] width 9 height 9
click at [696, 83] on select "N06DX01" at bounding box center [696, 79] width 1 height 41
select select
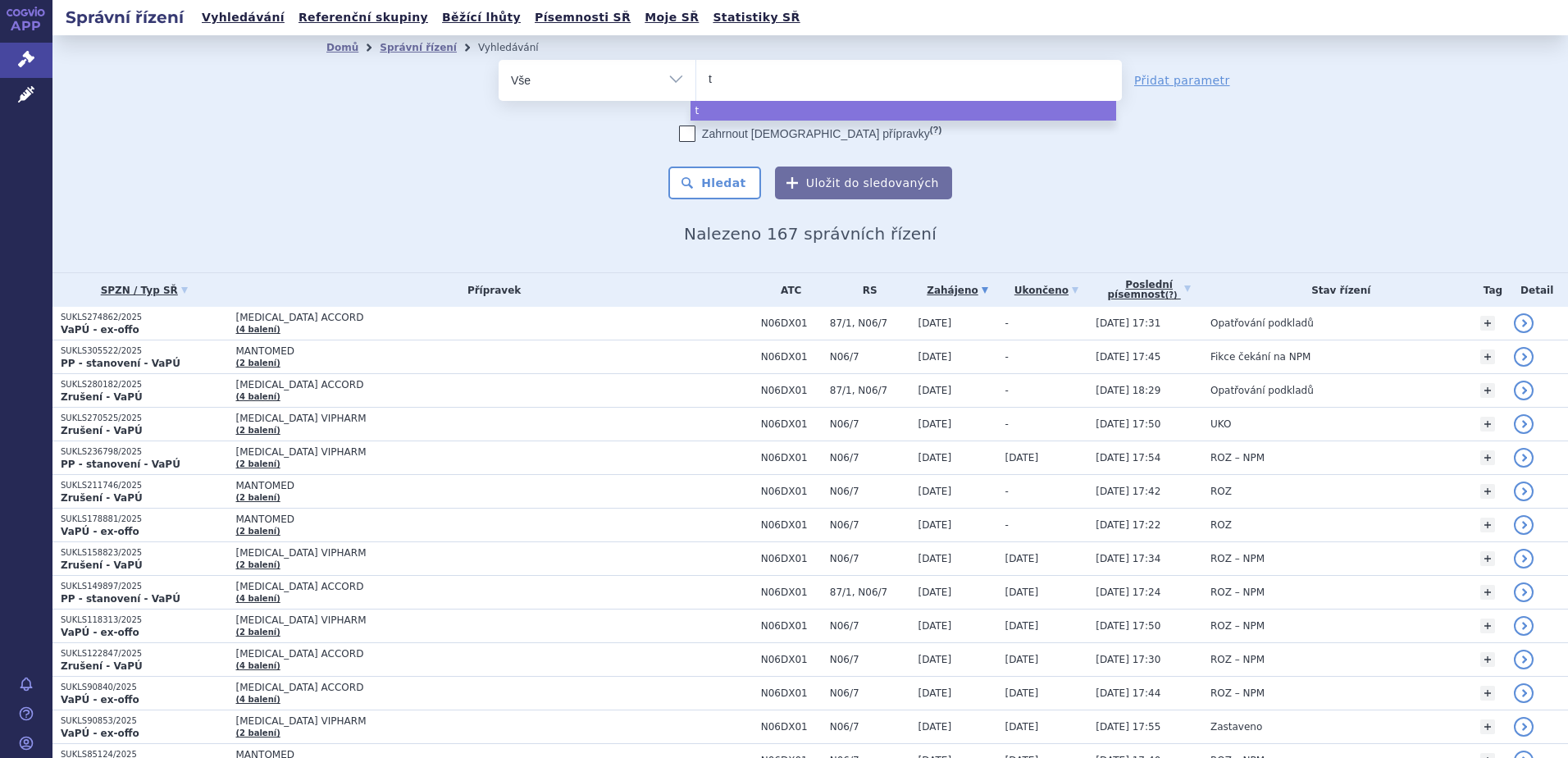
type input "te"
type input "tere"
type input "tereb"
type input "tereby"
type input "terebyo"
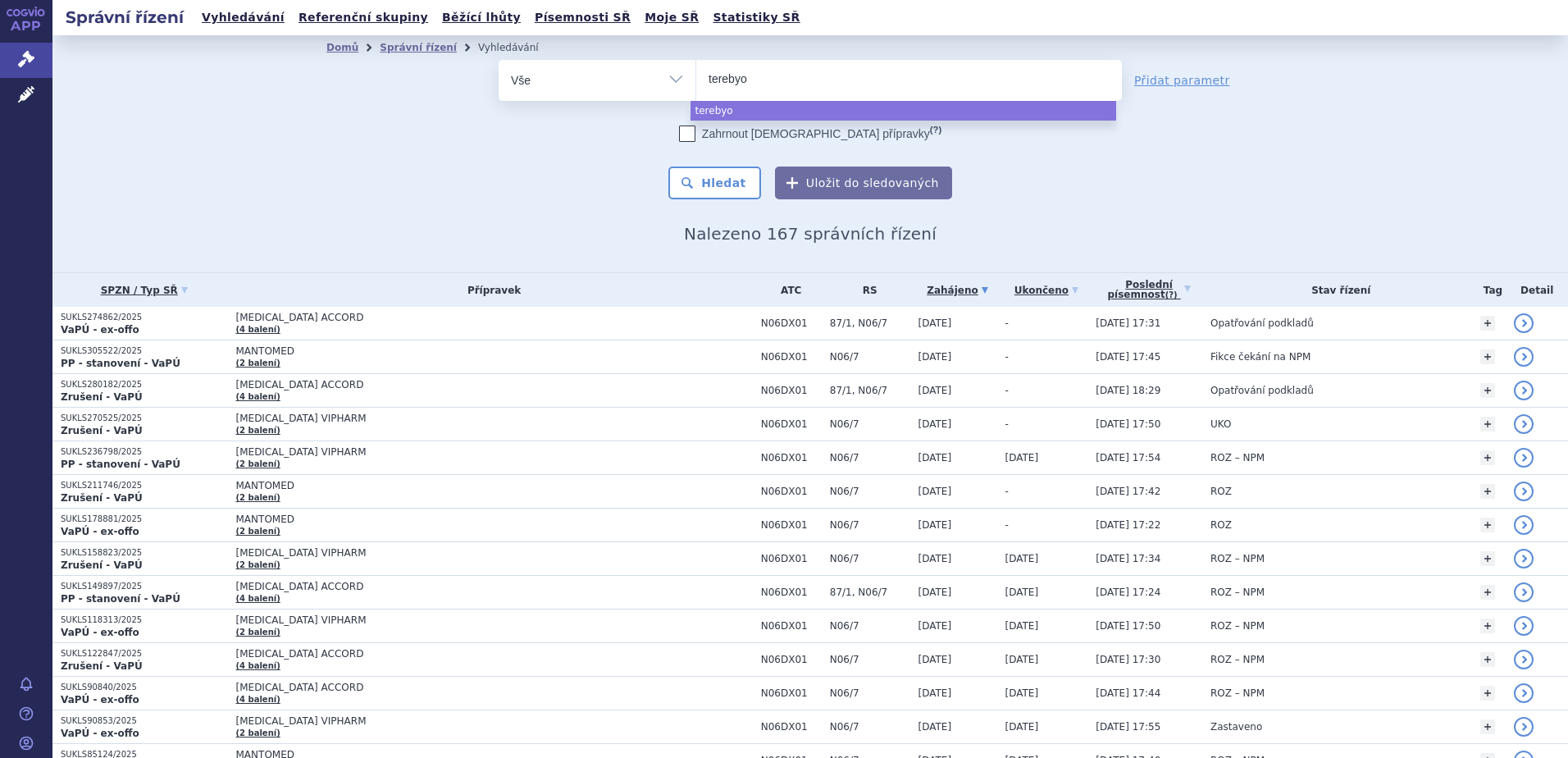
select select "terebyo"
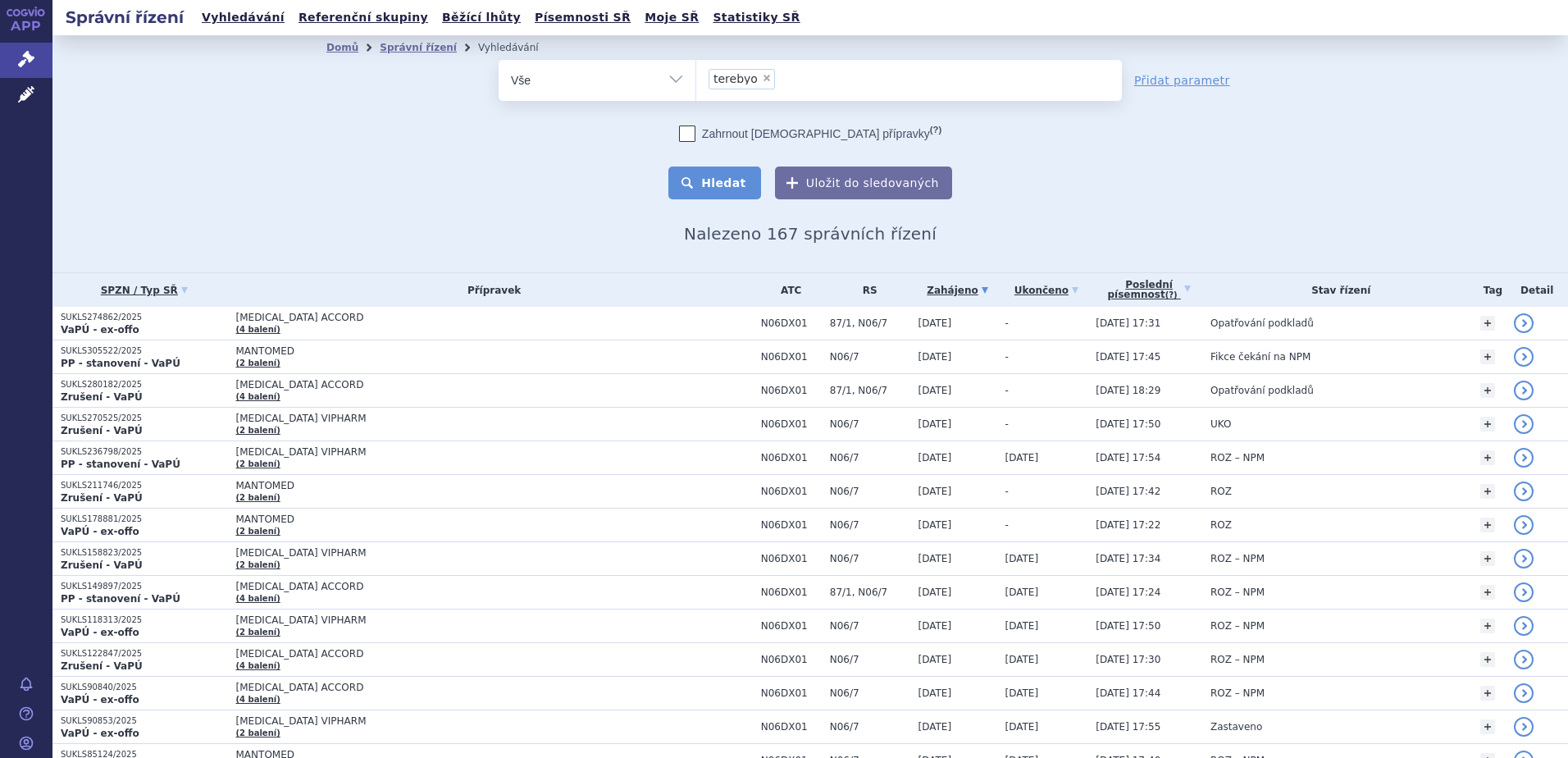
click at [734, 173] on button "Hledat" at bounding box center [714, 183] width 92 height 33
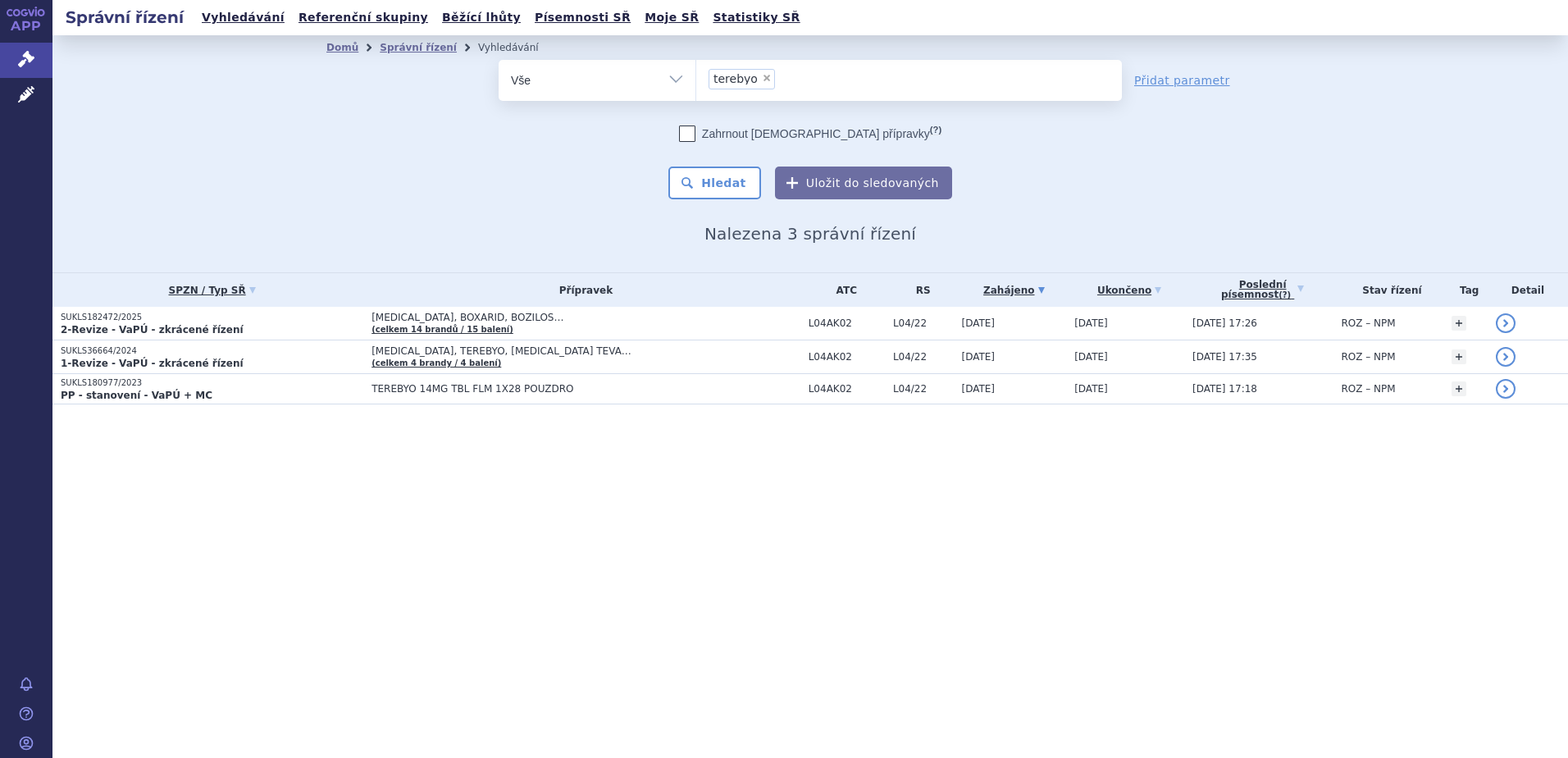
click at [763, 76] on span "×" at bounding box center [767, 78] width 9 height 9
click at [696, 76] on select "terebyo" at bounding box center [696, 79] width 1 height 41
select select
paste input "N03AG01"
type input "N03AG01"
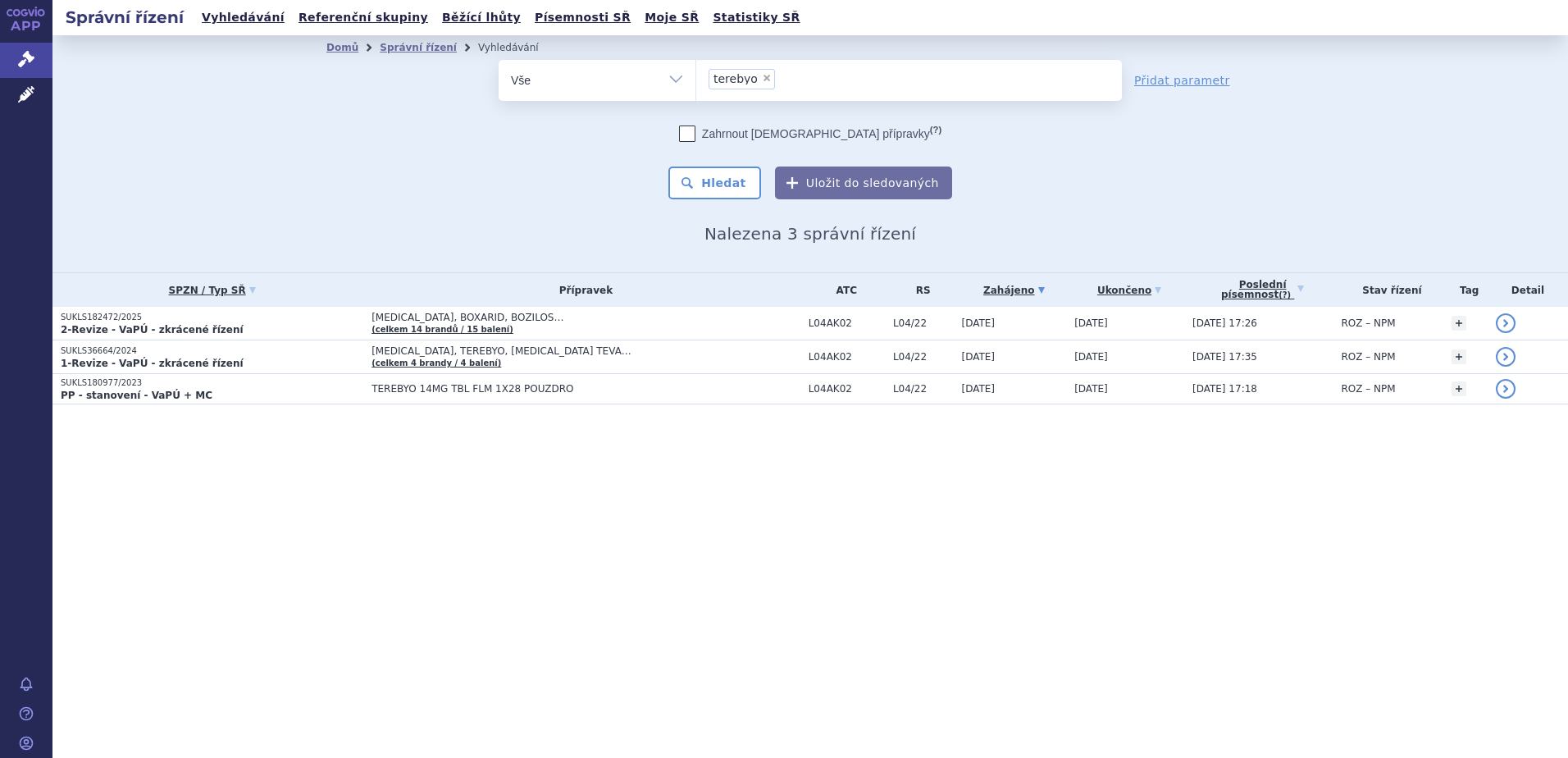
select select "N03AG01"
click at [739, 178] on button "Hledat" at bounding box center [714, 183] width 92 height 33
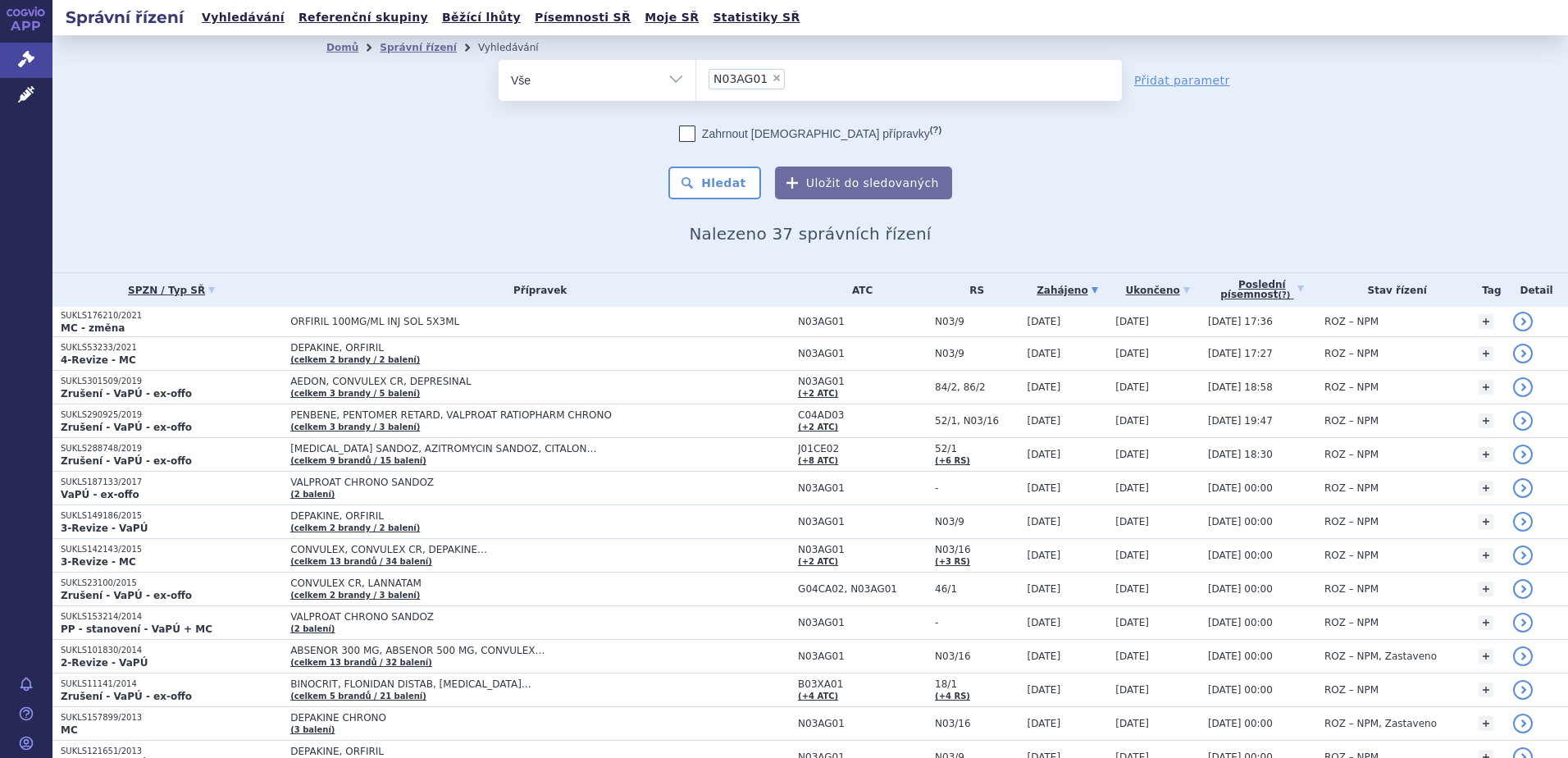
click at [772, 81] on span "×" at bounding box center [776, 78] width 9 height 9
click at [696, 81] on select "N03AG01" at bounding box center [696, 79] width 1 height 41
select select
type input "ZONISAMID SANDOZ"
select select "ZONISAMID SANDOZ"
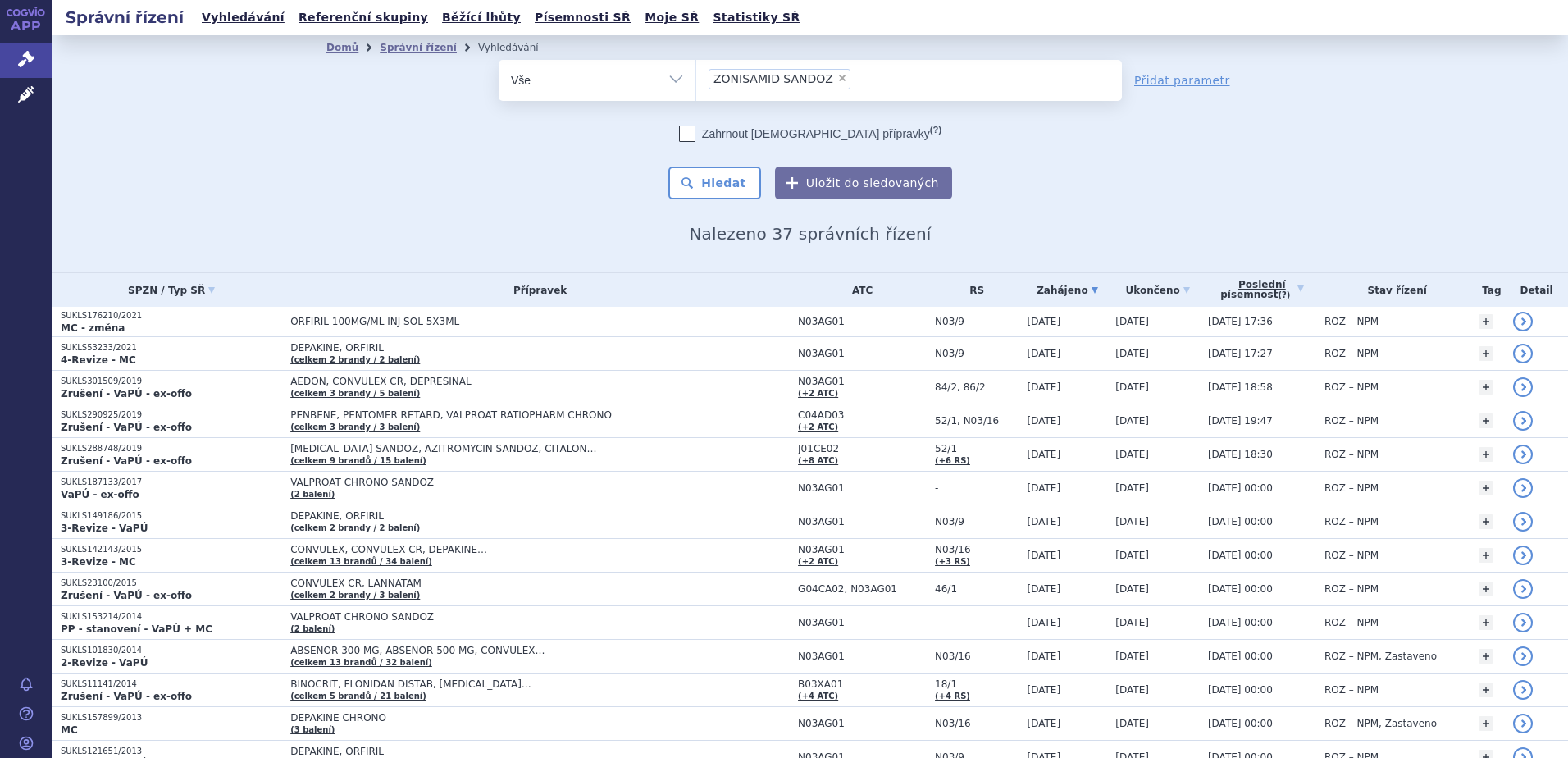
click at [731, 164] on div "Zahrnout bratrské přípravky (?) * Pozor, hledání dle vyhledávacího parametru In…" at bounding box center [810, 163] width 624 height 74
click at [724, 181] on button "Hledat" at bounding box center [714, 183] width 92 height 33
